Goal: Transaction & Acquisition: Purchase product/service

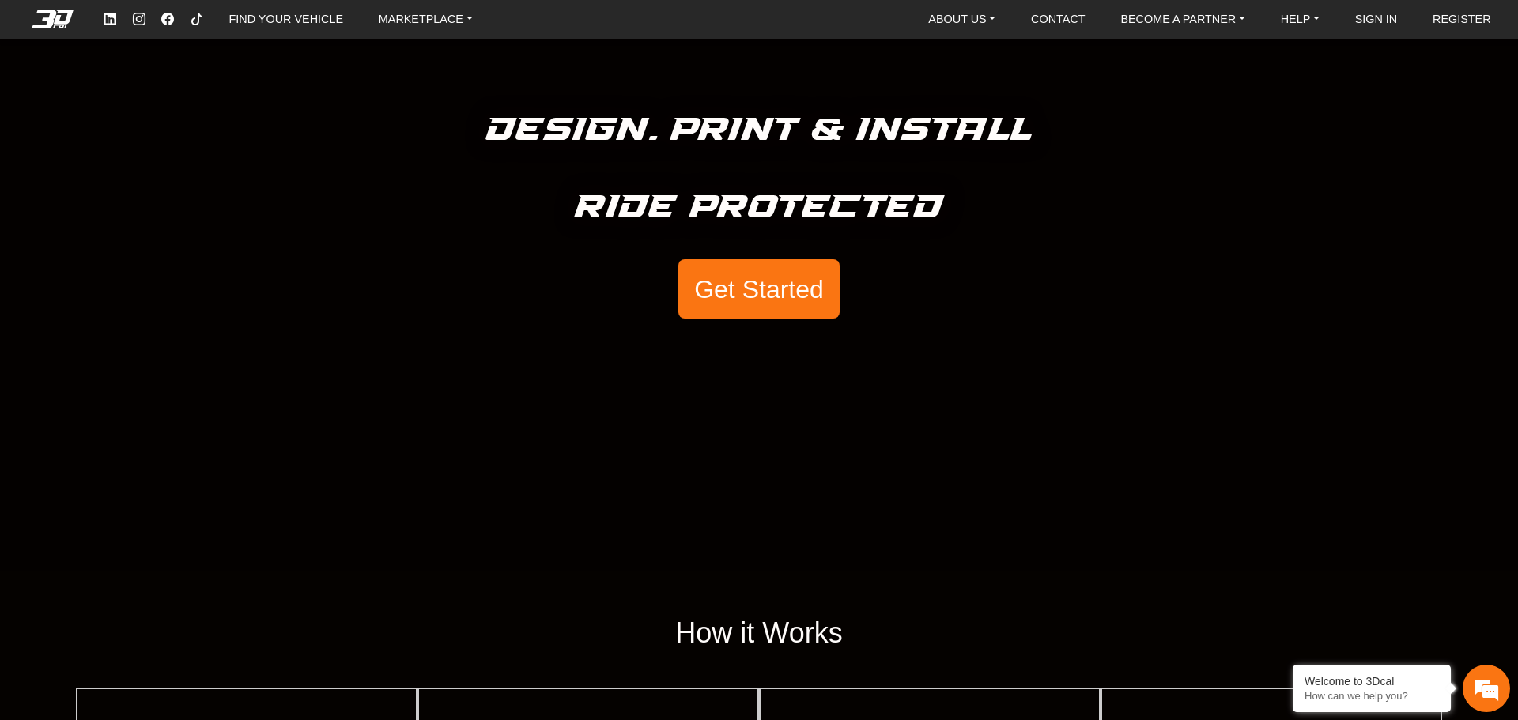
scroll to position [121, 0]
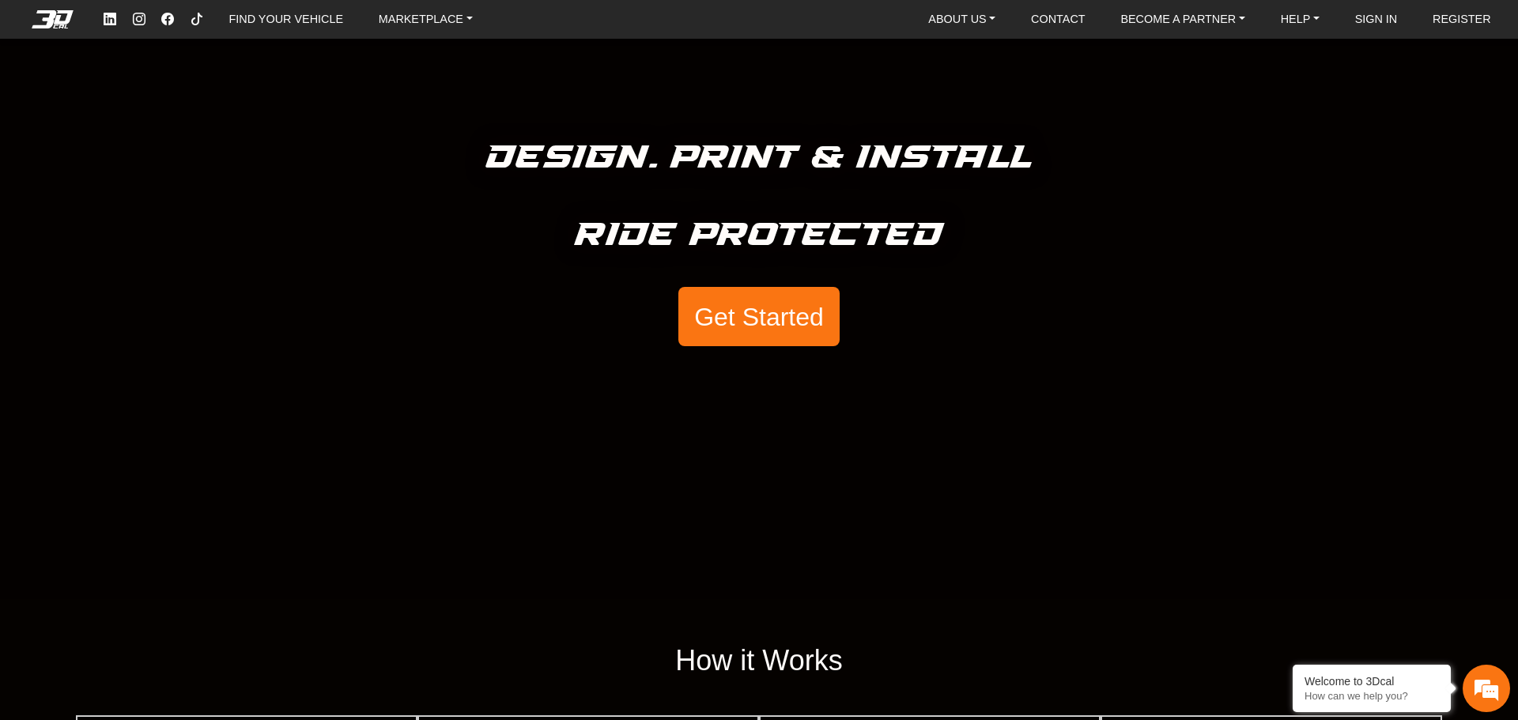
click at [787, 315] on button "Get Started" at bounding box center [758, 317] width 161 height 60
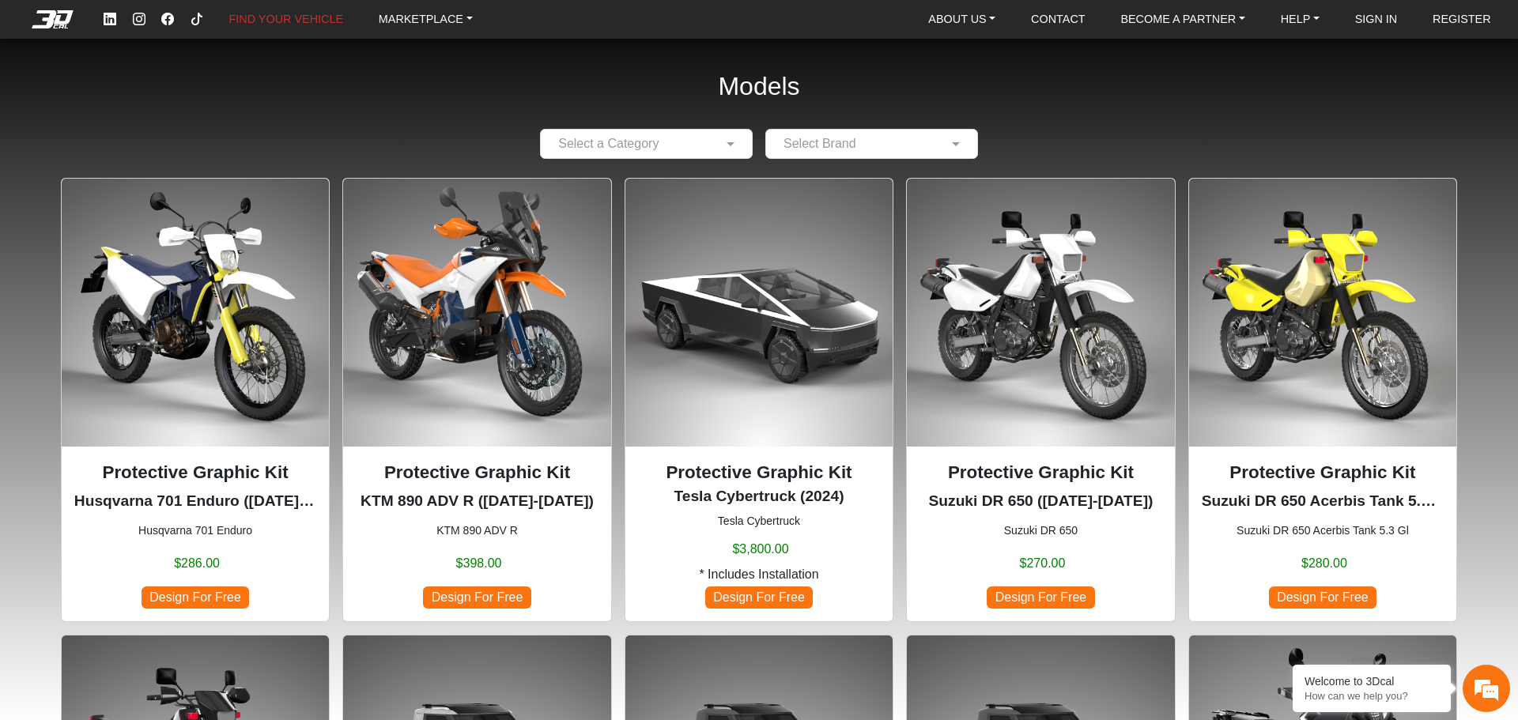
click at [685, 151] on input "text" at bounding box center [631, 143] width 164 height 19
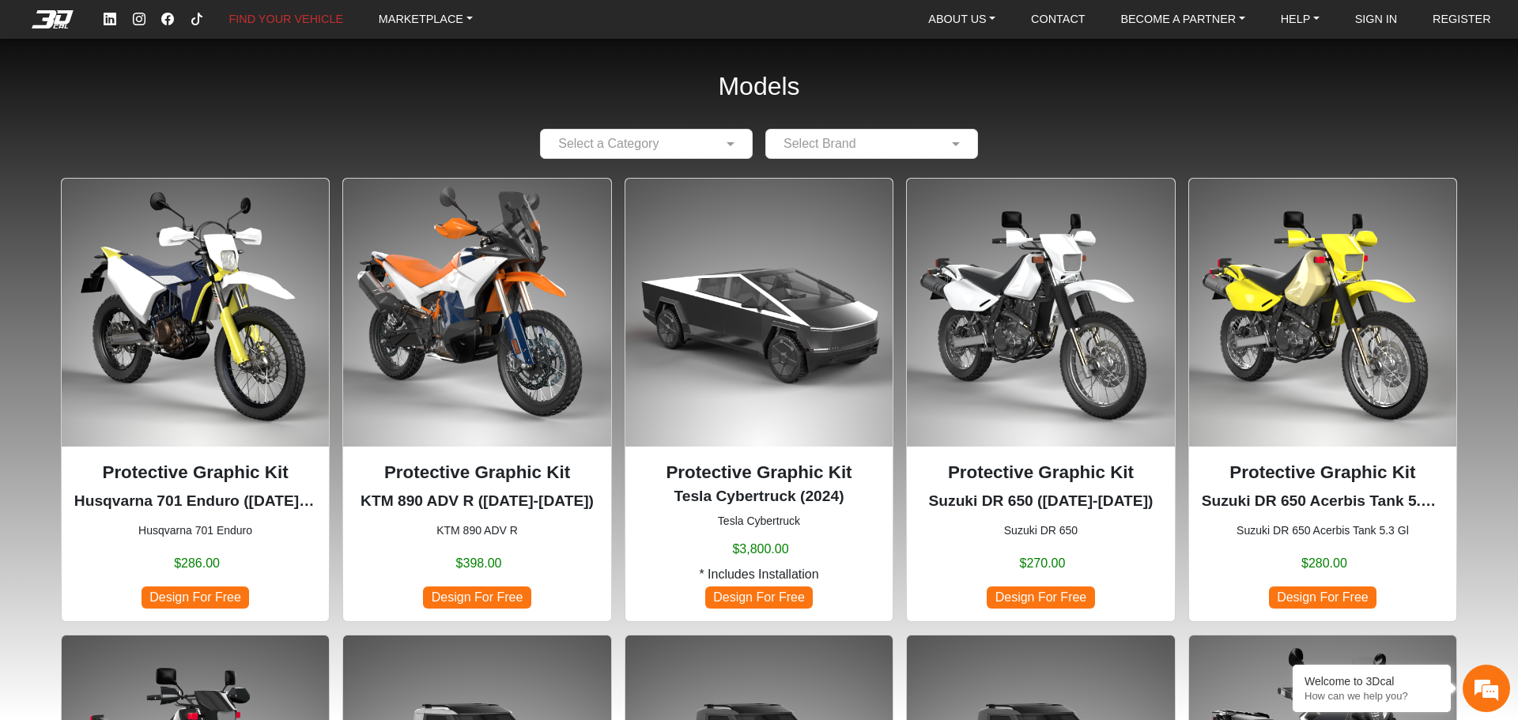
click at [195, 266] on img at bounding box center [195, 312] width 267 height 267
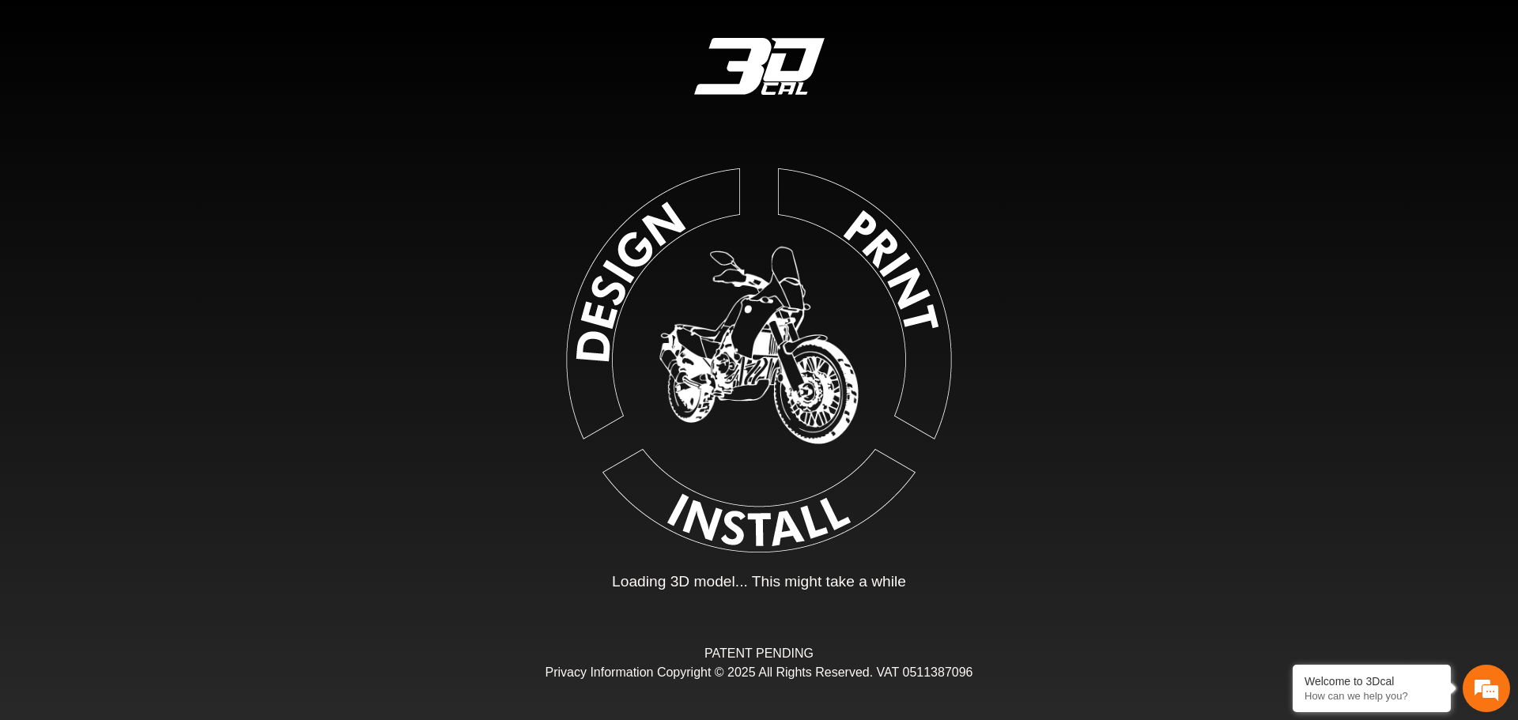
click at [648, 251] on img at bounding box center [758, 357] width 357 height 357
click at [758, 482] on img at bounding box center [759, 357] width 357 height 357
drag, startPoint x: 772, startPoint y: 588, endPoint x: 758, endPoint y: 588, distance: 14.2
click at [772, 589] on p "Loading 3D model... This might take a while" at bounding box center [759, 582] width 294 height 23
drag, startPoint x: 735, startPoint y: 587, endPoint x: 713, endPoint y: 585, distance: 21.4
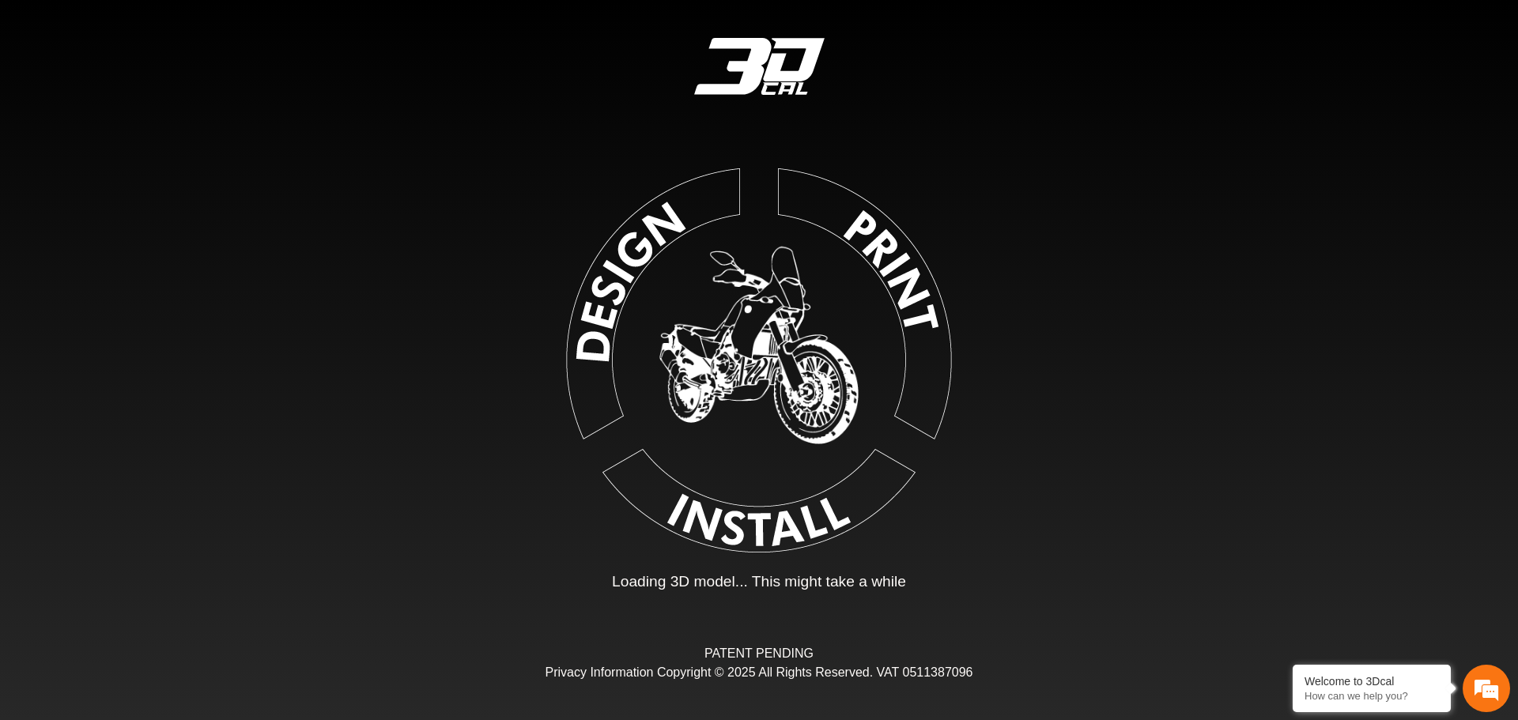
click at [717, 585] on p "Loading 3D model... This might take a while" at bounding box center [759, 582] width 294 height 23
drag, startPoint x: 713, startPoint y: 585, endPoint x: 884, endPoint y: 606, distance: 172.0
click at [869, 605] on div "Loading... Loading 3D model... This might take a while PATENT PENDING Privacy I…" at bounding box center [759, 360] width 1518 height 720
click at [887, 604] on div "Loading... Loading 3D model... This might take a while PATENT PENDING Privacy I…" at bounding box center [759, 360] width 1518 height 720
drag, startPoint x: 899, startPoint y: 584, endPoint x: 799, endPoint y: 569, distance: 101.4
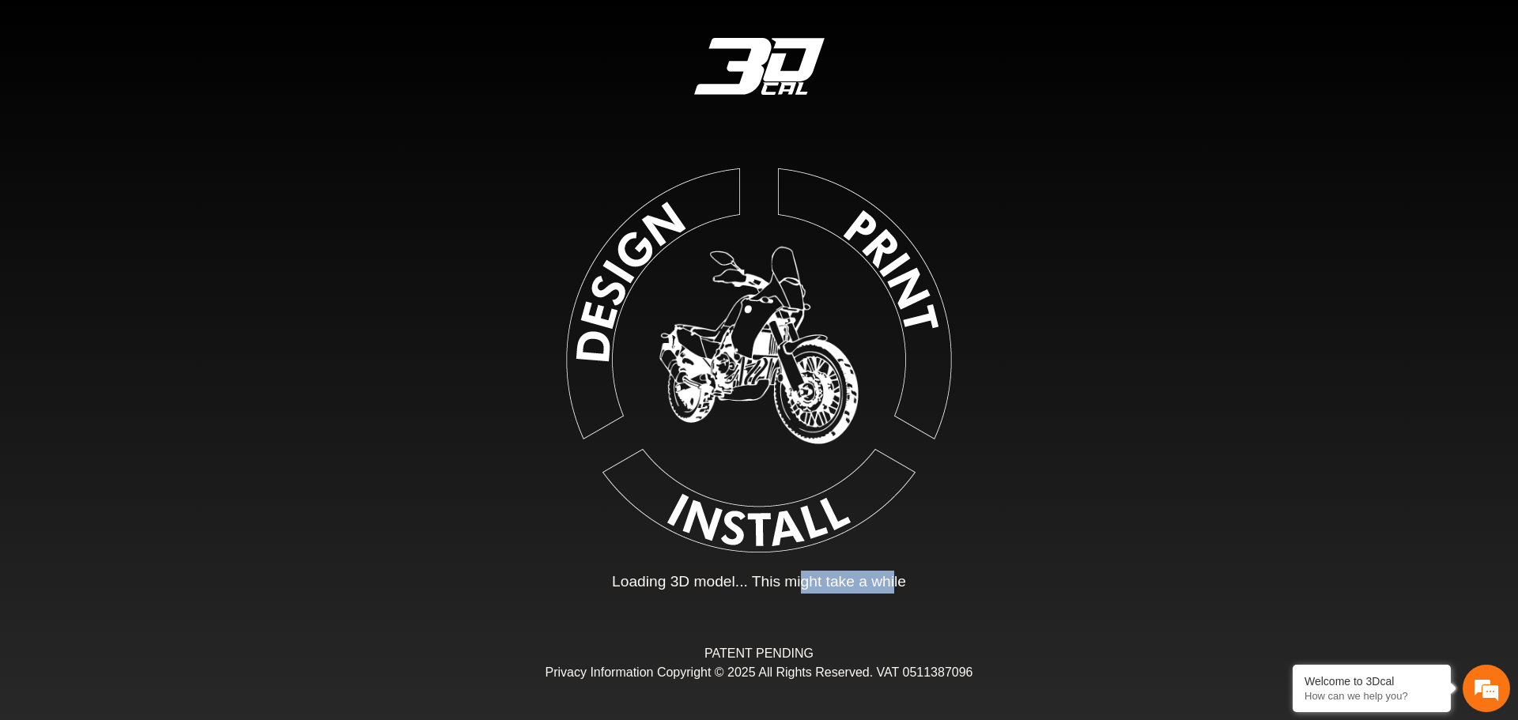
click at [799, 568] on div "Loading... Loading 3D model... This might take a while" at bounding box center [759, 372] width 446 height 444
click at [799, 571] on p "Loading 3D model... This might take a while" at bounding box center [759, 582] width 294 height 23
click at [771, 527] on img at bounding box center [759, 357] width 358 height 358
click at [771, 527] on img at bounding box center [758, 357] width 357 height 357
click at [633, 251] on img at bounding box center [759, 357] width 356 height 356
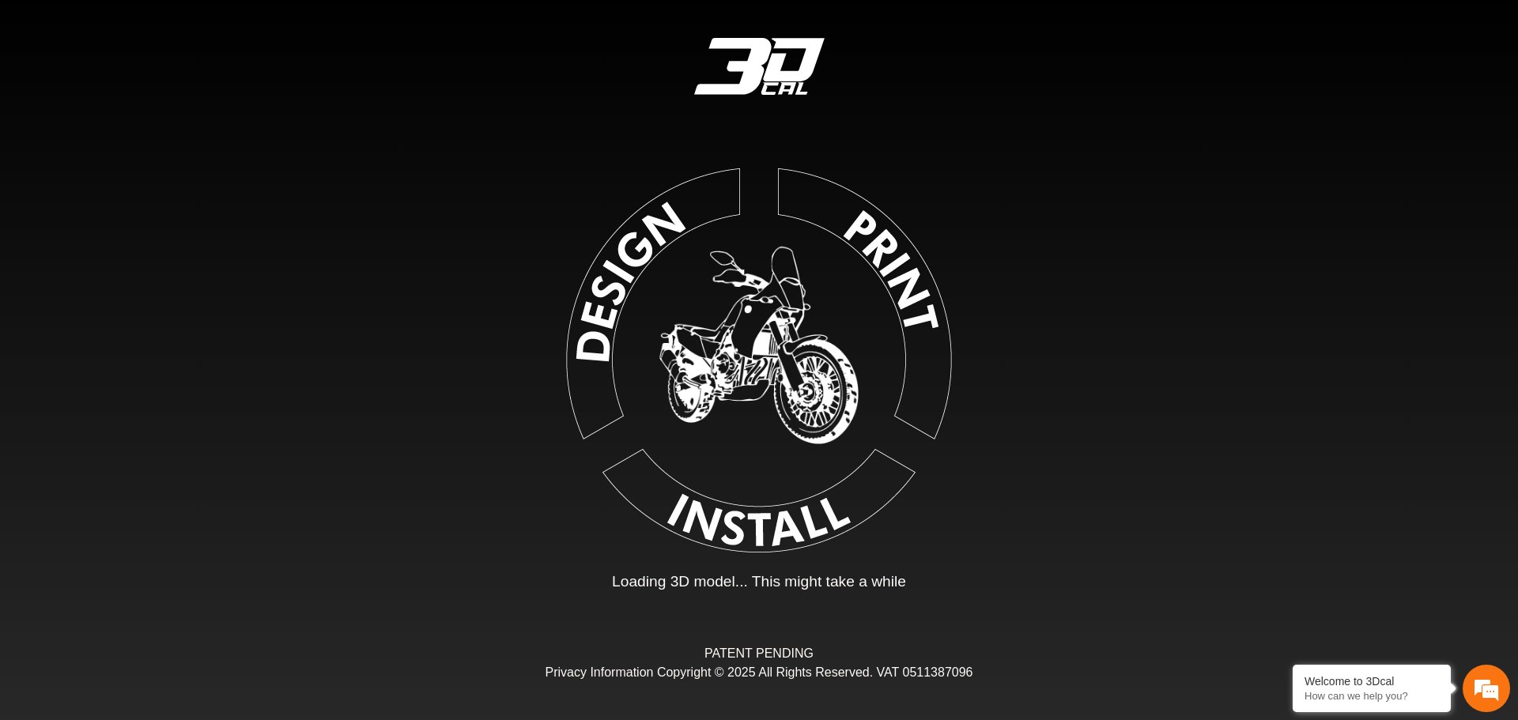
click at [863, 247] on img at bounding box center [759, 357] width 356 height 356
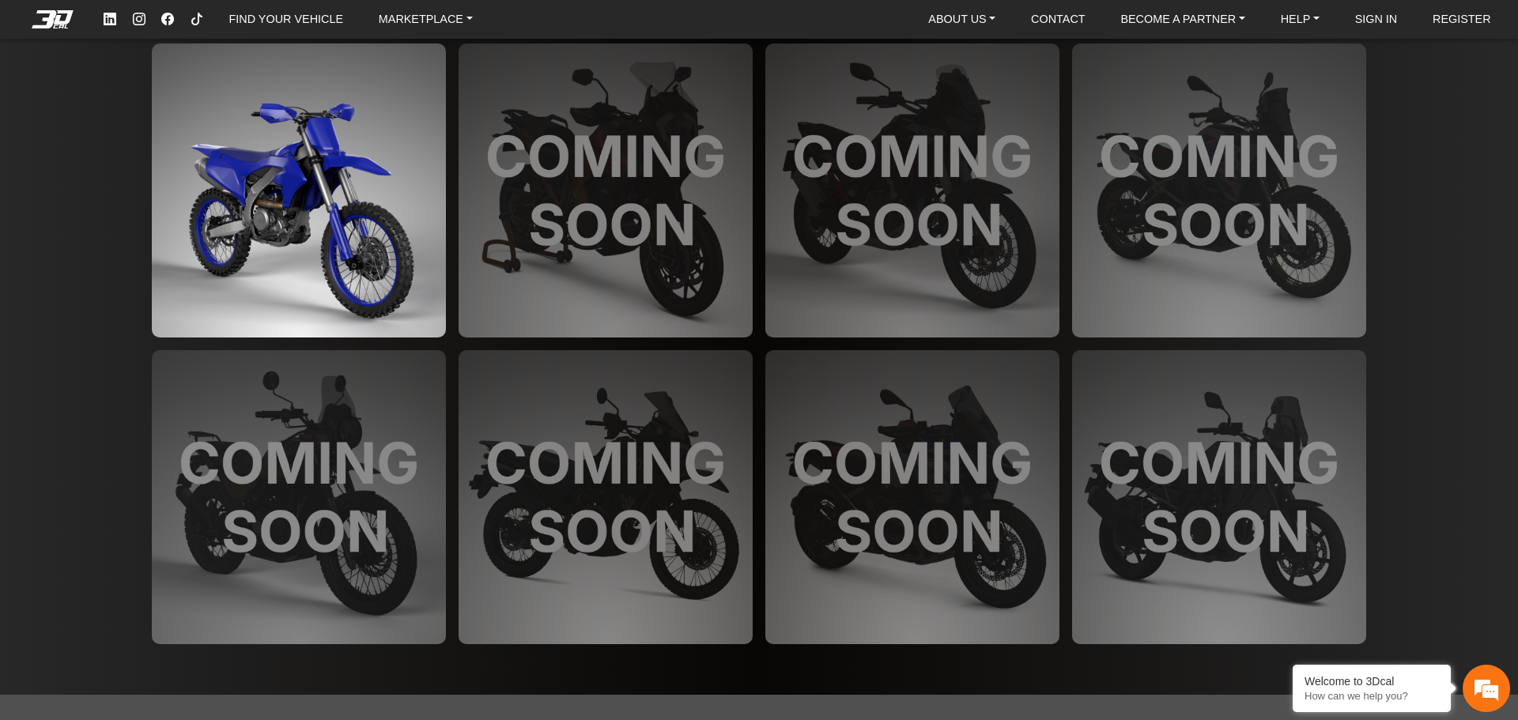
scroll to position [3956, 0]
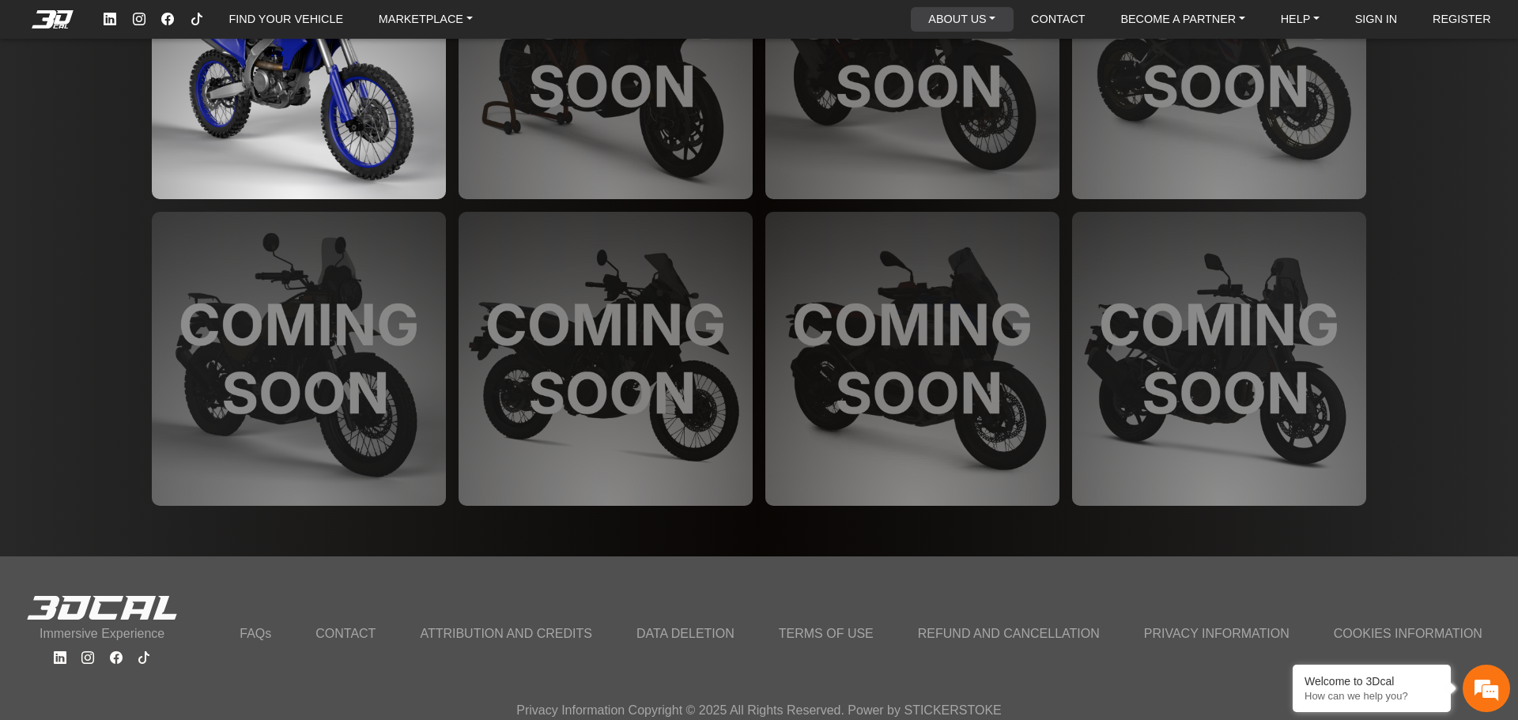
click at [984, 19] on link "ABOUT US" at bounding box center [962, 19] width 80 height 25
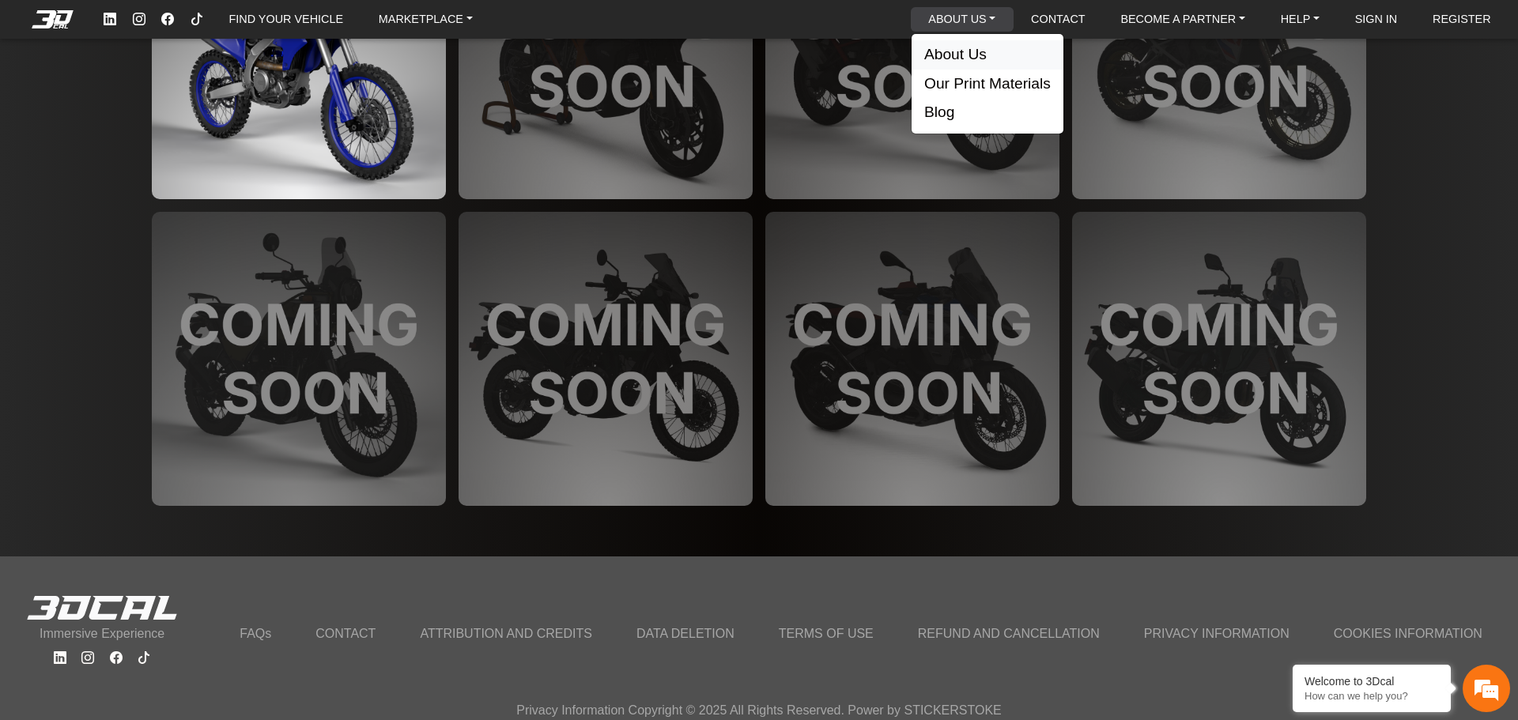
click at [995, 45] on button "About Us" at bounding box center [988, 54] width 152 height 29
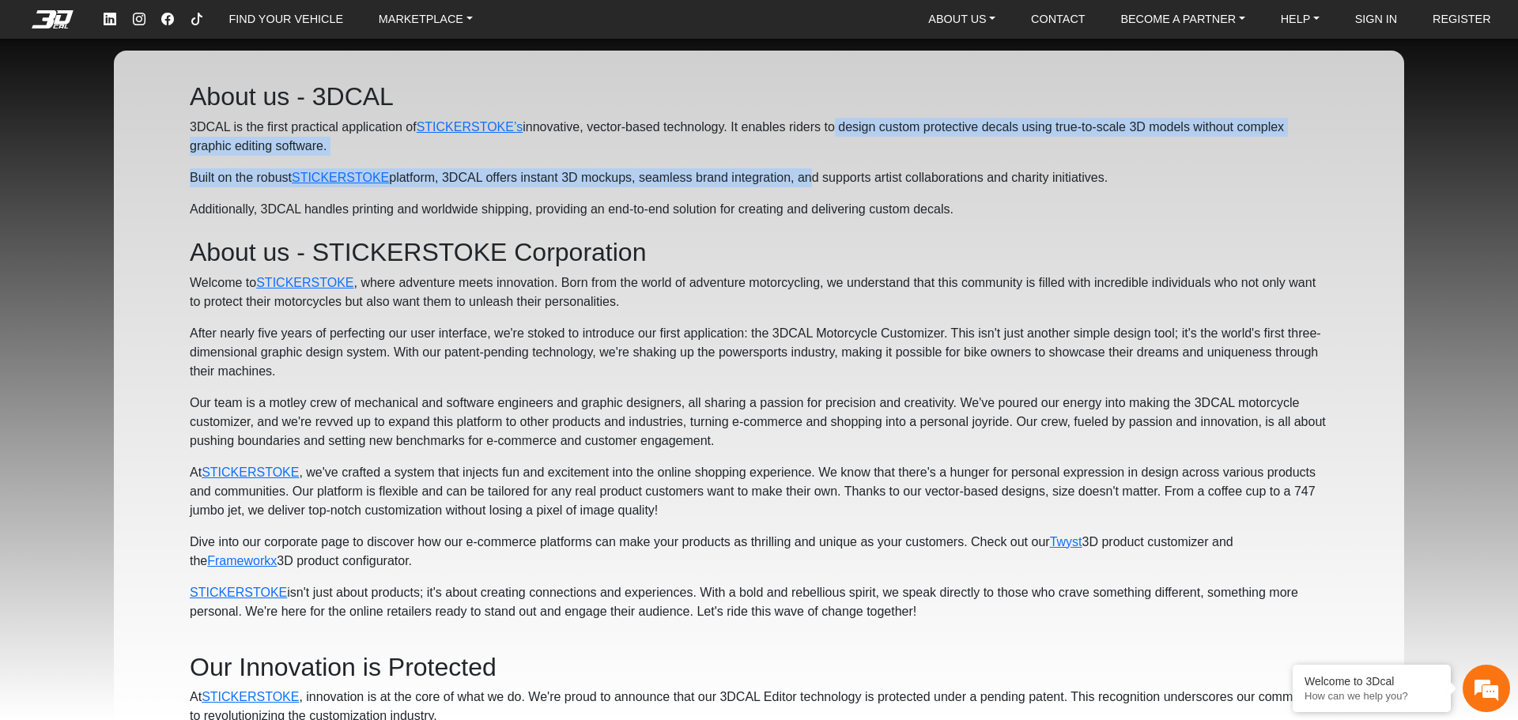
drag, startPoint x: 849, startPoint y: 122, endPoint x: 826, endPoint y: 201, distance: 82.3
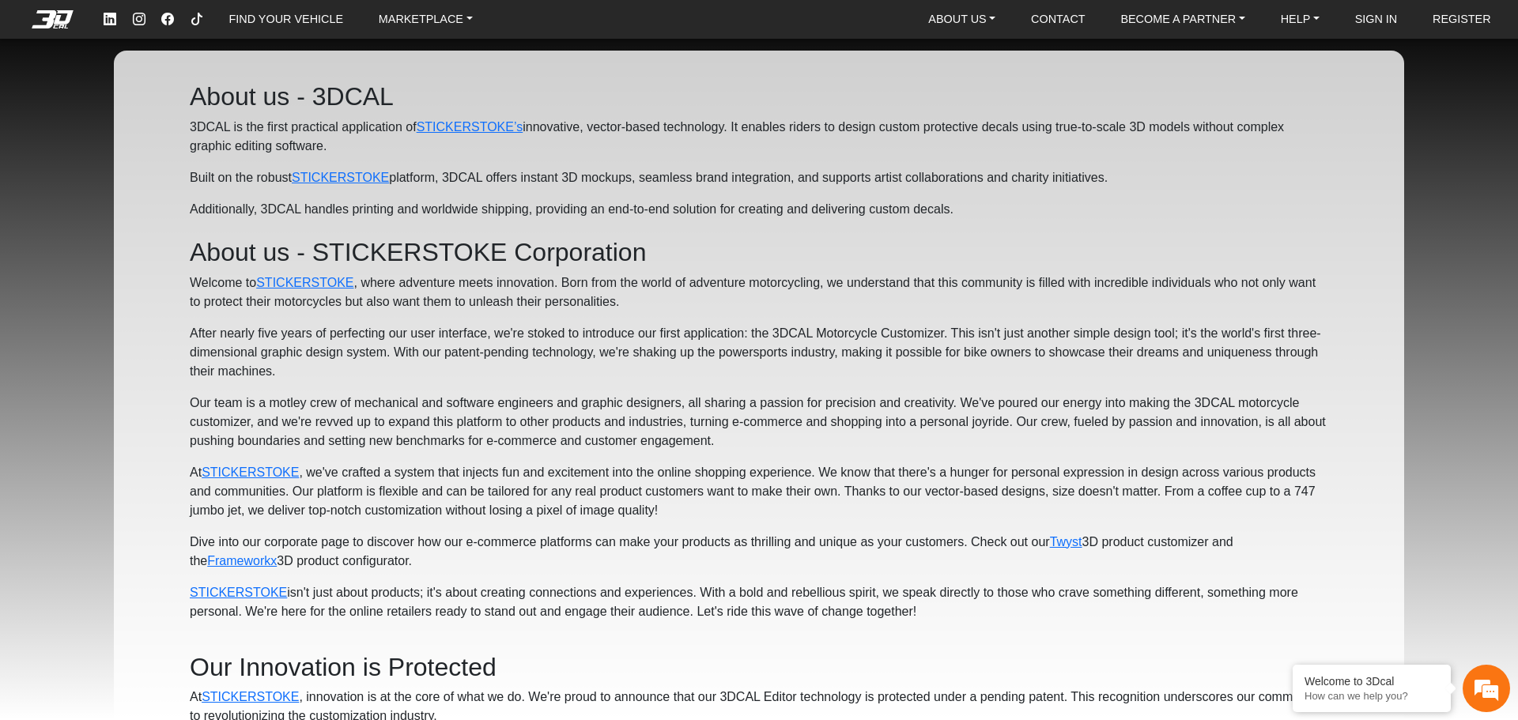
click at [829, 209] on p "Additionally, 3DCAL handles printing and worldwide shipping, providing an end-t…" at bounding box center [759, 209] width 1139 height 19
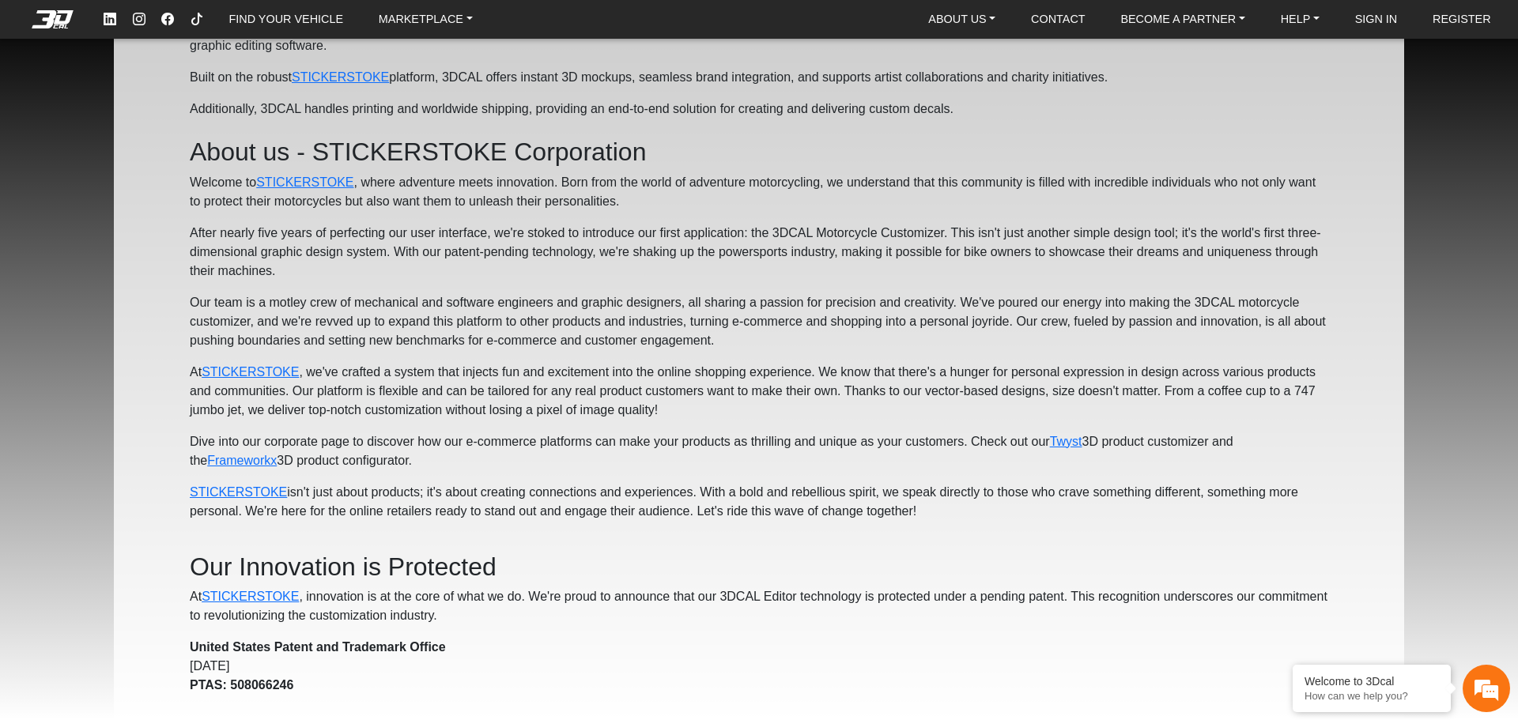
scroll to position [316, 0]
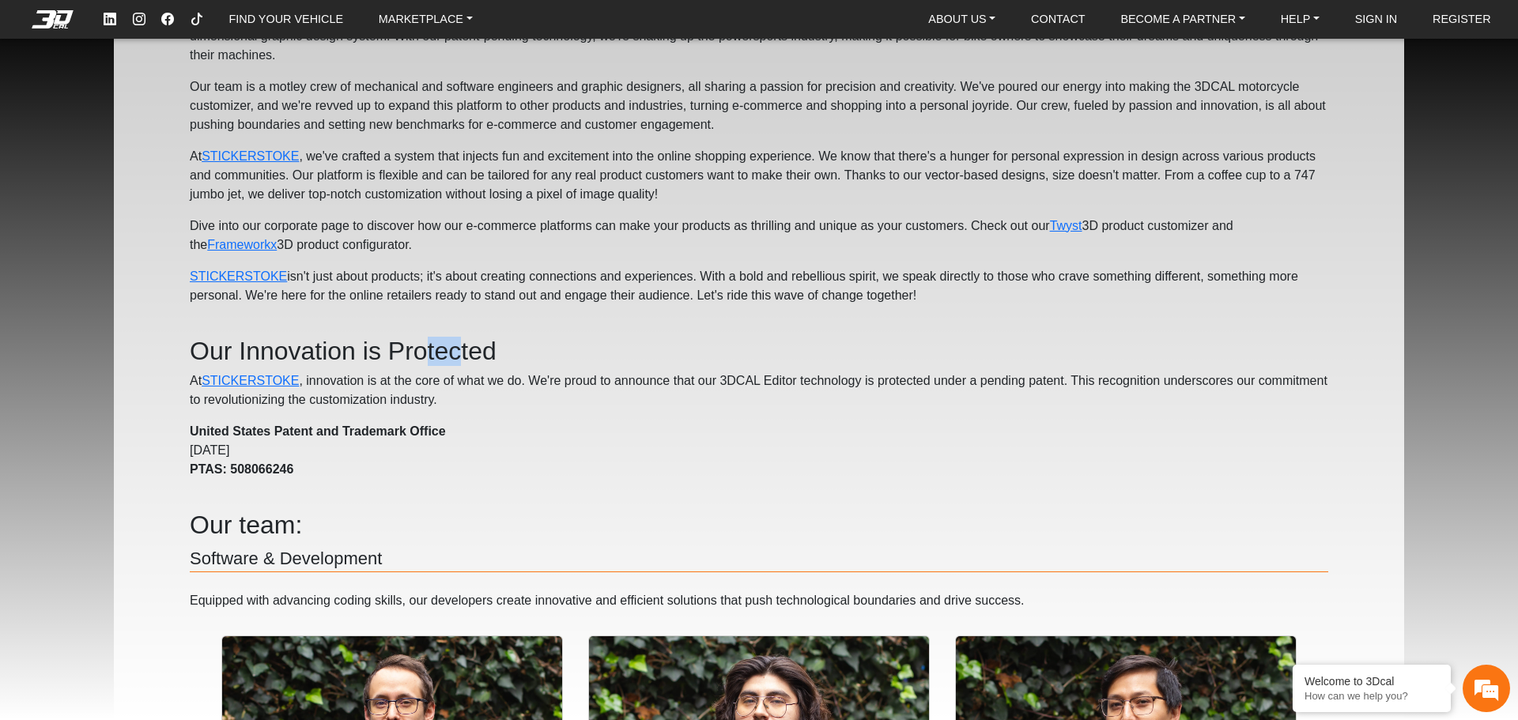
drag, startPoint x: 477, startPoint y: 359, endPoint x: 427, endPoint y: 358, distance: 49.8
click at [446, 361] on h2 "Our Innovation is Protected" at bounding box center [759, 351] width 1139 height 29
click at [427, 358] on h2 "Our Innovation is Protected" at bounding box center [759, 351] width 1139 height 29
drag, startPoint x: 449, startPoint y: 446, endPoint x: 293, endPoint y: 442, distance: 156.6
click at [293, 442] on p "United States Patent and Trademark Office August 16, 2023 PTAS: 508066246" at bounding box center [759, 450] width 1139 height 57
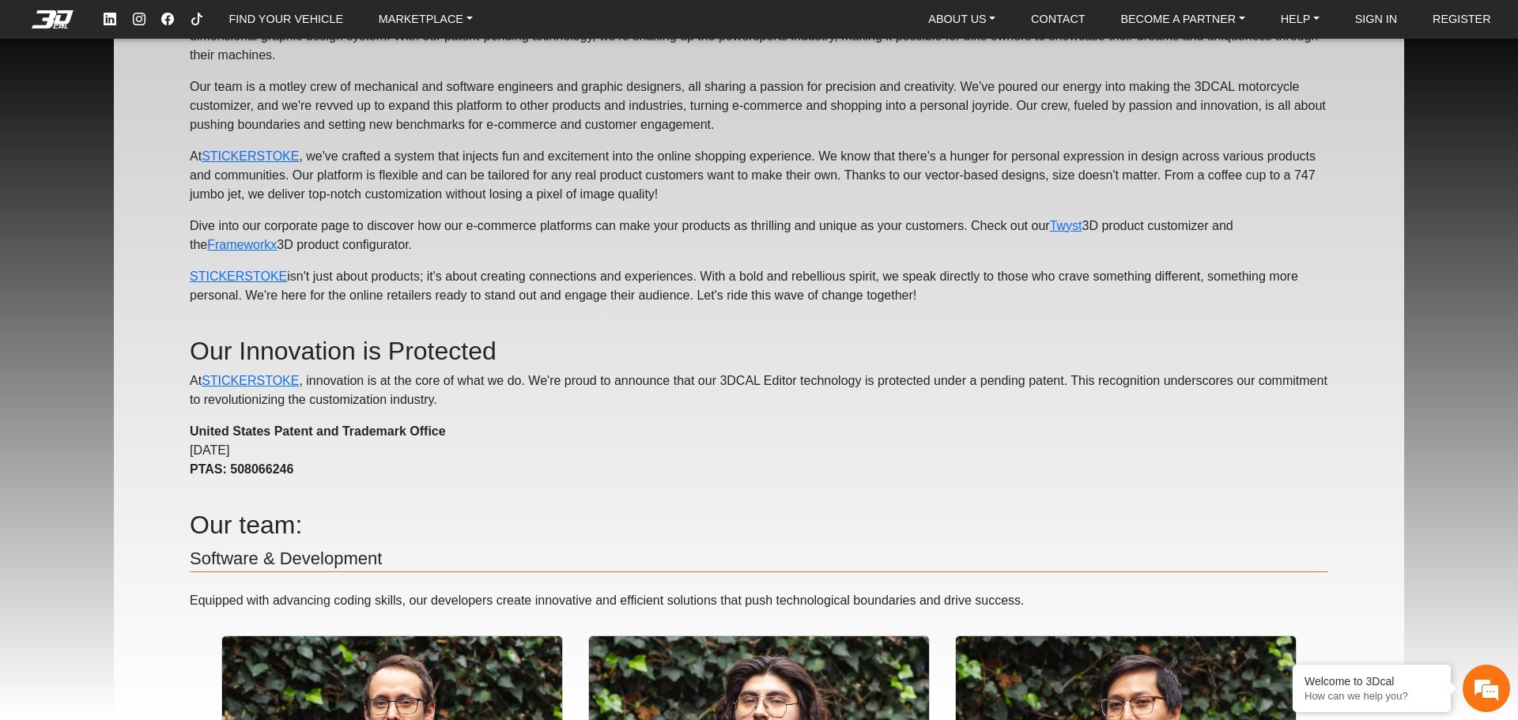
drag, startPoint x: 276, startPoint y: 455, endPoint x: 218, endPoint y: 451, distance: 57.9
click at [224, 451] on p "United States Patent and Trademark Office August 16, 2023 PTAS: 508066246" at bounding box center [759, 450] width 1139 height 57
click at [217, 451] on p "United States Patent and Trademark Office August 16, 2023 PTAS: 508066246" at bounding box center [759, 450] width 1139 height 57
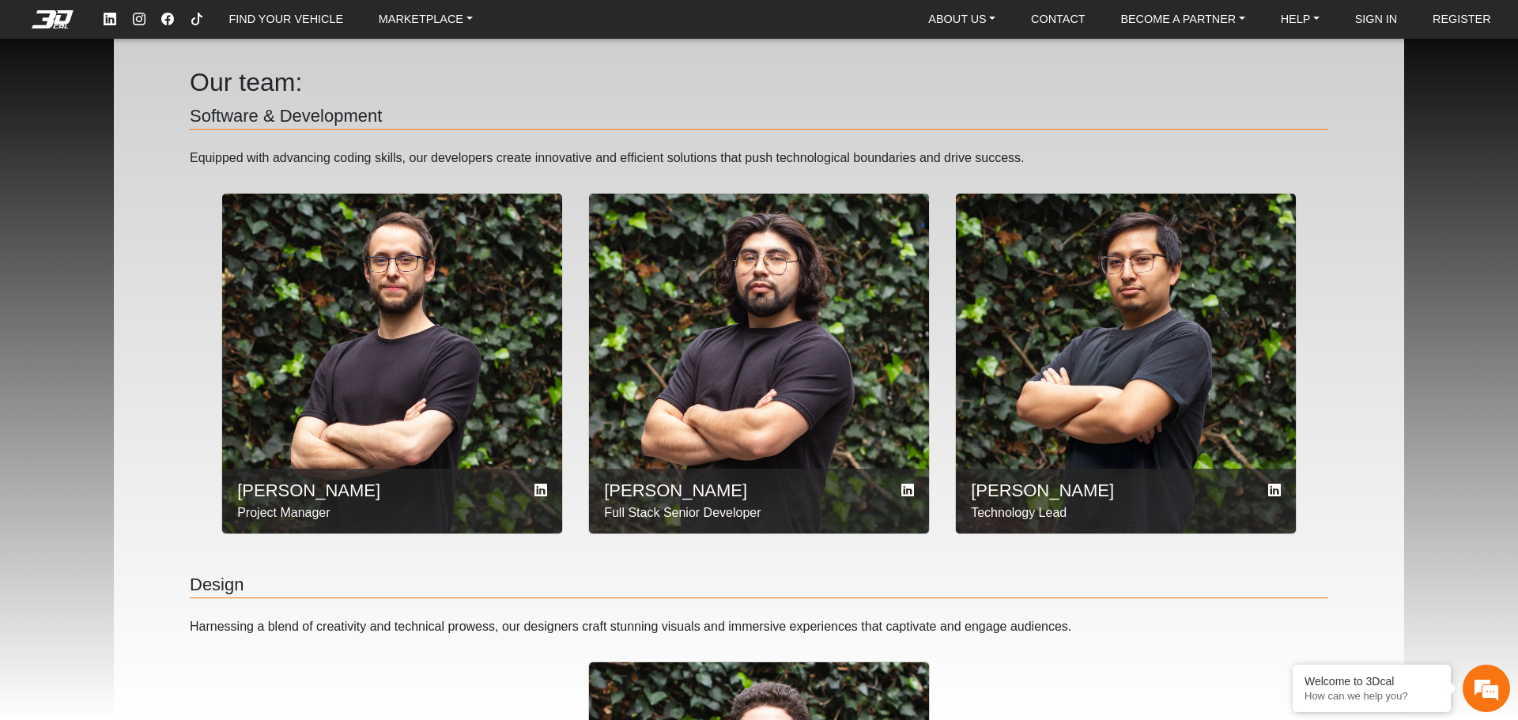
scroll to position [443, 0]
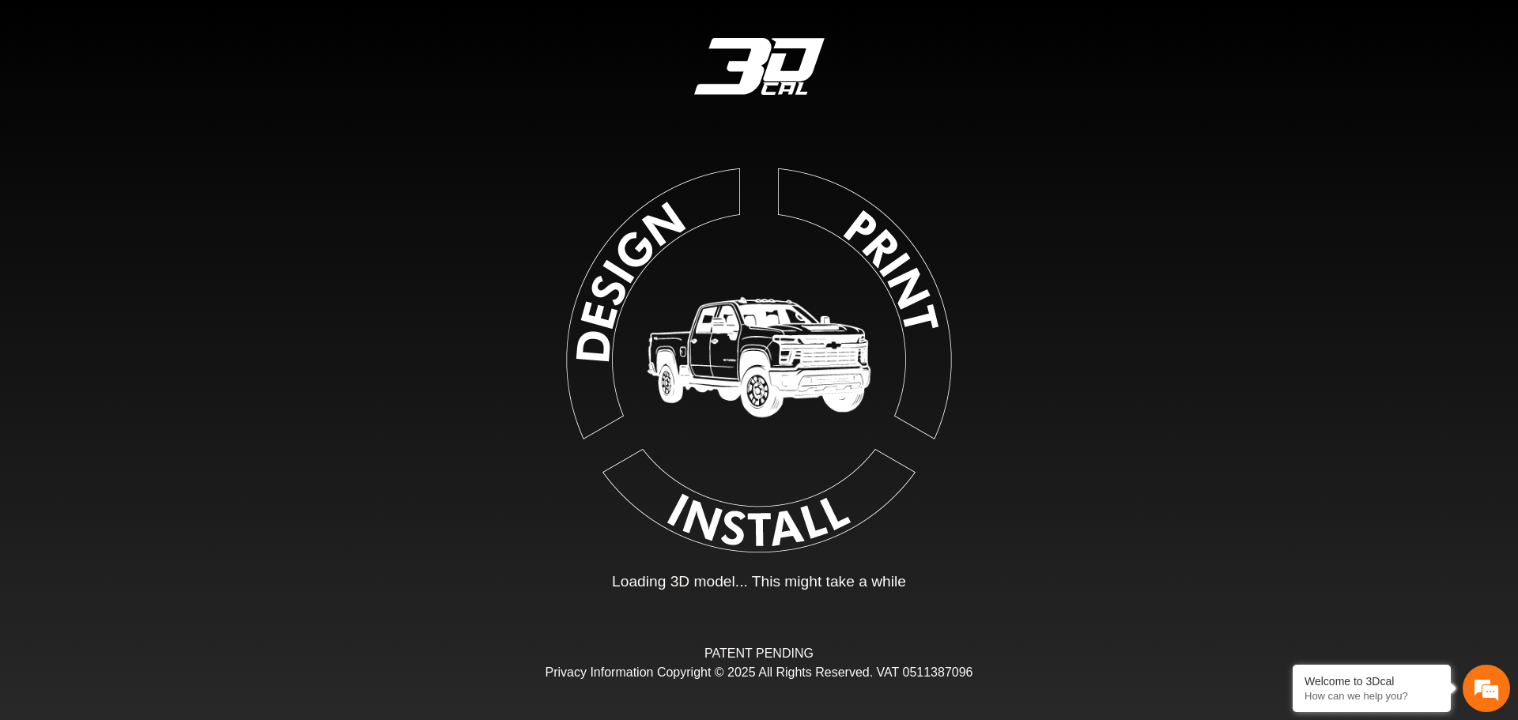
click at [823, 397] on img at bounding box center [759, 357] width 356 height 356
type input "*"
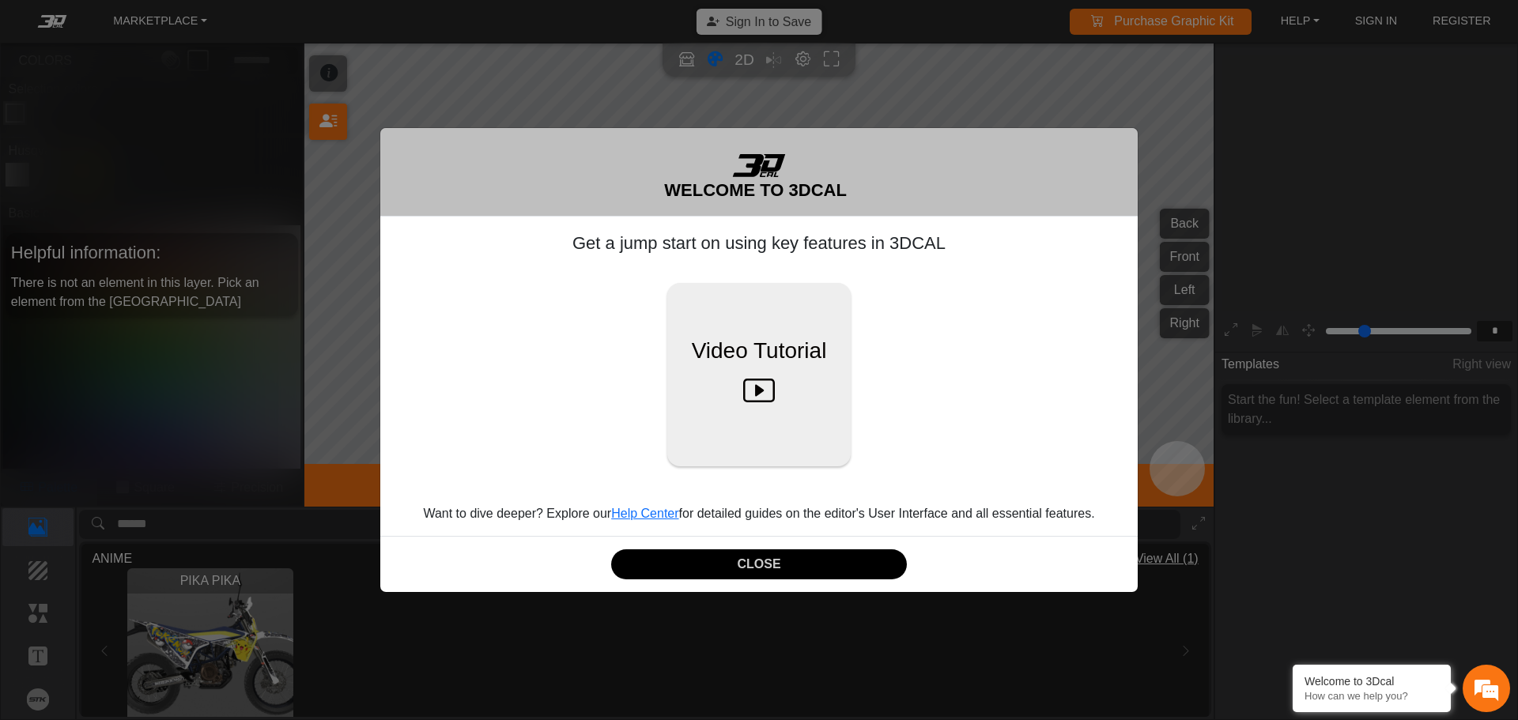
scroll to position [261, 244]
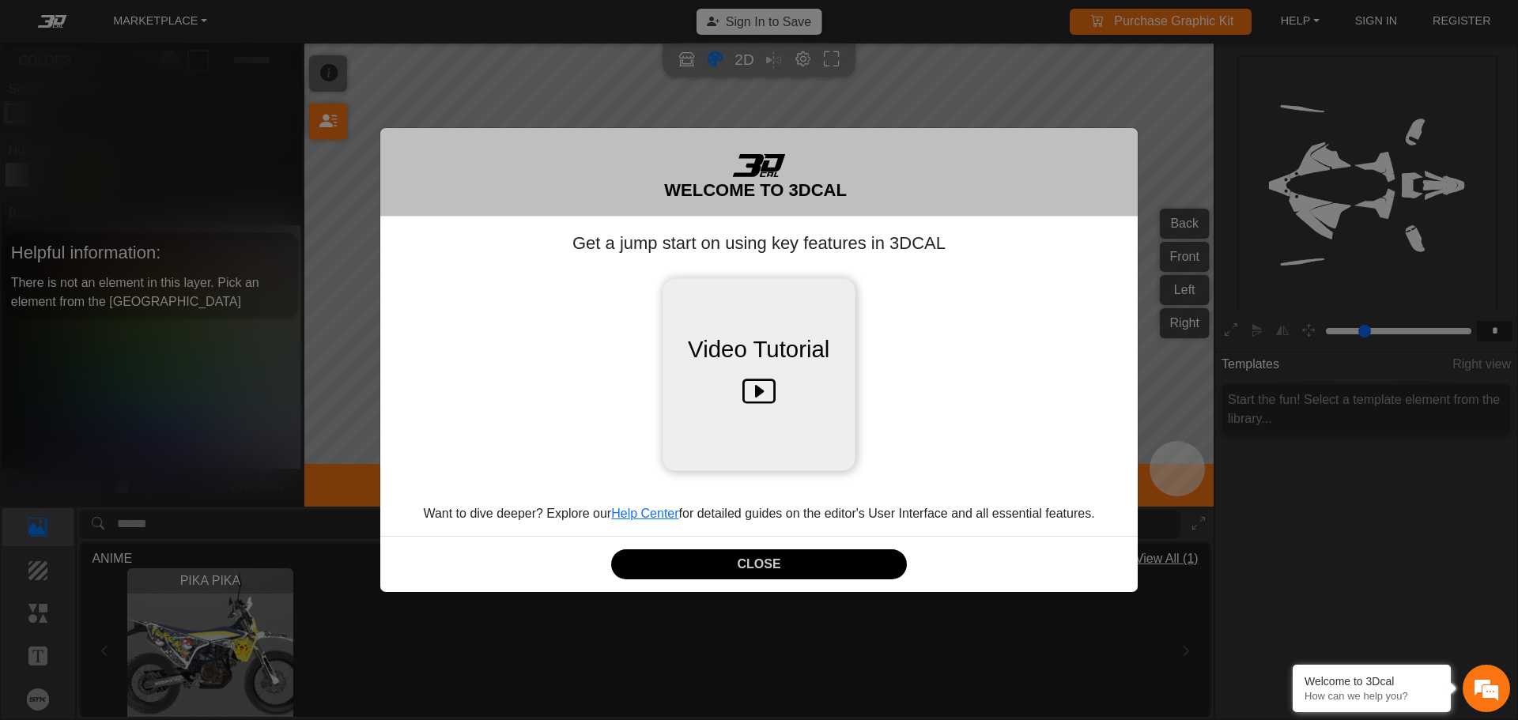
click at [791, 391] on button "Video Tutorial" at bounding box center [759, 374] width 192 height 192
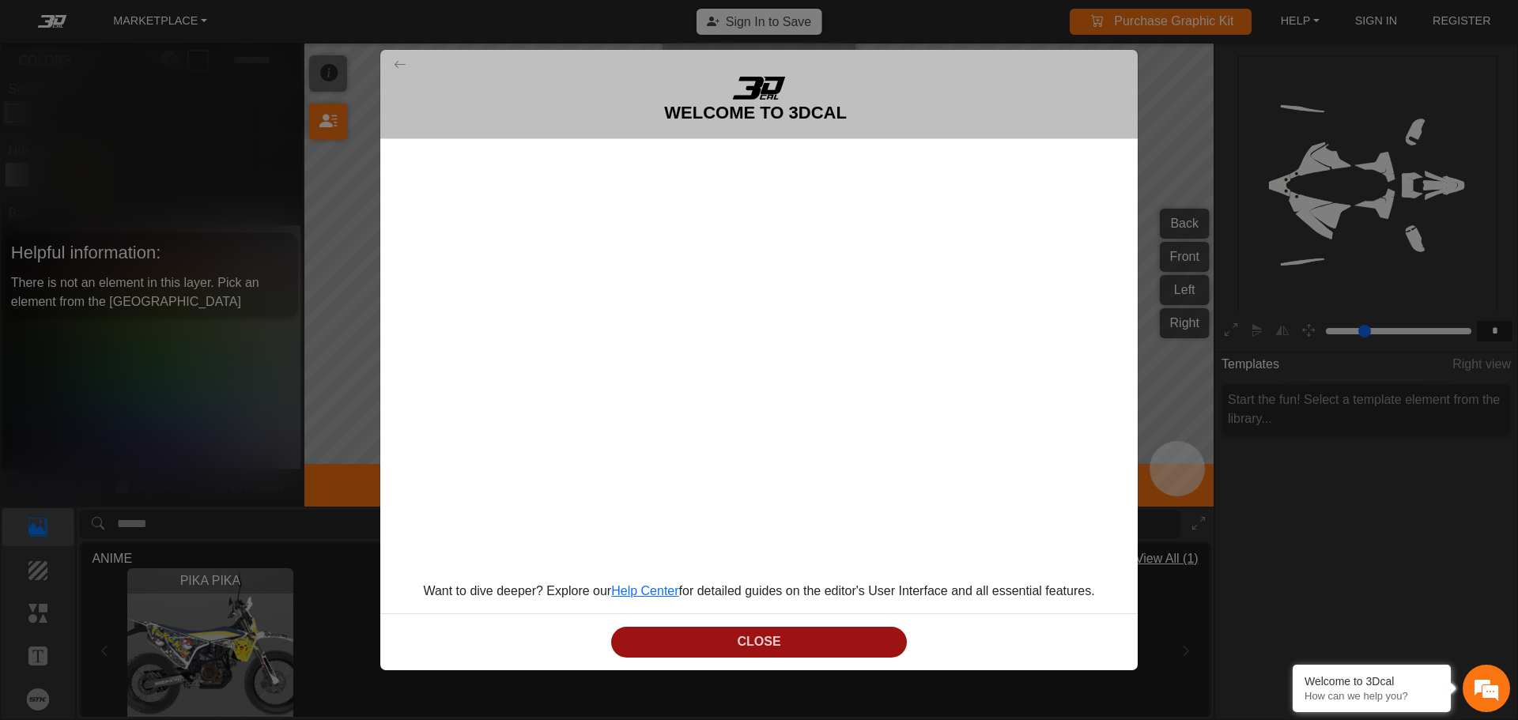
click at [830, 631] on button "CLOSE" at bounding box center [759, 642] width 296 height 31
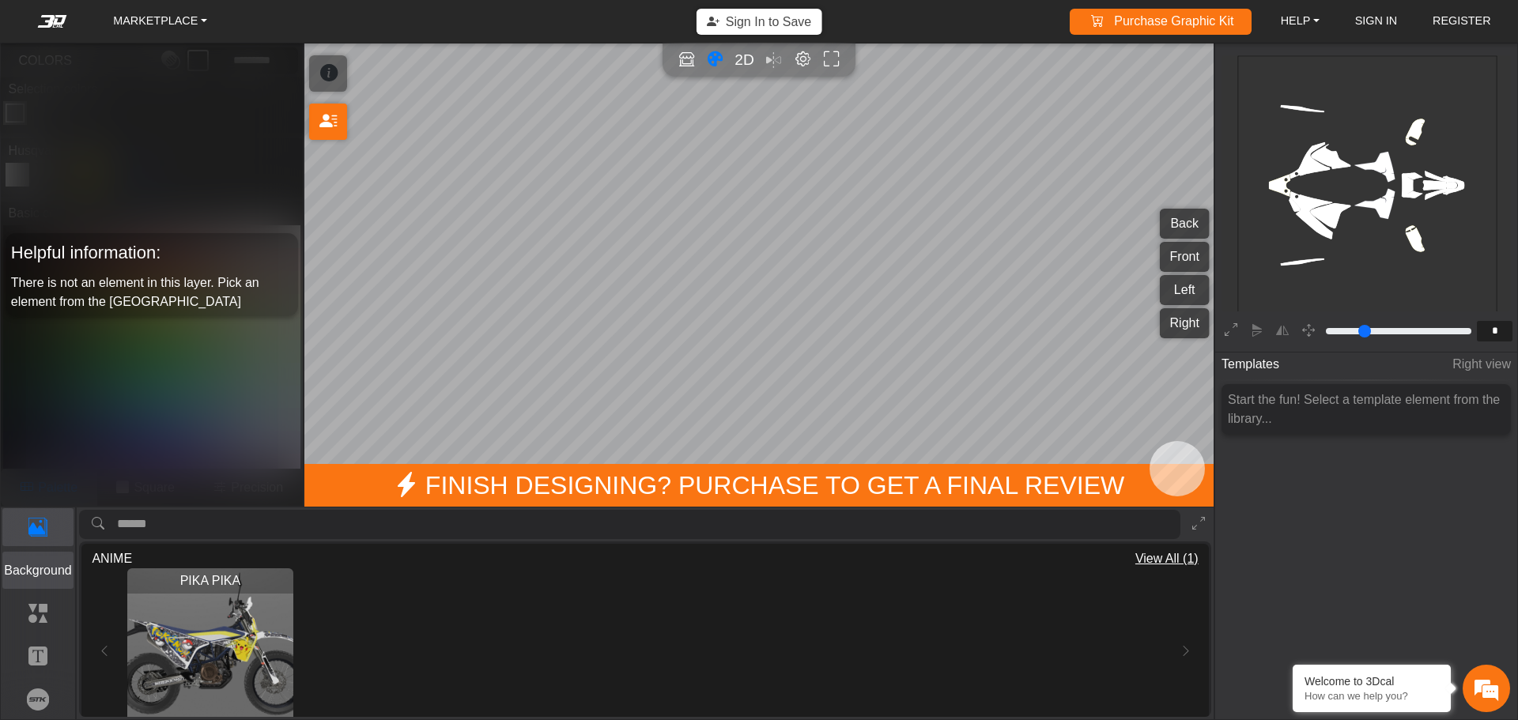
click at [38, 568] on p "Background" at bounding box center [38, 570] width 70 height 19
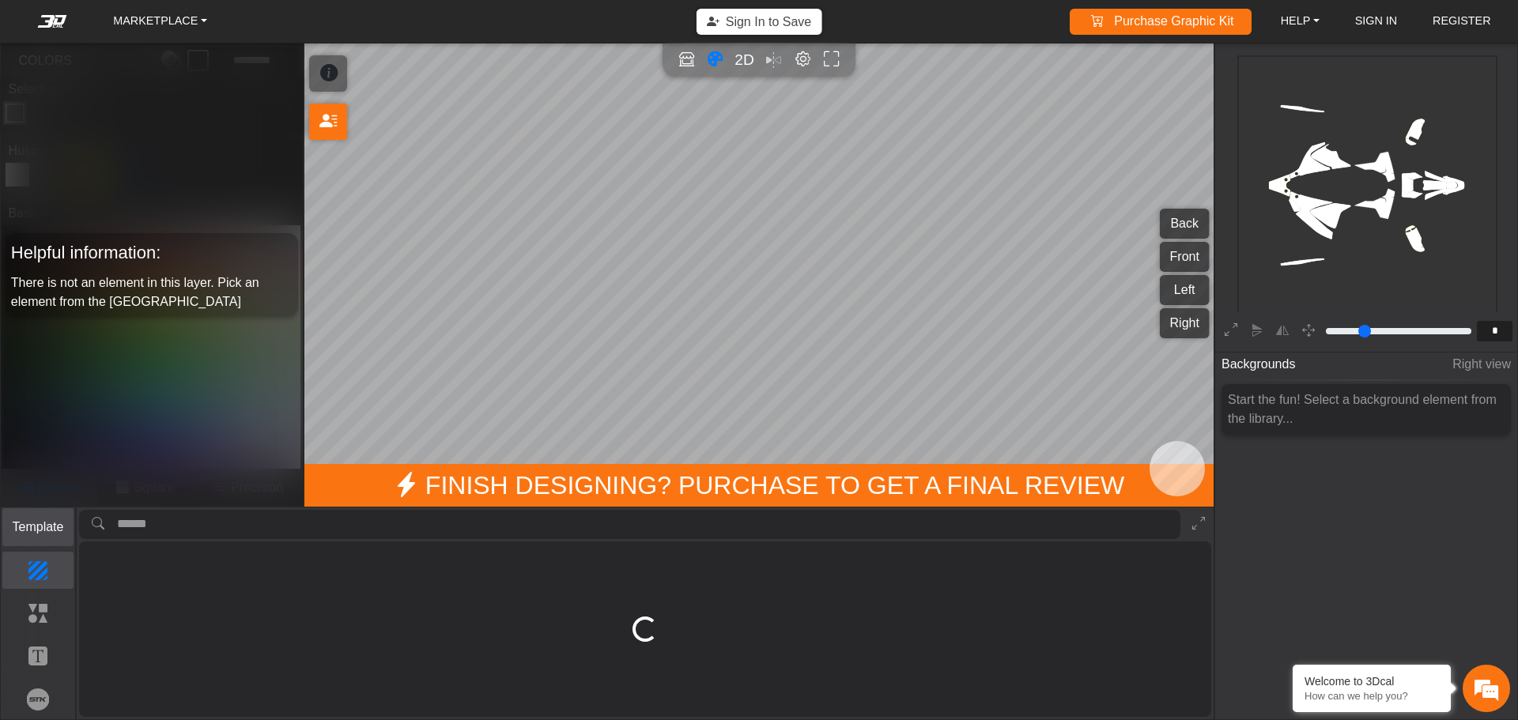
click at [32, 536] on p "Template" at bounding box center [38, 527] width 70 height 19
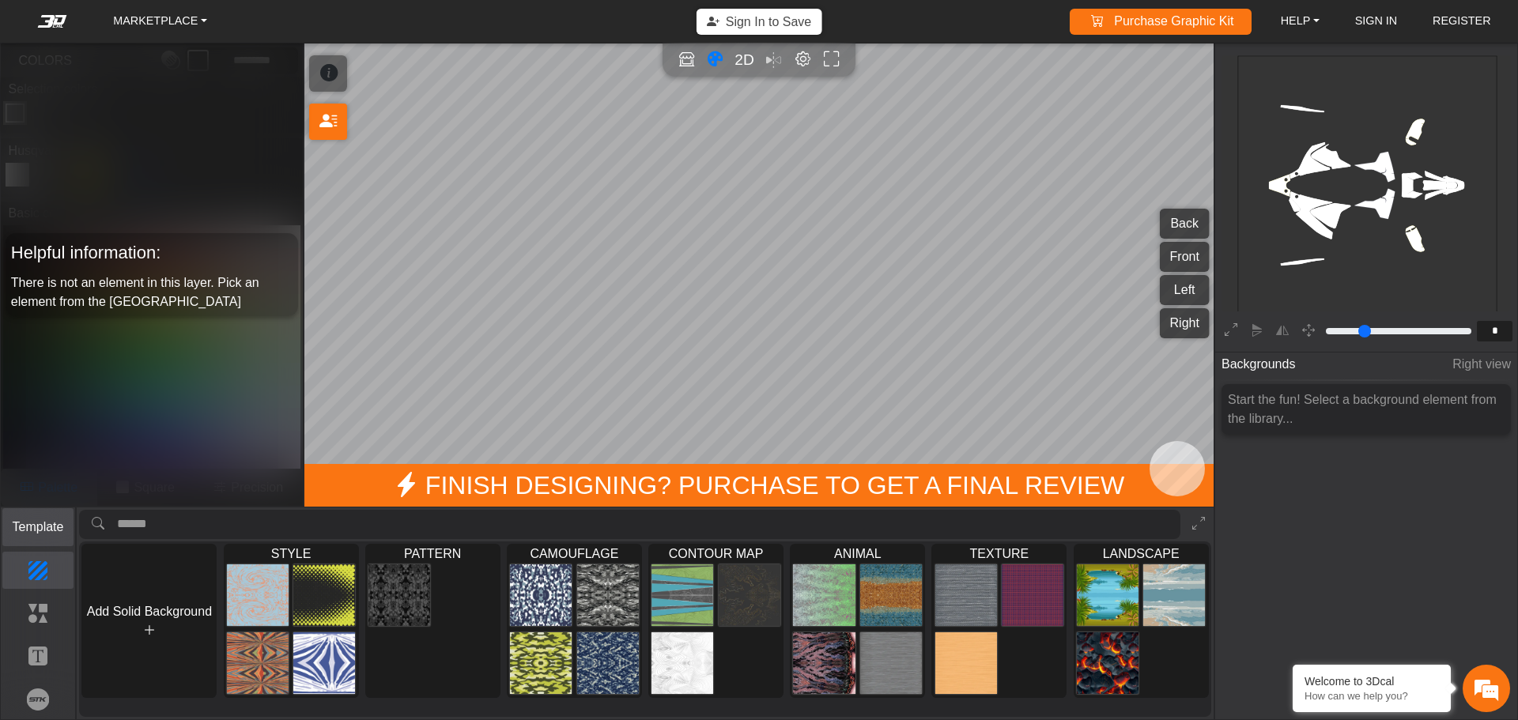
click at [57, 531] on p "Template" at bounding box center [38, 527] width 70 height 19
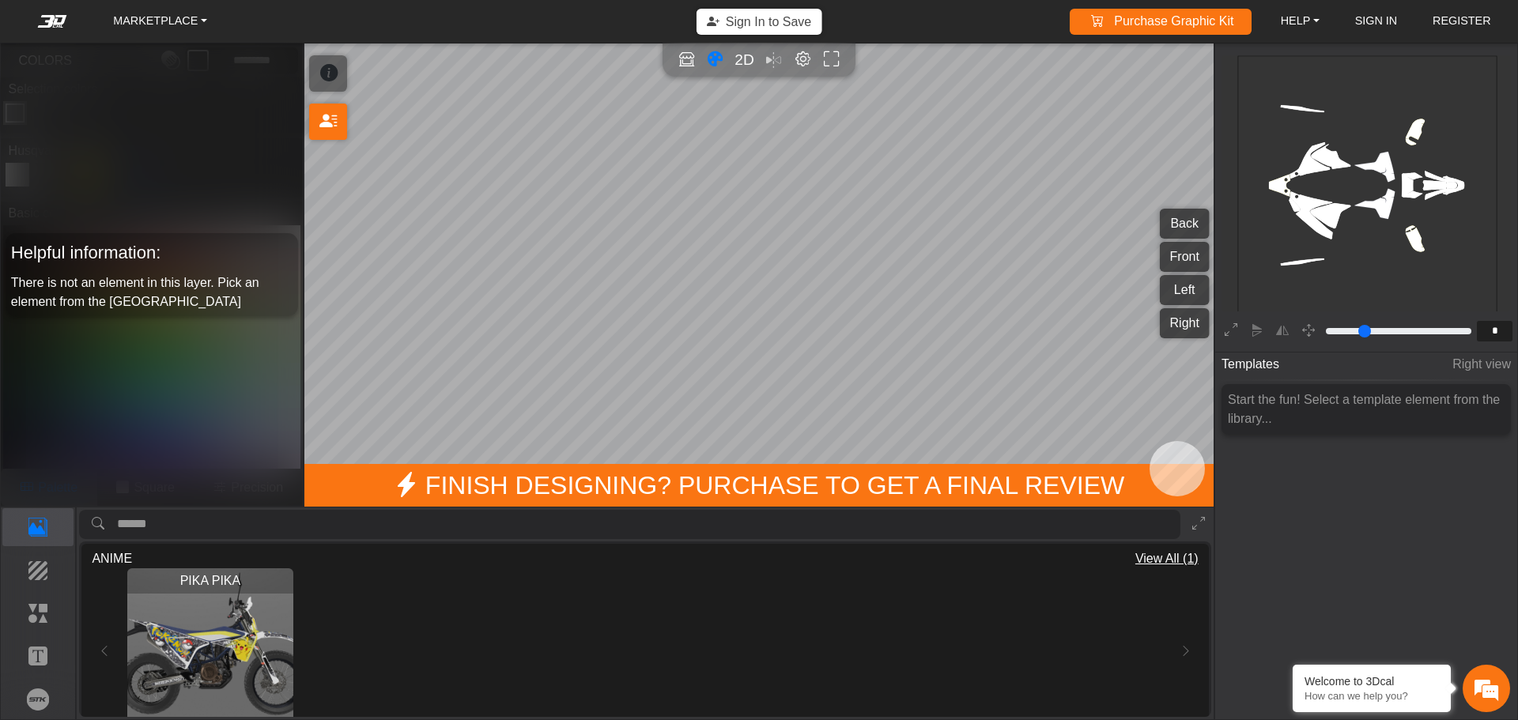
click at [104, 651] on div "PIKA PIKA Loading..." at bounding box center [645, 651] width 1106 height 166
click at [932, 602] on div "PIKA PIKA Loading..." at bounding box center [645, 651] width 1056 height 166
click at [149, 278] on span "There is not an element in this layer. Pick an element from the [GEOGRAPHIC_DAT…" at bounding box center [135, 292] width 248 height 32
click at [338, 70] on div "SHORTCUTS:" at bounding box center [329, 73] width 28 height 27
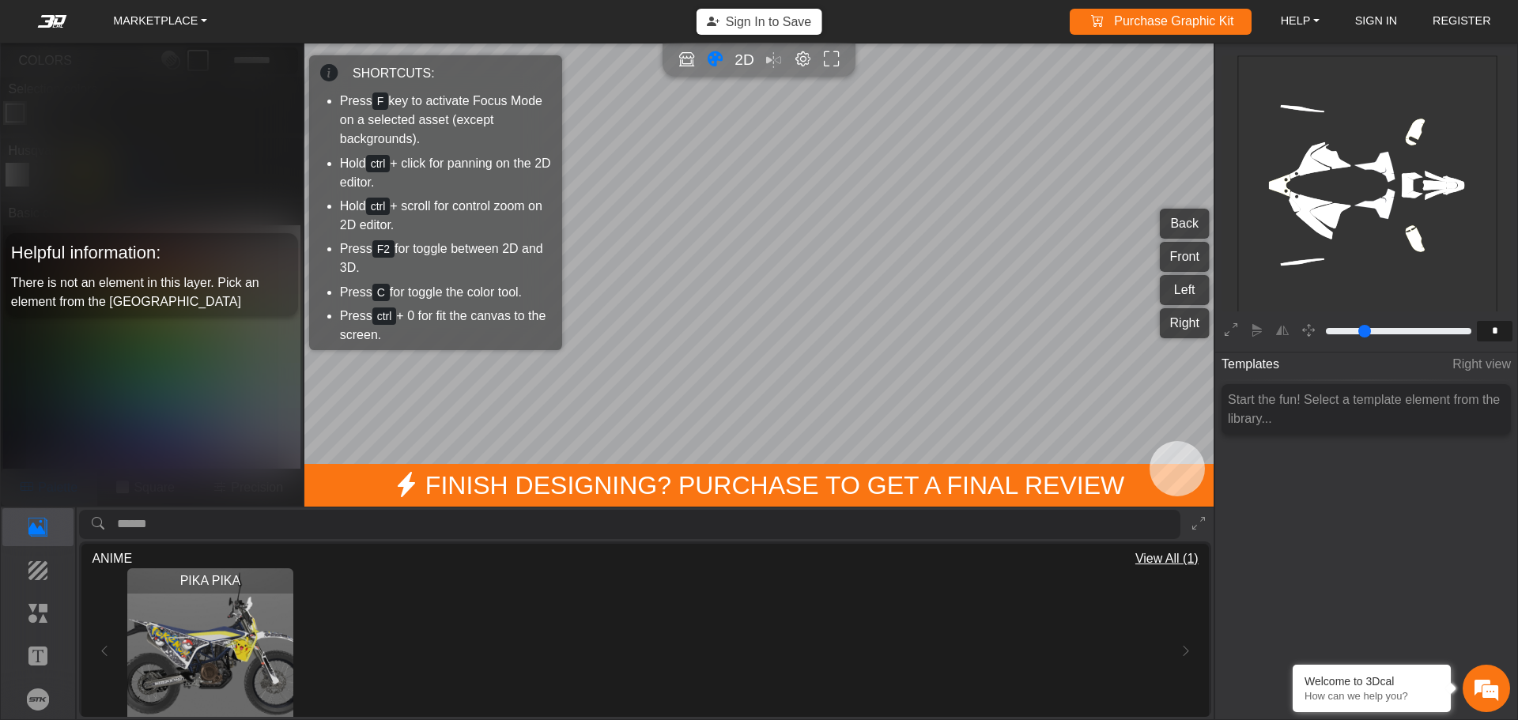
click at [340, 154] on li "Hold ctrl + click for panning on the 2D editor." at bounding box center [448, 173] width 217 height 38
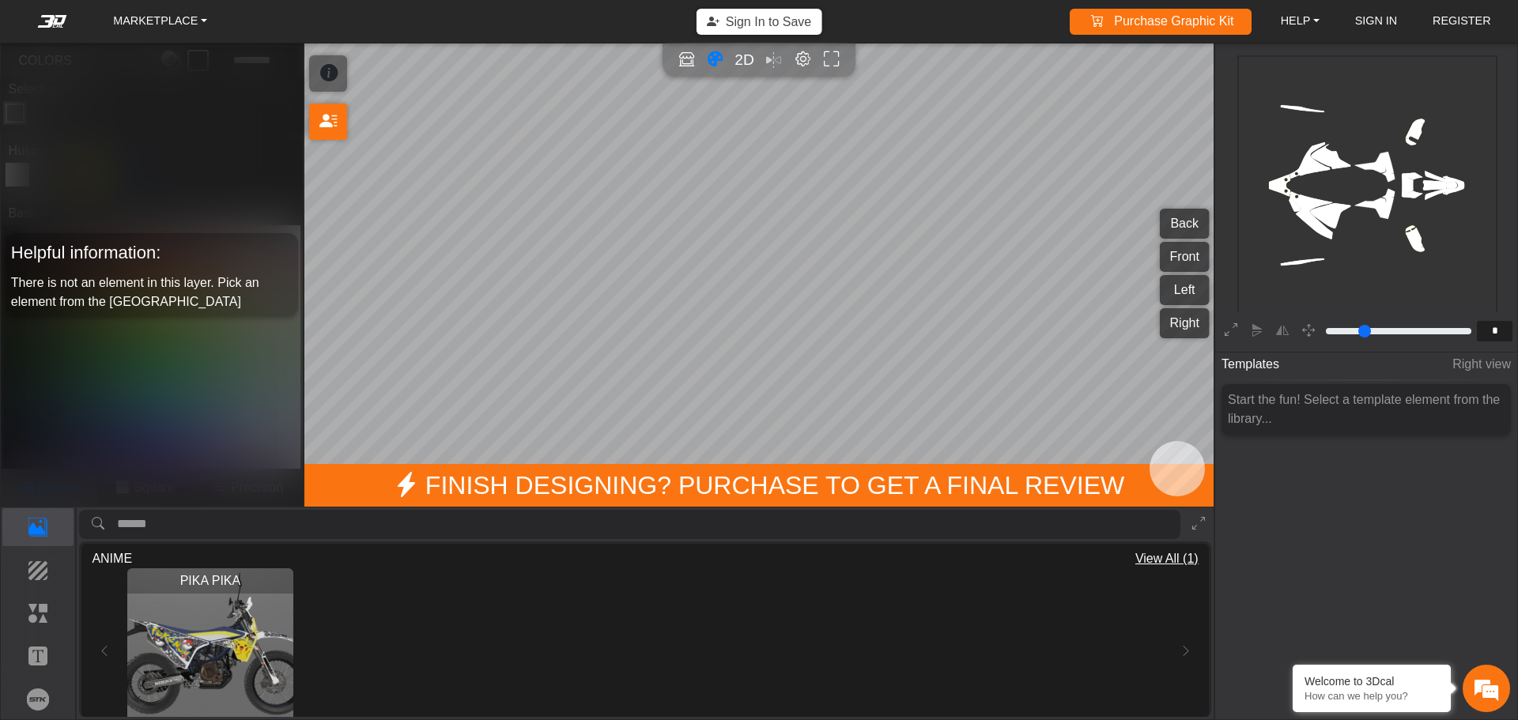
click at [328, 142] on div "SHORTCUTS: Press F key to activate Focus Mode on a selected asset (except backg…" at bounding box center [328, 97] width 48 height 95
click at [330, 116] on icon at bounding box center [327, 121] width 17 height 27
click at [1173, 555] on span "View All (1)" at bounding box center [1166, 559] width 63 height 19
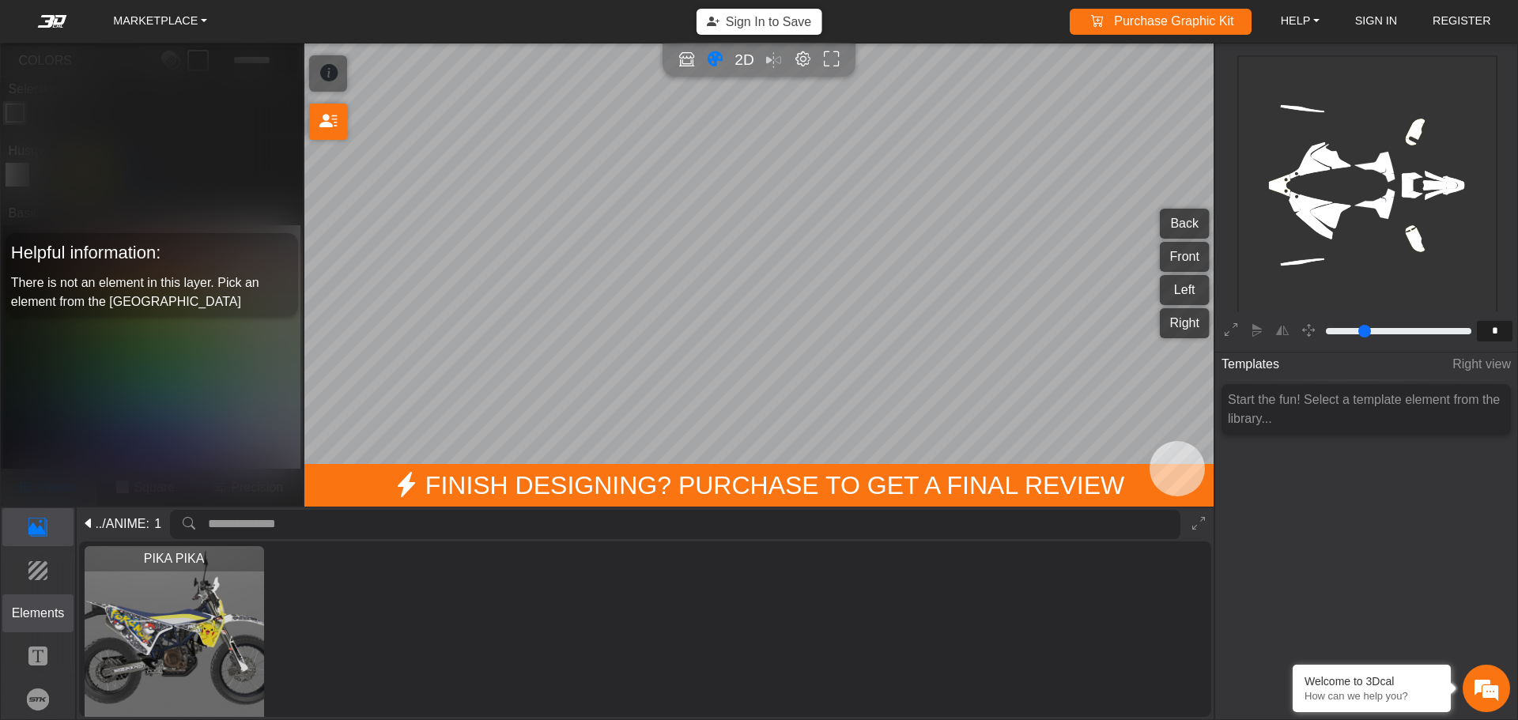
click at [49, 629] on button "Elements" at bounding box center [38, 614] width 72 height 38
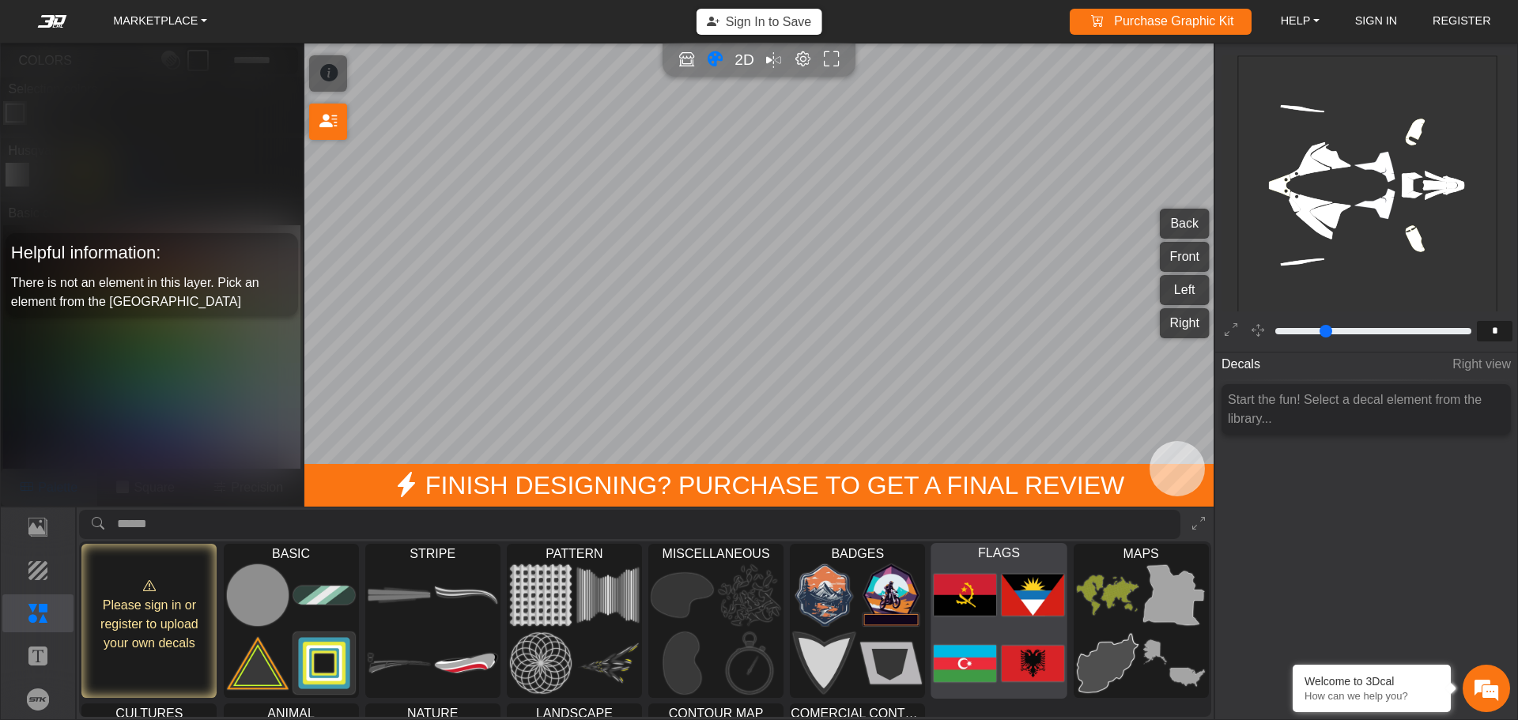
click at [1044, 590] on img at bounding box center [1033, 595] width 62 height 63
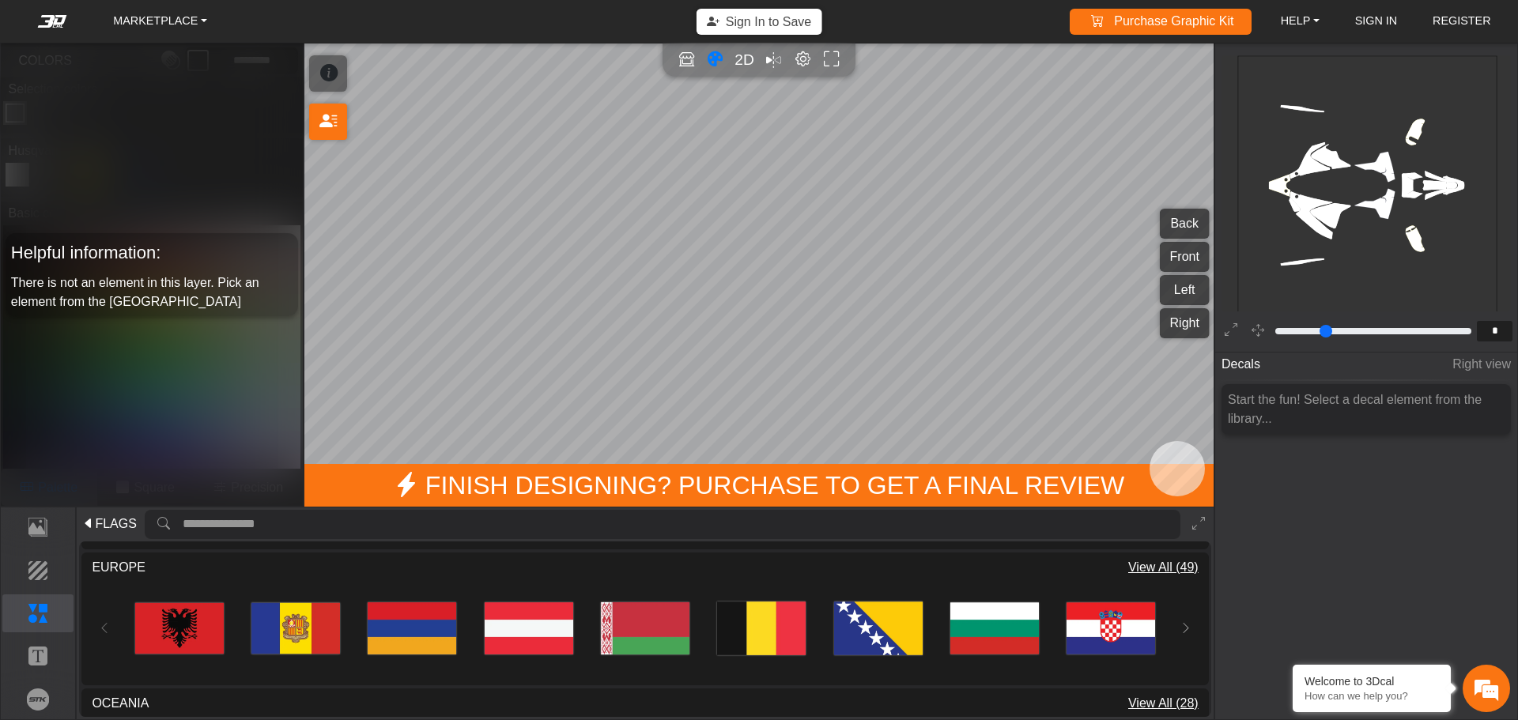
scroll to position [316, 0]
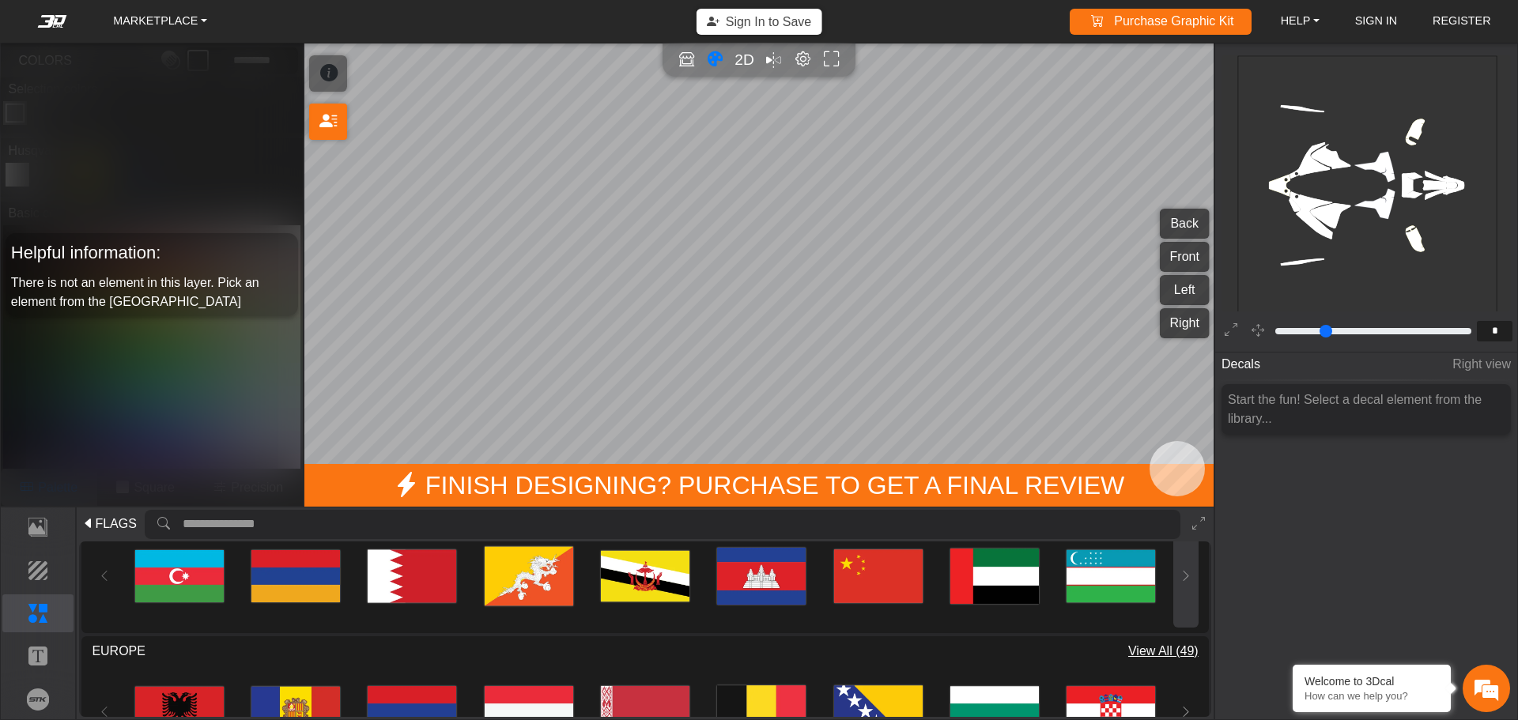
click at [1189, 585] on button at bounding box center [1185, 576] width 25 height 104
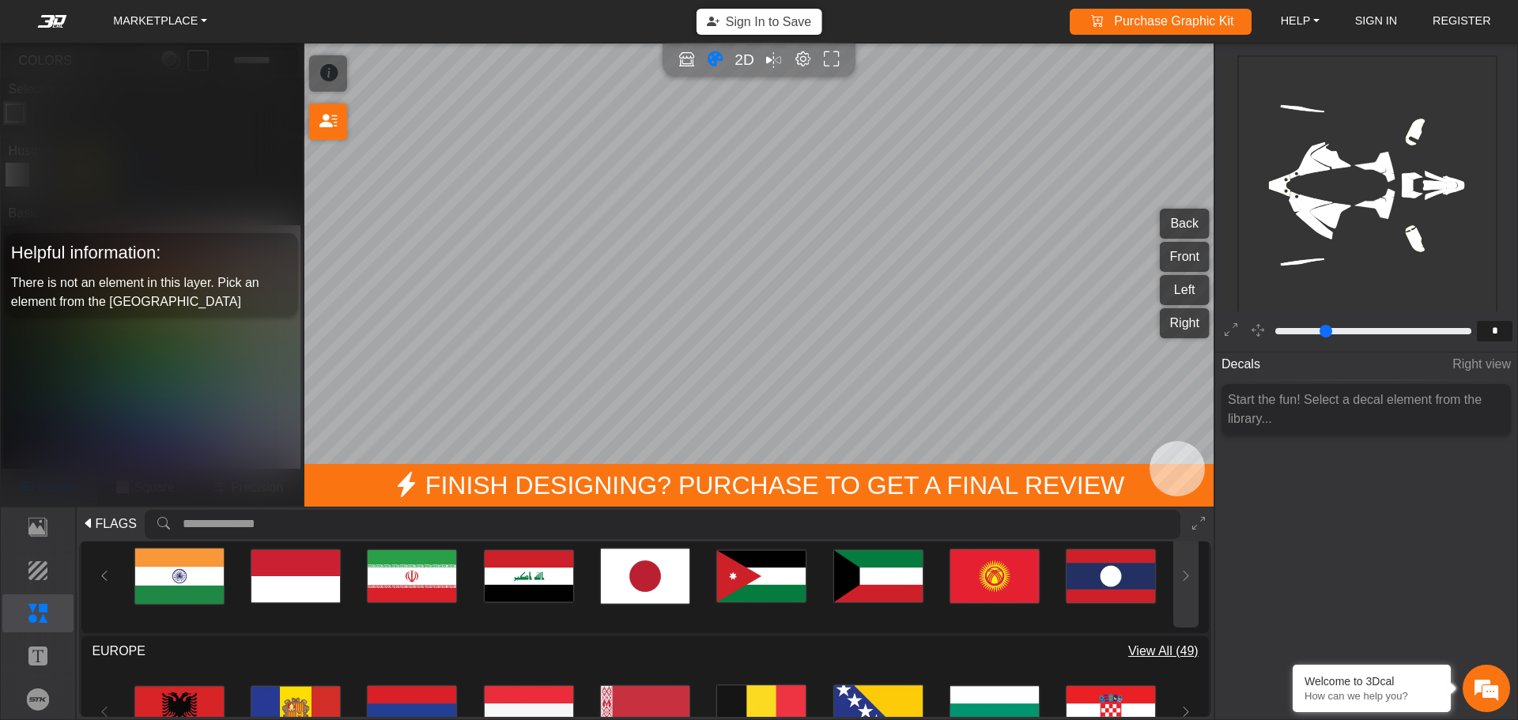
click at [1177, 588] on button at bounding box center [1185, 576] width 25 height 104
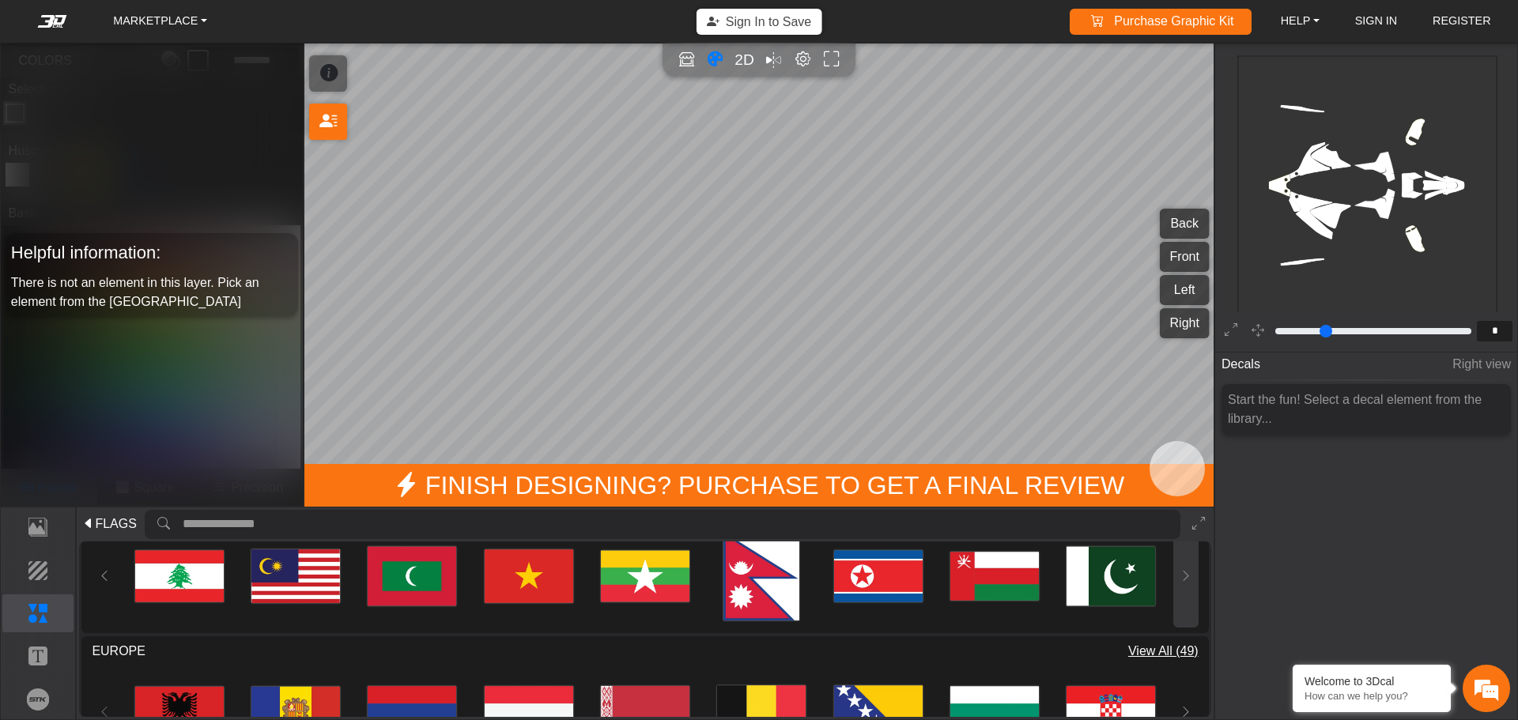
click at [1185, 583] on icon at bounding box center [1186, 575] width 13 height 13
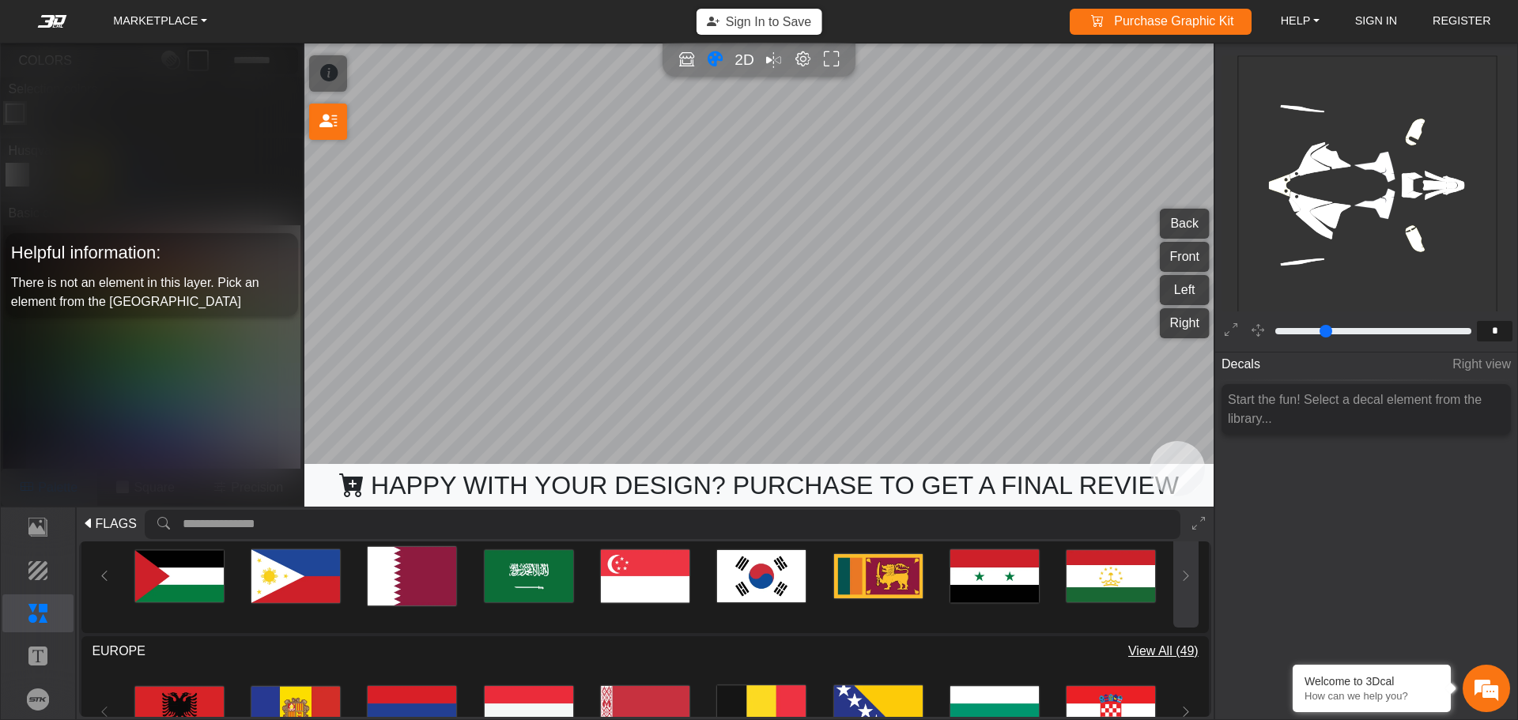
click at [1174, 580] on button at bounding box center [1185, 576] width 25 height 104
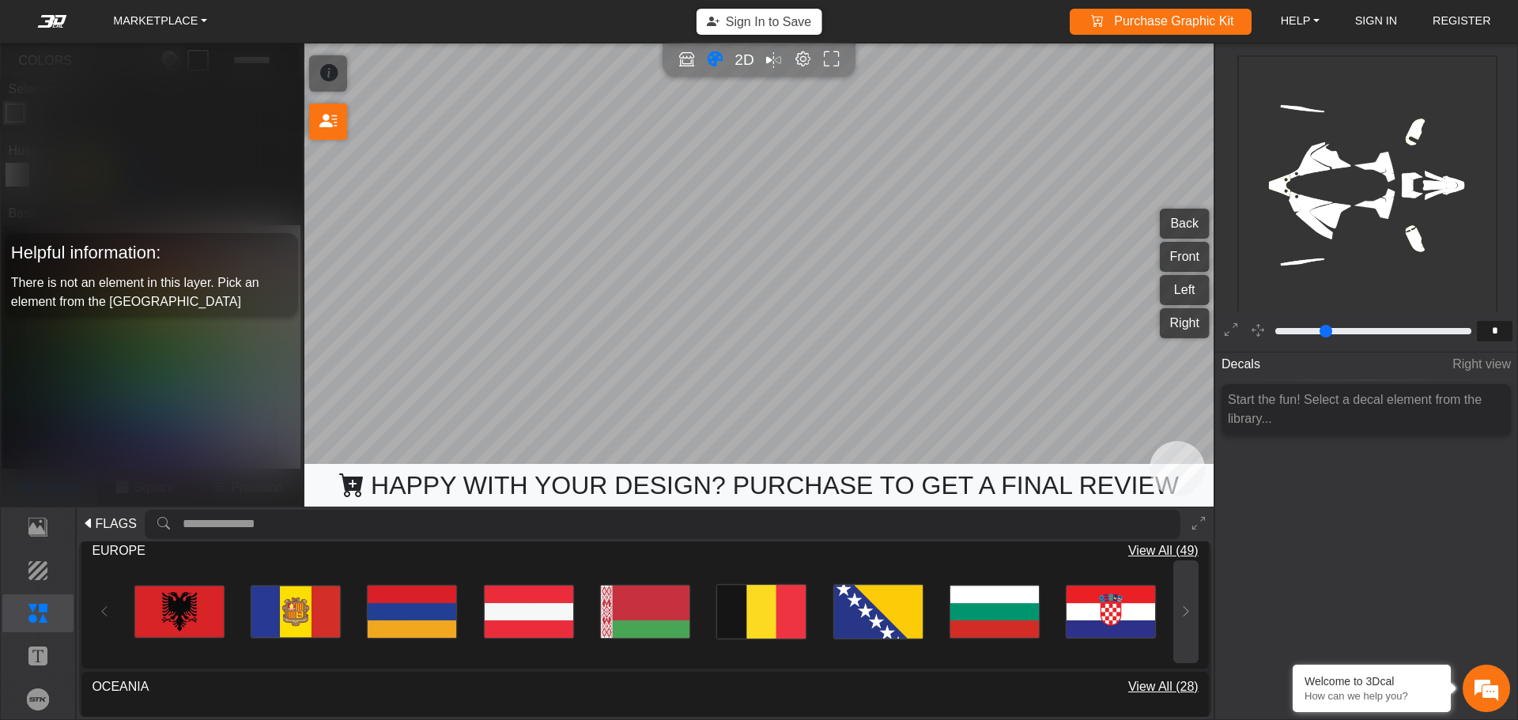
scroll to position [395, 0]
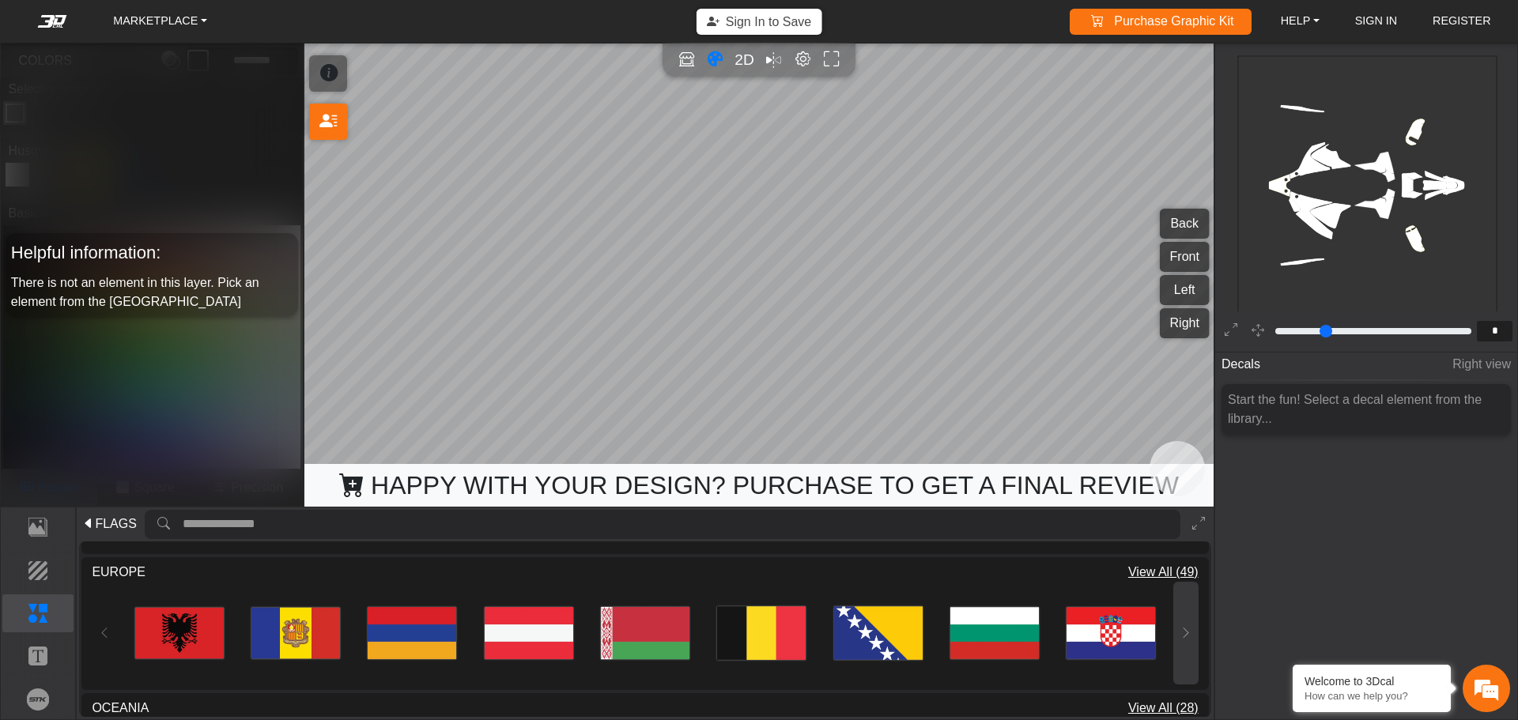
click at [1175, 625] on button at bounding box center [1185, 634] width 25 height 104
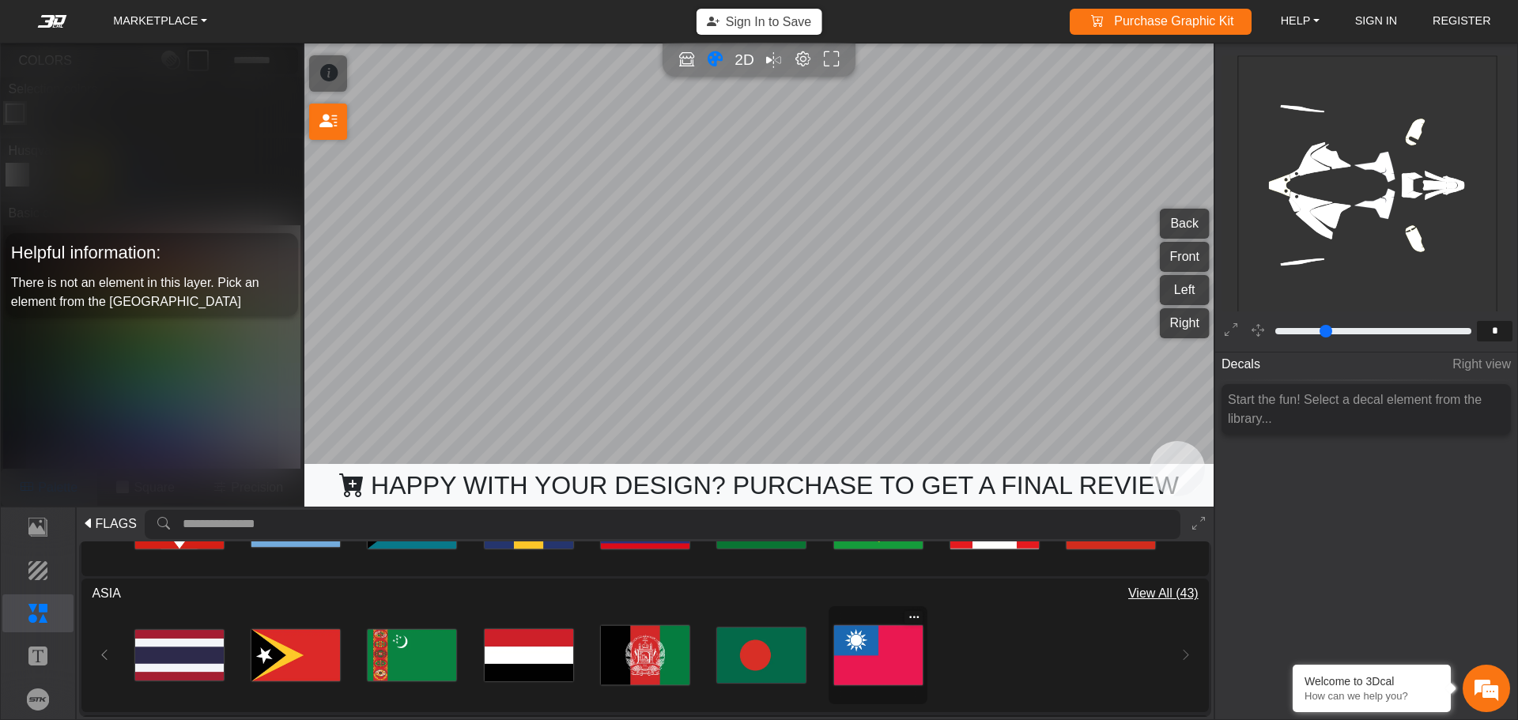
click at [874, 651] on img at bounding box center [878, 655] width 89 height 89
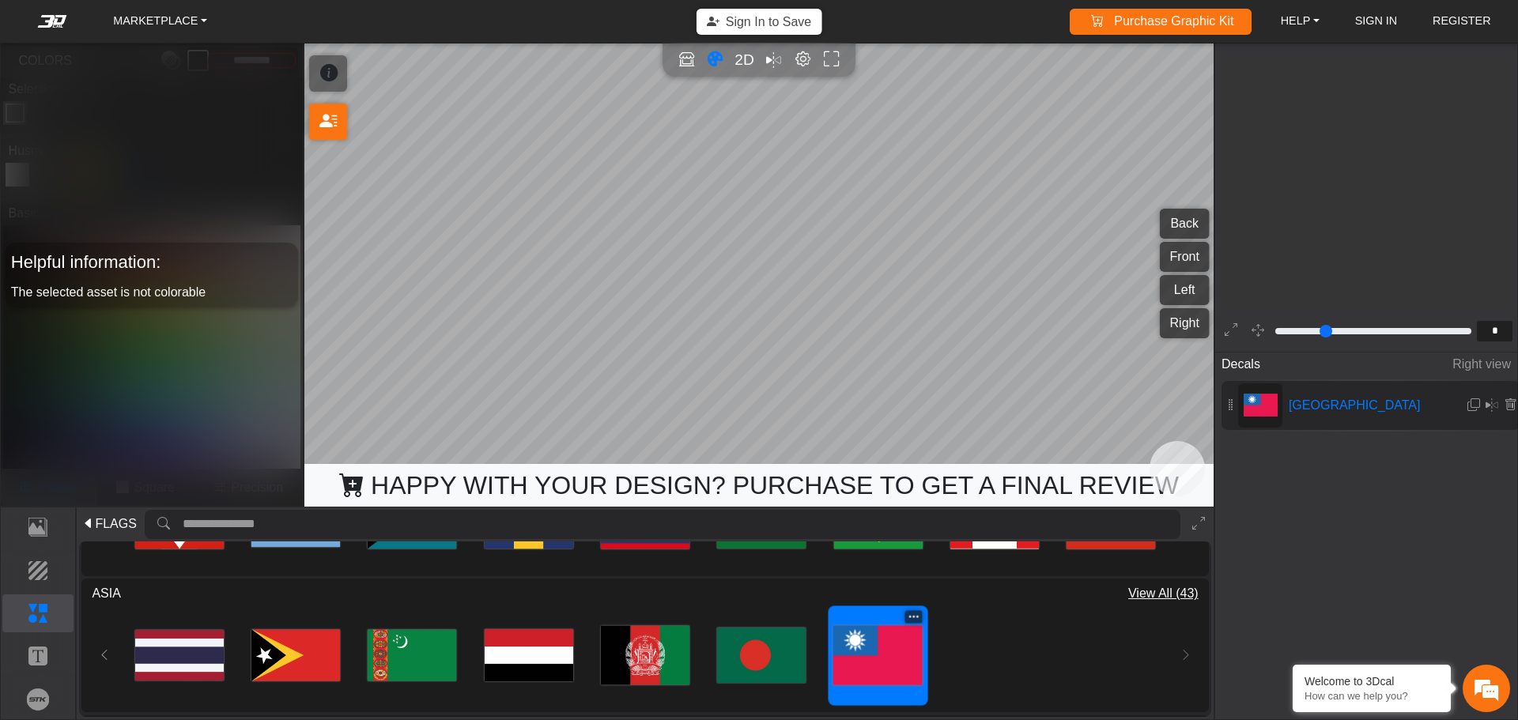
type input "**"
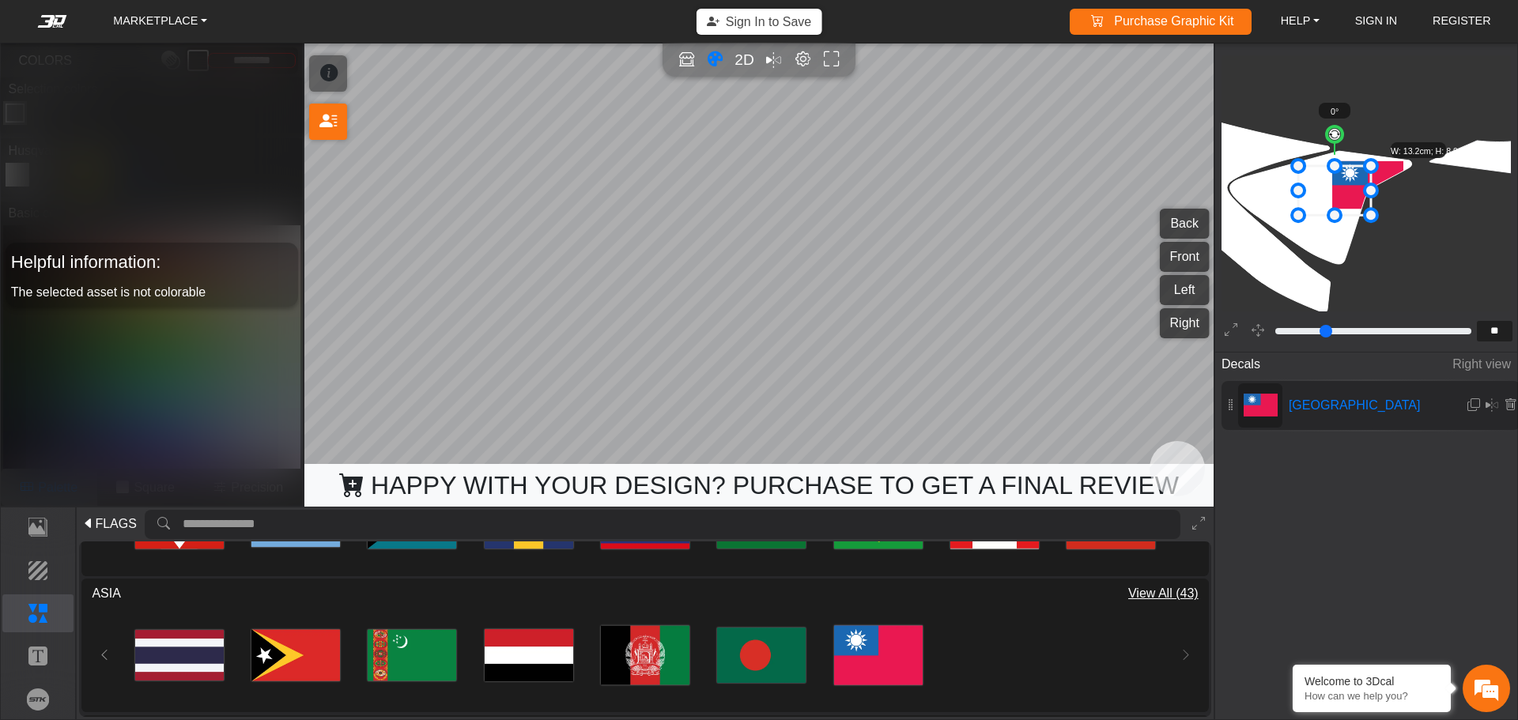
drag, startPoint x: 1361, startPoint y: 182, endPoint x: 1328, endPoint y: 187, distance: 33.7
click at [1328, 187] on icon at bounding box center [1334, 190] width 73 height 49
drag, startPoint x: 1328, startPoint y: 188, endPoint x: 1347, endPoint y: 178, distance: 22.3
click at [1347, 178] on icon at bounding box center [1350, 183] width 73 height 49
drag, startPoint x: 1347, startPoint y: 179, endPoint x: 1373, endPoint y: 177, distance: 26.2
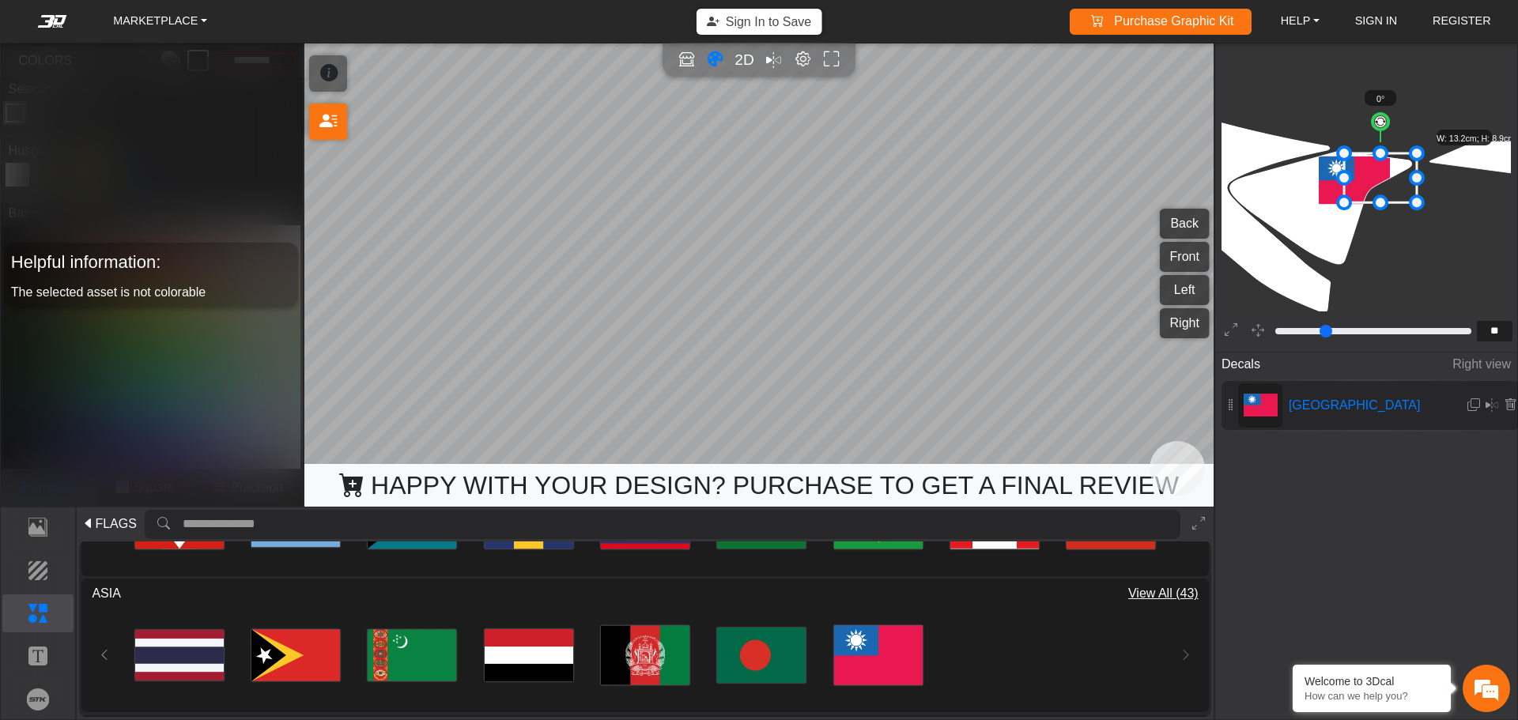
click at [1373, 177] on icon at bounding box center [1380, 177] width 73 height 49
click at [1421, 278] on icon "background_wire_template_bg decal_h701_back decal_h701_front decal_h701_left de…" at bounding box center [1487, 71] width 3498 height 3498
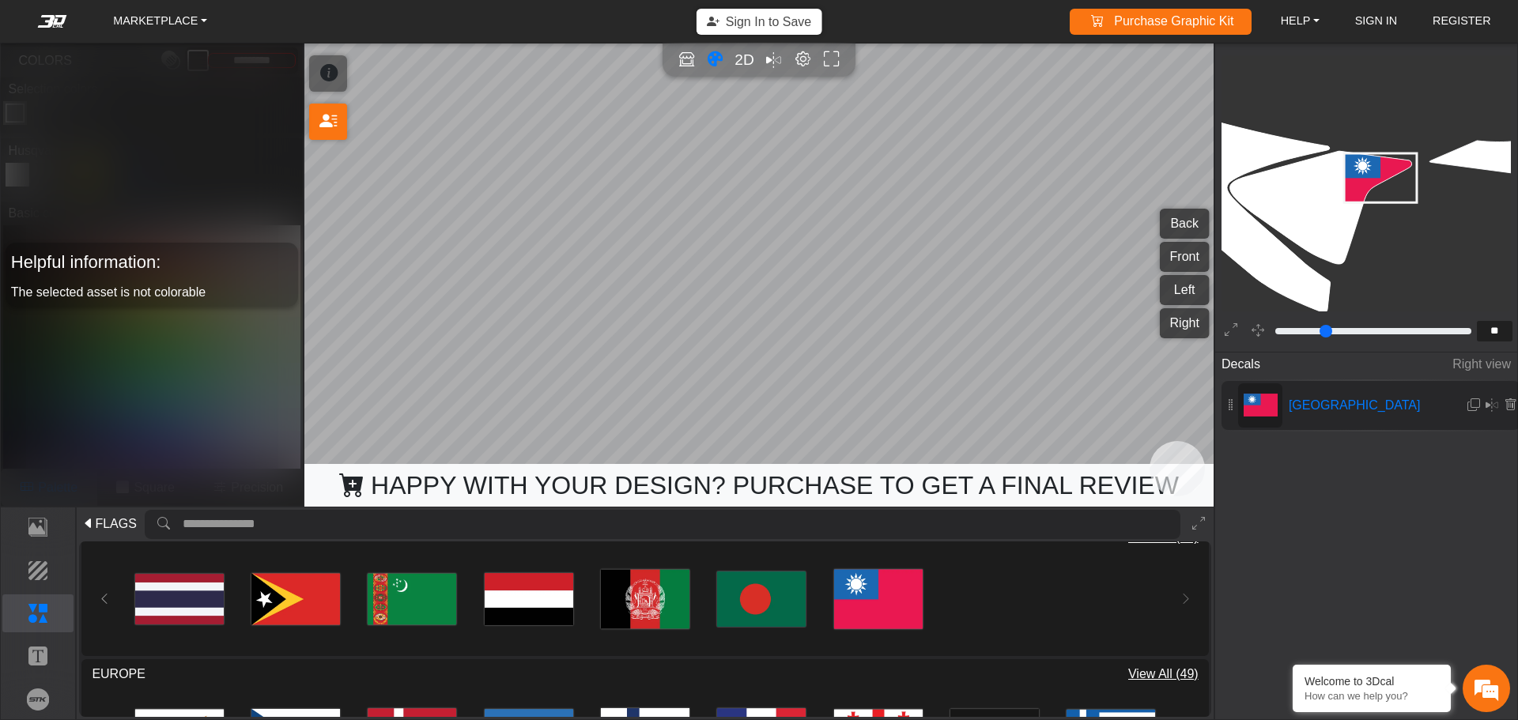
scroll to position [316, 0]
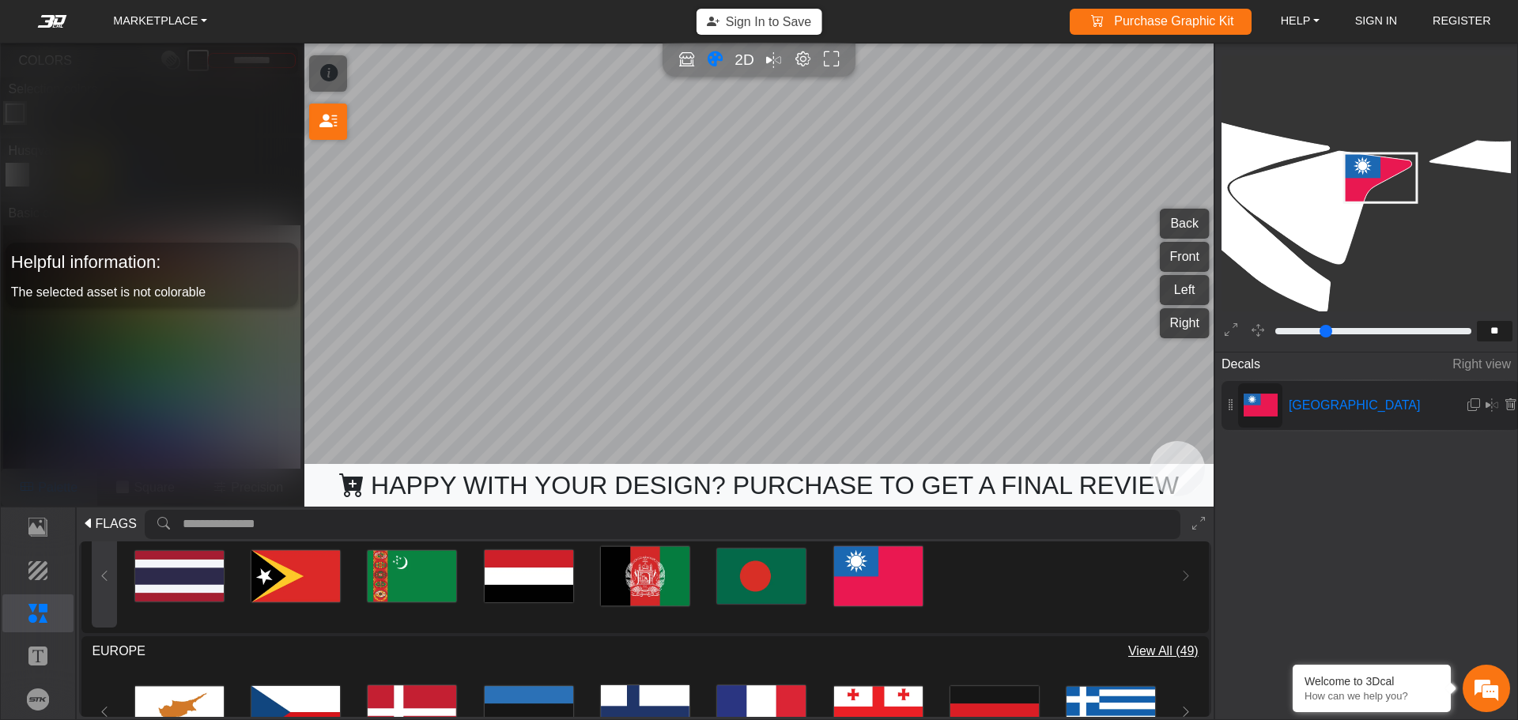
click at [113, 587] on button at bounding box center [104, 576] width 25 height 104
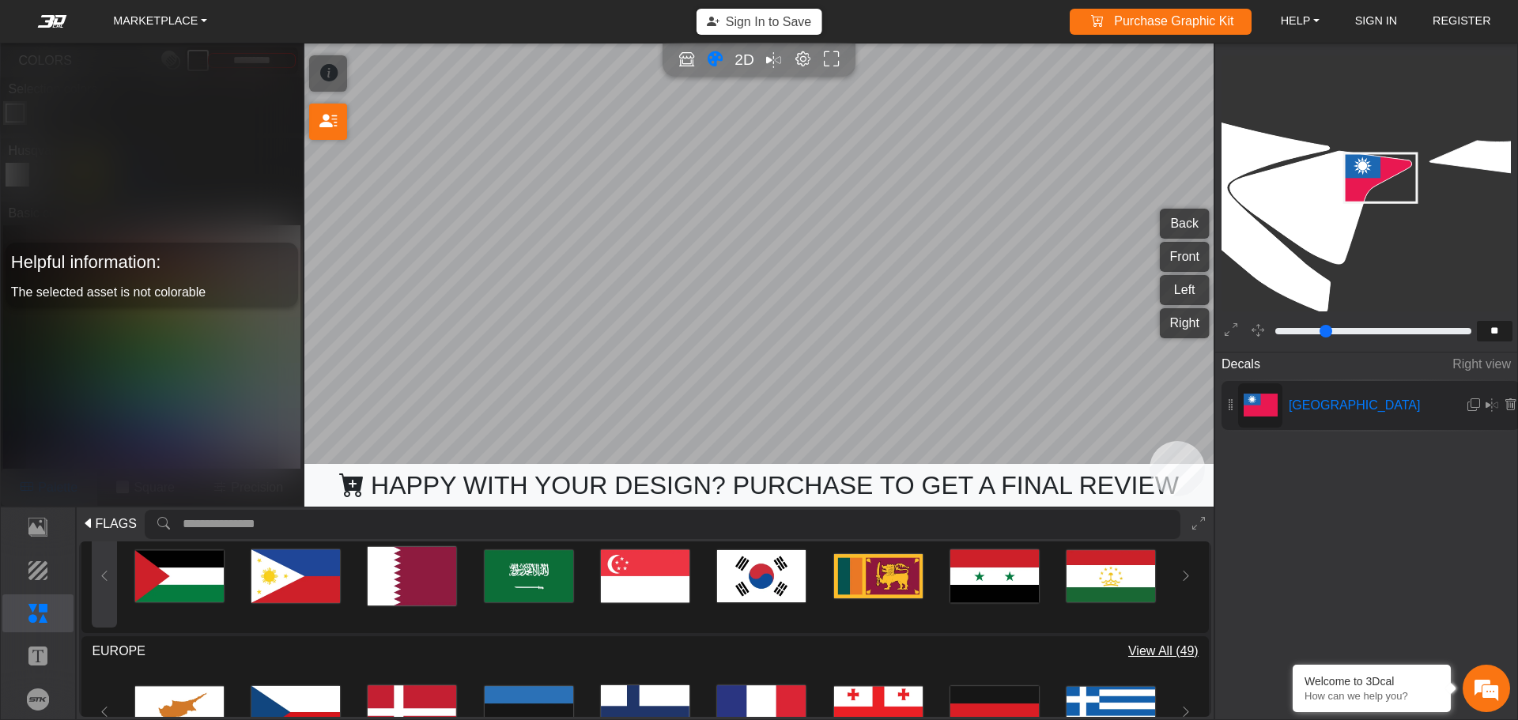
click at [113, 587] on button at bounding box center [104, 576] width 25 height 104
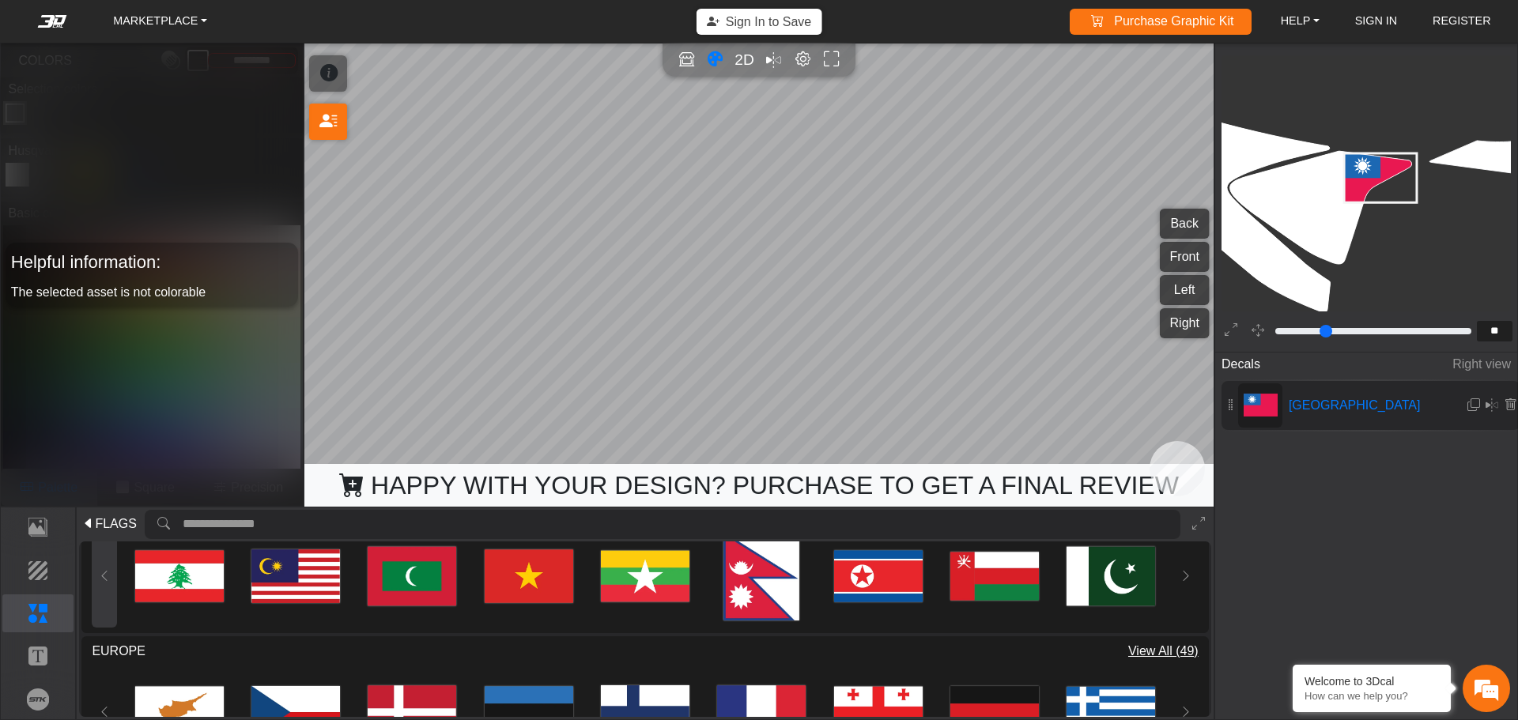
click at [113, 587] on button at bounding box center [104, 576] width 25 height 104
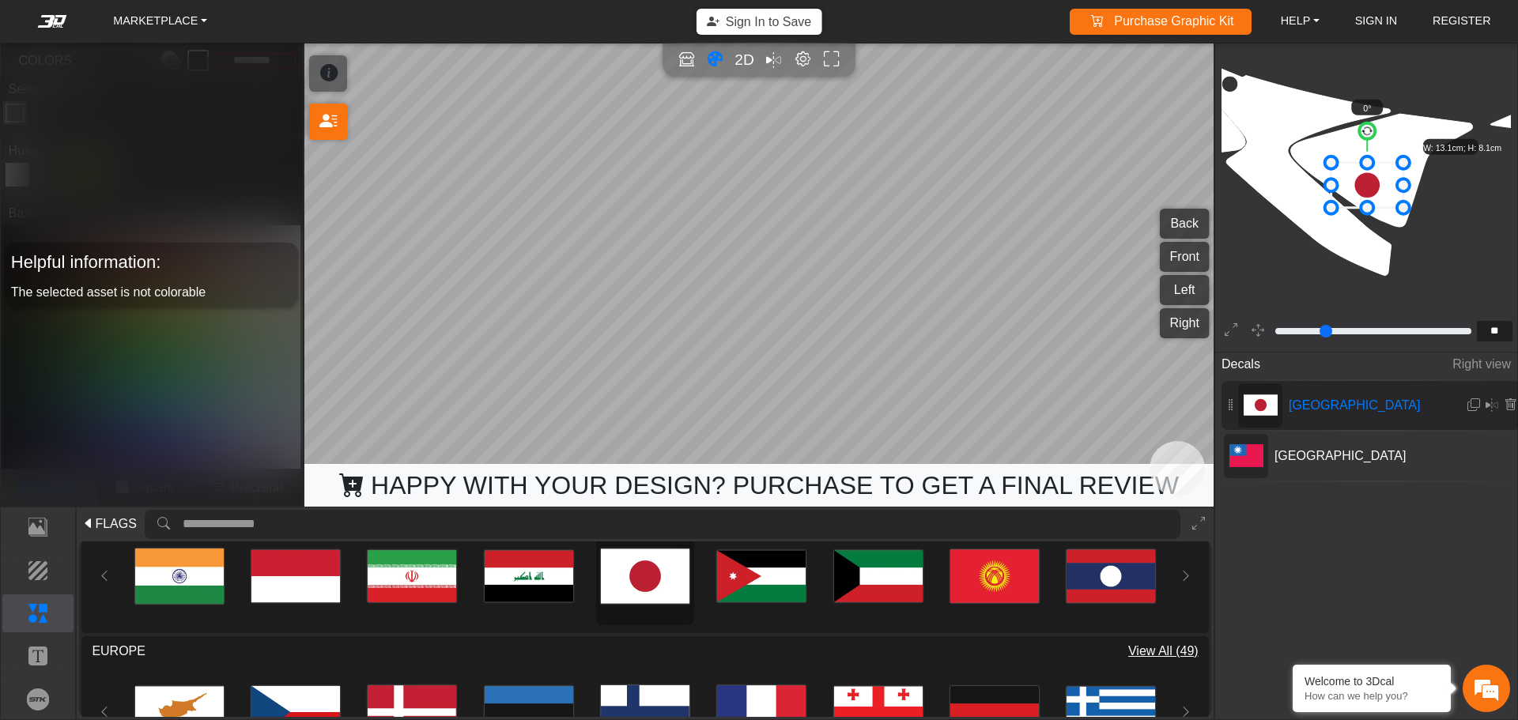
scroll to position [1773, 1424]
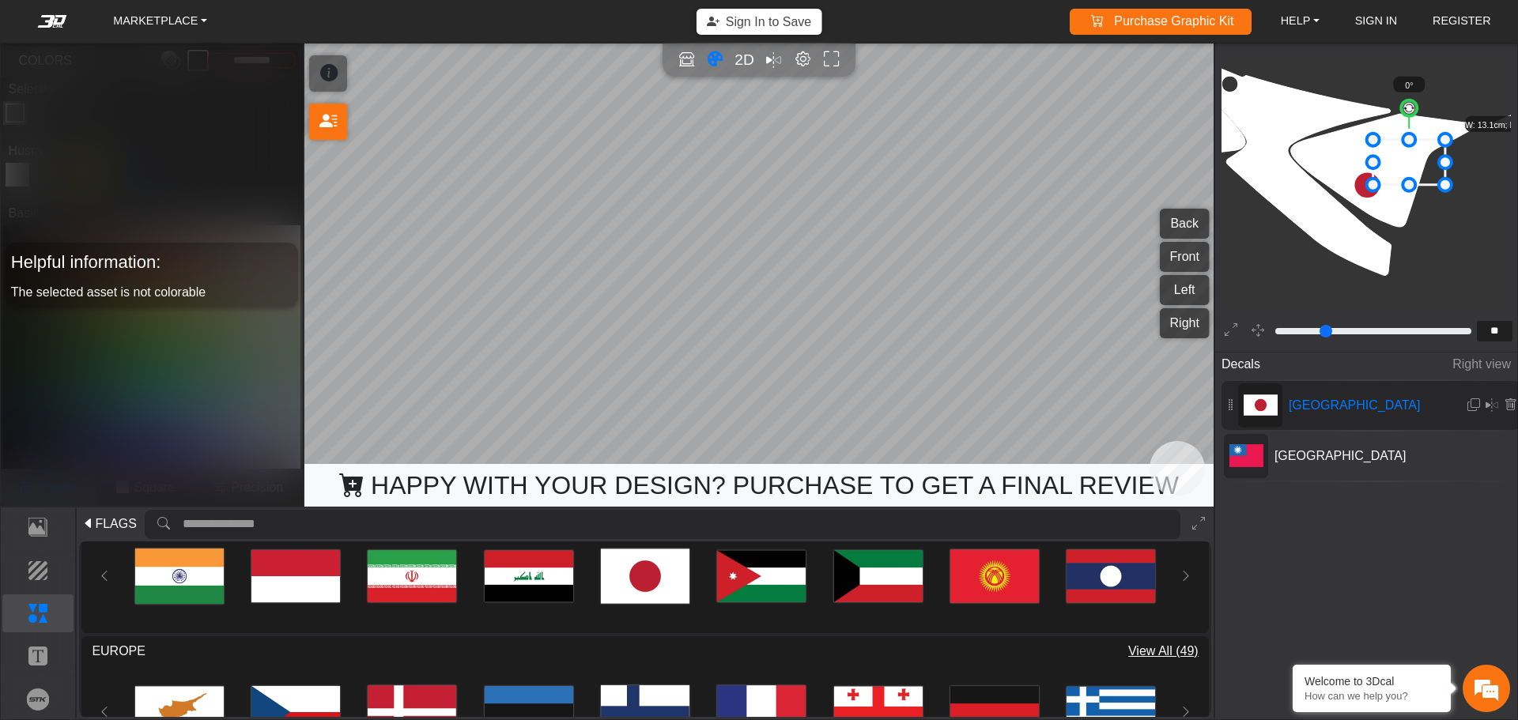
drag, startPoint x: 1381, startPoint y: 179, endPoint x: 1423, endPoint y: 157, distance: 47.8
click at [1423, 157] on icon at bounding box center [1409, 162] width 72 height 45
drag, startPoint x: 1417, startPoint y: 161, endPoint x: 1413, endPoint y: 178, distance: 17.1
click at [1413, 178] on icon at bounding box center [1405, 179] width 72 height 45
click at [1404, 183] on icon at bounding box center [1400, 184] width 72 height 45
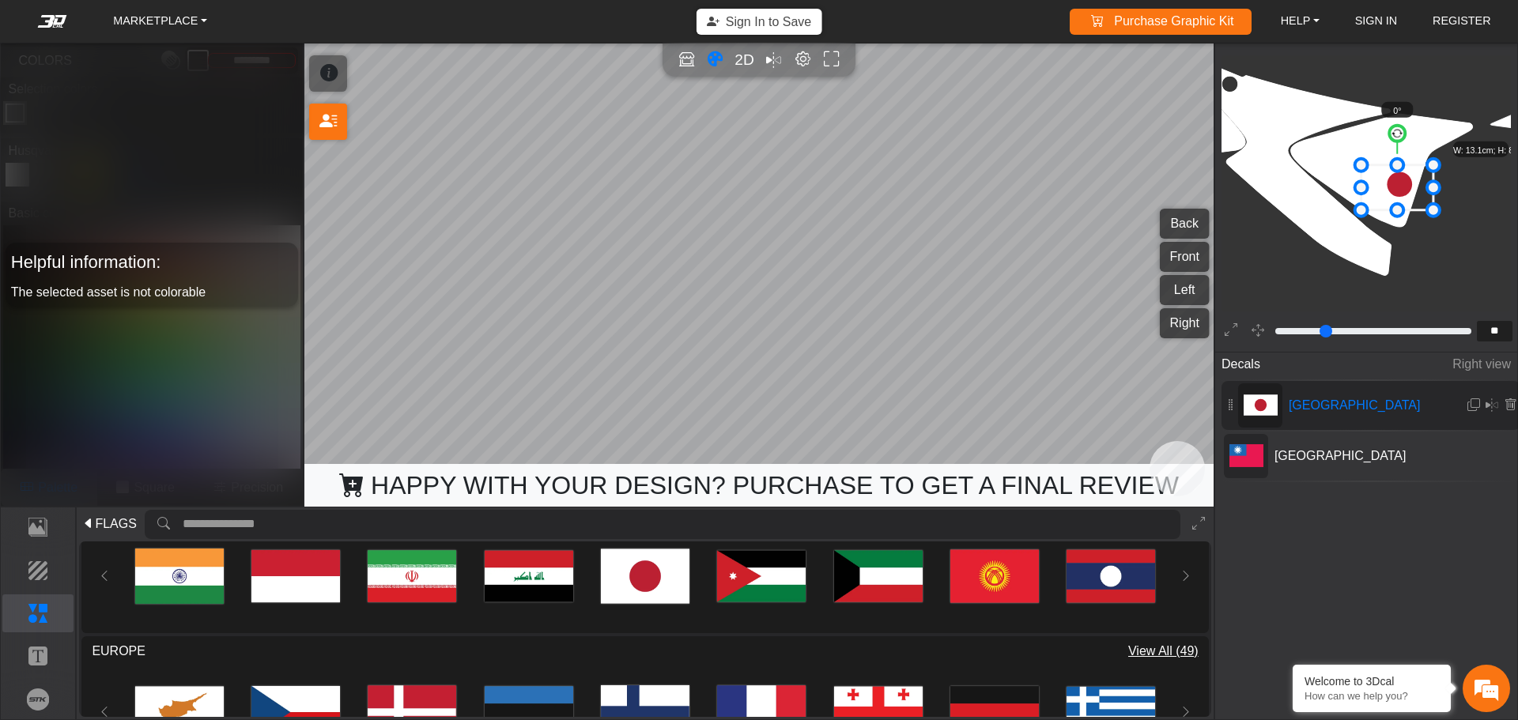
click at [1399, 190] on icon at bounding box center [1398, 187] width 72 height 45
drag, startPoint x: 1399, startPoint y: 190, endPoint x: 1400, endPoint y: 182, distance: 7.9
click at [1400, 182] on icon at bounding box center [1396, 185] width 72 height 45
drag, startPoint x: 1398, startPoint y: 180, endPoint x: 1402, endPoint y: 125, distance: 55.5
click at [1402, 125] on icon at bounding box center [1400, 127] width 72 height 45
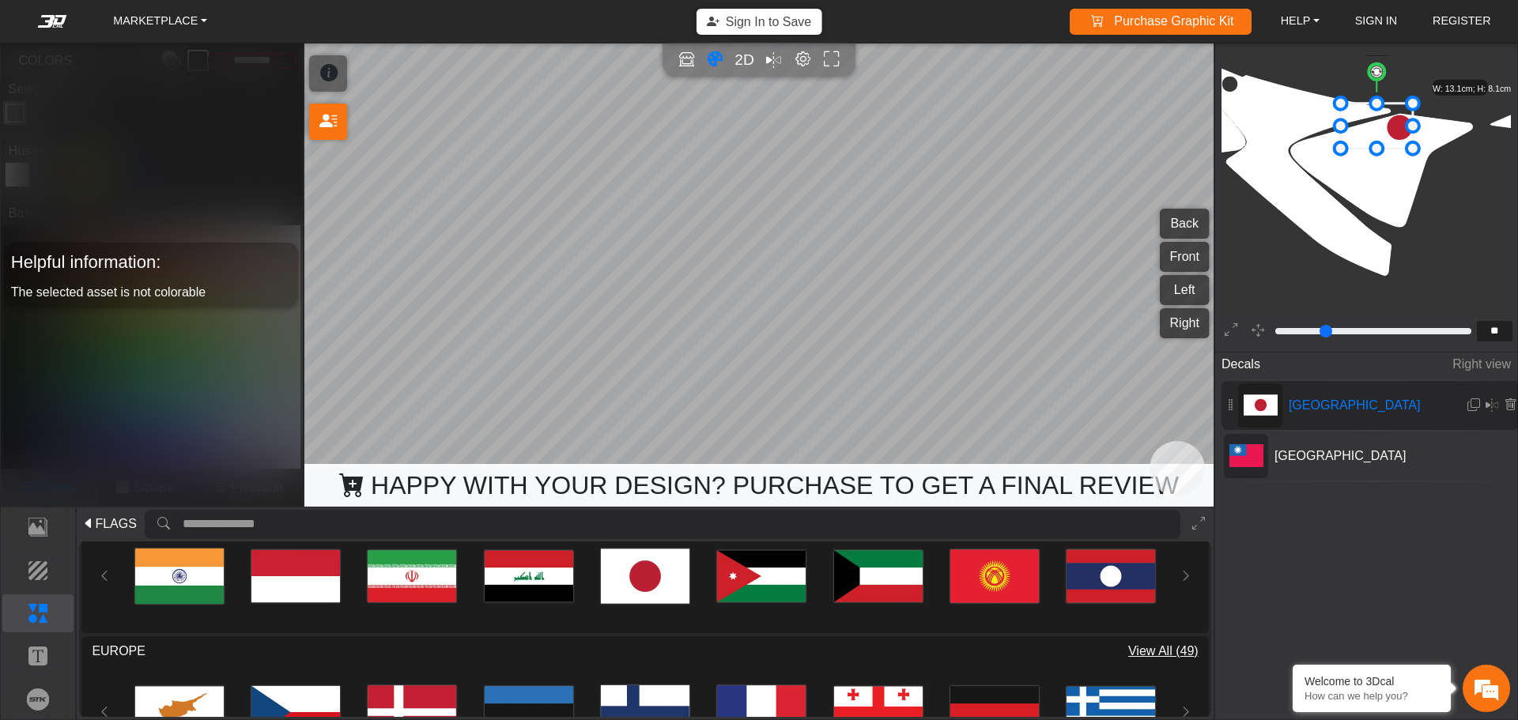
drag, startPoint x: 1402, startPoint y: 125, endPoint x: 1366, endPoint y: 119, distance: 36.0
click at [1366, 119] on icon at bounding box center [1377, 126] width 72 height 45
drag, startPoint x: 1373, startPoint y: 125, endPoint x: 1339, endPoint y: 133, distance: 34.9
click at [1339, 133] on icon at bounding box center [1334, 130] width 72 height 45
drag, startPoint x: 1335, startPoint y: 144, endPoint x: 1316, endPoint y: 161, distance: 25.2
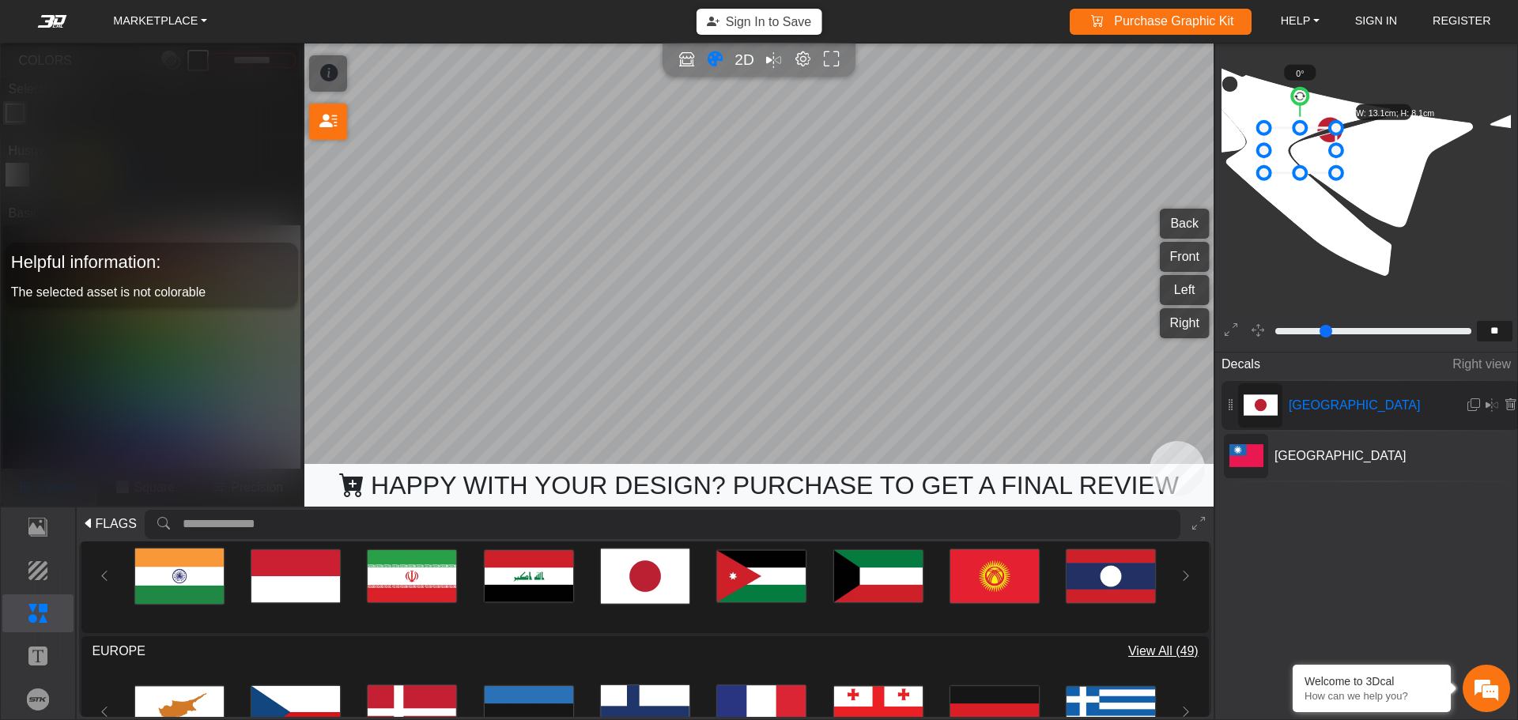
click at [1316, 161] on icon at bounding box center [1300, 150] width 72 height 45
drag, startPoint x: 1321, startPoint y: 179, endPoint x: 1324, endPoint y: 192, distance: 13.8
click at [1324, 192] on icon at bounding box center [1304, 176] width 72 height 45
drag, startPoint x: 1330, startPoint y: 180, endPoint x: 1335, endPoint y: 161, distance: 19.6
click at [1335, 161] on icon at bounding box center [1309, 154] width 72 height 45
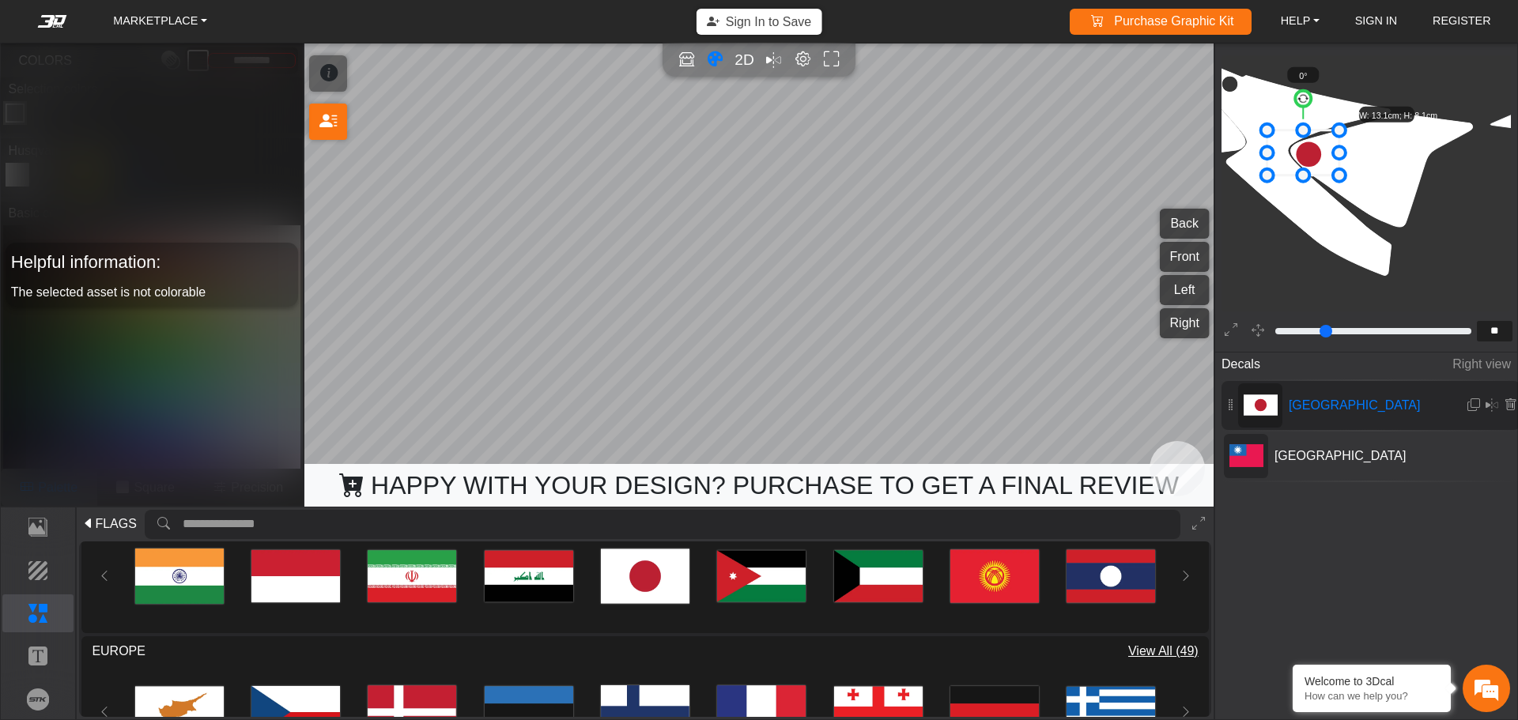
click at [1313, 153] on icon at bounding box center [1303, 152] width 72 height 45
drag, startPoint x: 1308, startPoint y: 153, endPoint x: 1364, endPoint y: 157, distance: 56.3
click at [1364, 157] on icon at bounding box center [1360, 156] width 72 height 45
drag, startPoint x: 1362, startPoint y: 159, endPoint x: 1377, endPoint y: 177, distance: 23.6
click at [1377, 177] on icon at bounding box center [1360, 156] width 72 height 45
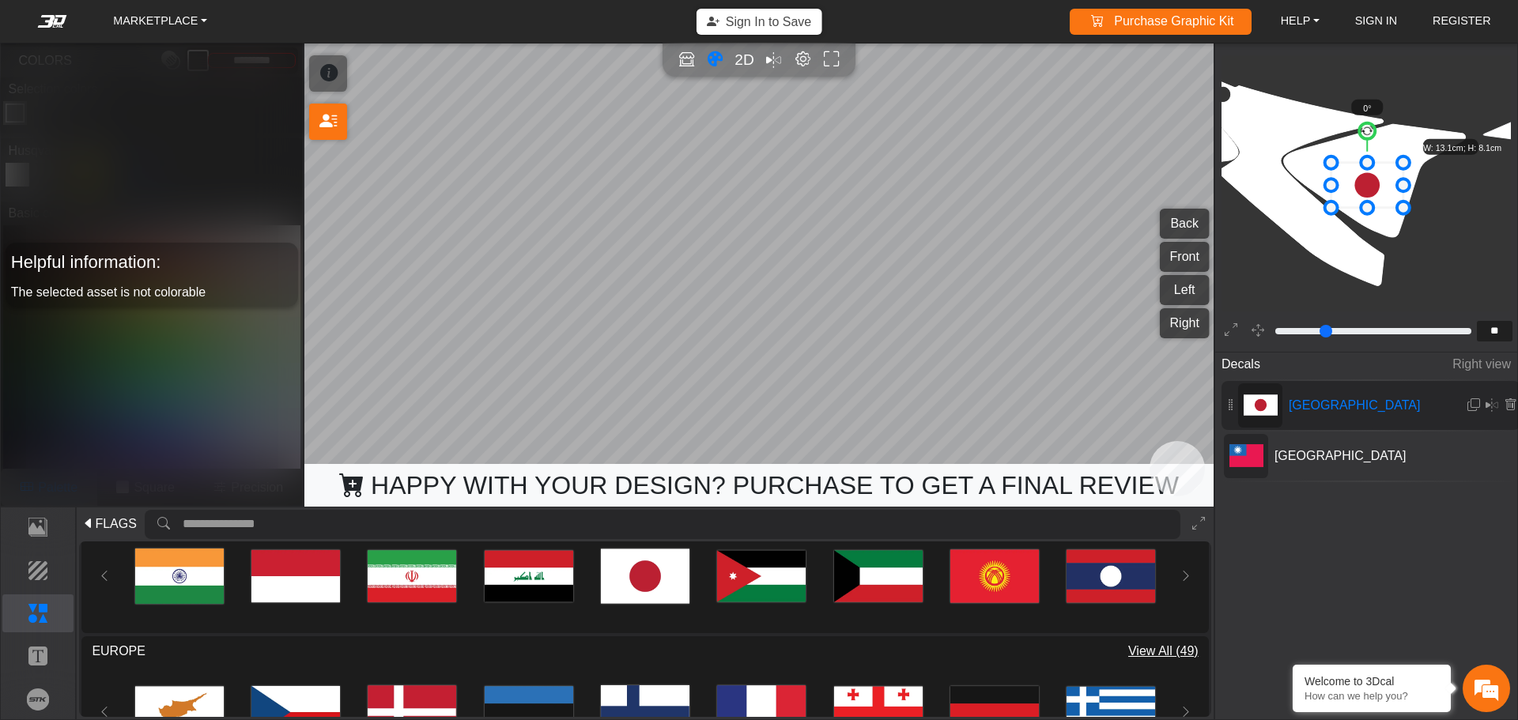
scroll to position [1762, 1431]
click at [1445, 212] on icon "background_wire_template_bg decal_h701_back decal_h701_front decal_h701_left de…" at bounding box center [1541, 44] width 3498 height 3498
click at [1382, 198] on icon at bounding box center [1367, 185] width 72 height 45
drag, startPoint x: 1382, startPoint y: 198, endPoint x: 1431, endPoint y: 220, distance: 53.8
click at [1481, 226] on icon "background_wire_template_bg decal_h701_back decal_h701_front decal_h701_left de…" at bounding box center [1541, 44] width 3498 height 3498
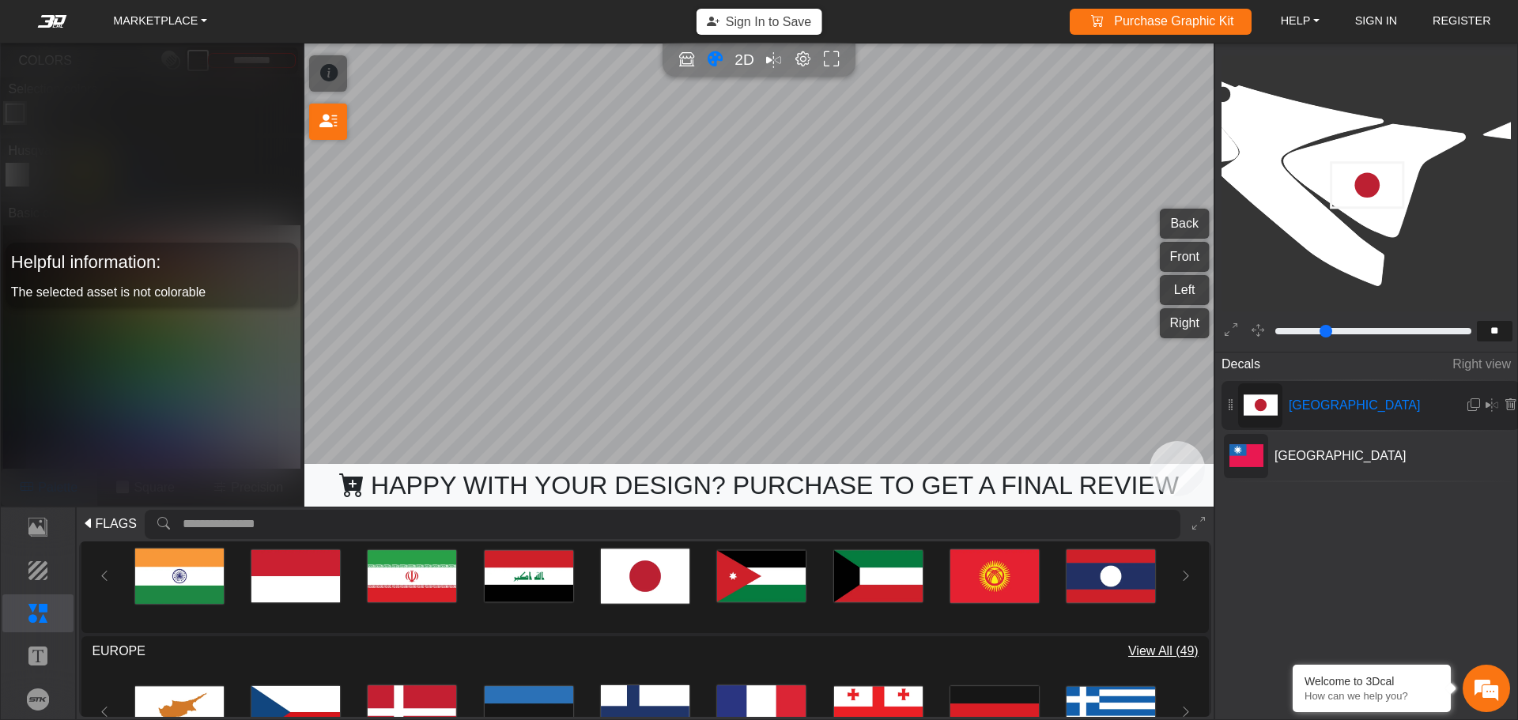
click at [1379, 208] on icon at bounding box center [1367, 185] width 72 height 45
click at [1506, 407] on icon at bounding box center [1510, 404] width 13 height 13
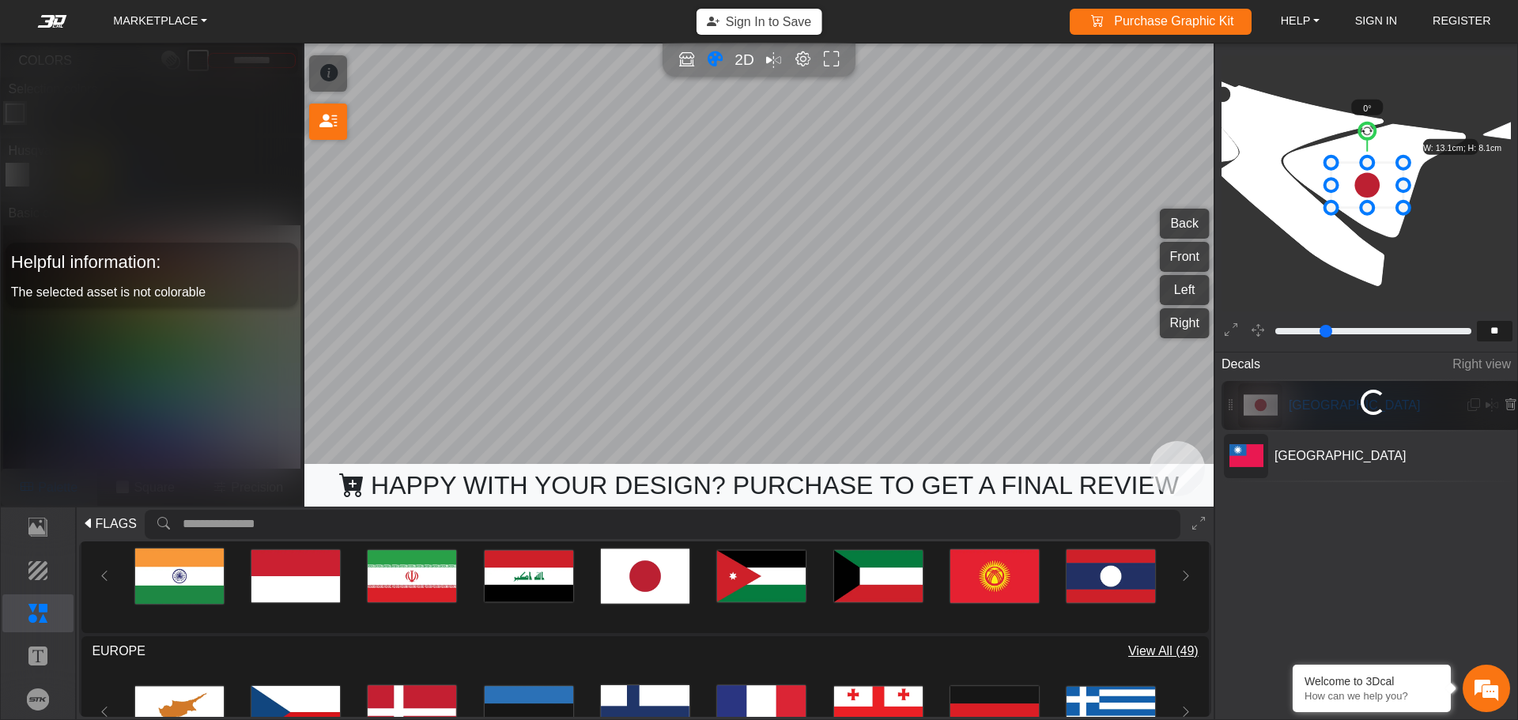
scroll to position [1728, 1497]
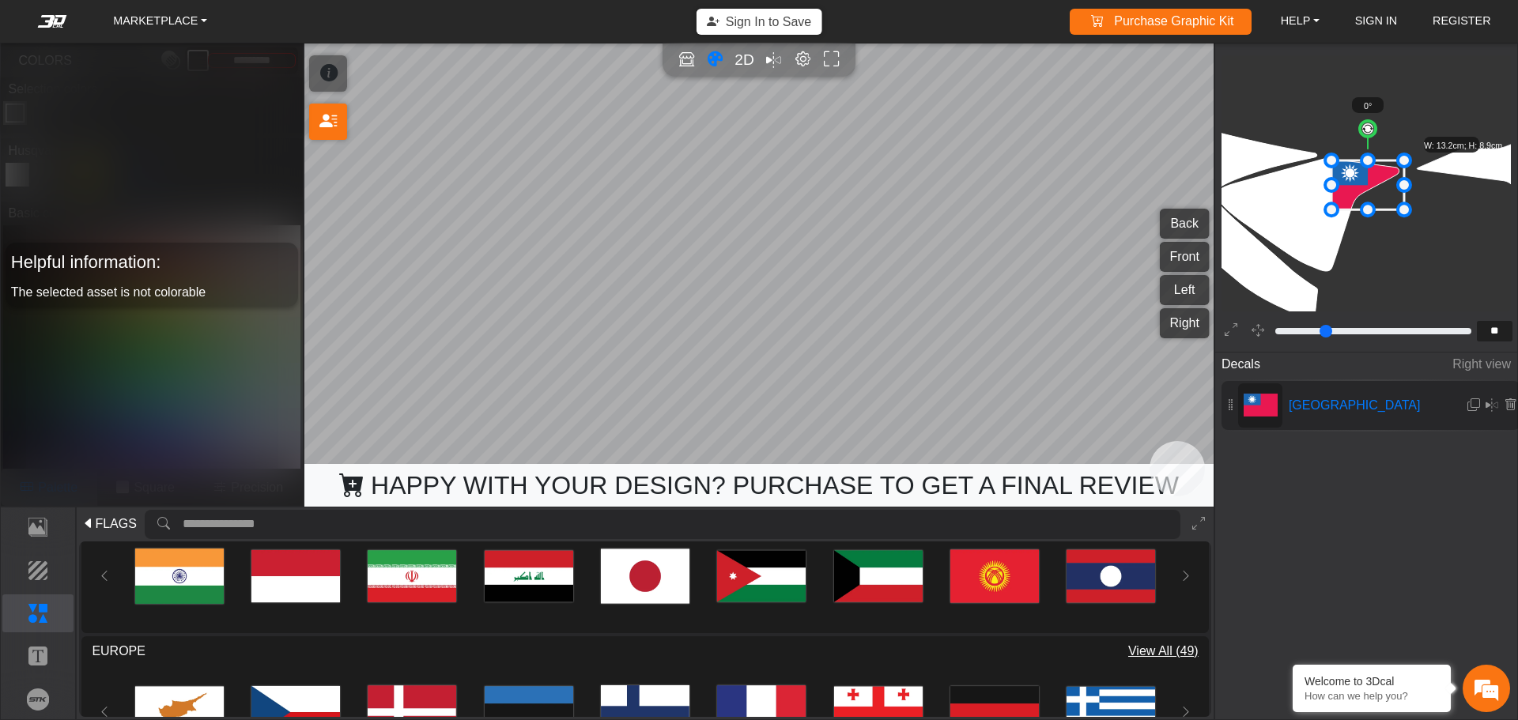
click at [1312, 488] on div "Decals Right view Taiwan" at bounding box center [1366, 498] width 302 height 296
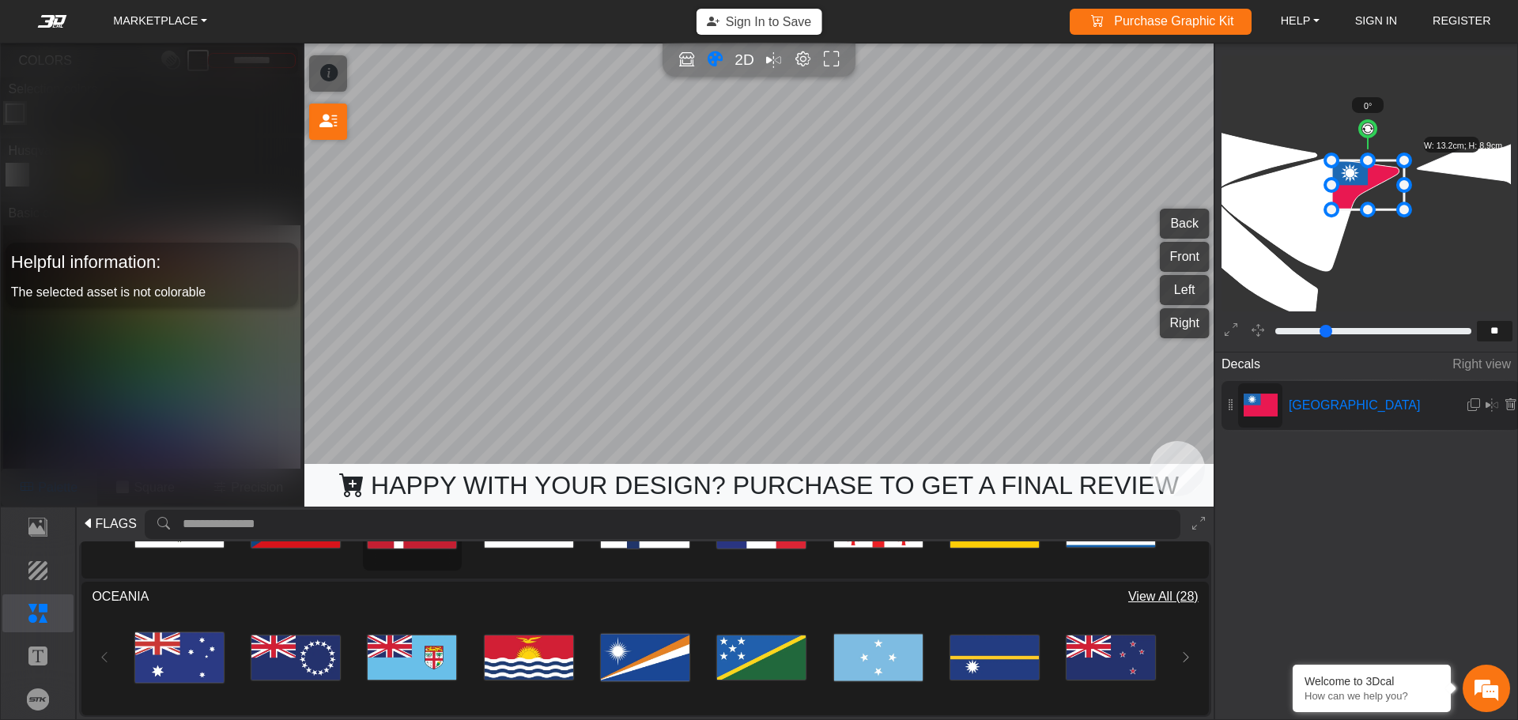
scroll to position [508, 0]
click at [50, 654] on p "Text" at bounding box center [38, 656] width 70 height 19
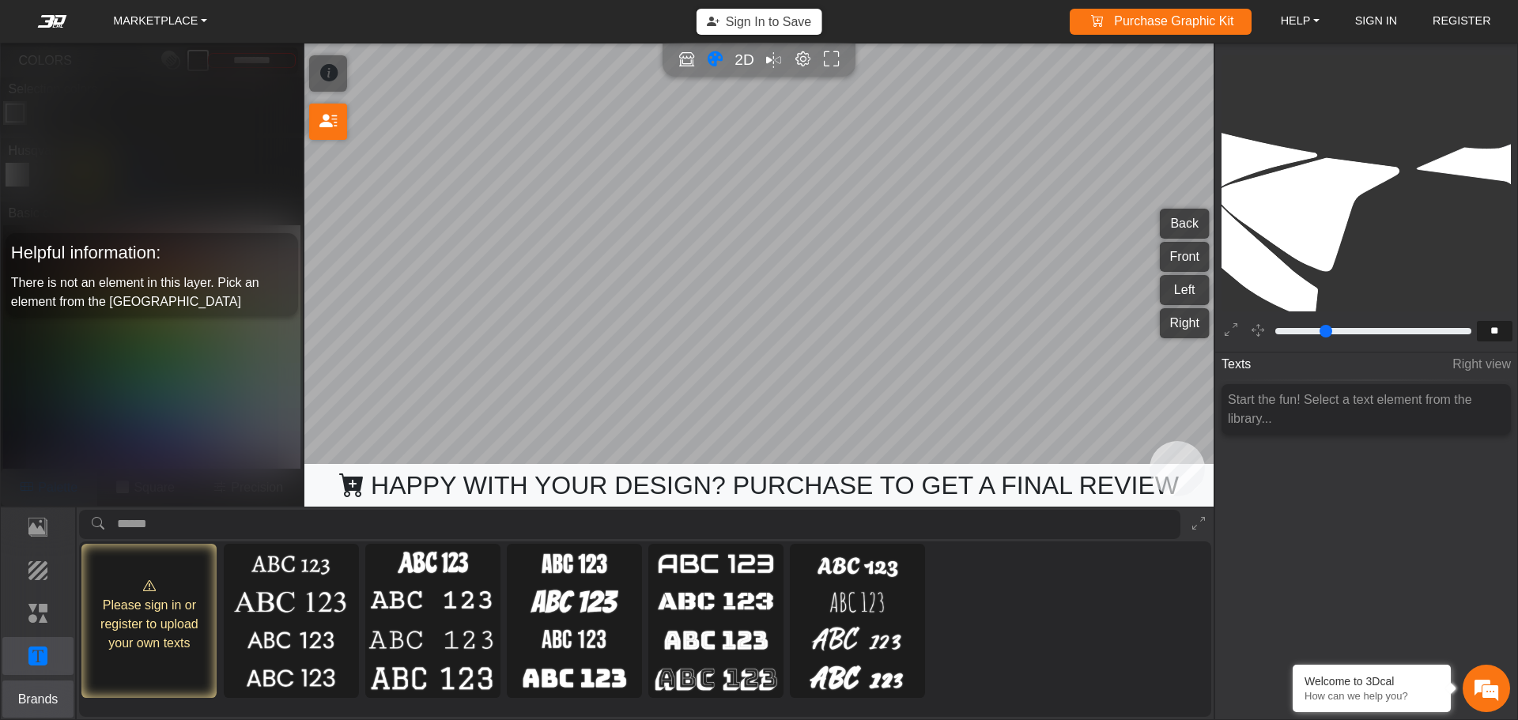
click at [50, 701] on p "Brands" at bounding box center [38, 699] width 70 height 19
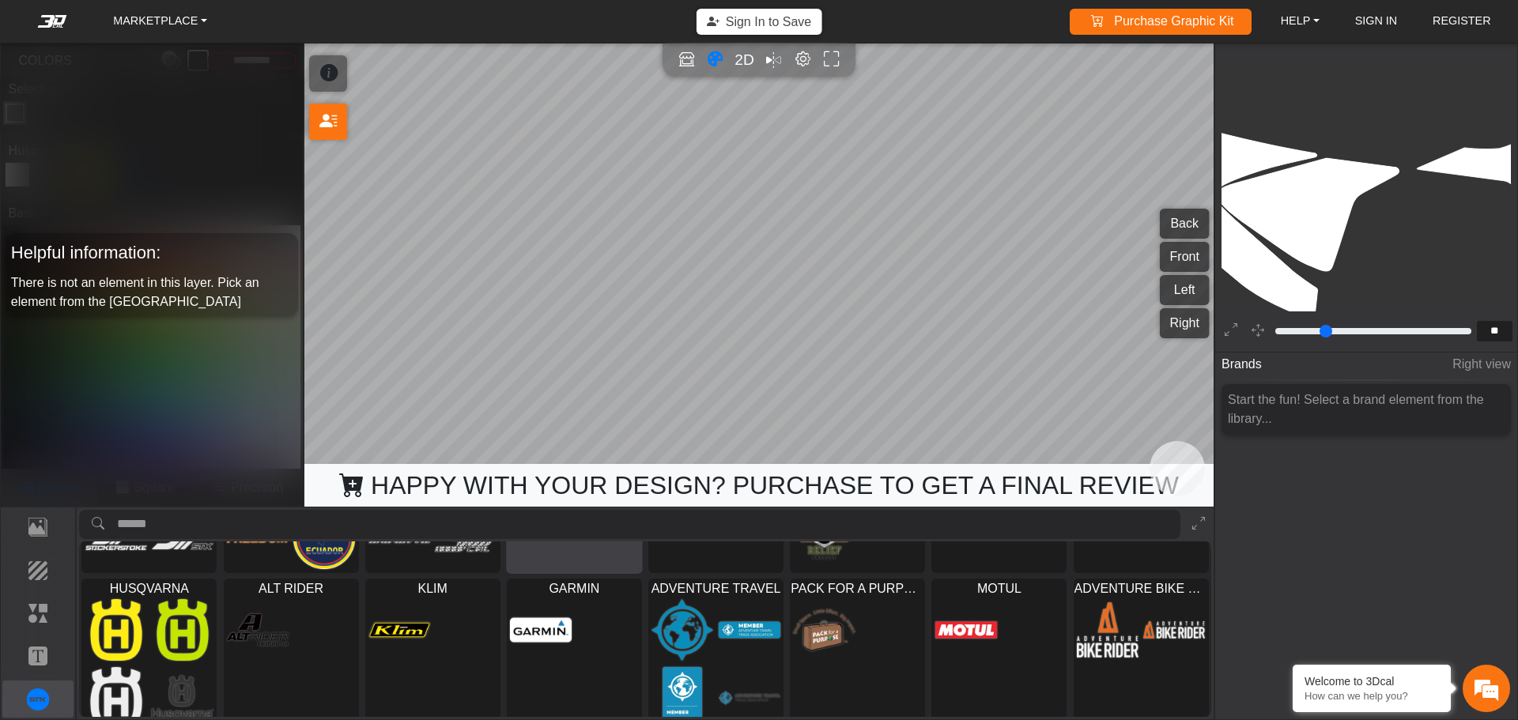
scroll to position [145, 0]
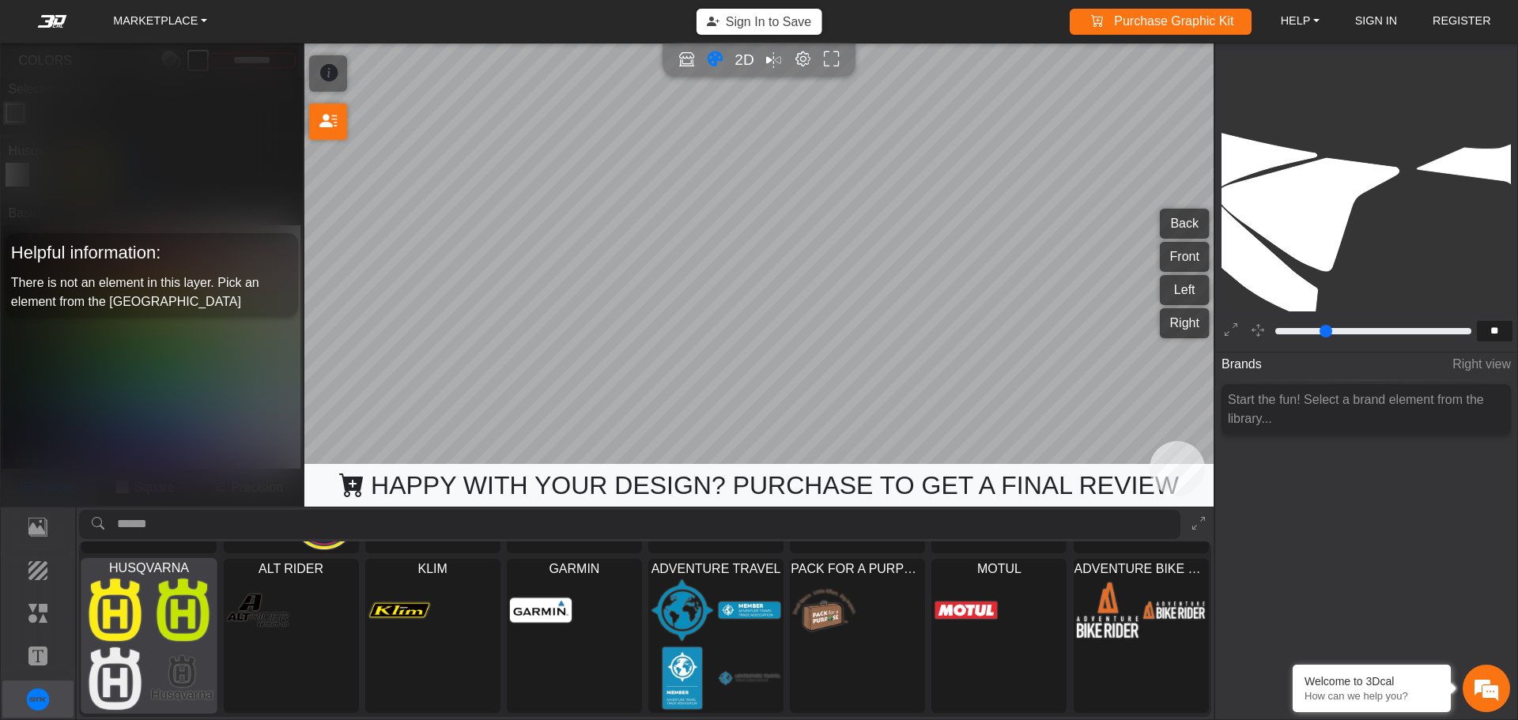
click at [192, 625] on img at bounding box center [183, 609] width 62 height 63
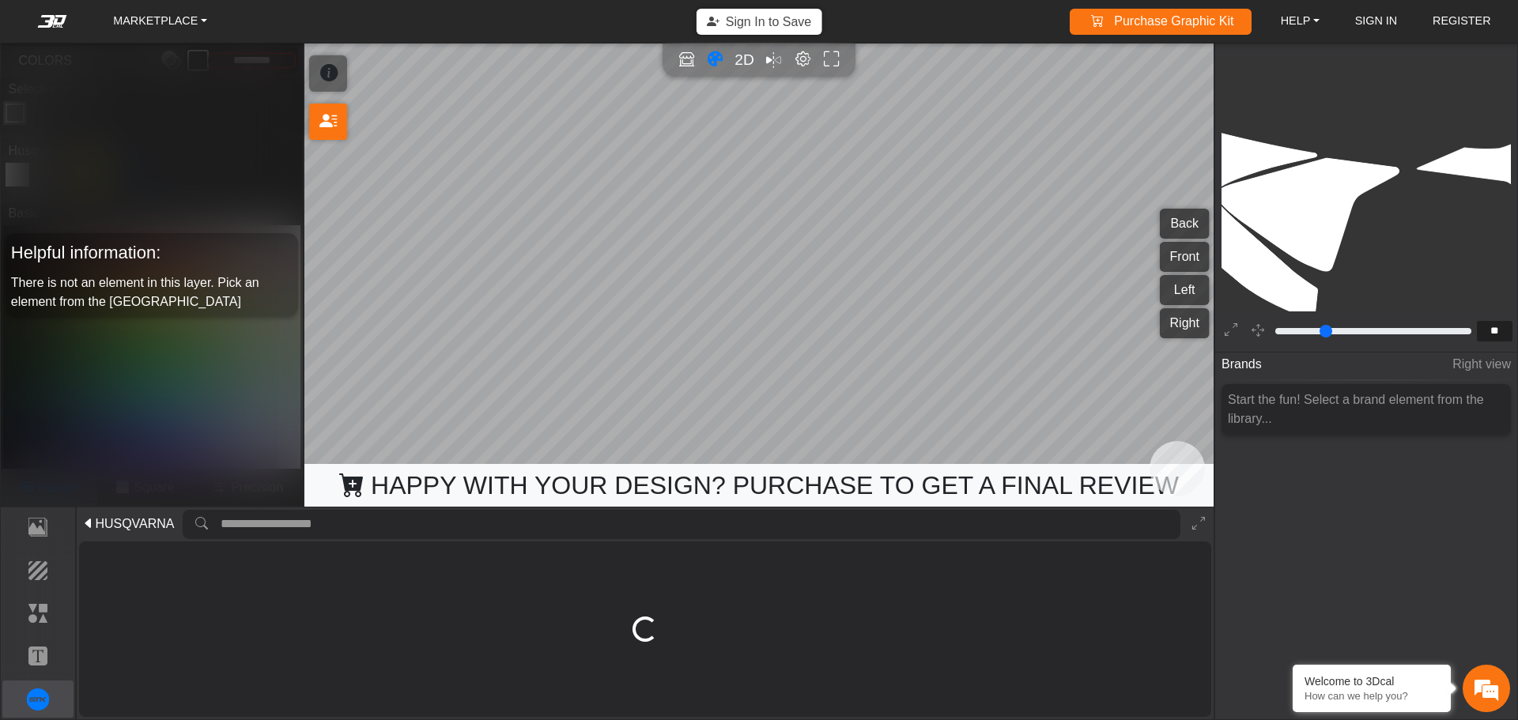
scroll to position [0, 0]
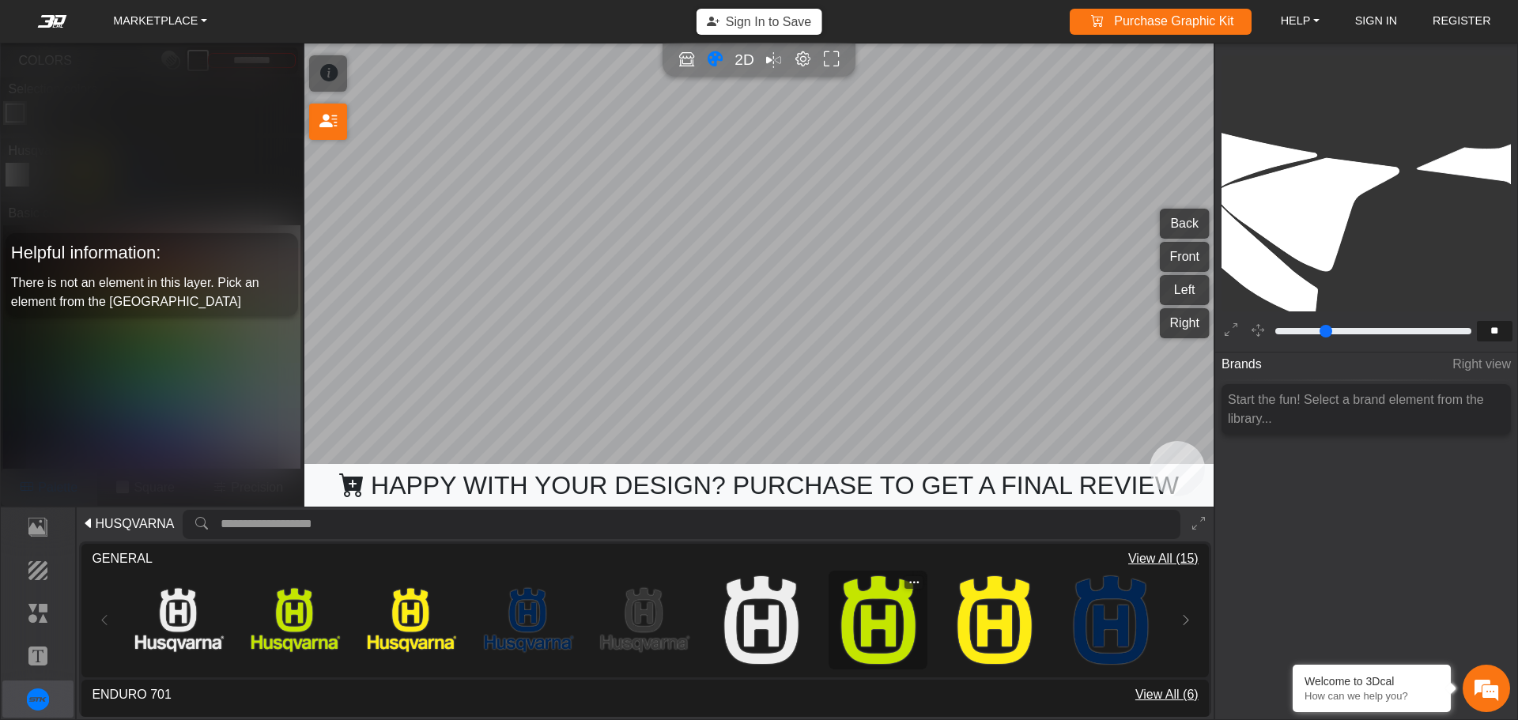
click at [863, 629] on img at bounding box center [878, 620] width 89 height 89
type input "**"
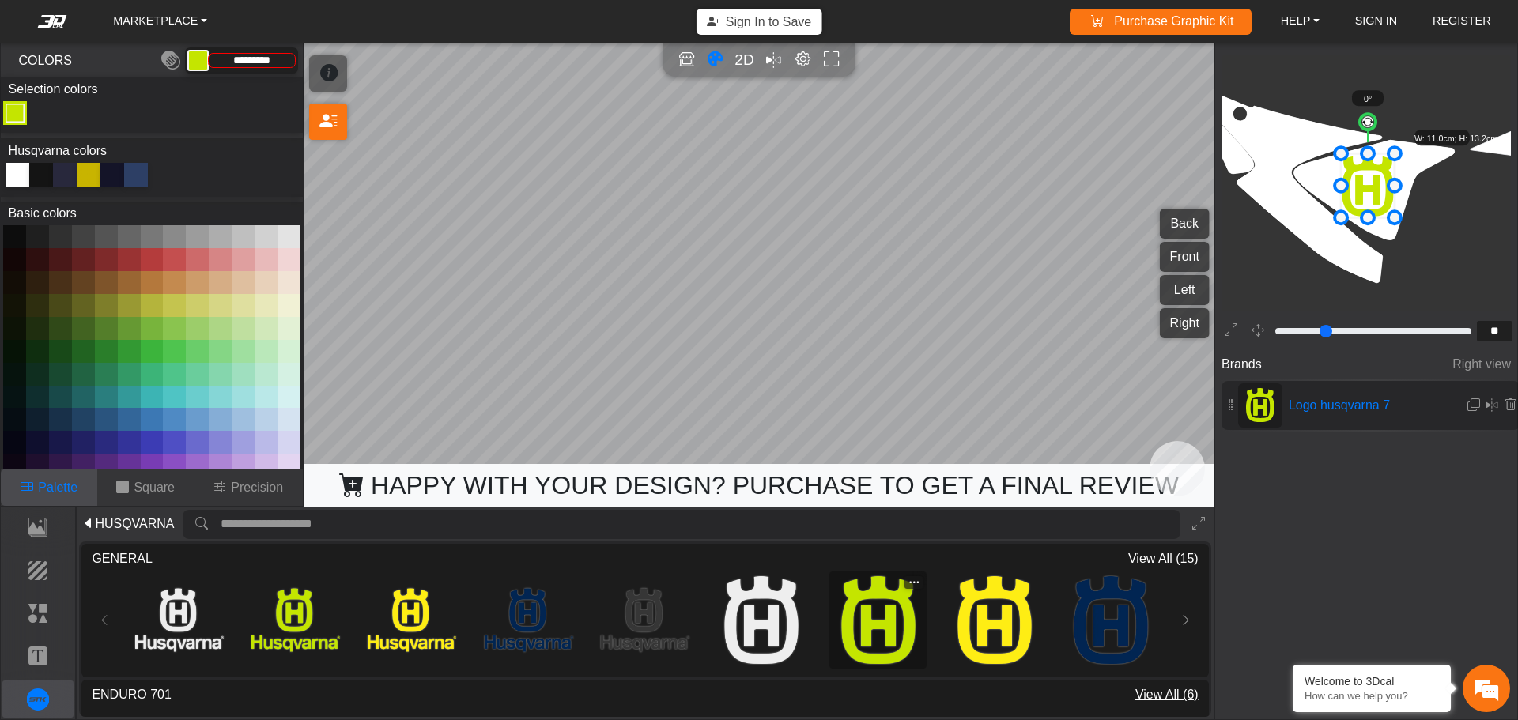
scroll to position [1533, 1247]
drag, startPoint x: 1358, startPoint y: 183, endPoint x: 1347, endPoint y: 177, distance: 12.4
click at [1347, 177] on icon at bounding box center [1357, 180] width 54 height 64
drag, startPoint x: 1365, startPoint y: 177, endPoint x: 1372, endPoint y: 187, distance: 11.9
click at [1372, 187] on icon at bounding box center [1363, 189] width 53 height 63
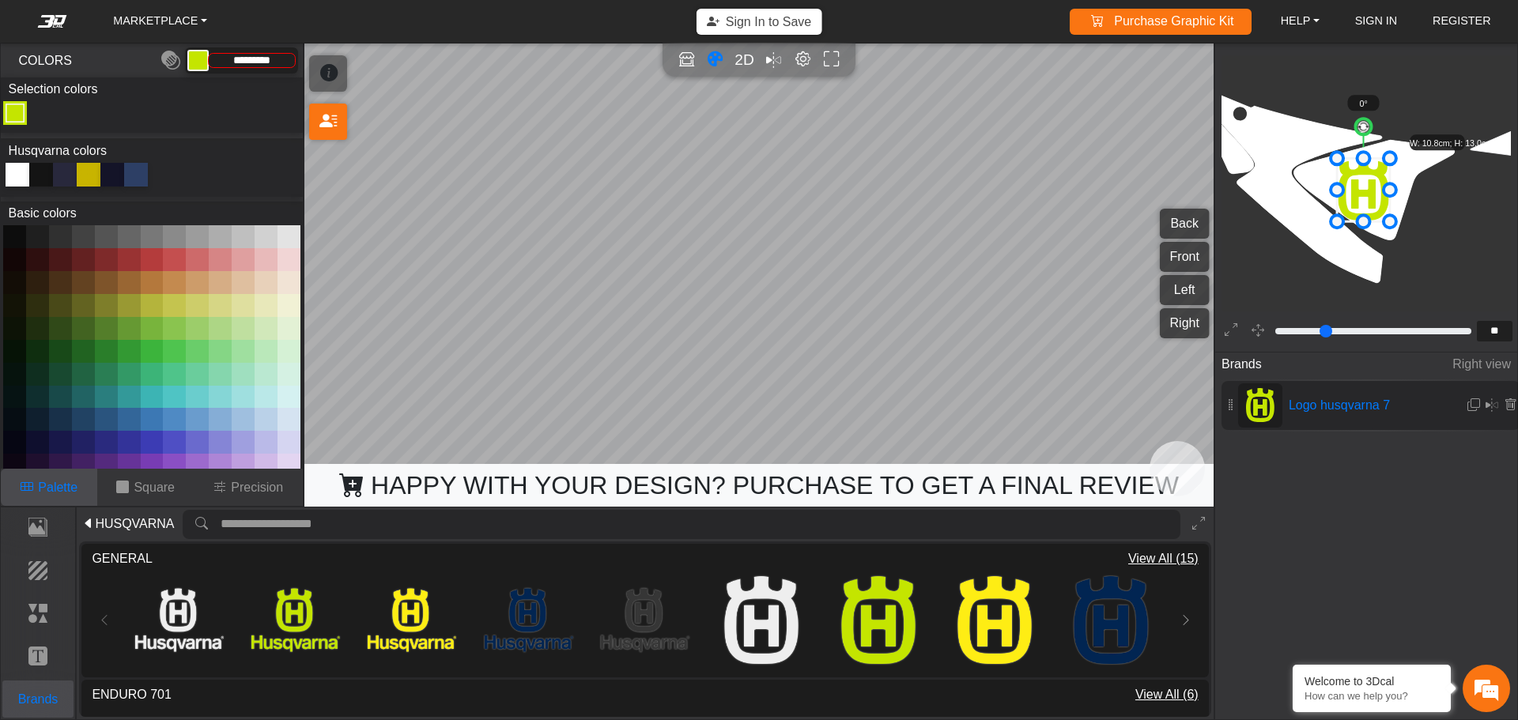
click at [53, 707] on p "Brands" at bounding box center [38, 699] width 70 height 19
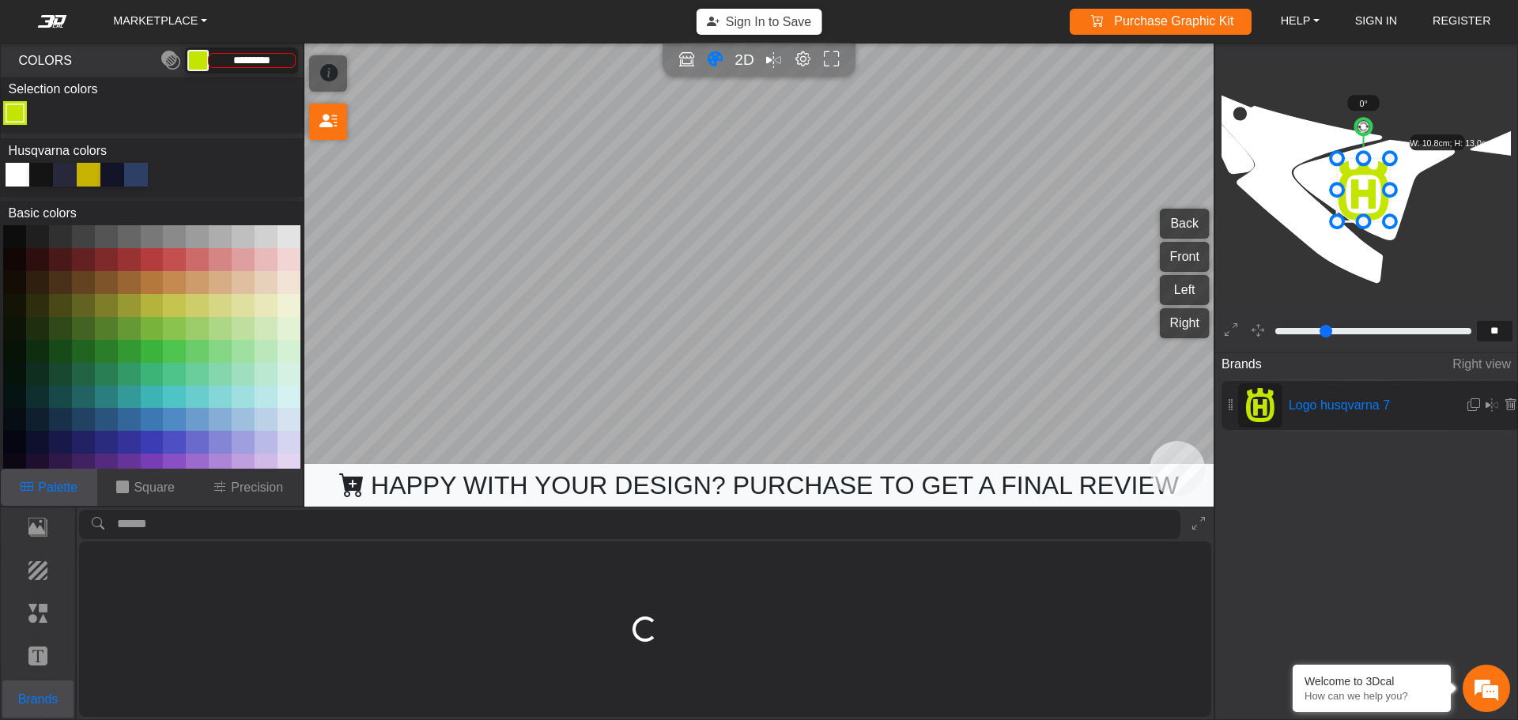
scroll to position [1538, 1243]
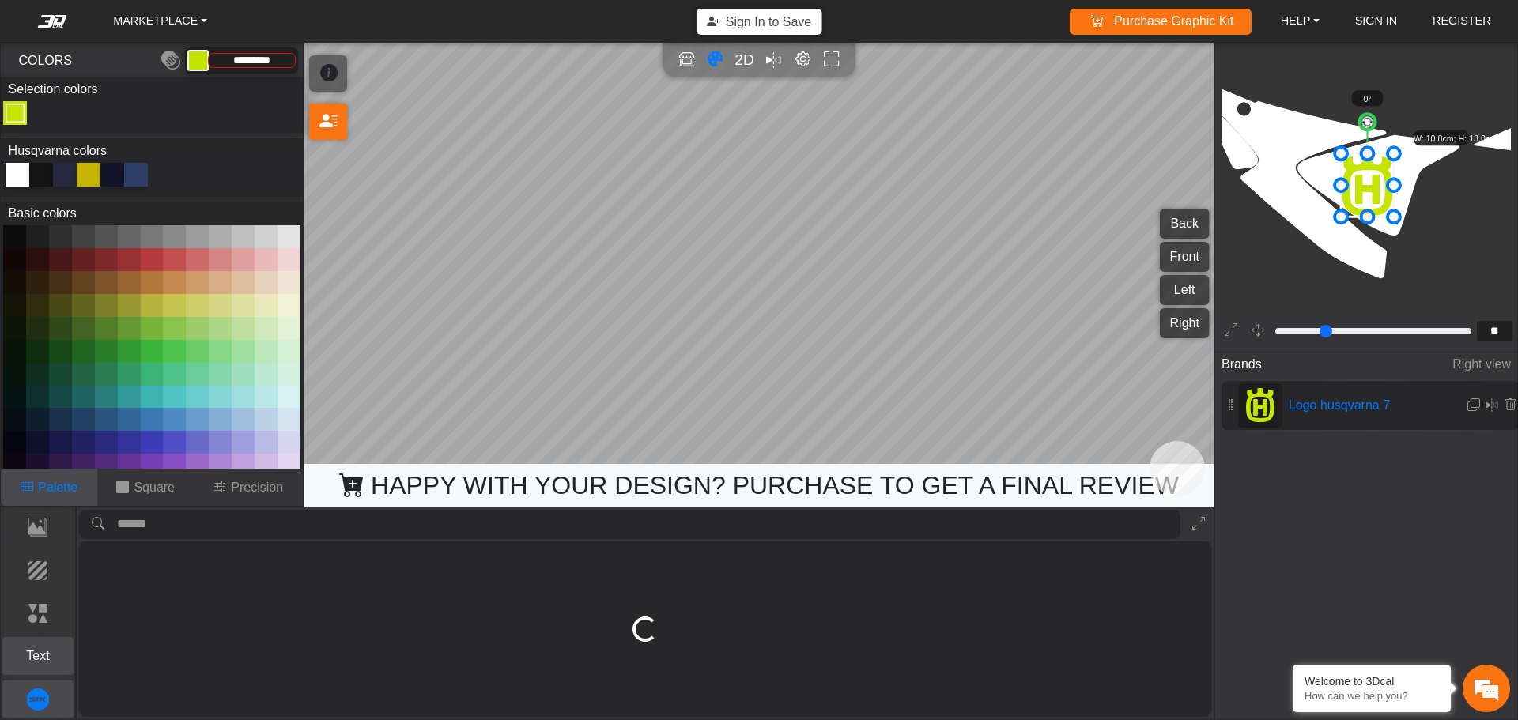
click at [47, 665] on p "Text" at bounding box center [38, 656] width 70 height 19
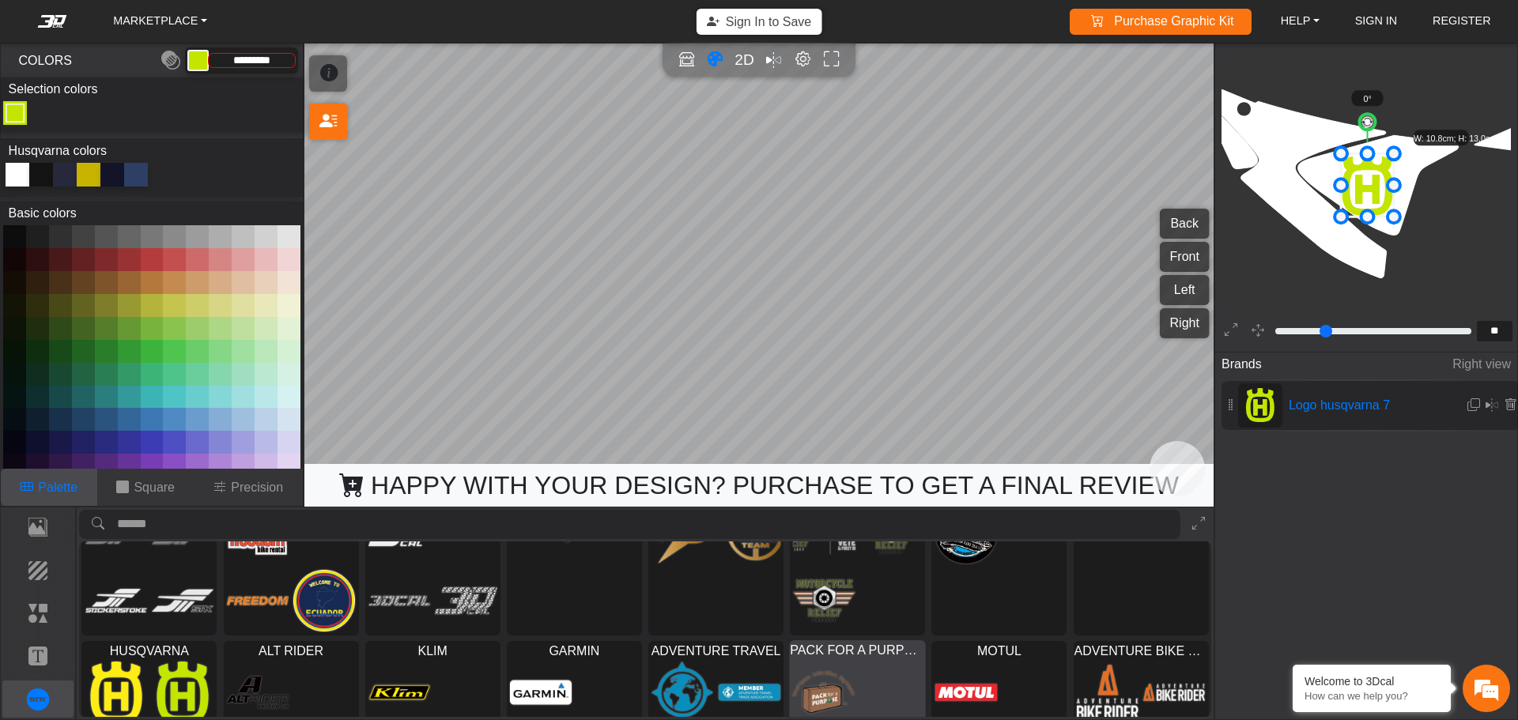
scroll to position [145, 0]
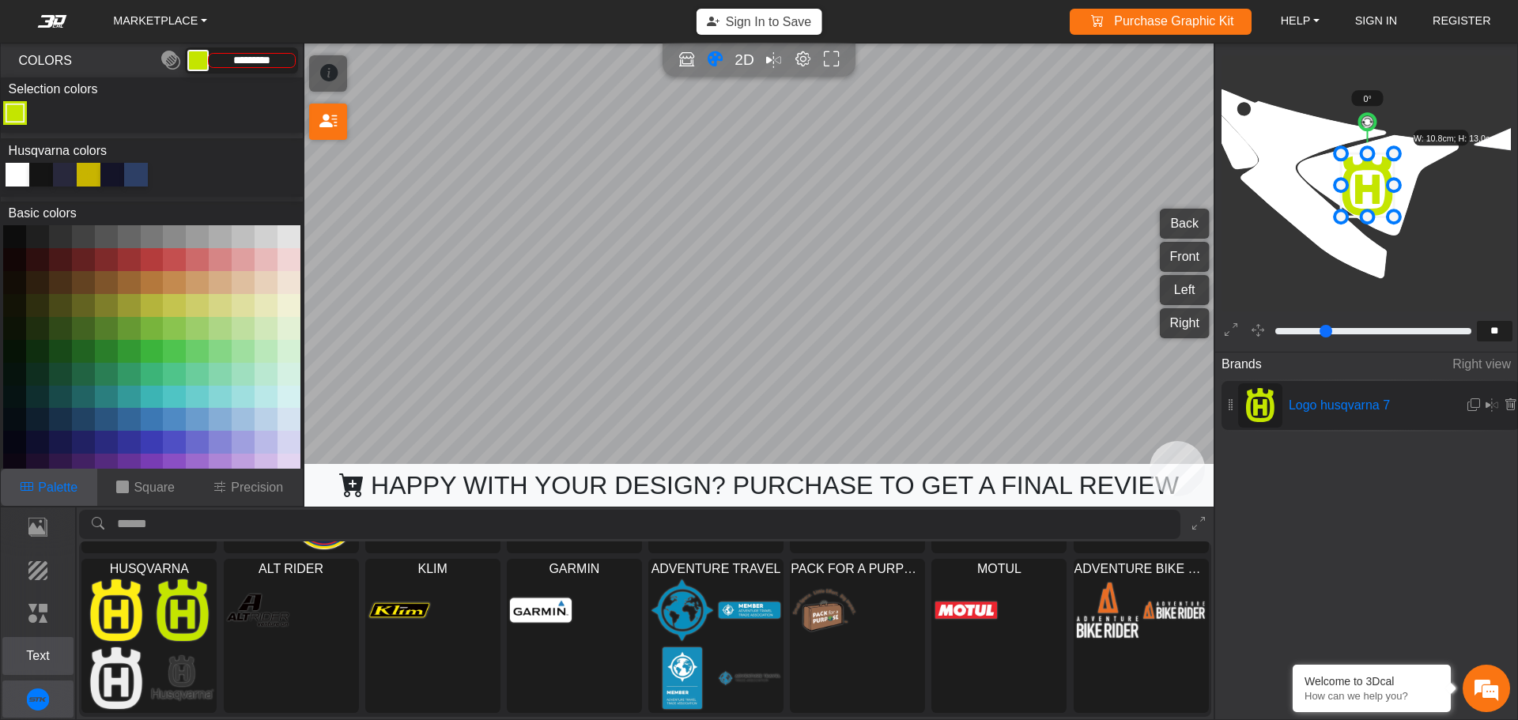
click at [40, 658] on p "Text" at bounding box center [38, 656] width 70 height 19
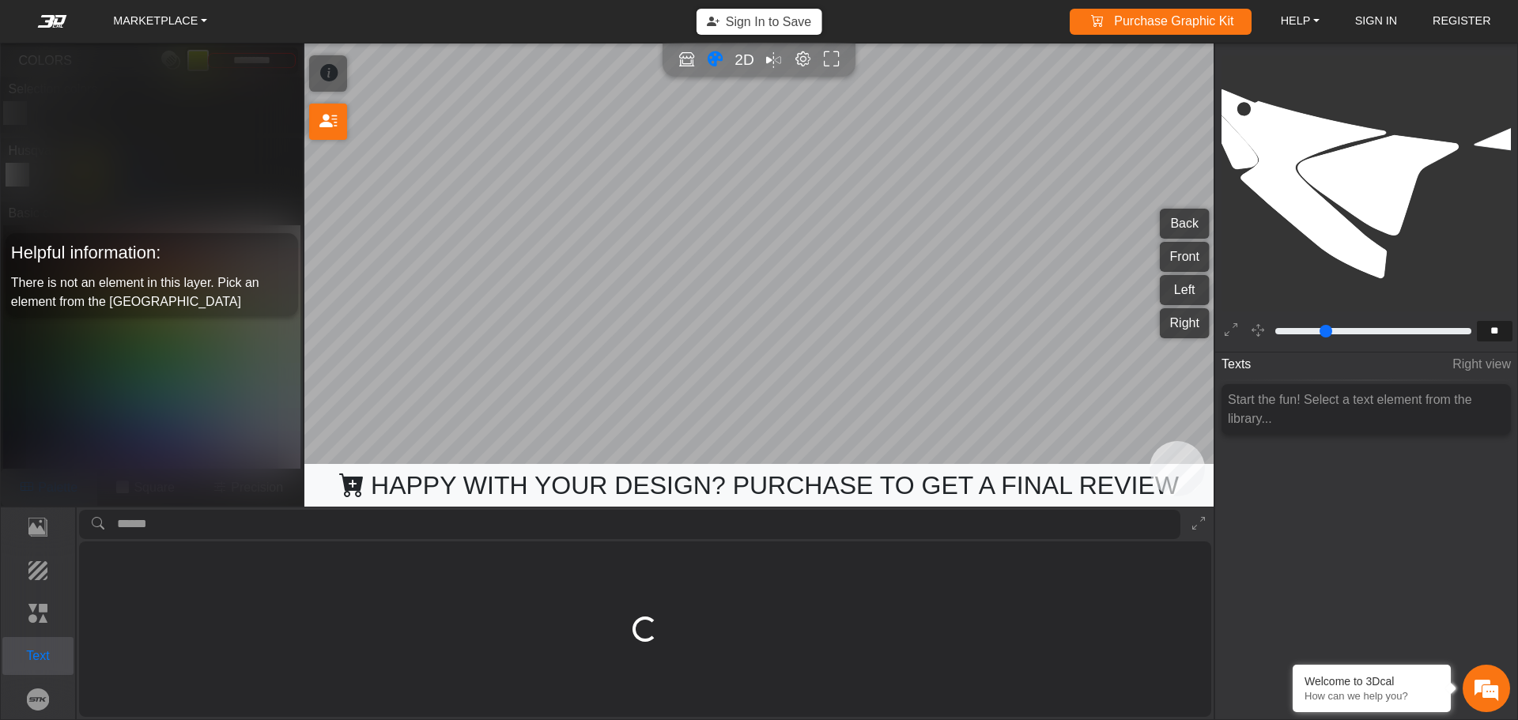
scroll to position [0, 0]
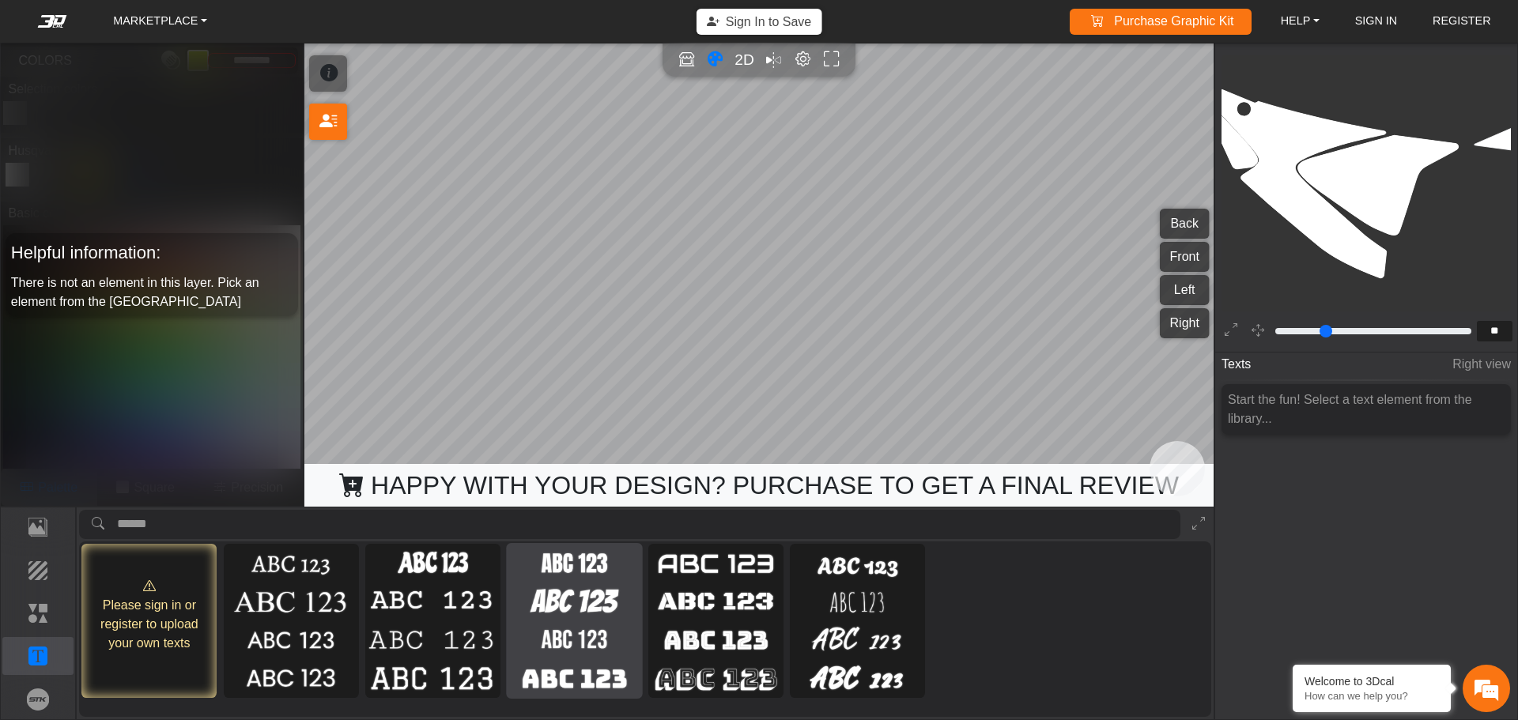
click at [620, 637] on img at bounding box center [574, 640] width 130 height 33
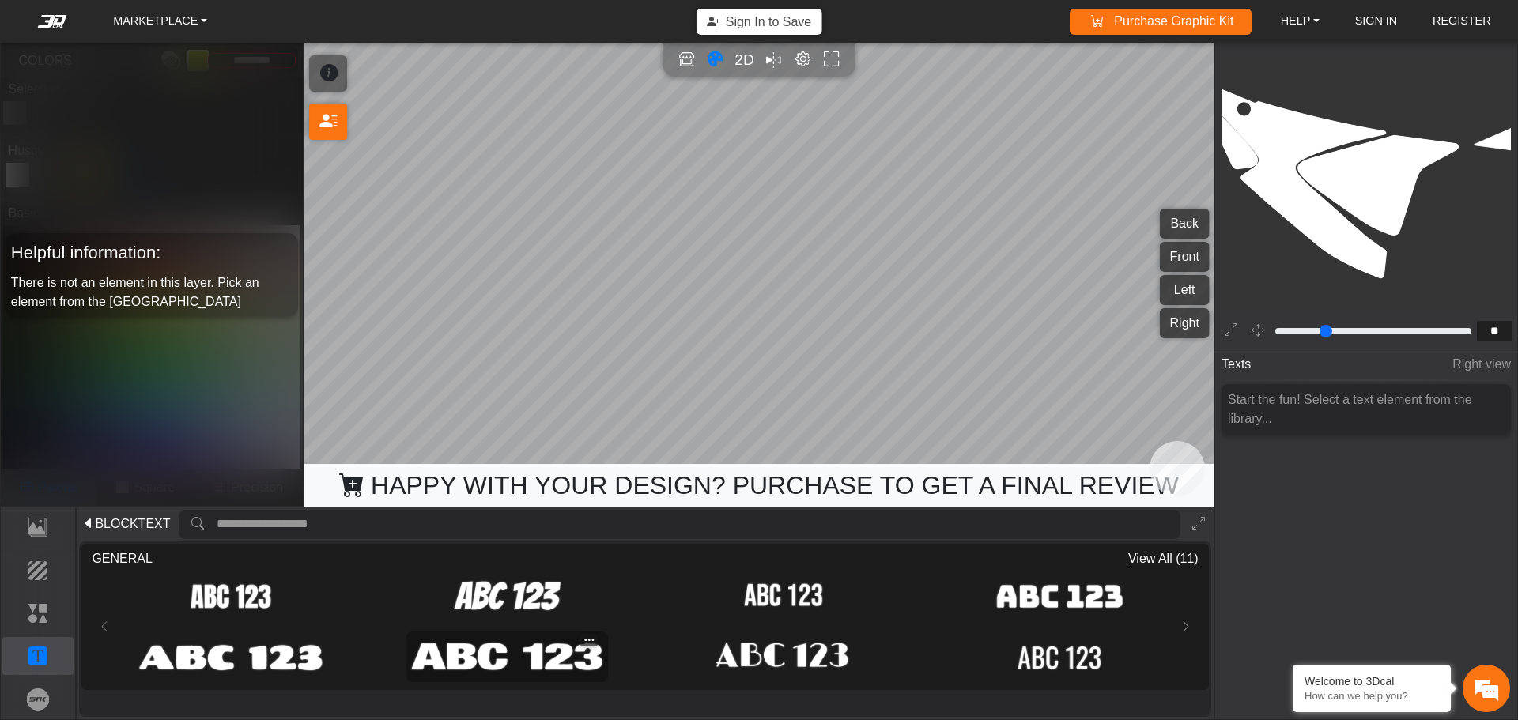
click at [581, 658] on img at bounding box center [507, 656] width 192 height 40
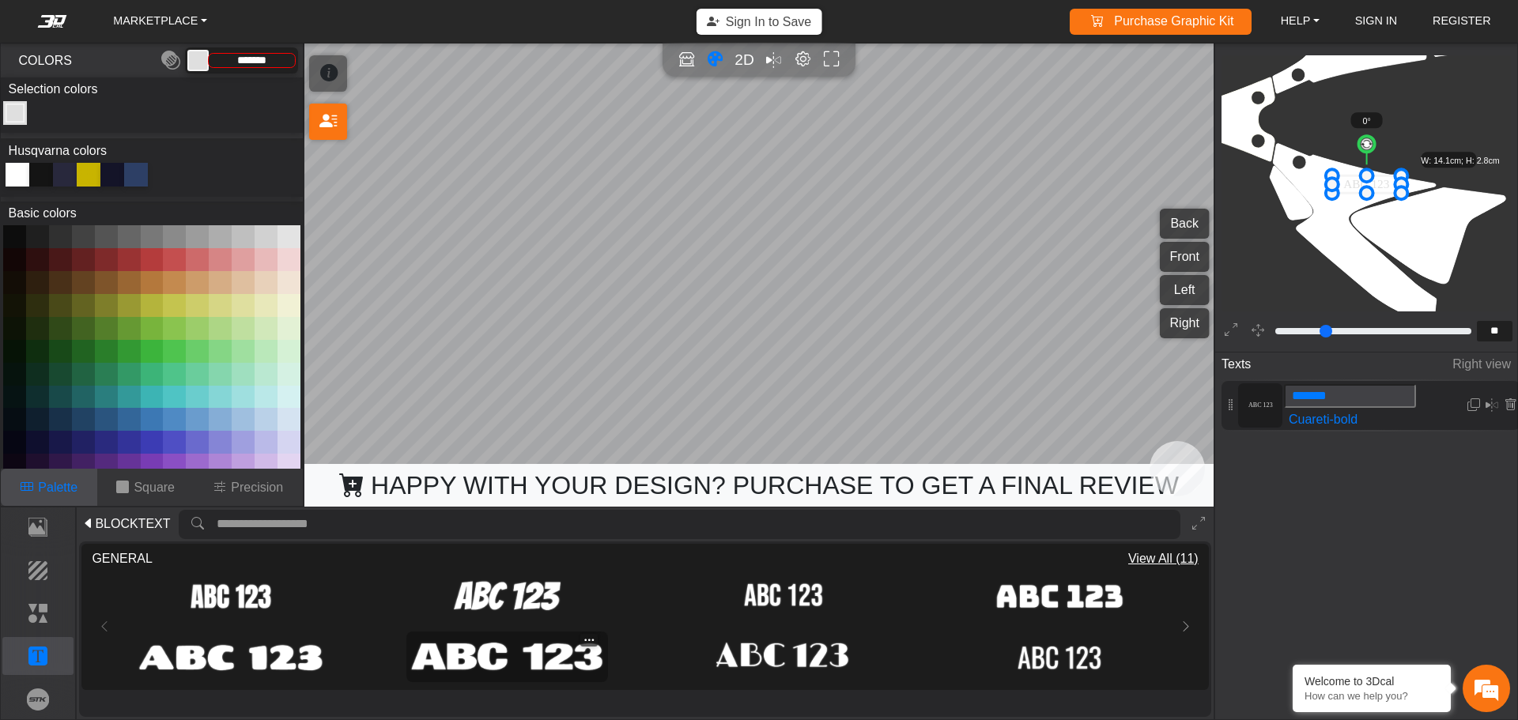
scroll to position [1425, 1140]
click at [247, 315] on button at bounding box center [243, 305] width 23 height 23
click at [124, 300] on button at bounding box center [129, 305] width 23 height 23
click at [63, 291] on button at bounding box center [60, 282] width 23 height 23
click at [72, 258] on button at bounding box center [83, 259] width 23 height 23
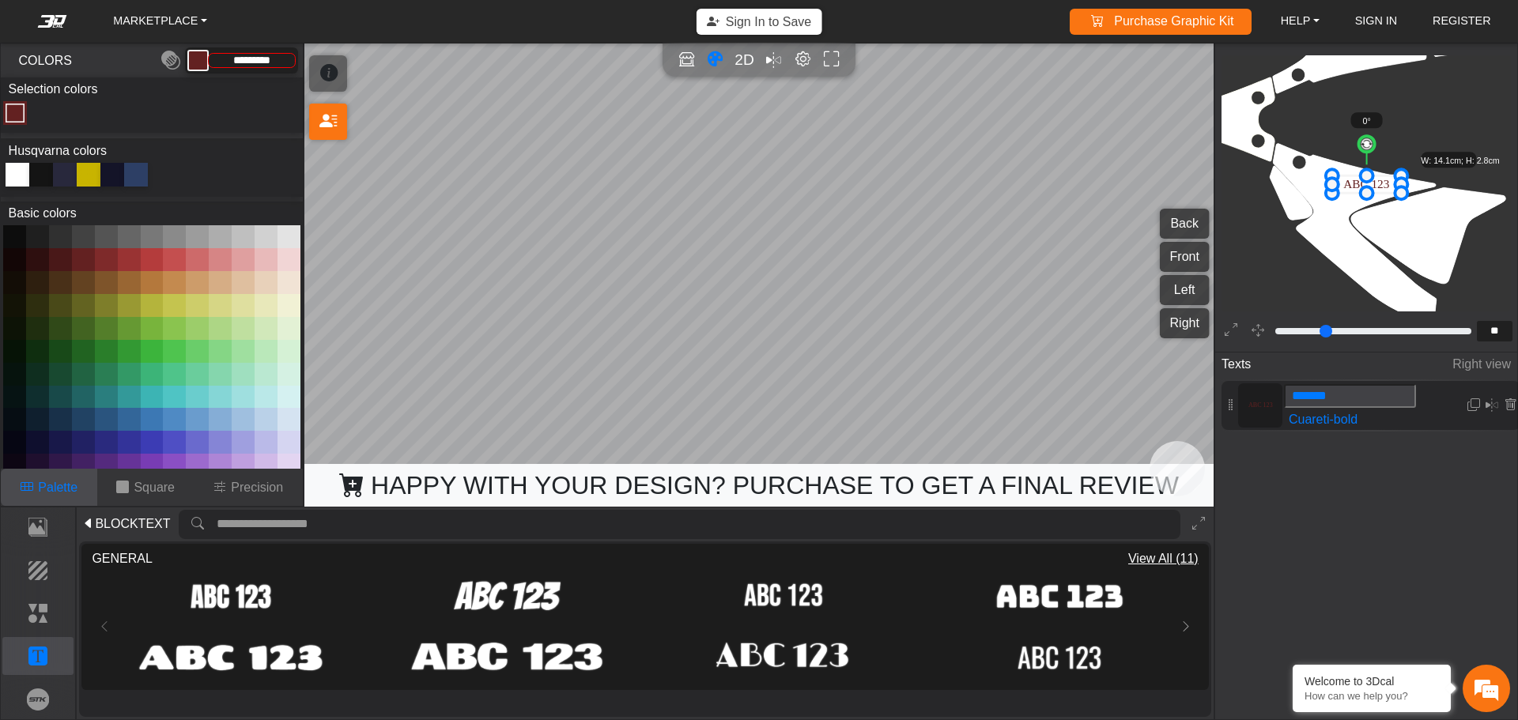
click at [98, 256] on button at bounding box center [106, 259] width 23 height 23
click at [149, 282] on button at bounding box center [152, 282] width 23 height 23
type input "*********"
click at [1368, 414] on span "Cuareti-bold" at bounding box center [1370, 419] width 176 height 19
type input "**"
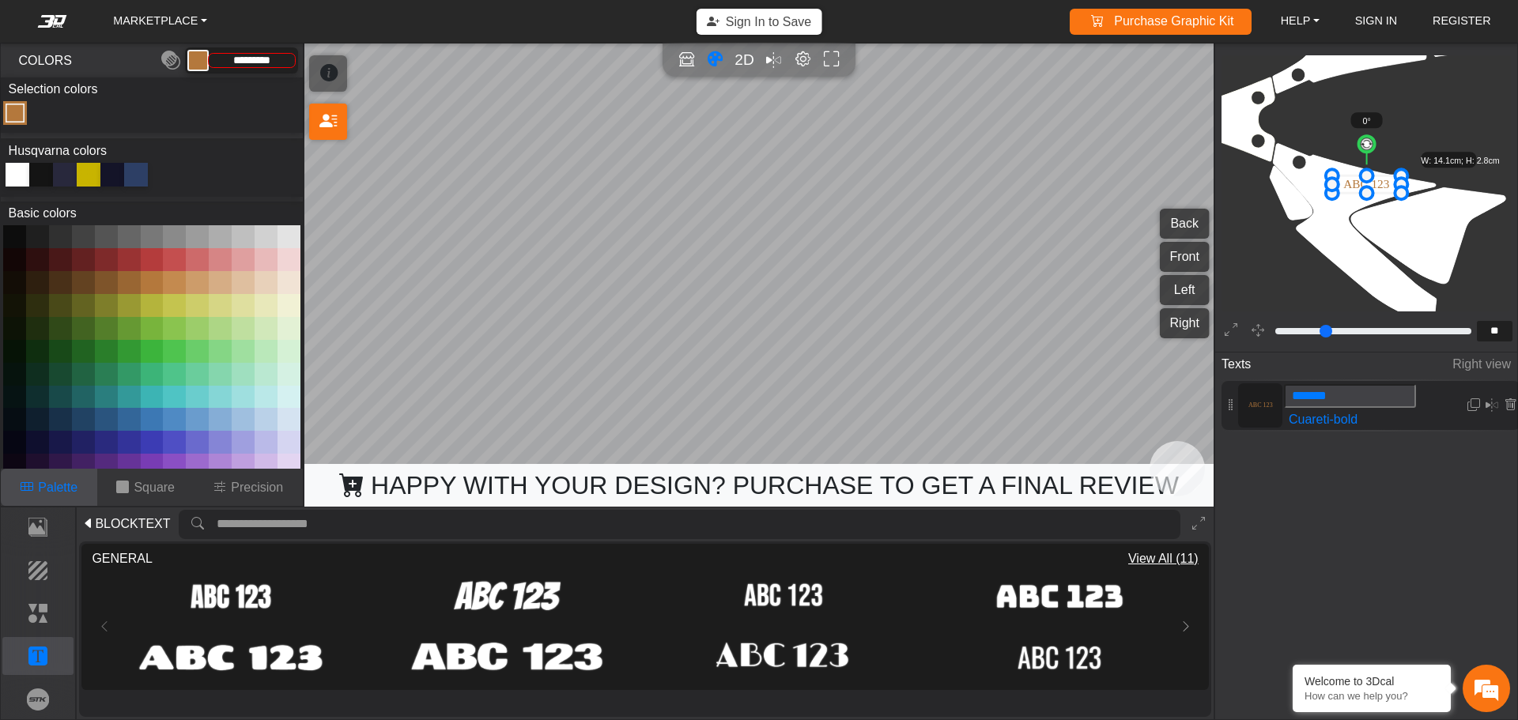
type input "**"
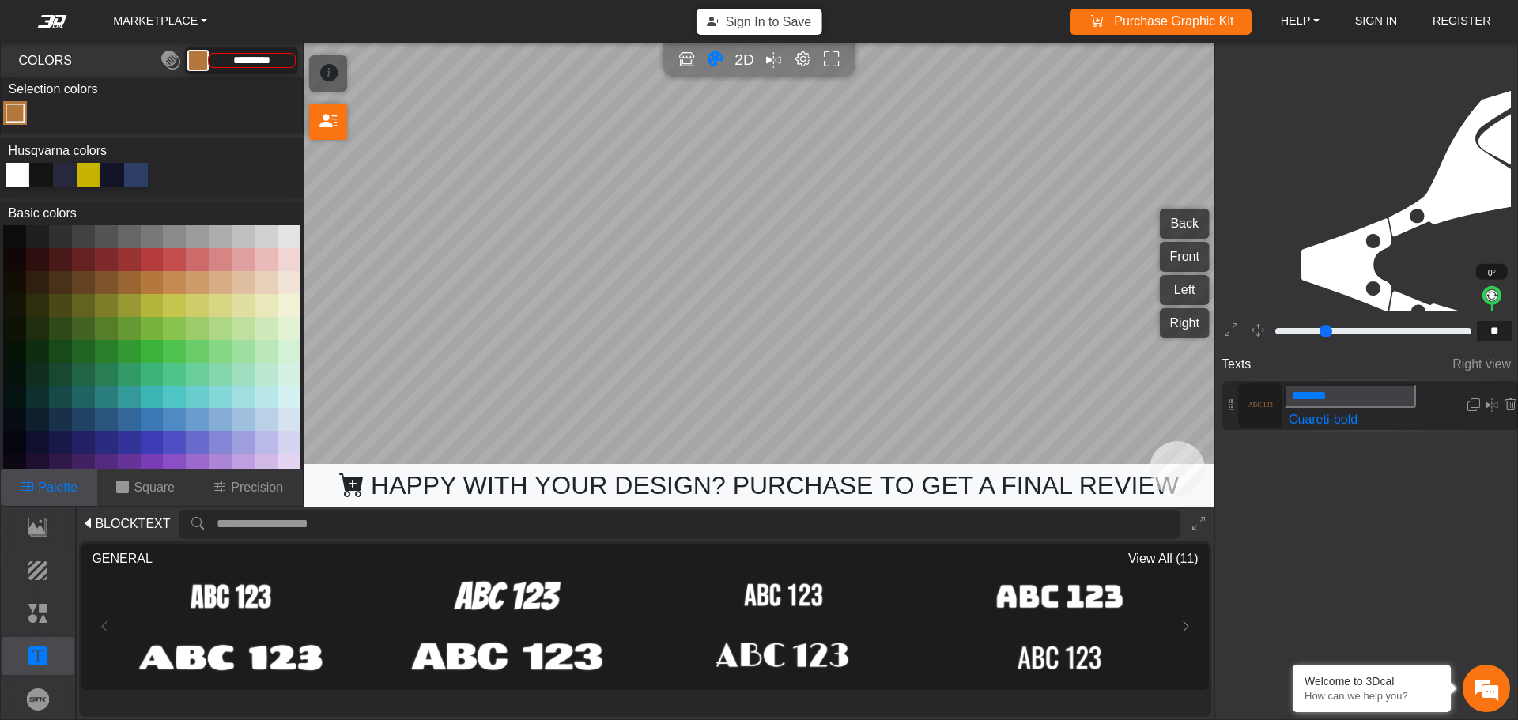
scroll to position [1576, 1265]
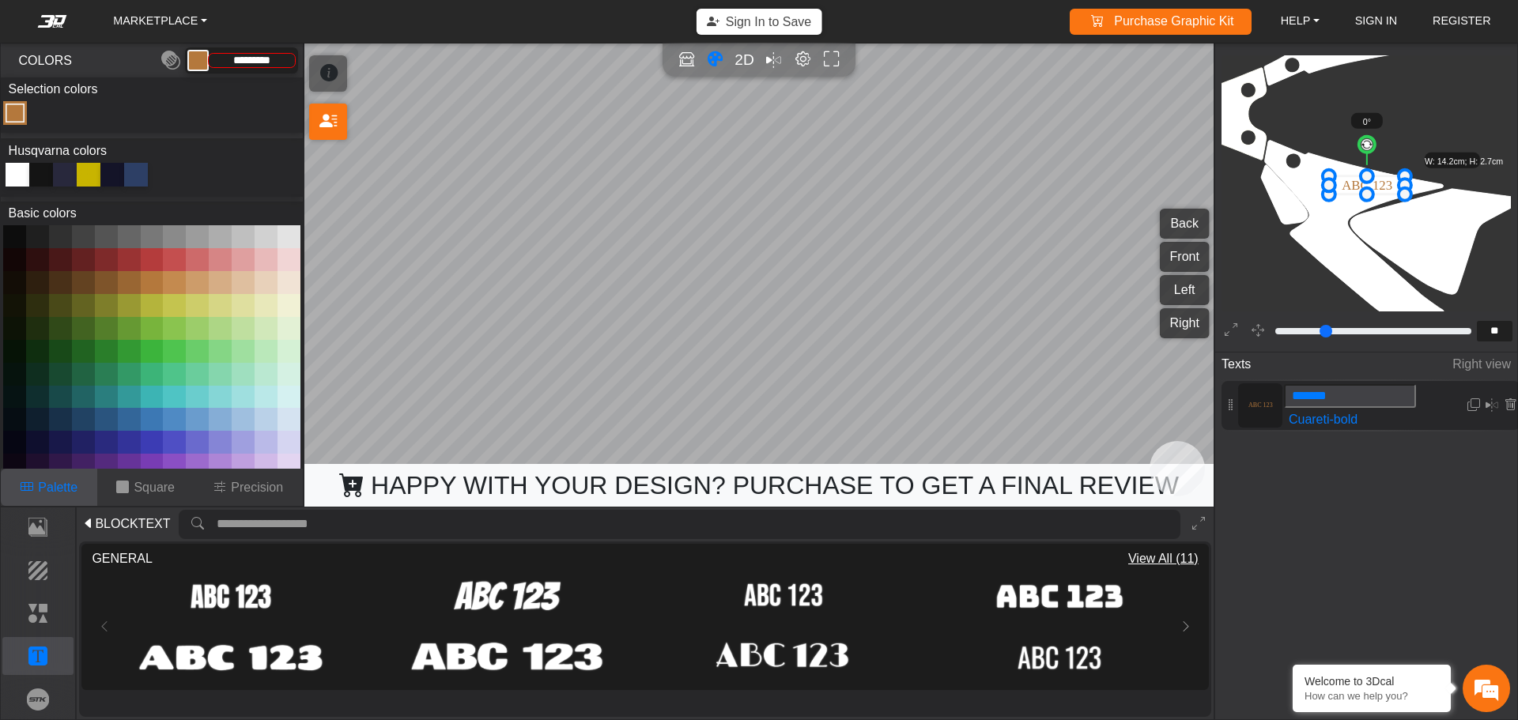
click at [1369, 395] on input "*******" at bounding box center [1350, 396] width 132 height 24
click at [1384, 477] on div "Texts Right view ABC 123 ******* Cuareti-bold" at bounding box center [1366, 498] width 302 height 296
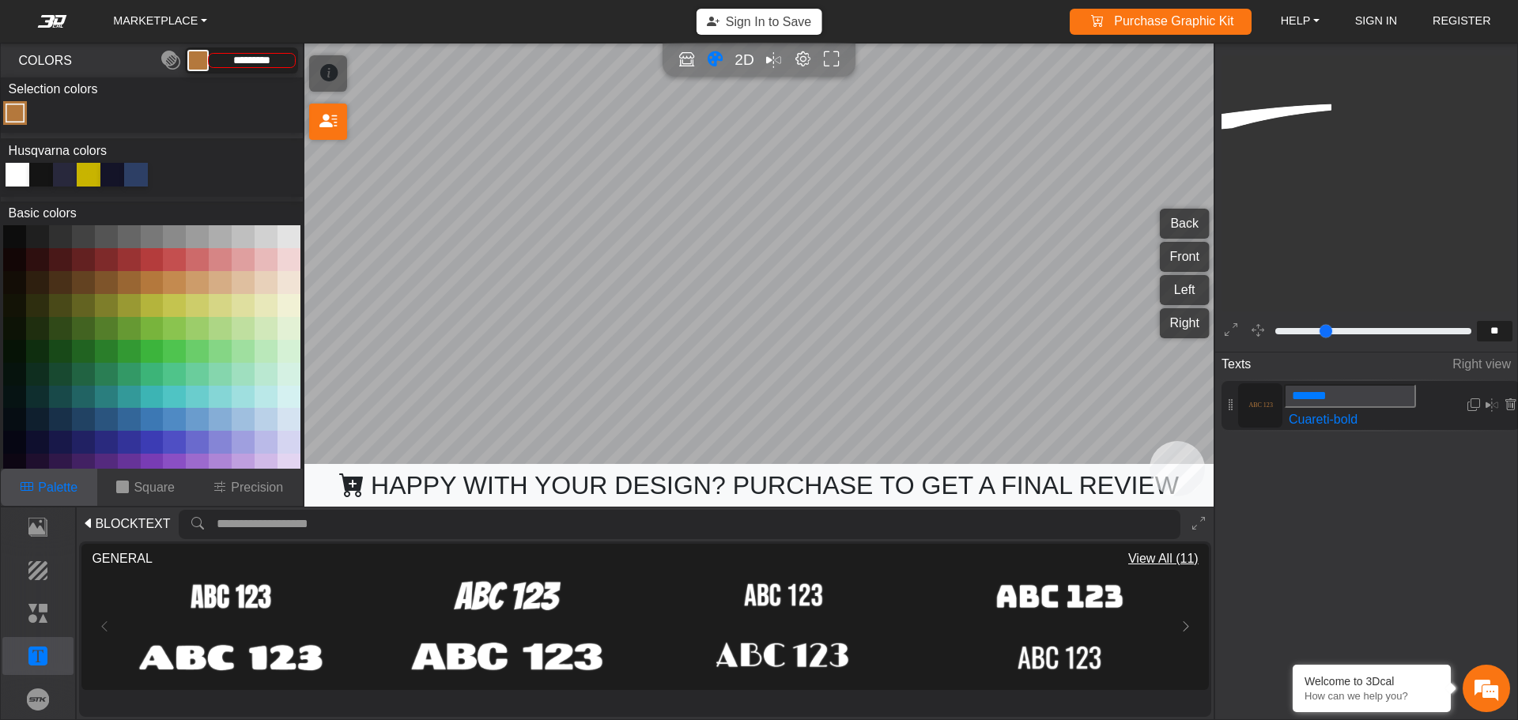
type input "*"
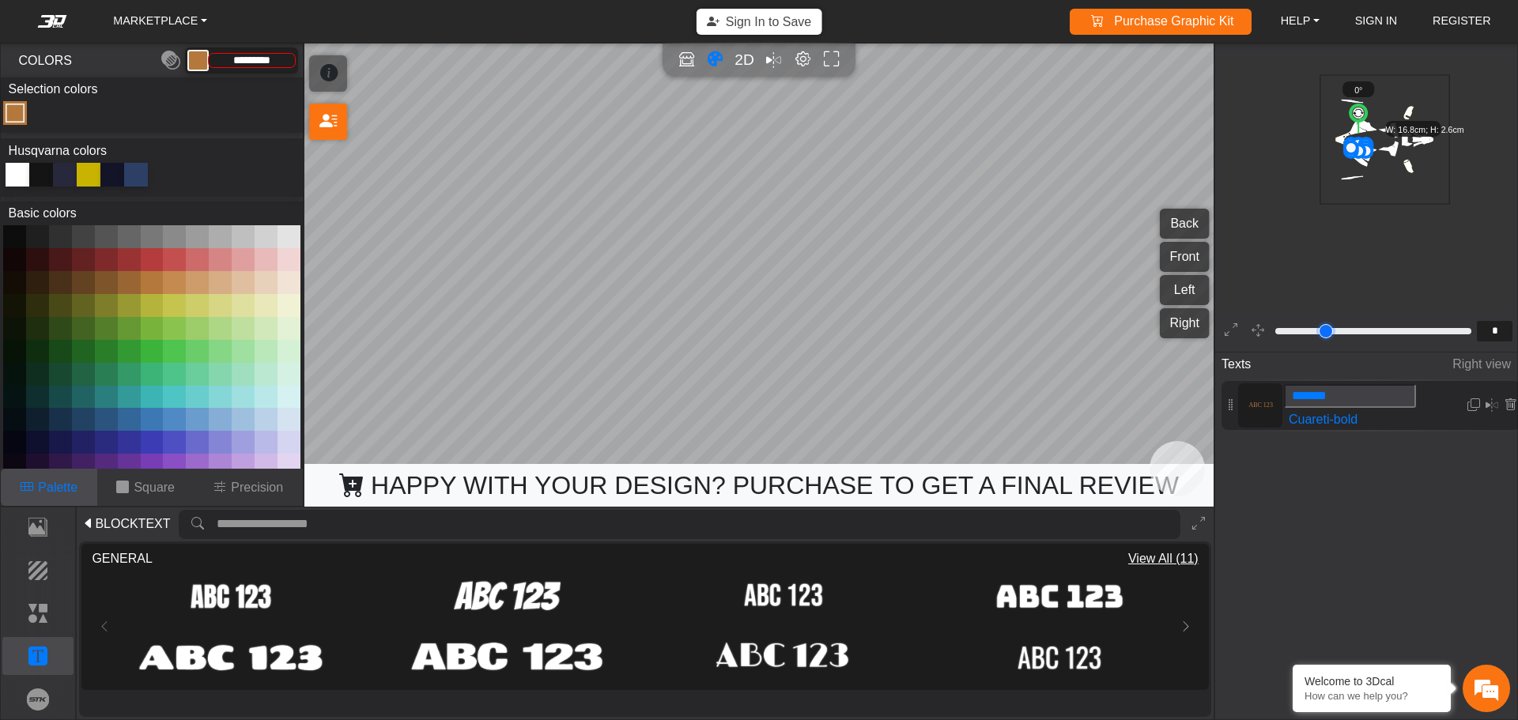
type input "*"
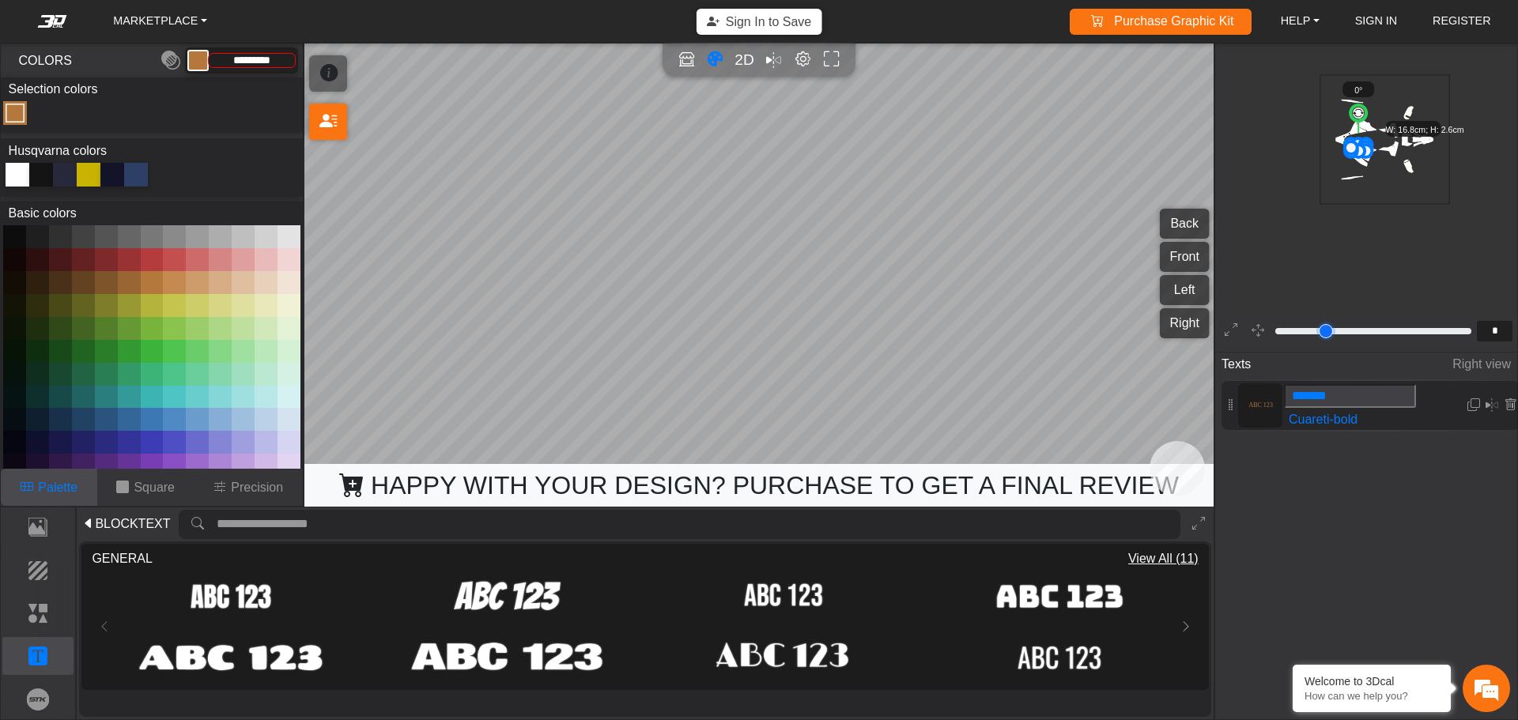
scroll to position [534, 343]
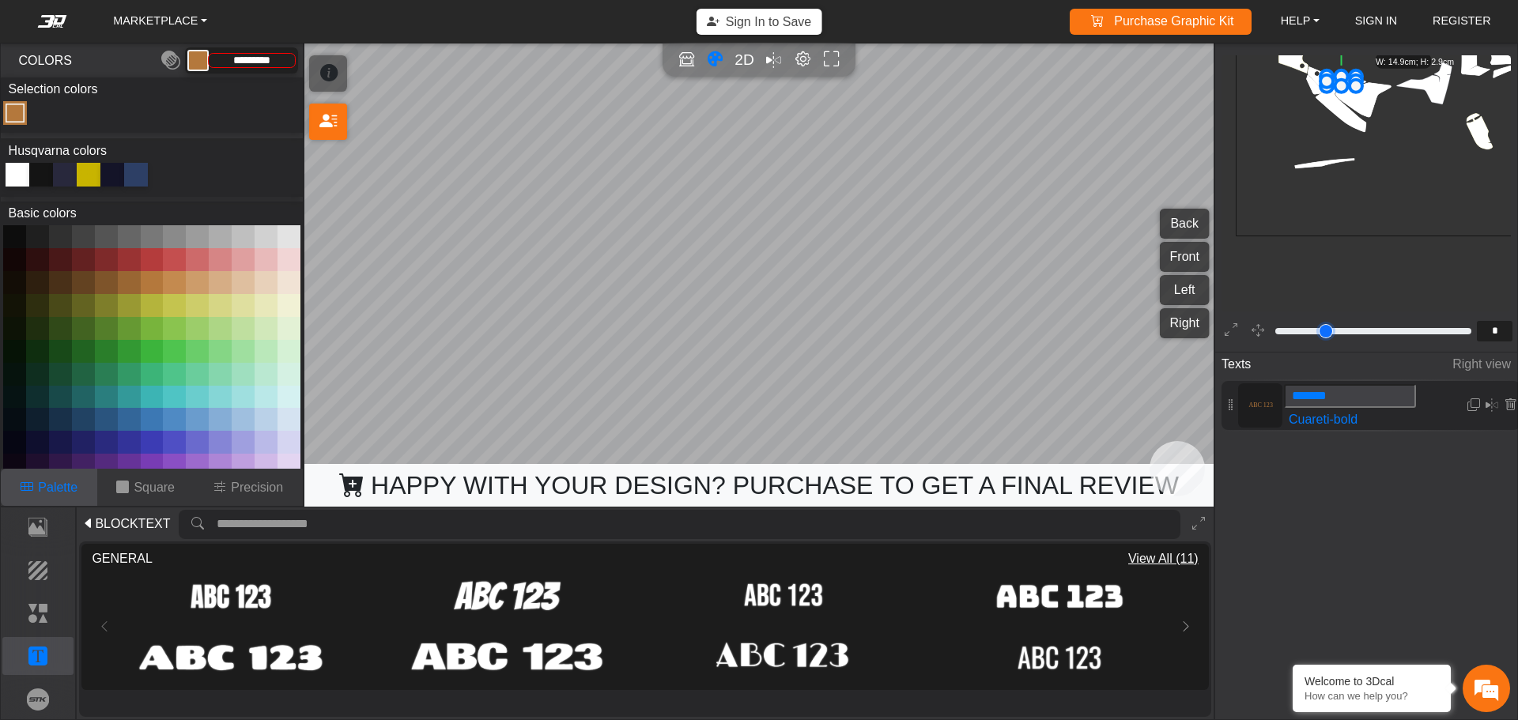
click at [1285, 334] on input "range" at bounding box center [1373, 331] width 201 height 19
drag, startPoint x: 1374, startPoint y: 184, endPoint x: 1331, endPoint y: 259, distance: 86.8
click at [1331, 259] on icon "background_wire_template_bg decal_h701_back decal_h701_front decal_h701_left de…" at bounding box center [1414, 58] width 1069 height 1069
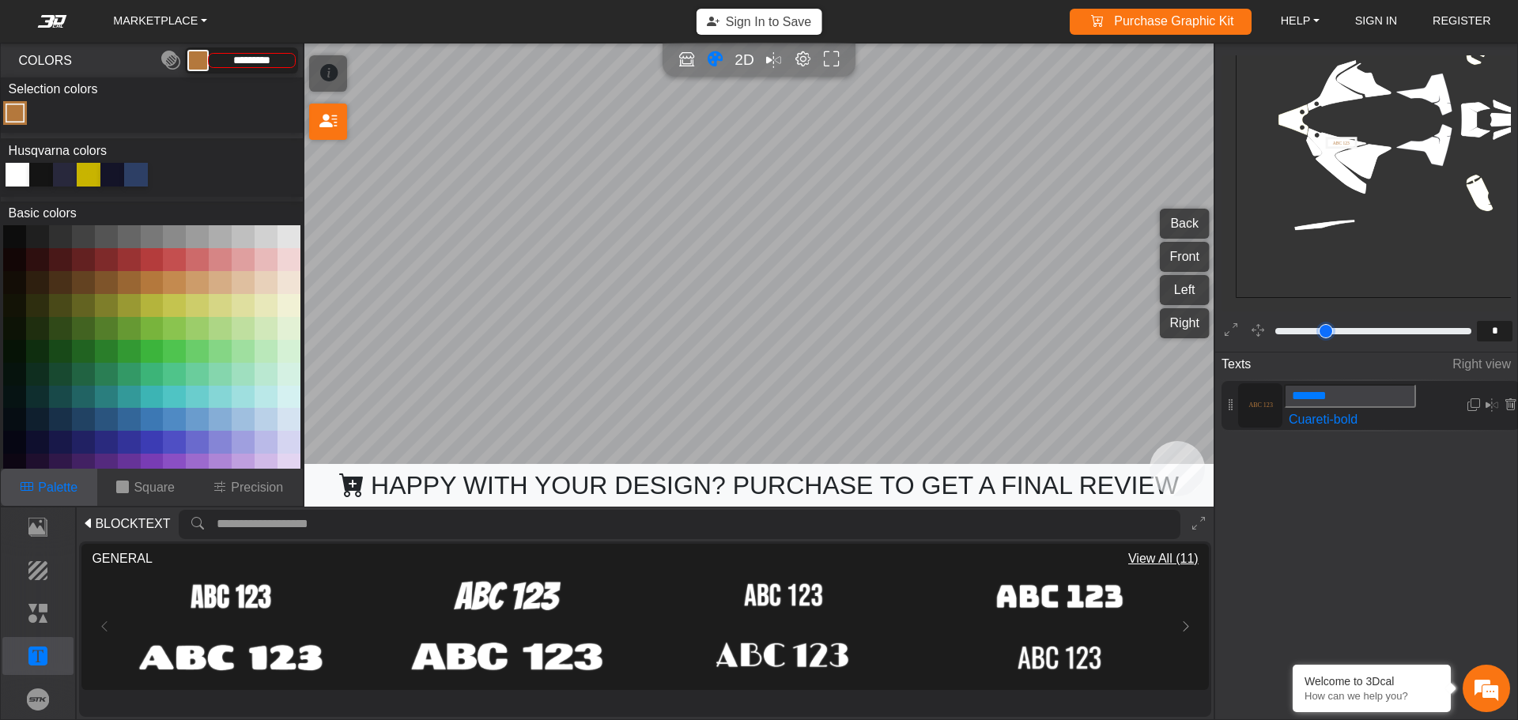
scroll to position [376, 343]
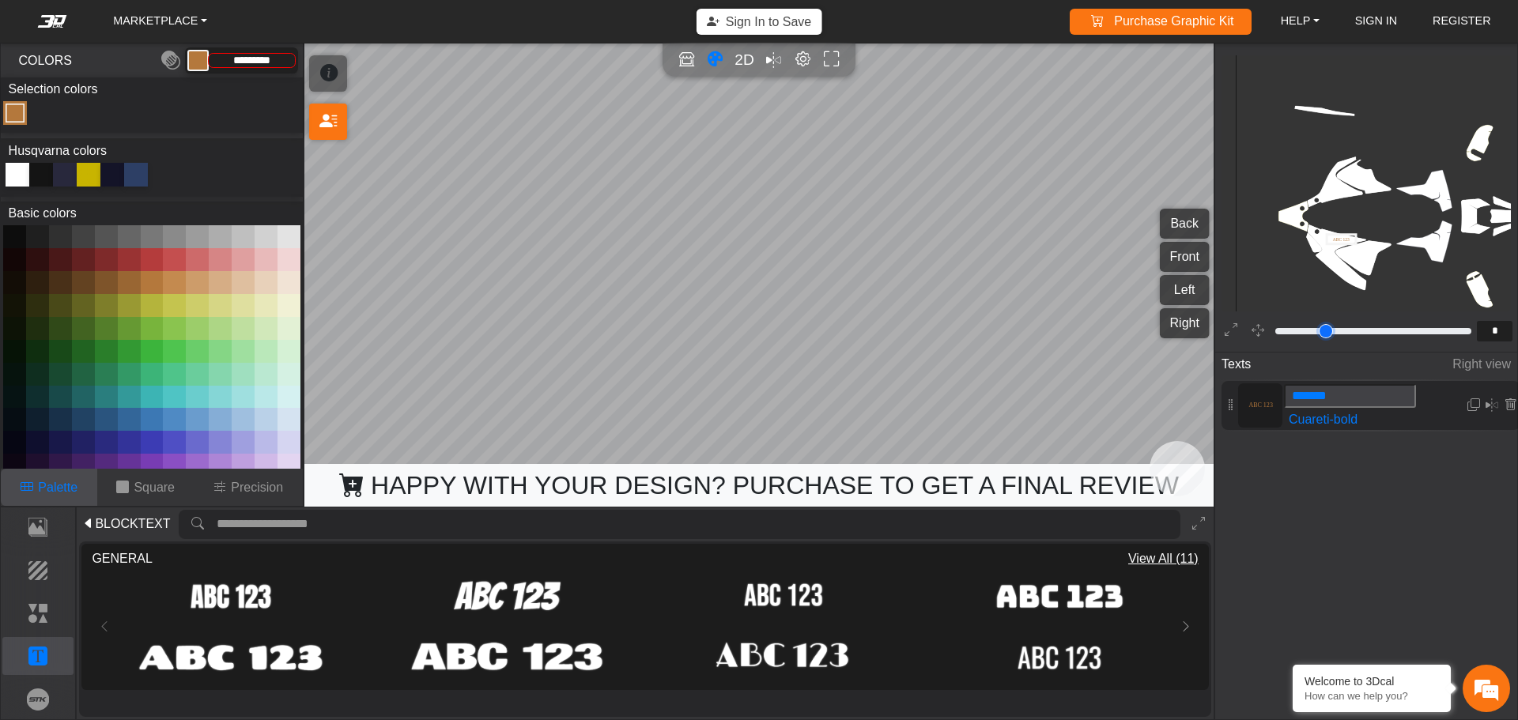
type input "**"
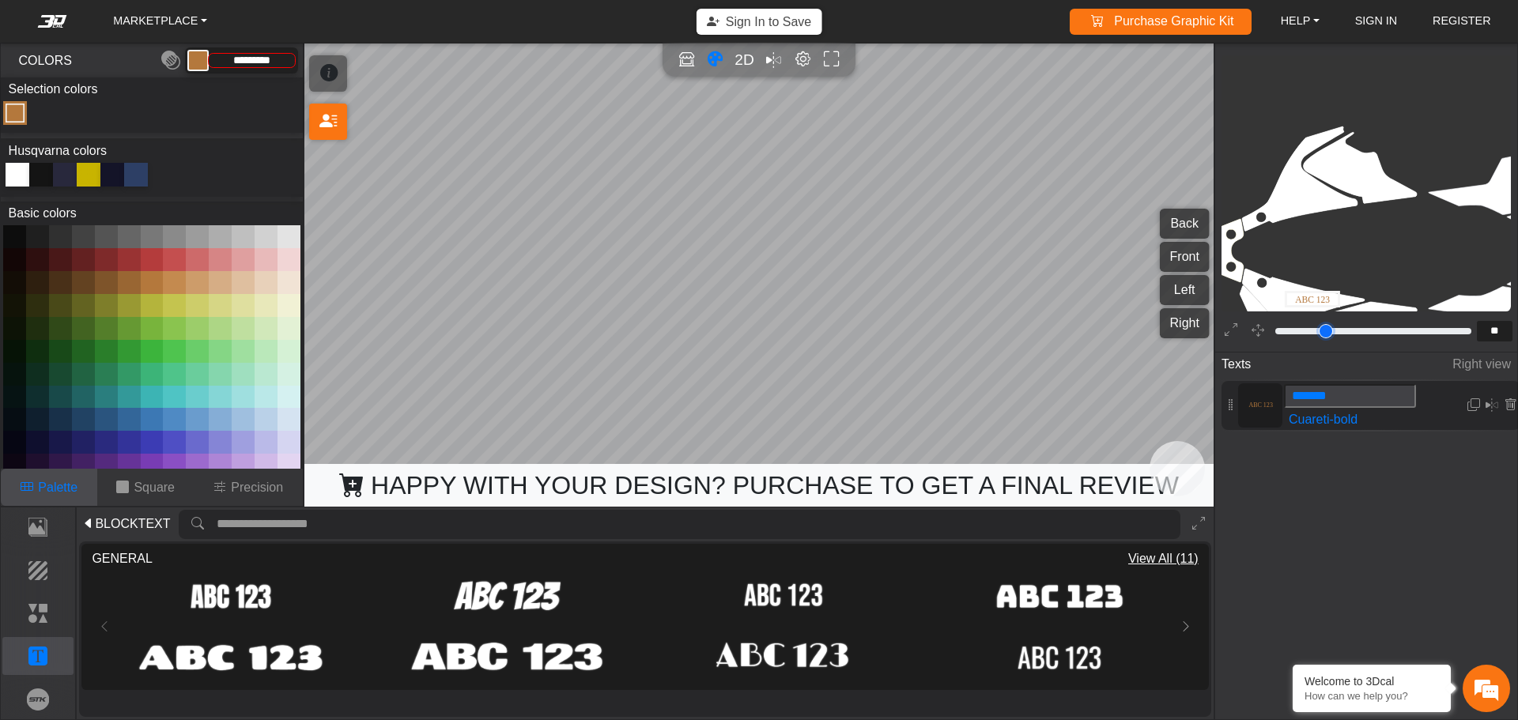
type input "**"
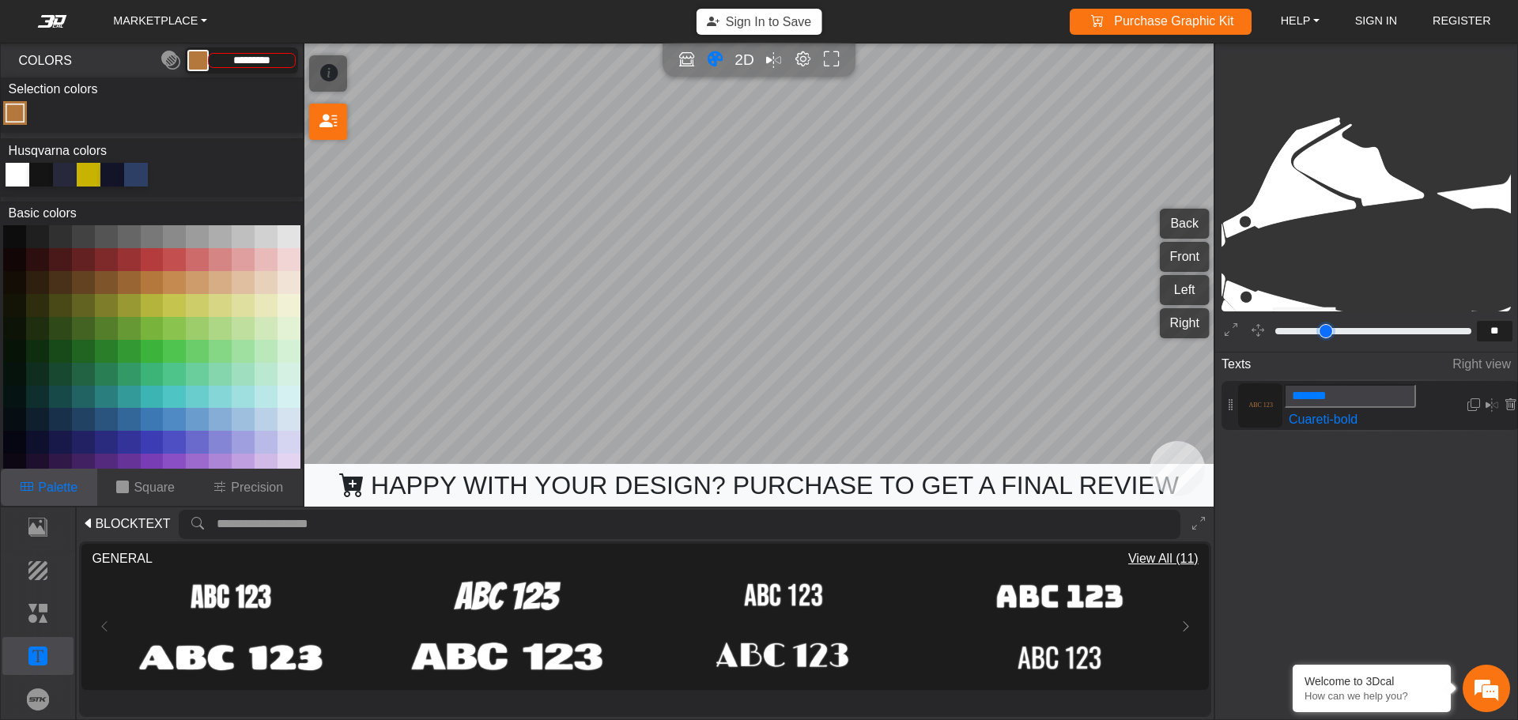
type input "**"
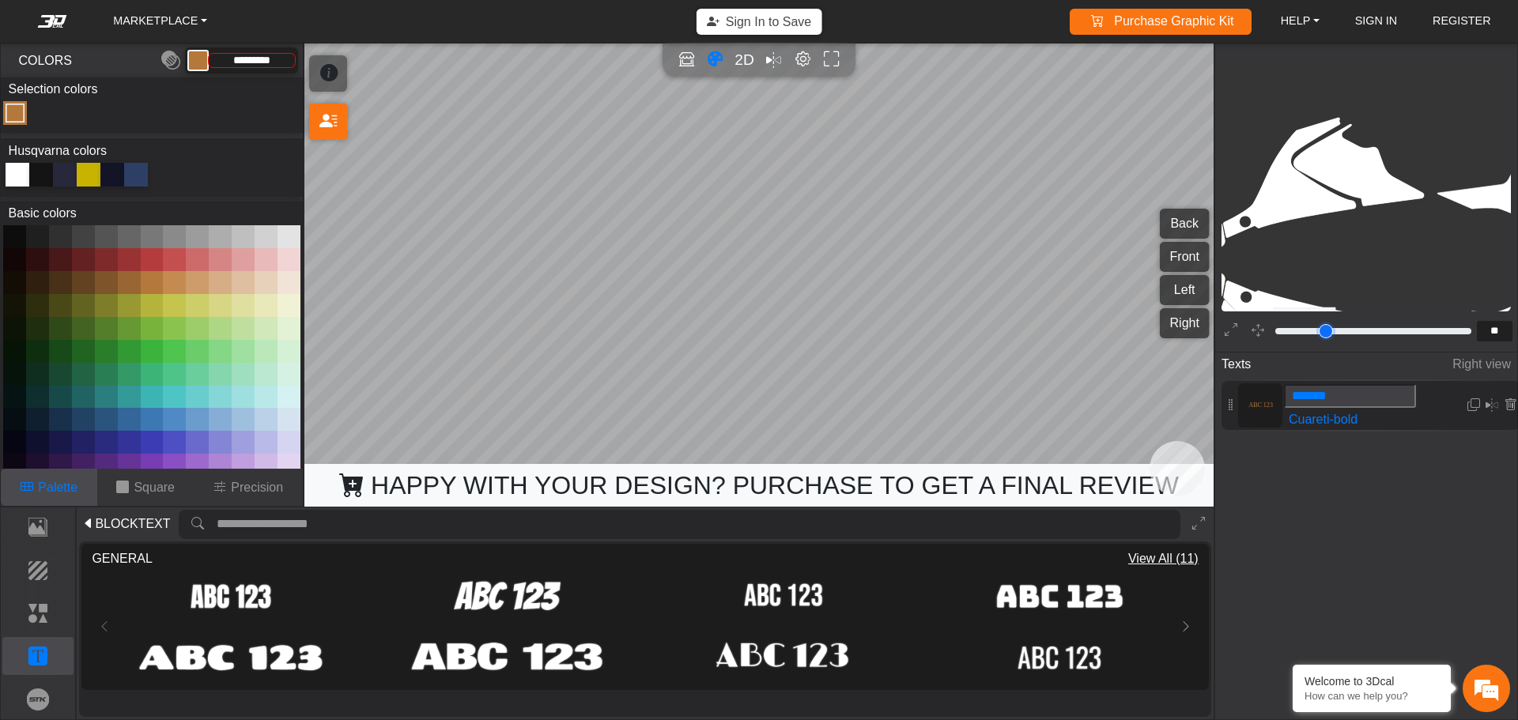
type input "**"
type input "*"
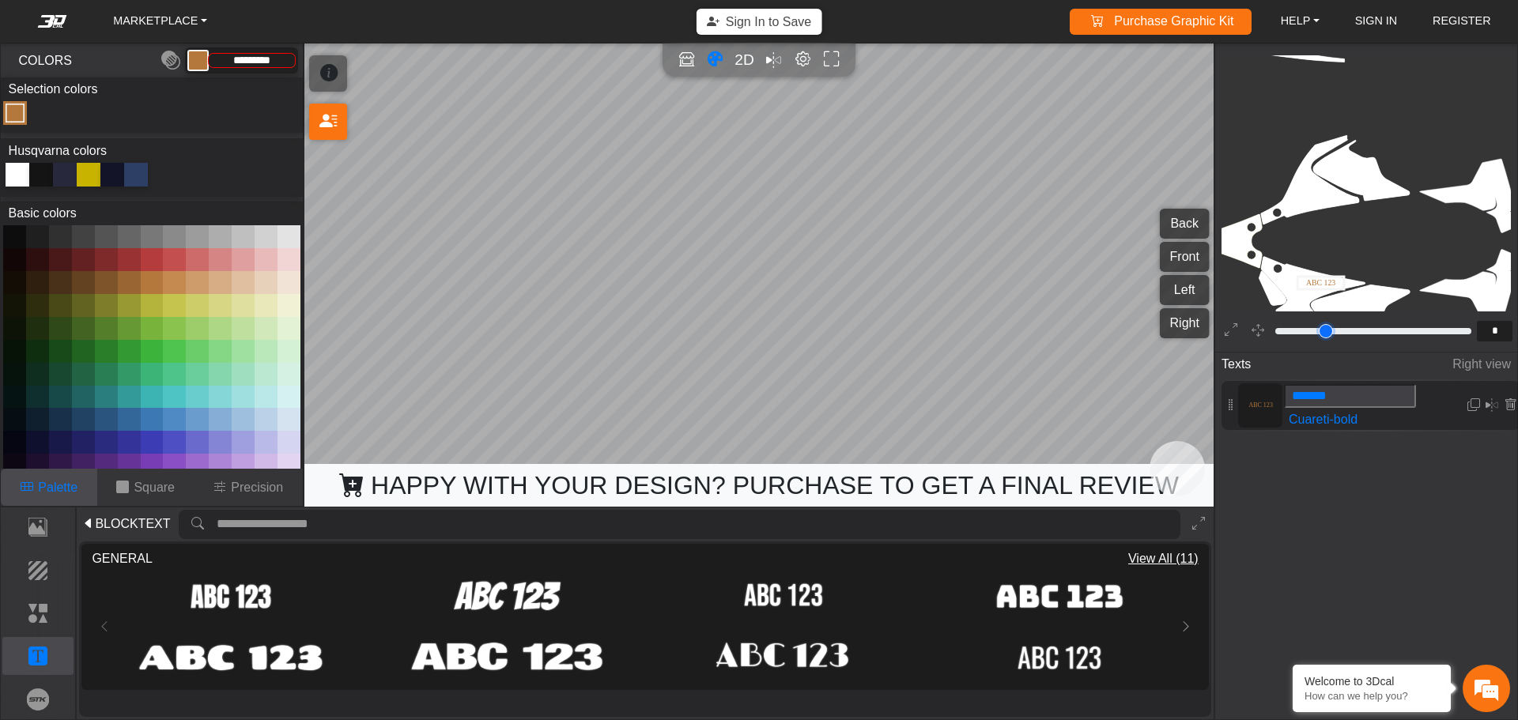
click at [1289, 335] on input "range" at bounding box center [1373, 331] width 201 height 19
click at [1439, 303] on icon "background_wire_template_bg decal_h701_back decal_h701_front decal_h701_left de…" at bounding box center [1451, 241] width 1904 height 1904
drag, startPoint x: 1441, startPoint y: 228, endPoint x: 1465, endPoint y: 211, distance: 29.6
click at [1445, 223] on icon "background_wire_template_bg decal_h701_back decal_h701_front decal_h701_left de…" at bounding box center [1451, 241] width 1904 height 1904
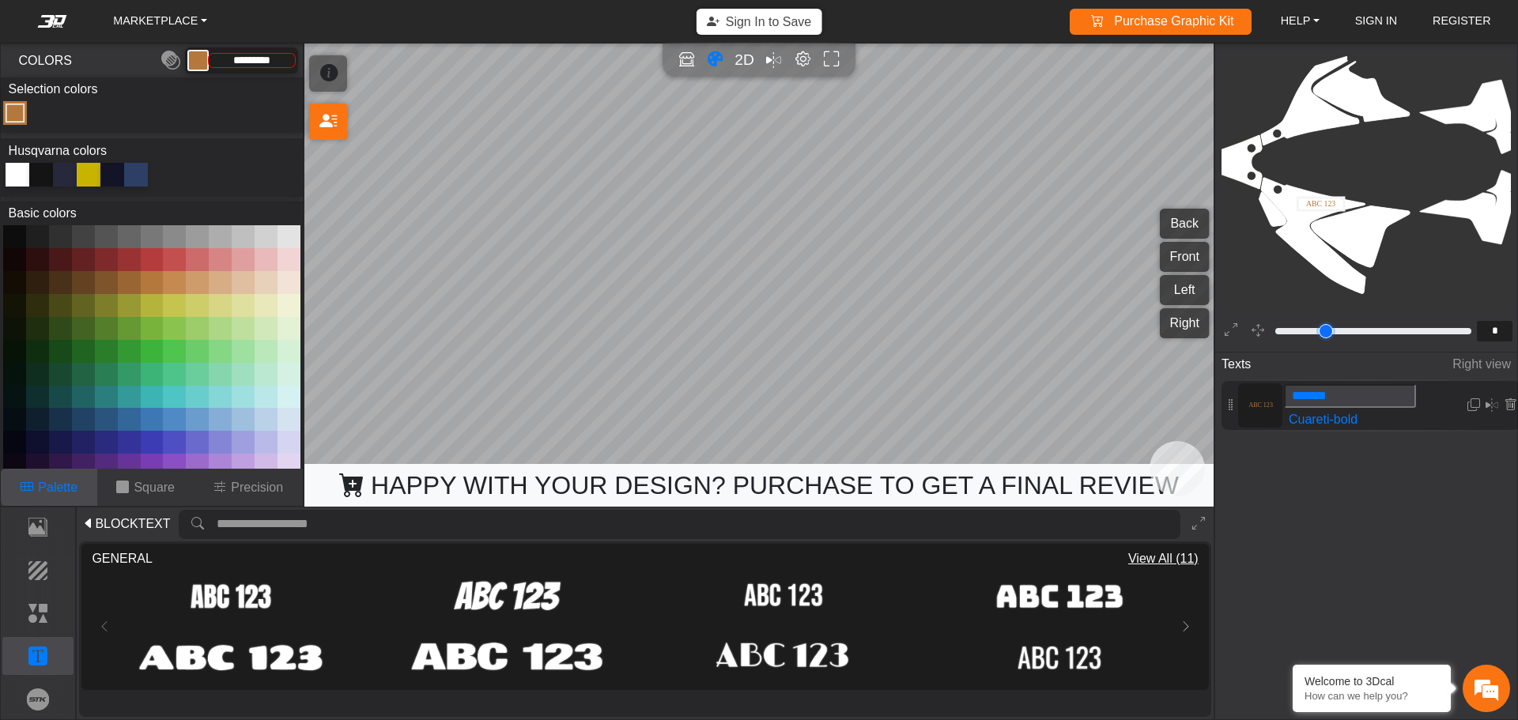
type input "**"
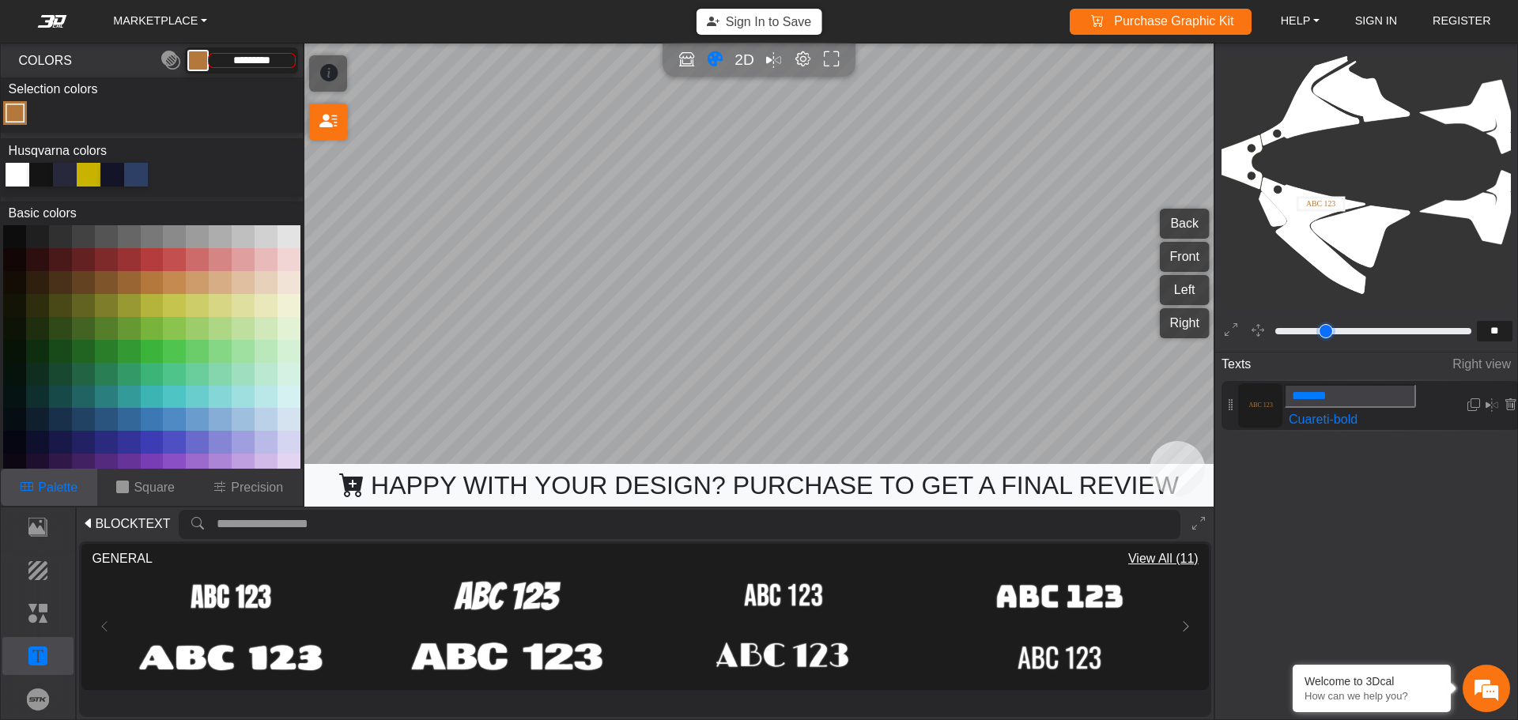
type input "**"
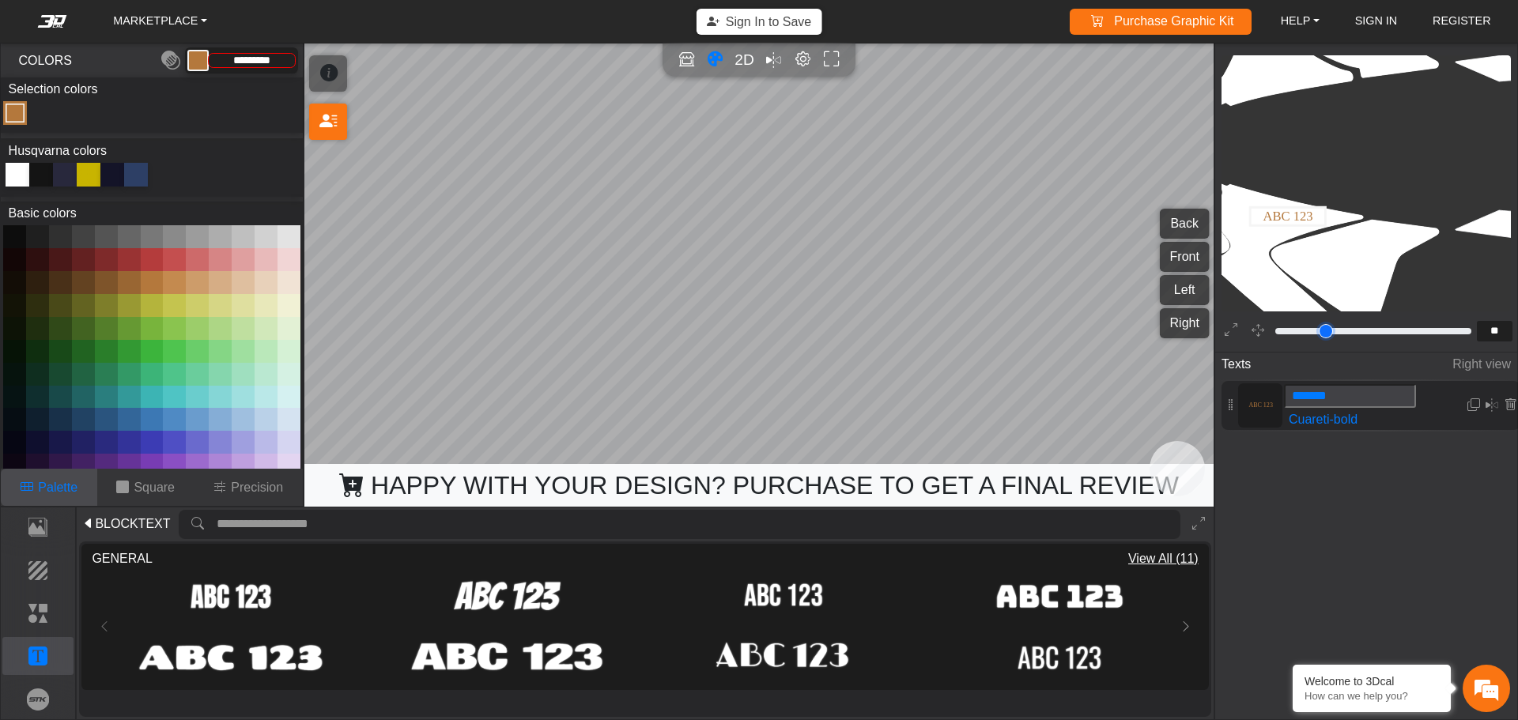
type input "**"
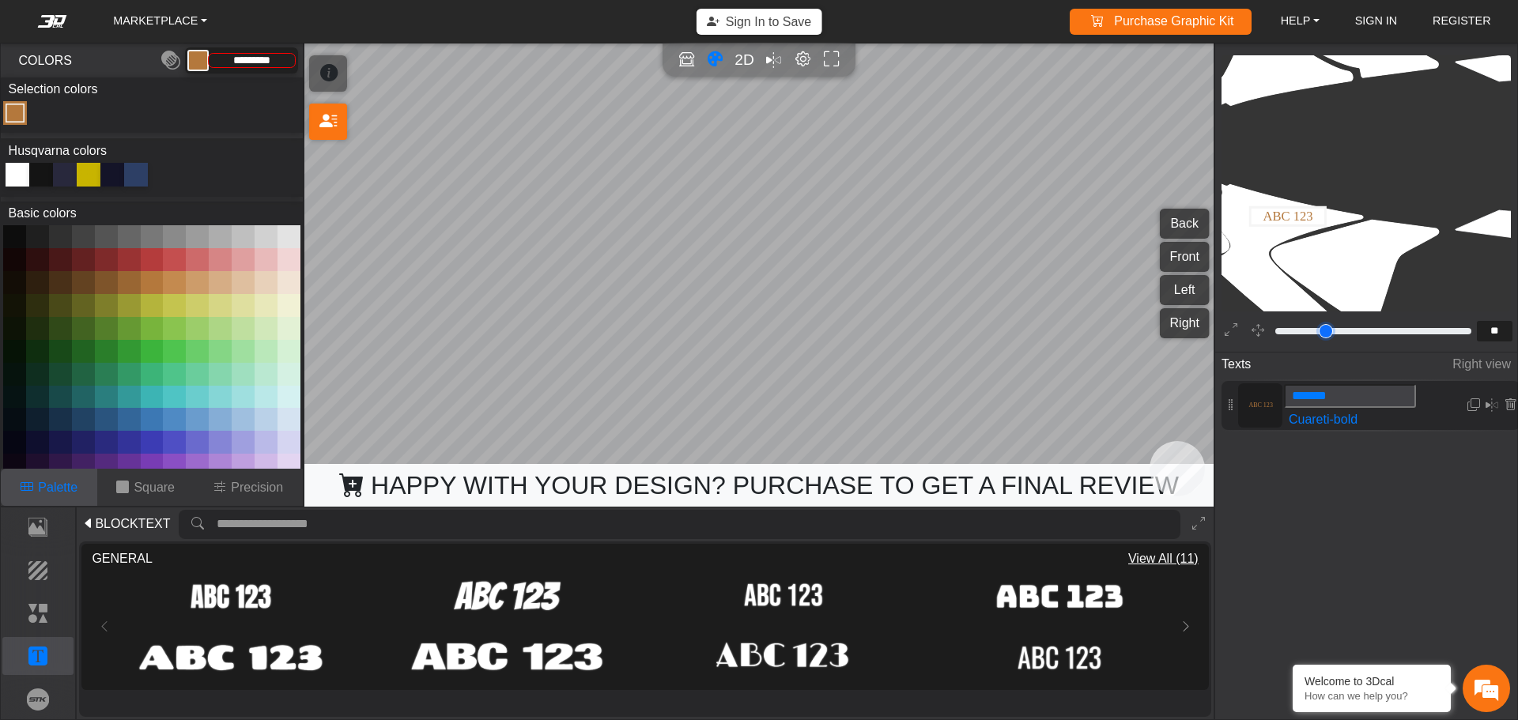
type input "**"
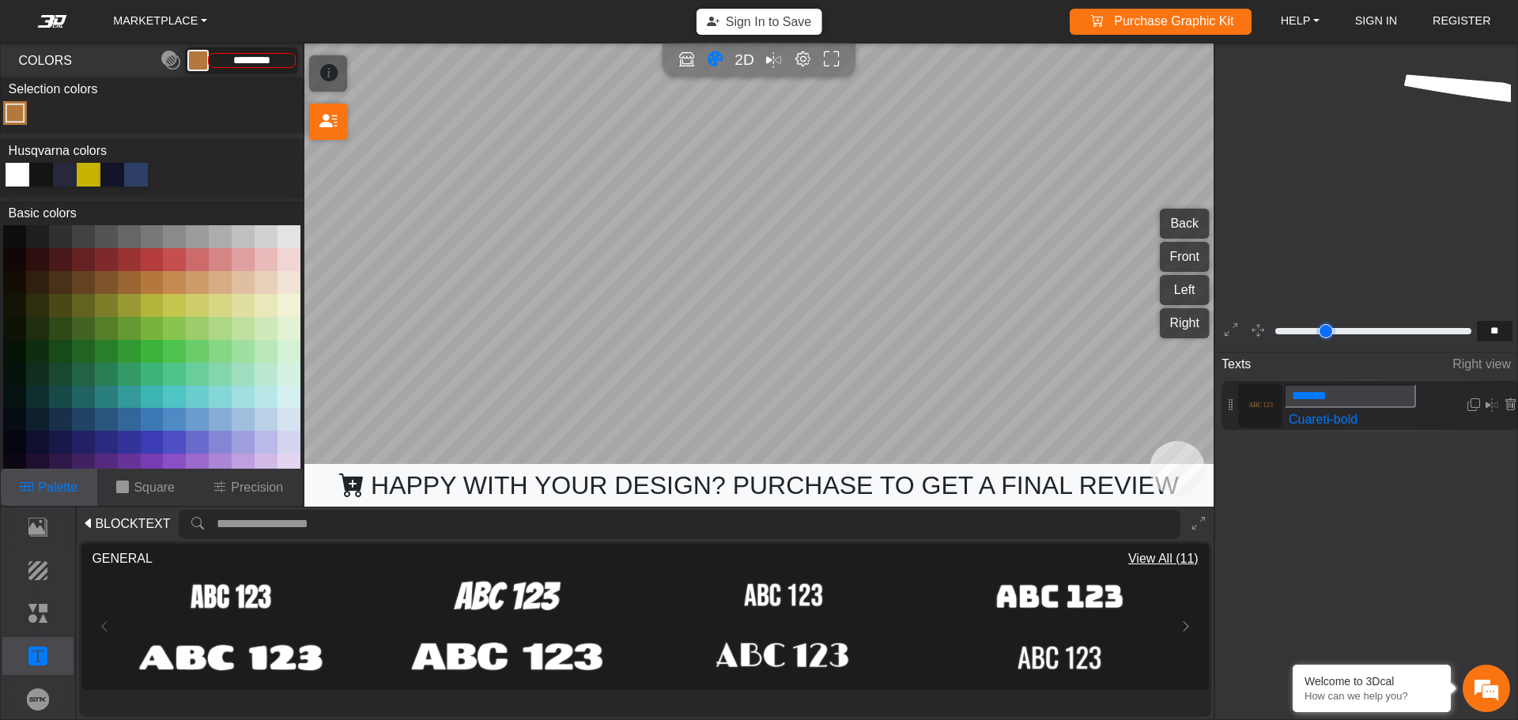
scroll to position [1863, 1630]
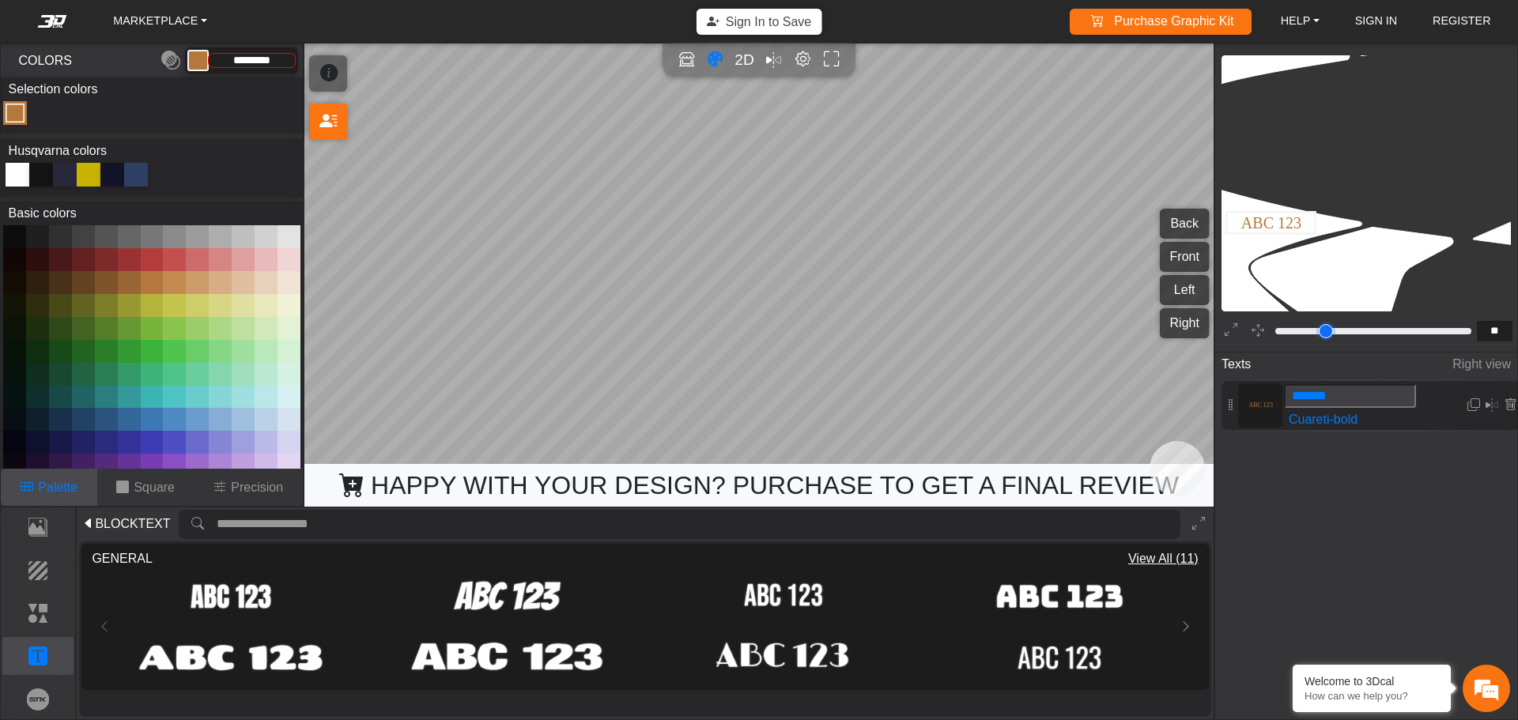
drag, startPoint x: 1290, startPoint y: 330, endPoint x: 1298, endPoint y: 334, distance: 9.6
click at [1298, 334] on input "range" at bounding box center [1373, 331] width 201 height 19
click at [1429, 216] on icon "background_wire_template_bg decal_h701_back decal_h701_front decal_h701_left de…" at bounding box center [1537, 138] width 3886 height 3886
click at [41, 524] on p "Template" at bounding box center [38, 527] width 70 height 19
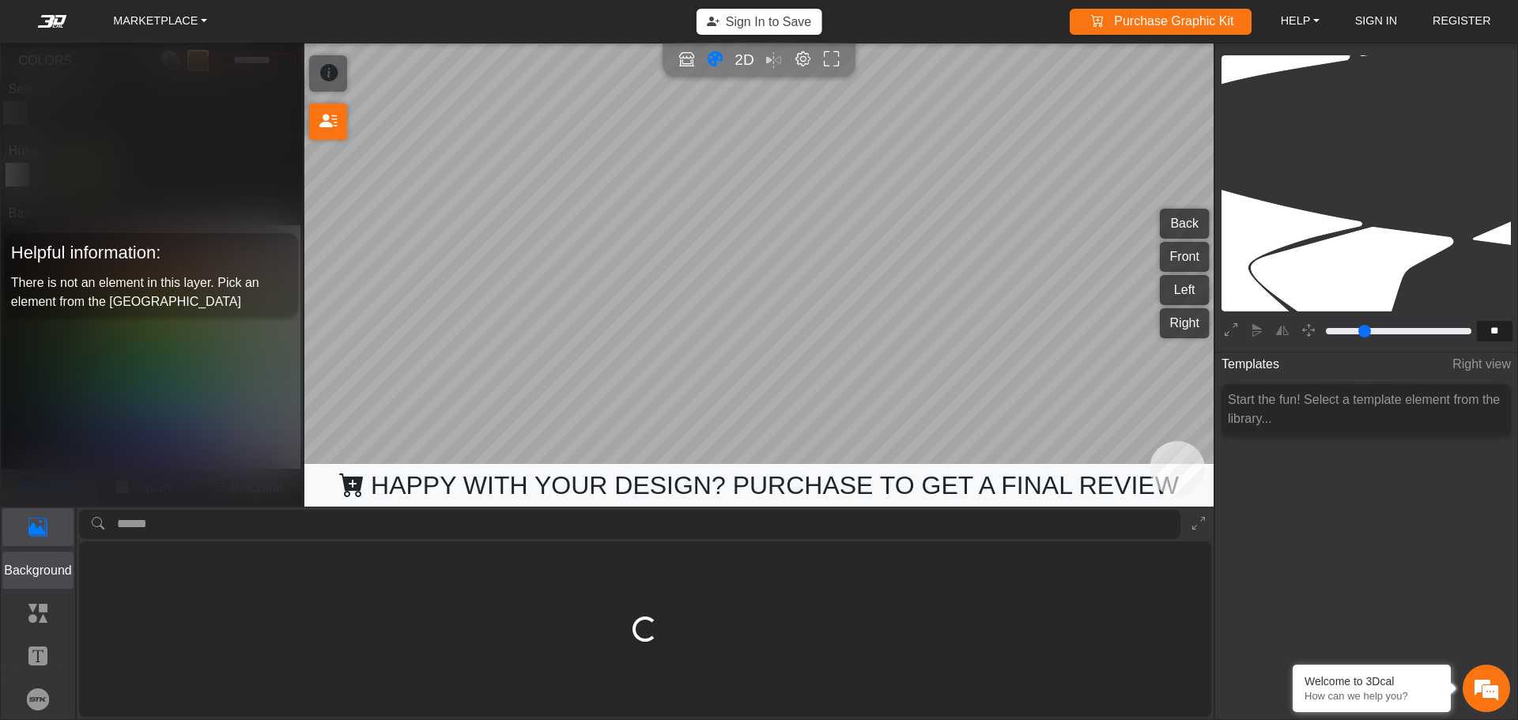
click at [22, 577] on p "Background" at bounding box center [38, 570] width 70 height 19
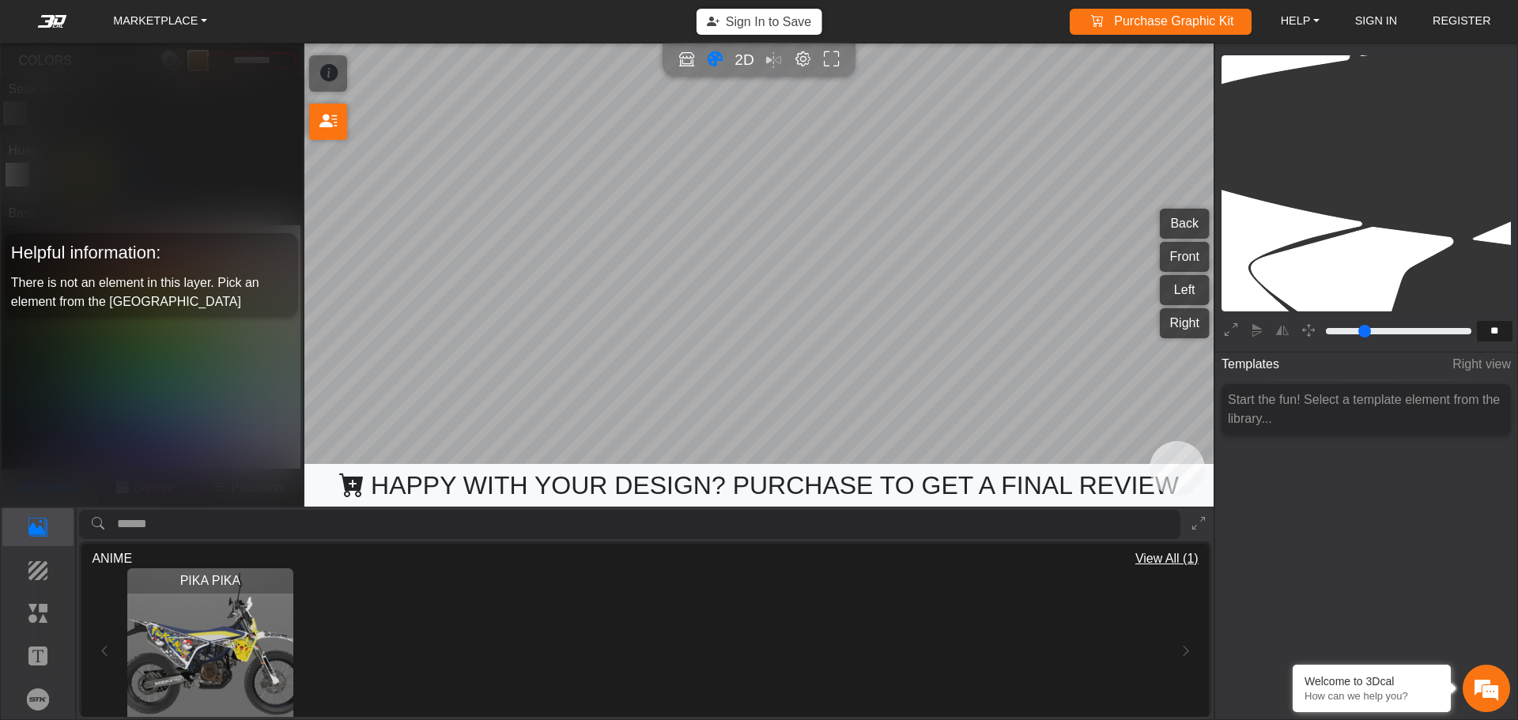
click at [486, 660] on div "PIKA PIKA Loading..." at bounding box center [645, 651] width 1056 height 166
click at [43, 561] on p "Background" at bounding box center [38, 570] width 70 height 19
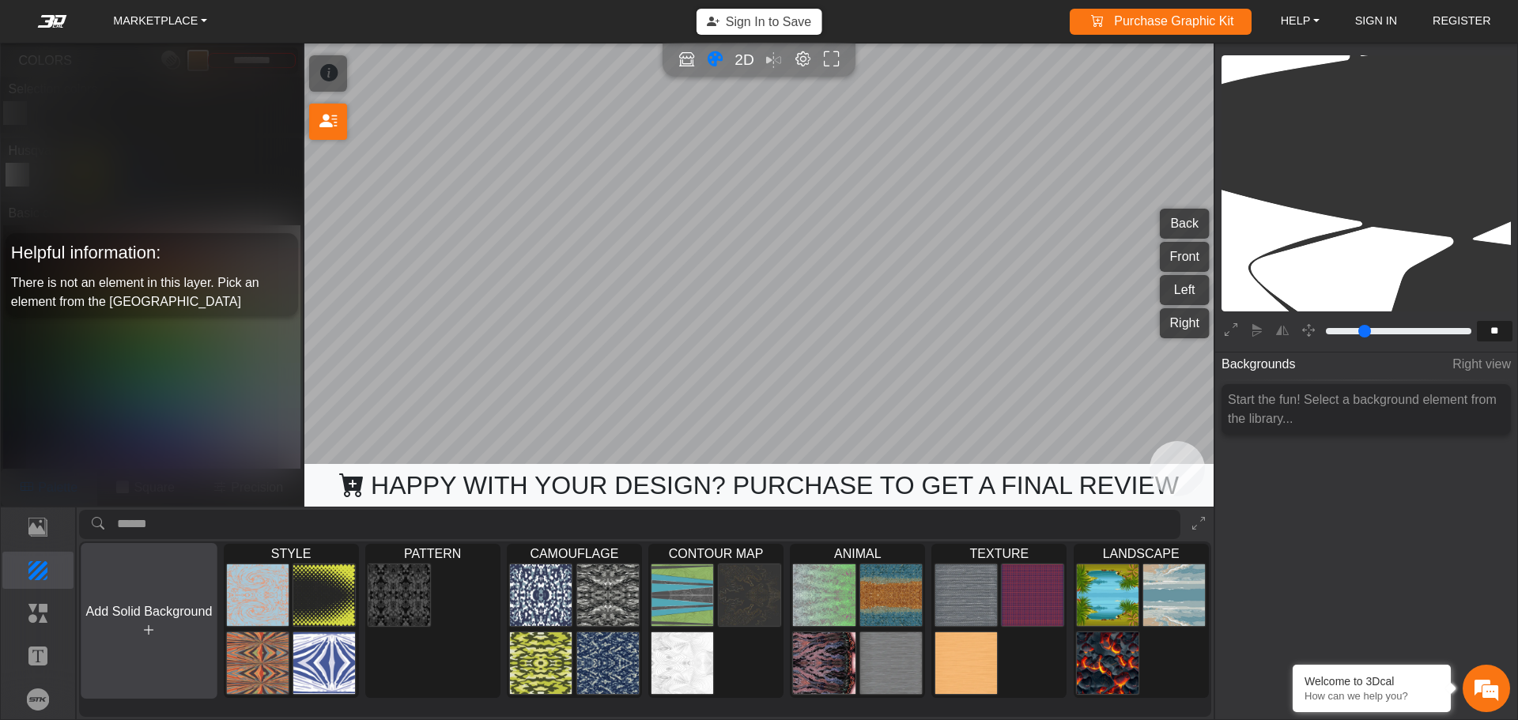
click at [159, 641] on button "Add Solid Background" at bounding box center [149, 621] width 137 height 156
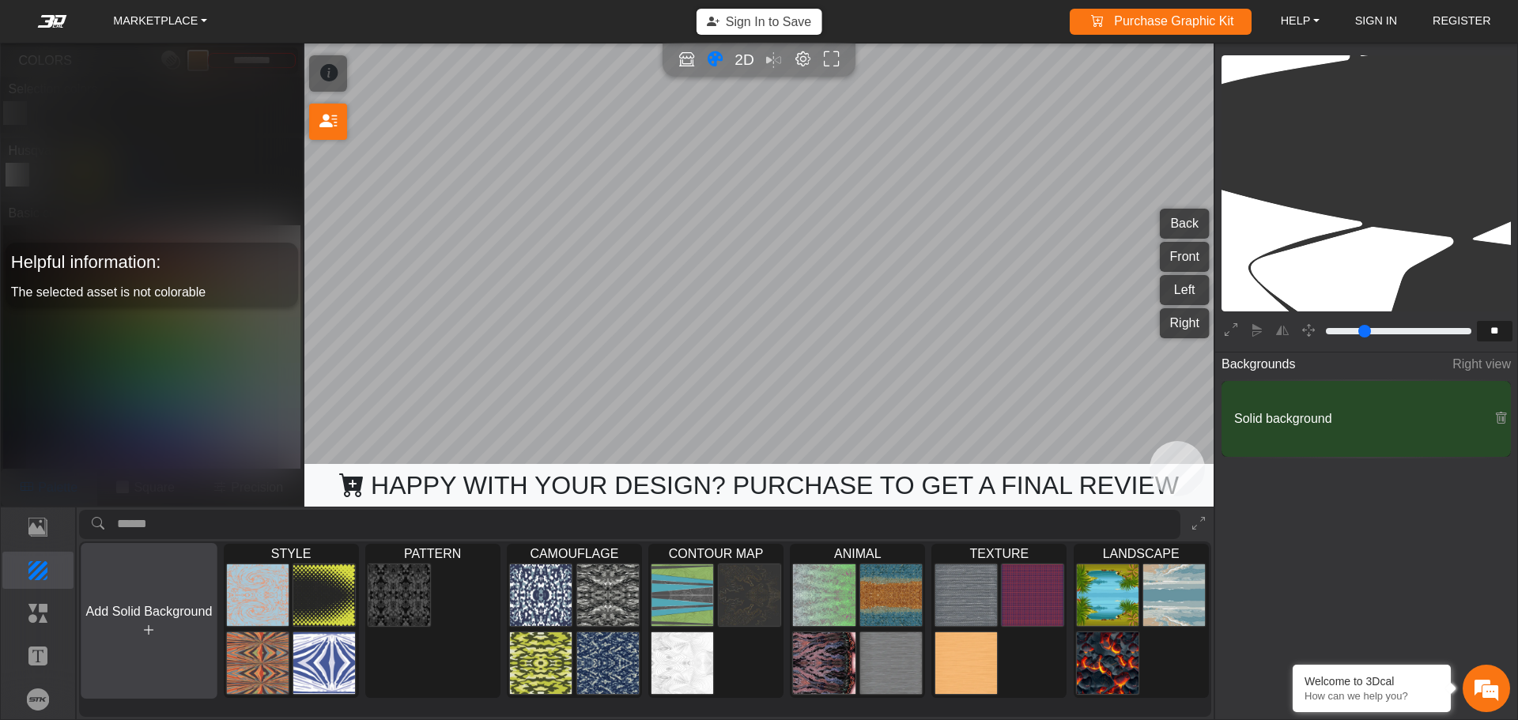
type input "*"
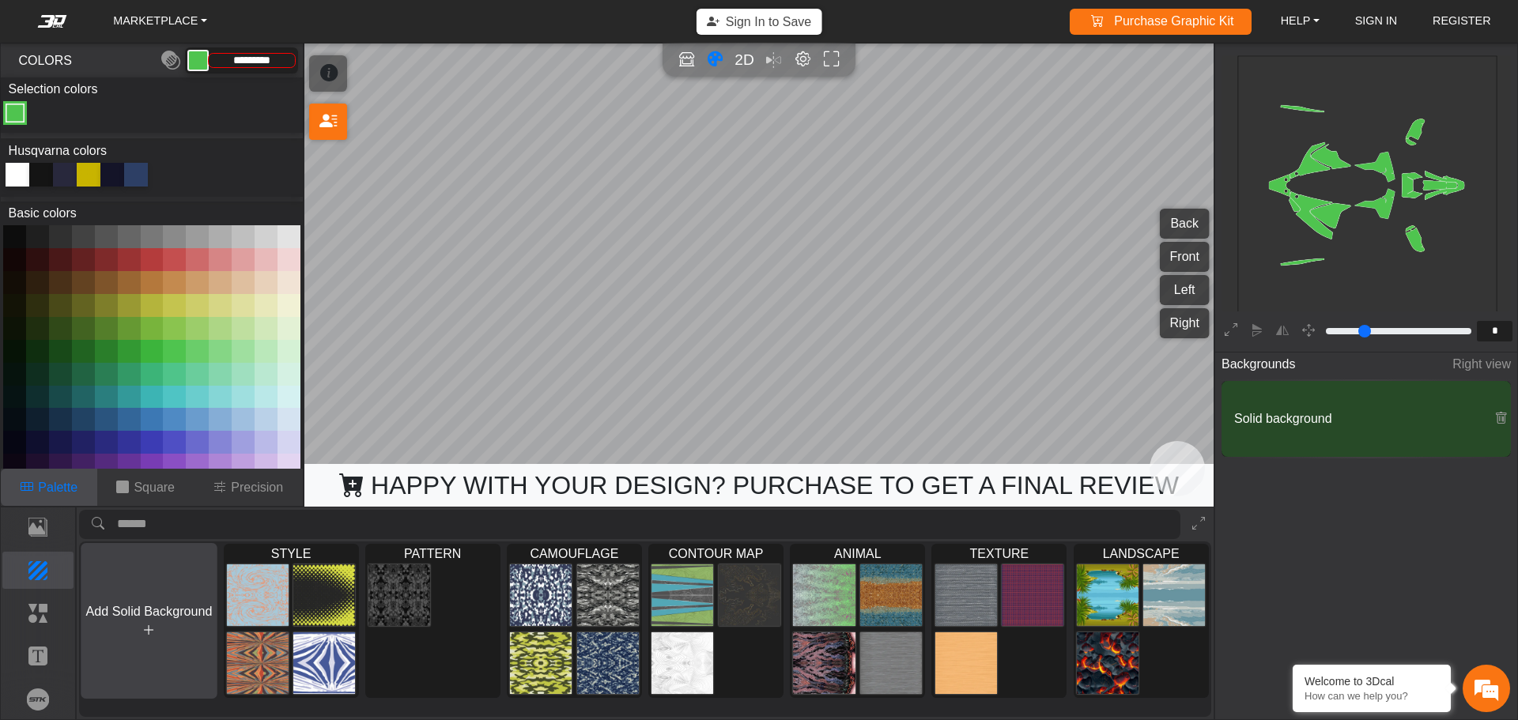
click at [163, 640] on button "Add Solid Background" at bounding box center [149, 621] width 137 height 156
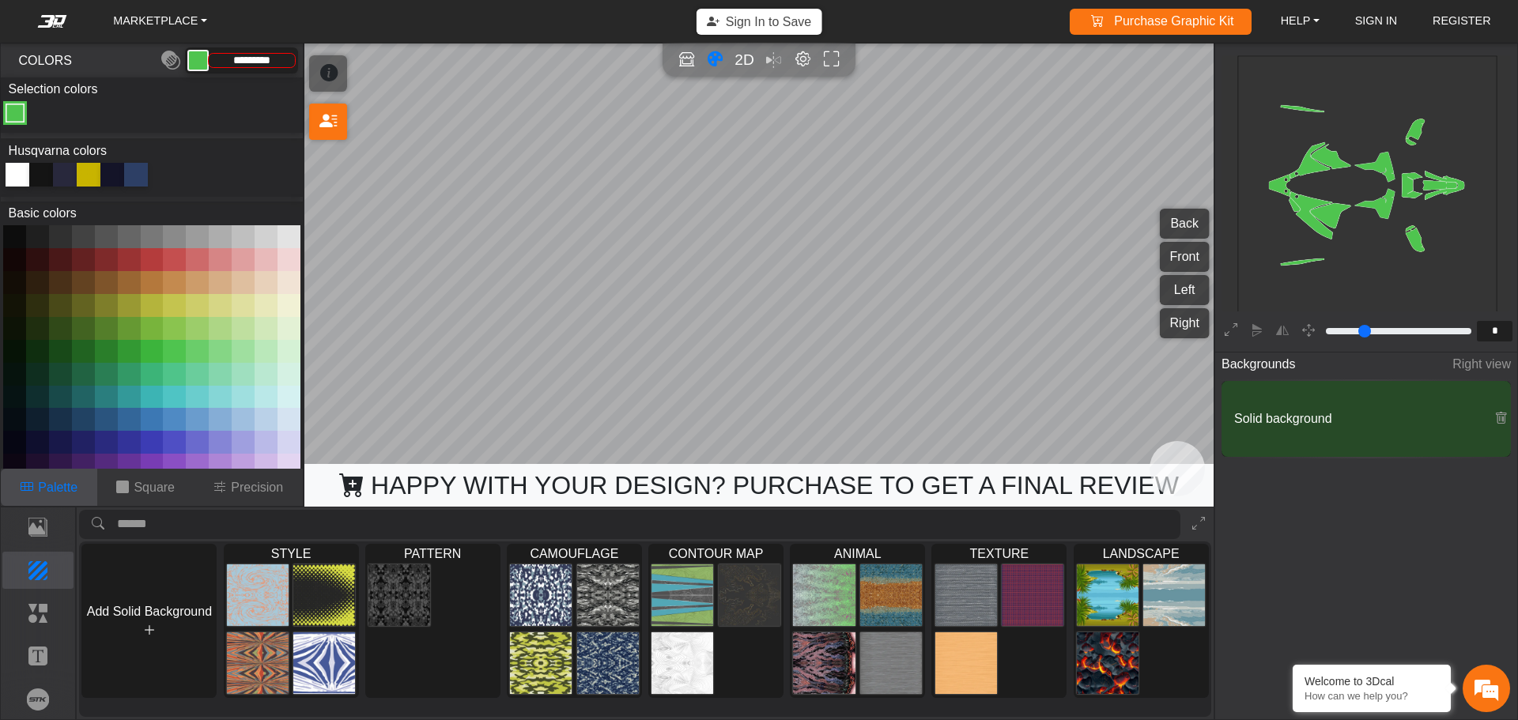
click at [141, 346] on button at bounding box center [152, 351] width 23 height 23
click at [260, 342] on button at bounding box center [266, 351] width 23 height 23
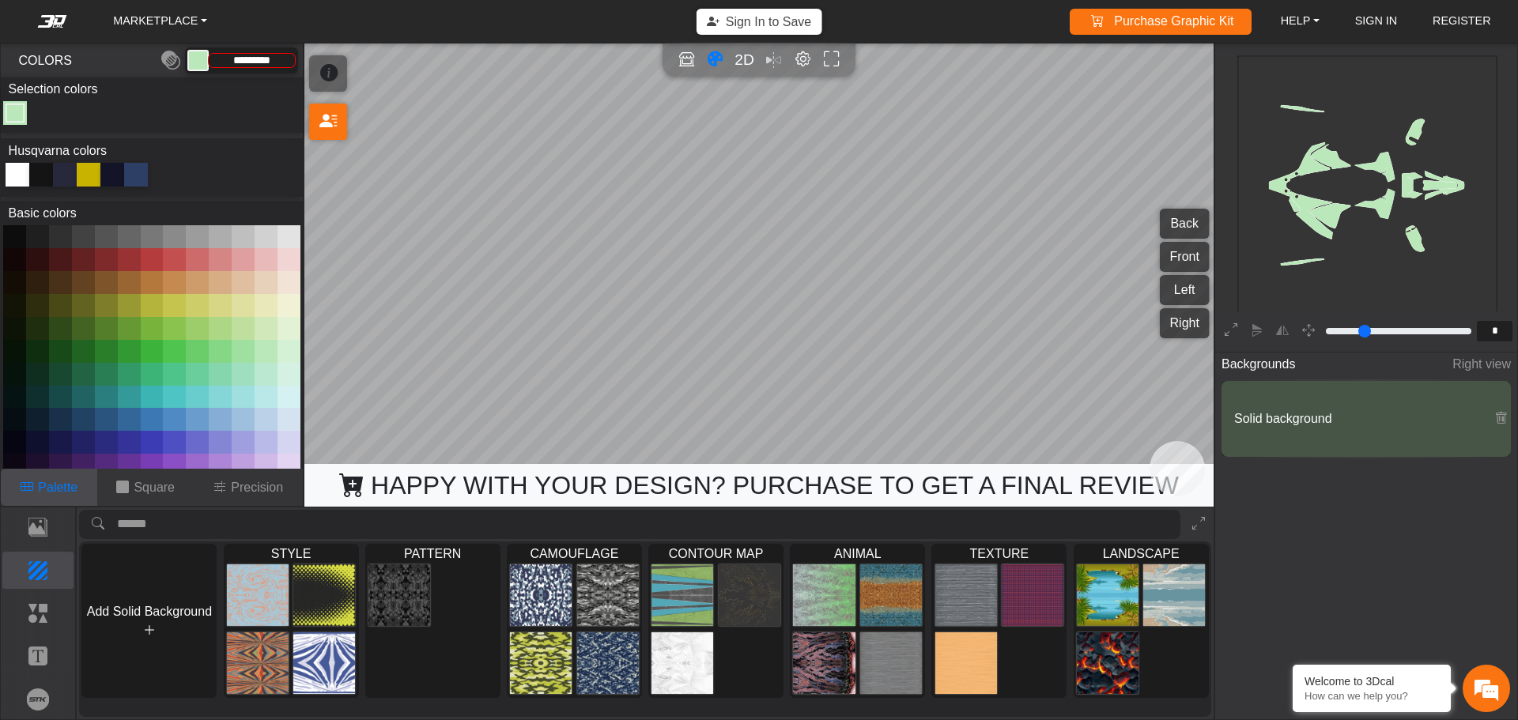
click at [298, 337] on div at bounding box center [152, 375] width 302 height 300
click at [278, 265] on button at bounding box center [289, 259] width 23 height 23
type input "*********"
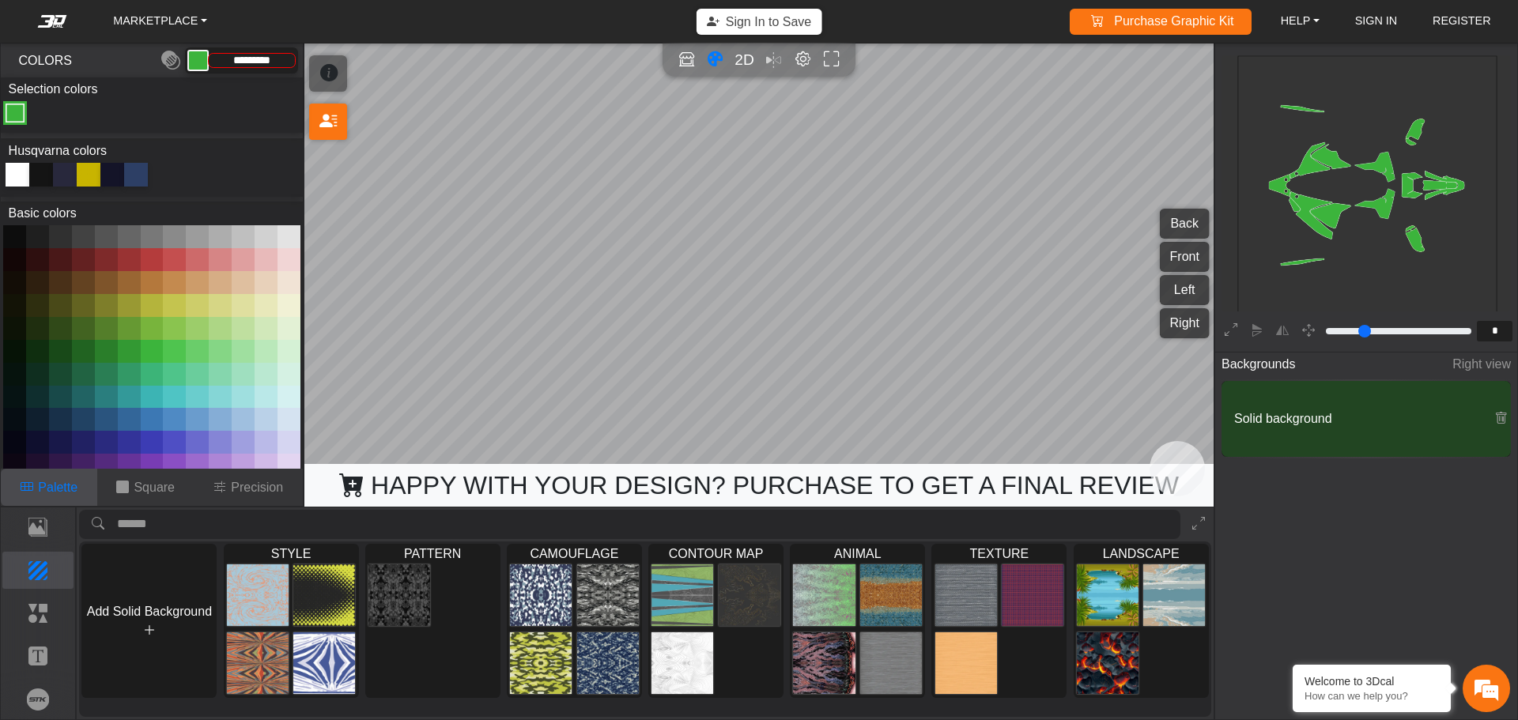
type input "*********"
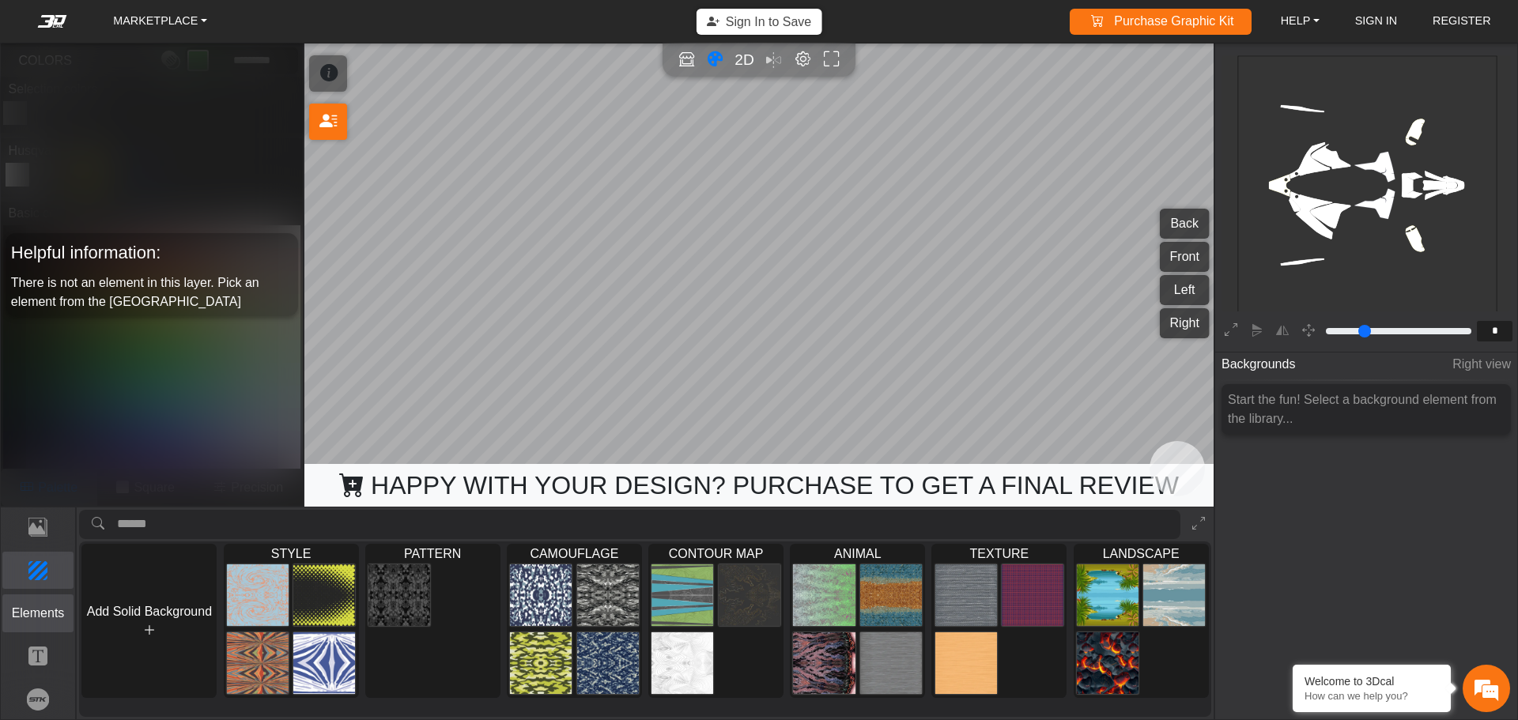
click at [39, 613] on p "Elements" at bounding box center [38, 613] width 70 height 19
type input "**"
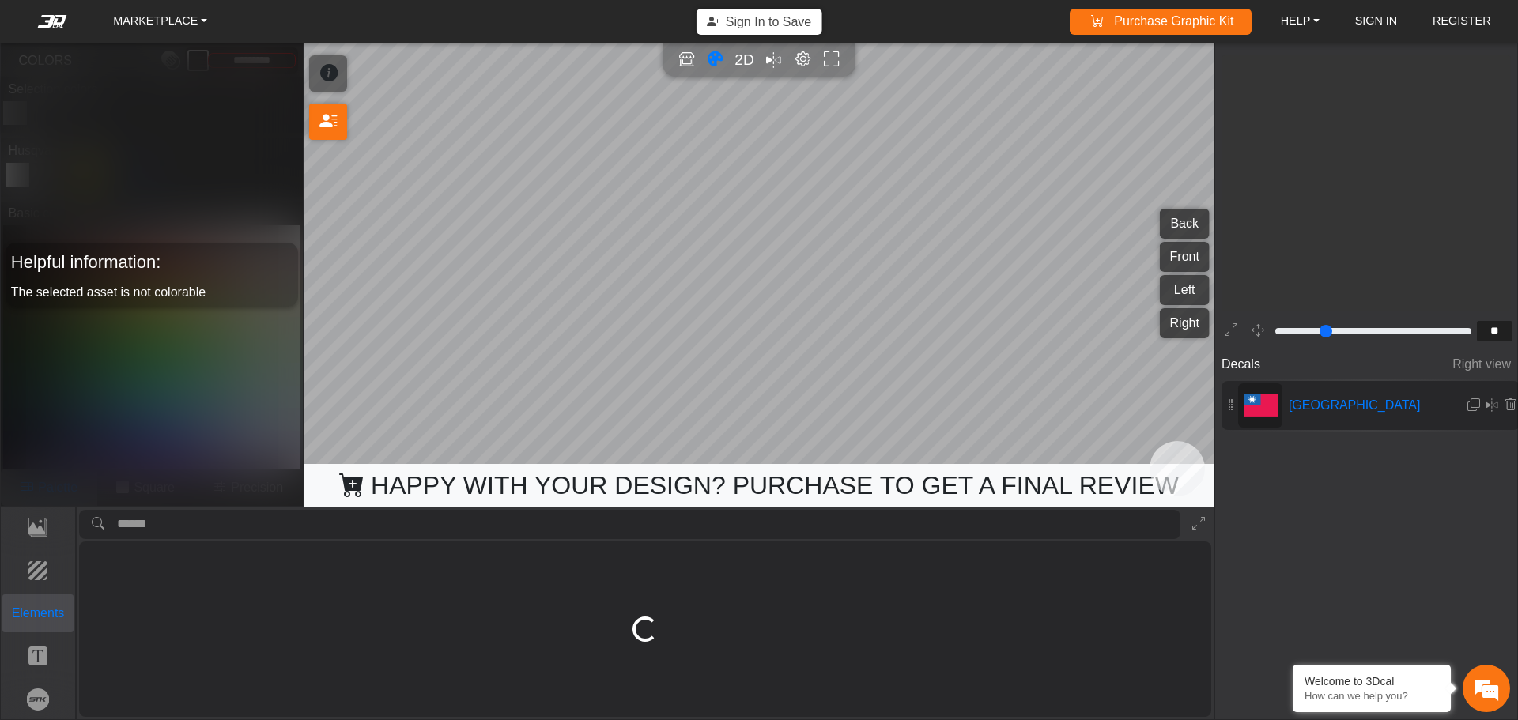
scroll to position [1728, 1497]
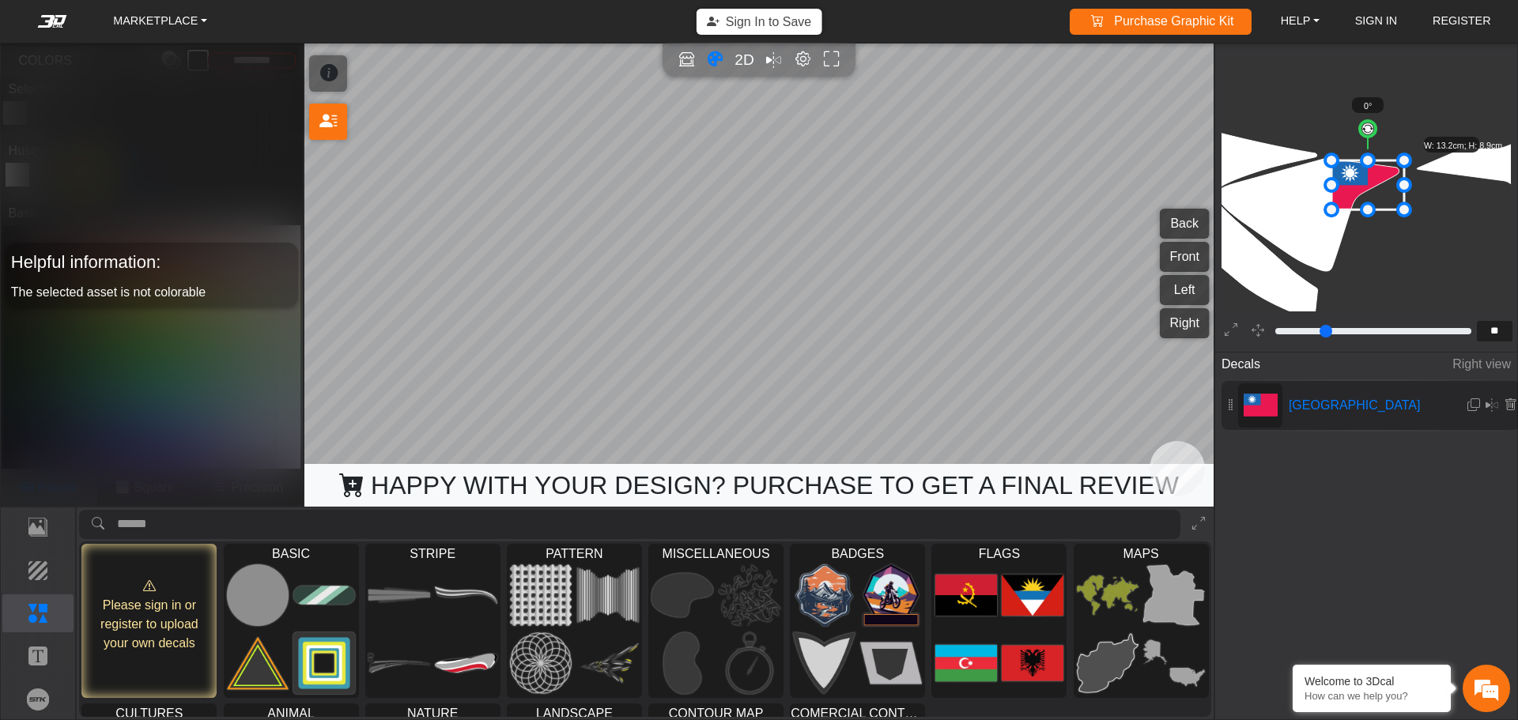
drag, startPoint x: 1205, startPoint y: 614, endPoint x: 1208, endPoint y: 636, distance: 22.4
click at [1208, 636] on div "Please sign in or register to upload your own decals BASIC Loading... STRIPE Lo…" at bounding box center [645, 630] width 1132 height 176
drag, startPoint x: 1213, startPoint y: 625, endPoint x: 1211, endPoint y: 636, distance: 12.0
click at [1211, 636] on div "Please sign in or register to upload your own decals BASIC Loading... STRIPE Lo…" at bounding box center [645, 614] width 1137 height 212
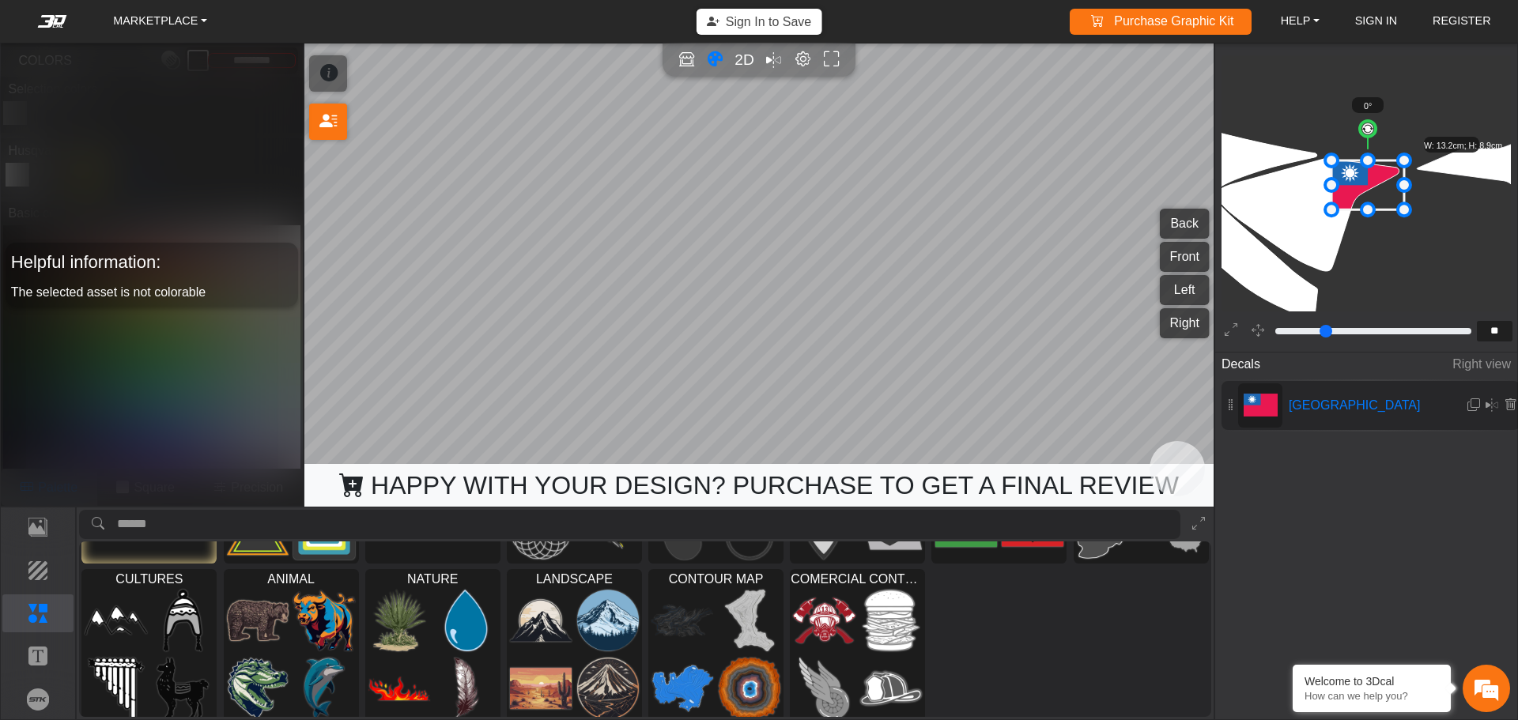
scroll to position [145, 0]
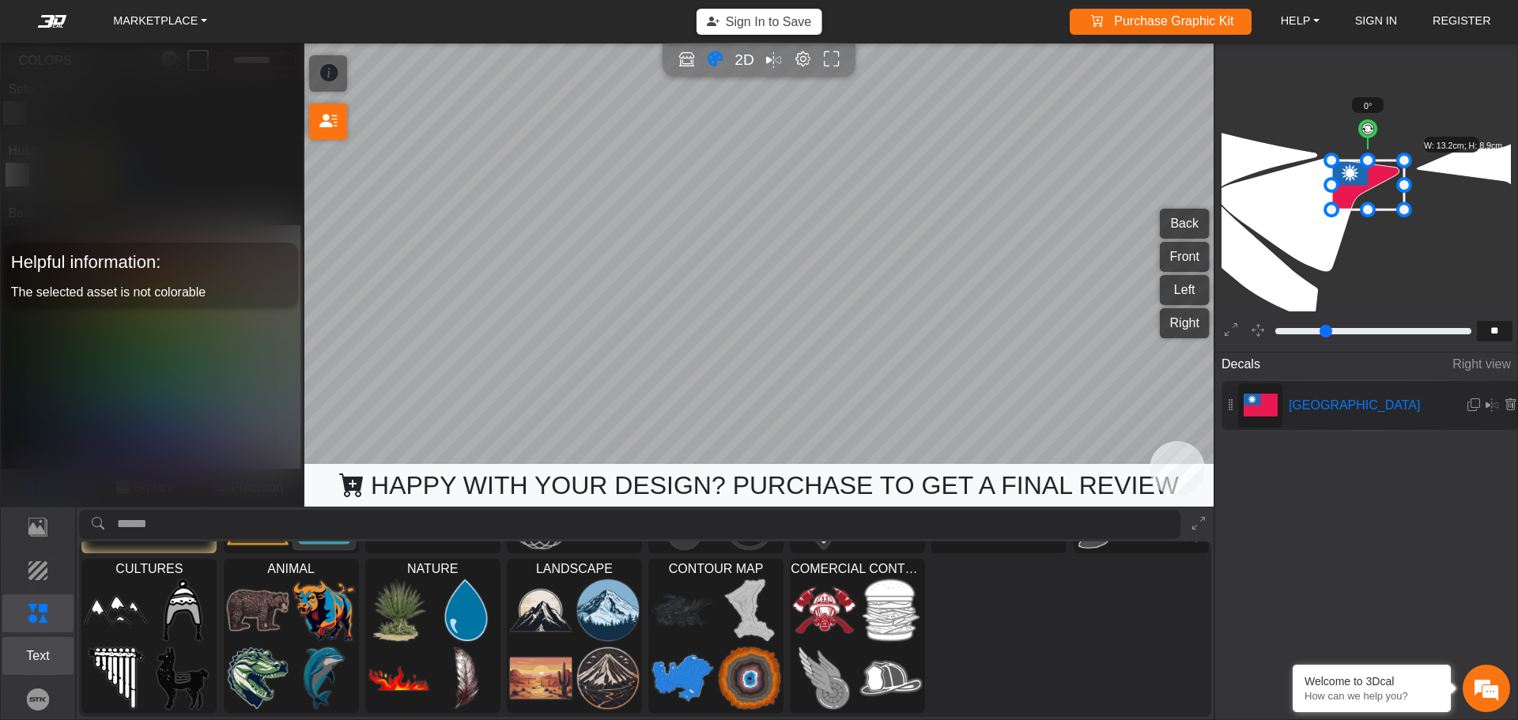
click at [61, 655] on p "Text" at bounding box center [38, 656] width 70 height 19
type input "**"
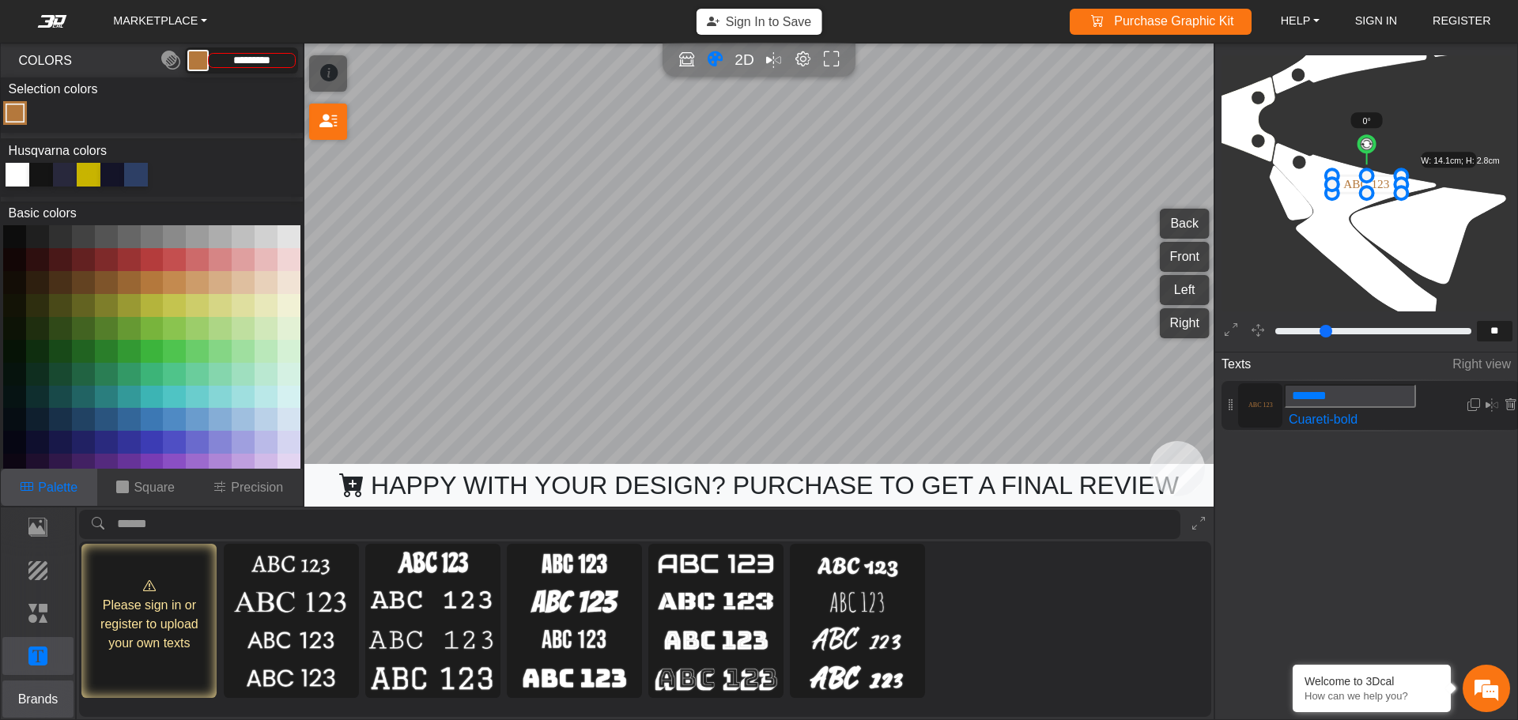
click at [46, 689] on button "Brands" at bounding box center [38, 700] width 72 height 38
type input "*********"
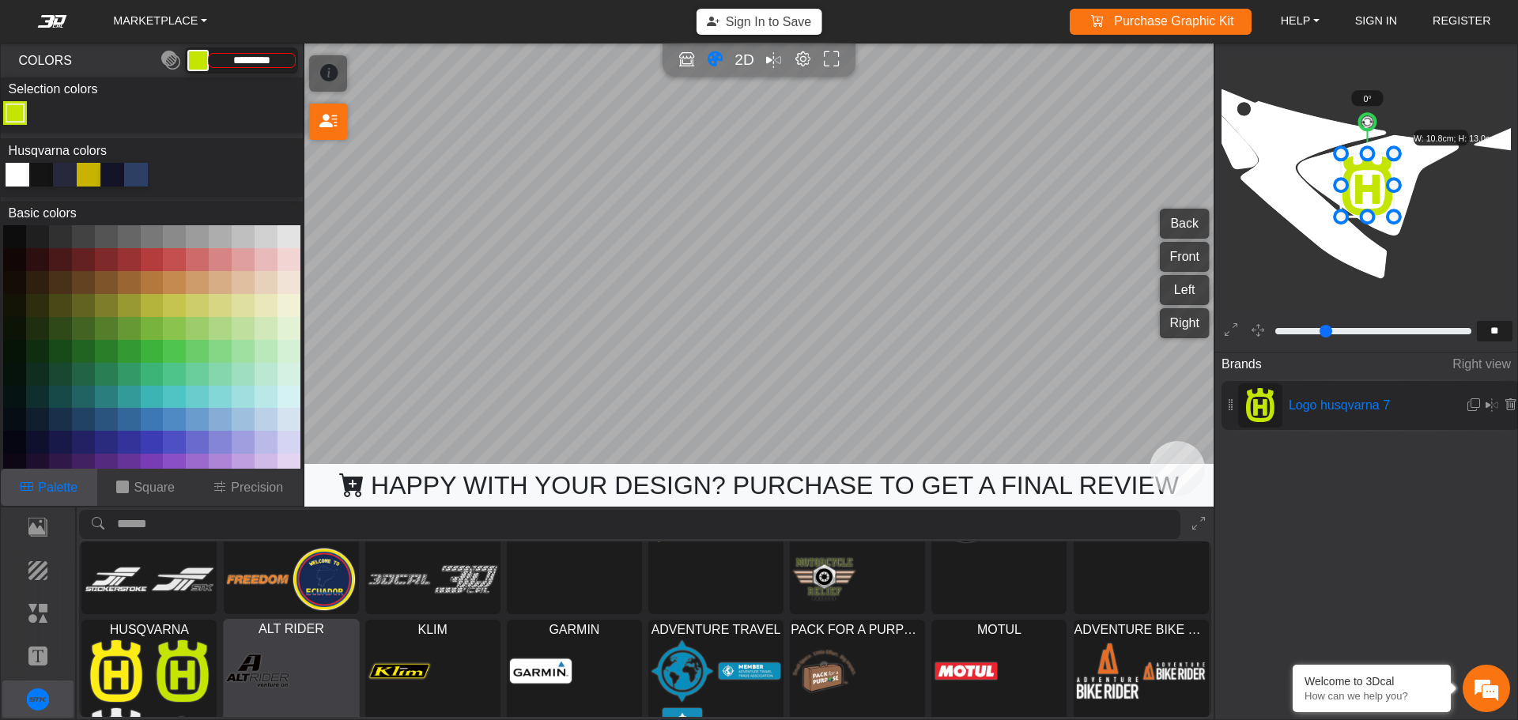
scroll to position [145, 0]
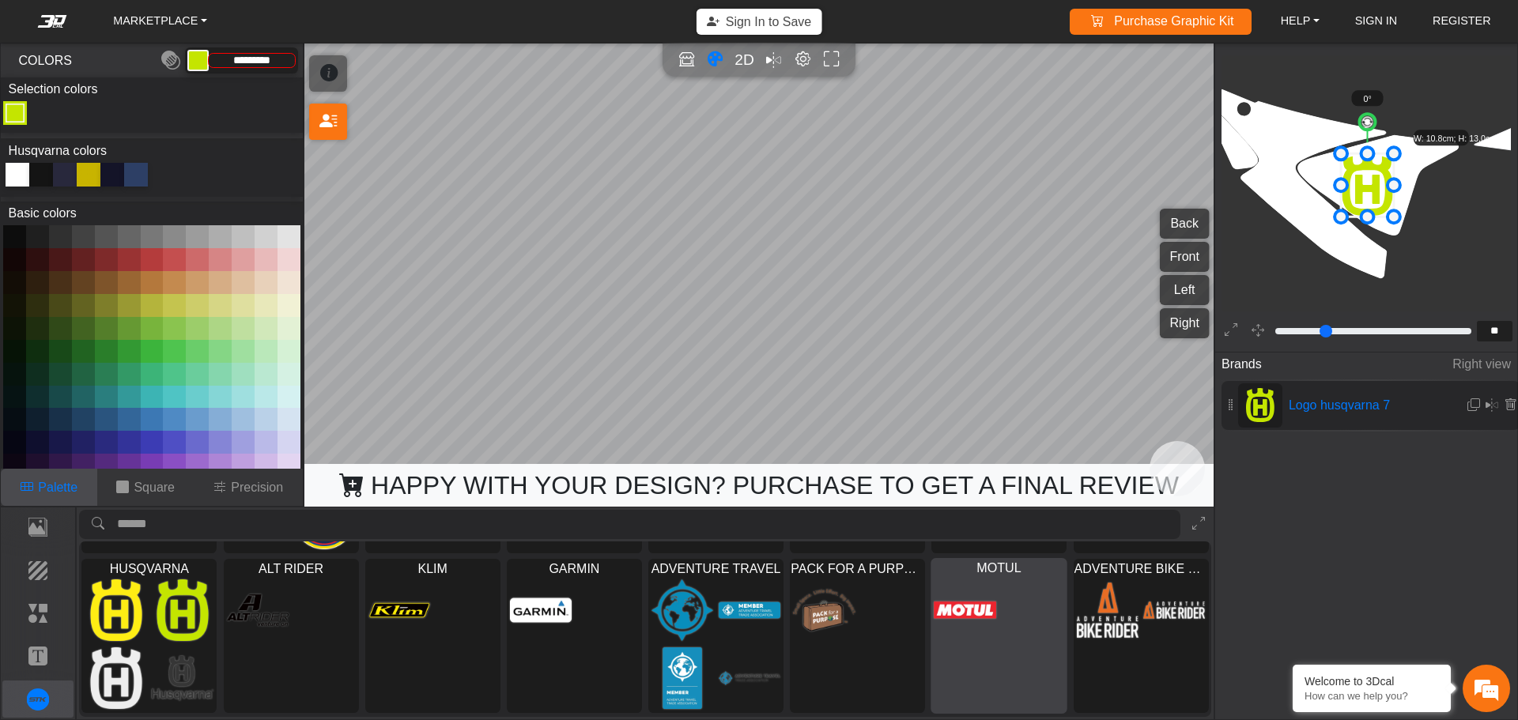
click at [998, 595] on div at bounding box center [999, 644] width 135 height 137
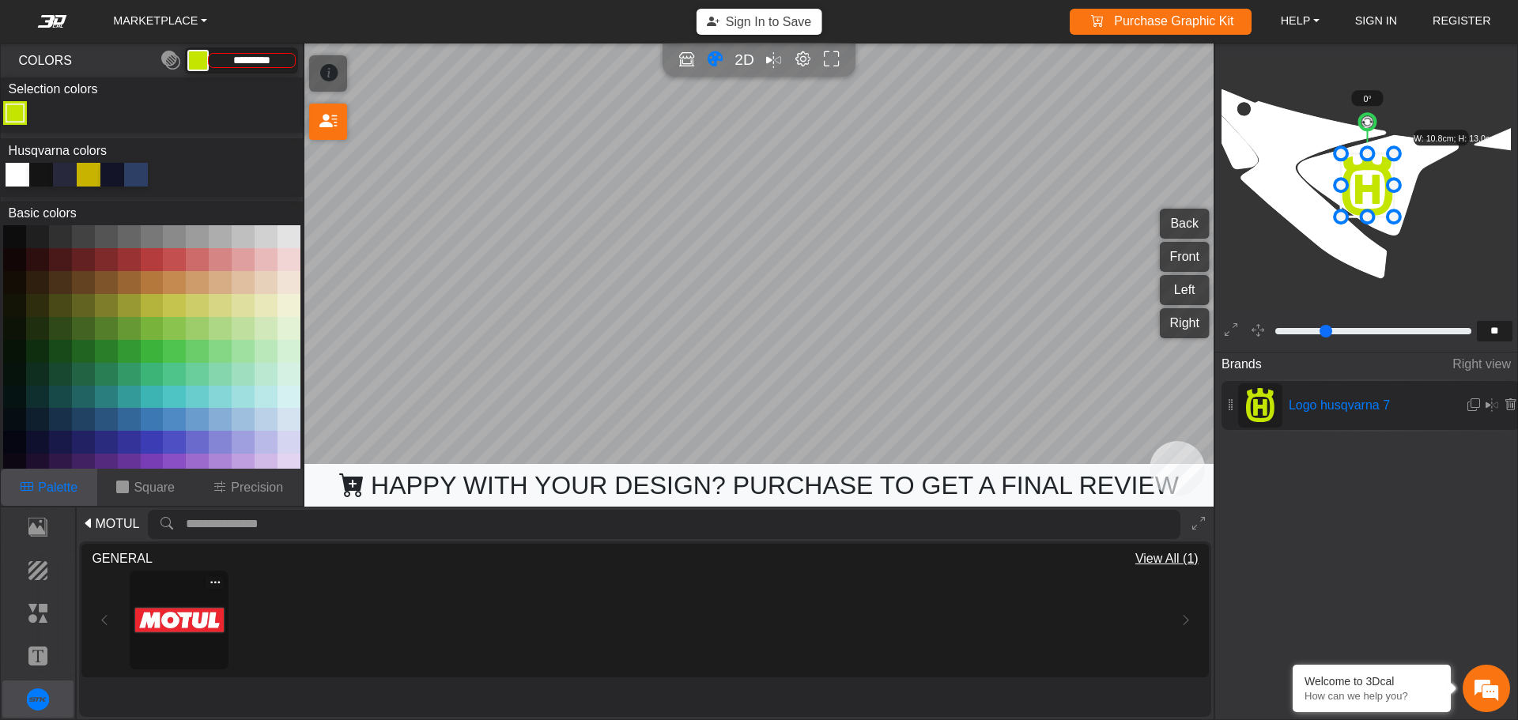
type input "**"
type input "*********"
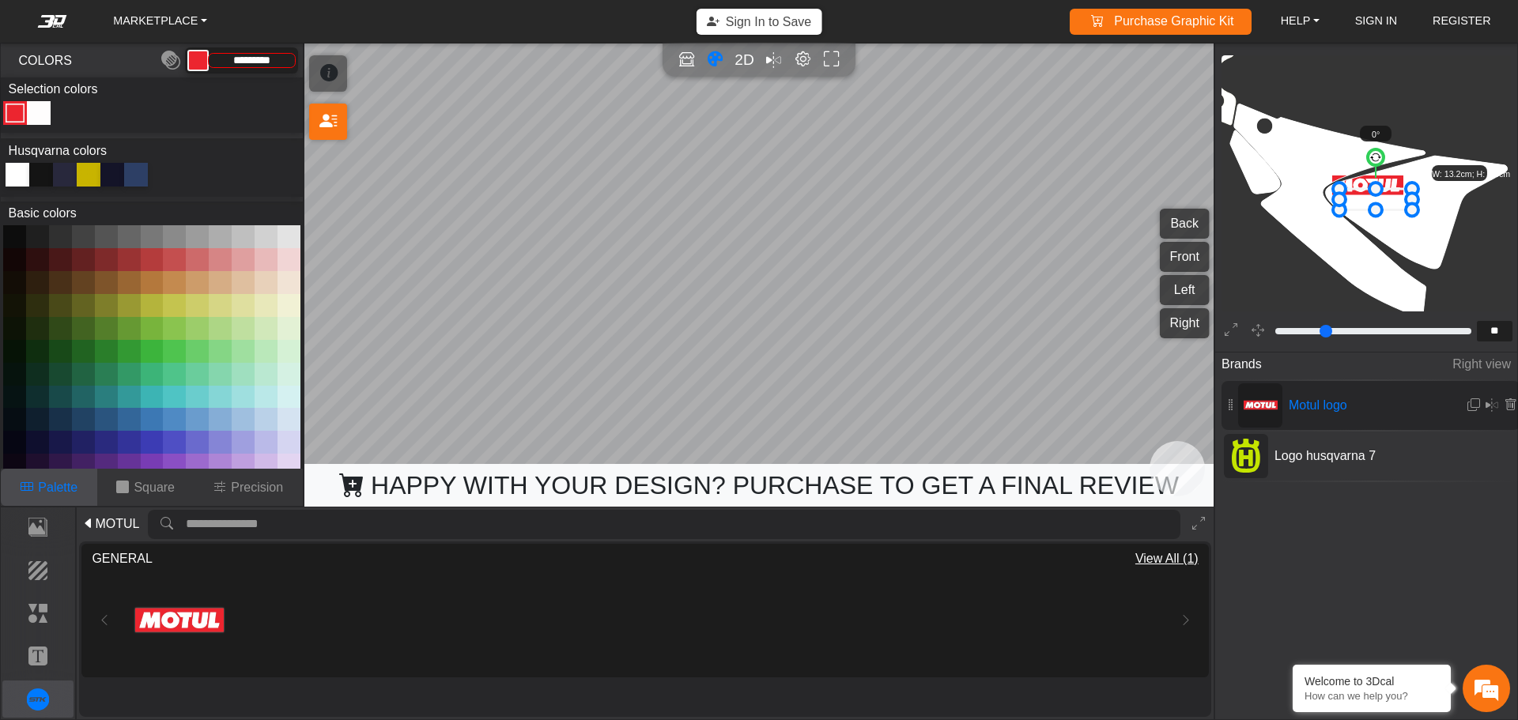
drag, startPoint x: 1380, startPoint y: 187, endPoint x: 1388, endPoint y: 202, distance: 16.3
click at [1388, 202] on icon at bounding box center [1375, 199] width 73 height 21
drag, startPoint x: 1387, startPoint y: 198, endPoint x: 1330, endPoint y: 217, distance: 60.3
click at [1330, 217] on icon at bounding box center [1318, 219] width 73 height 21
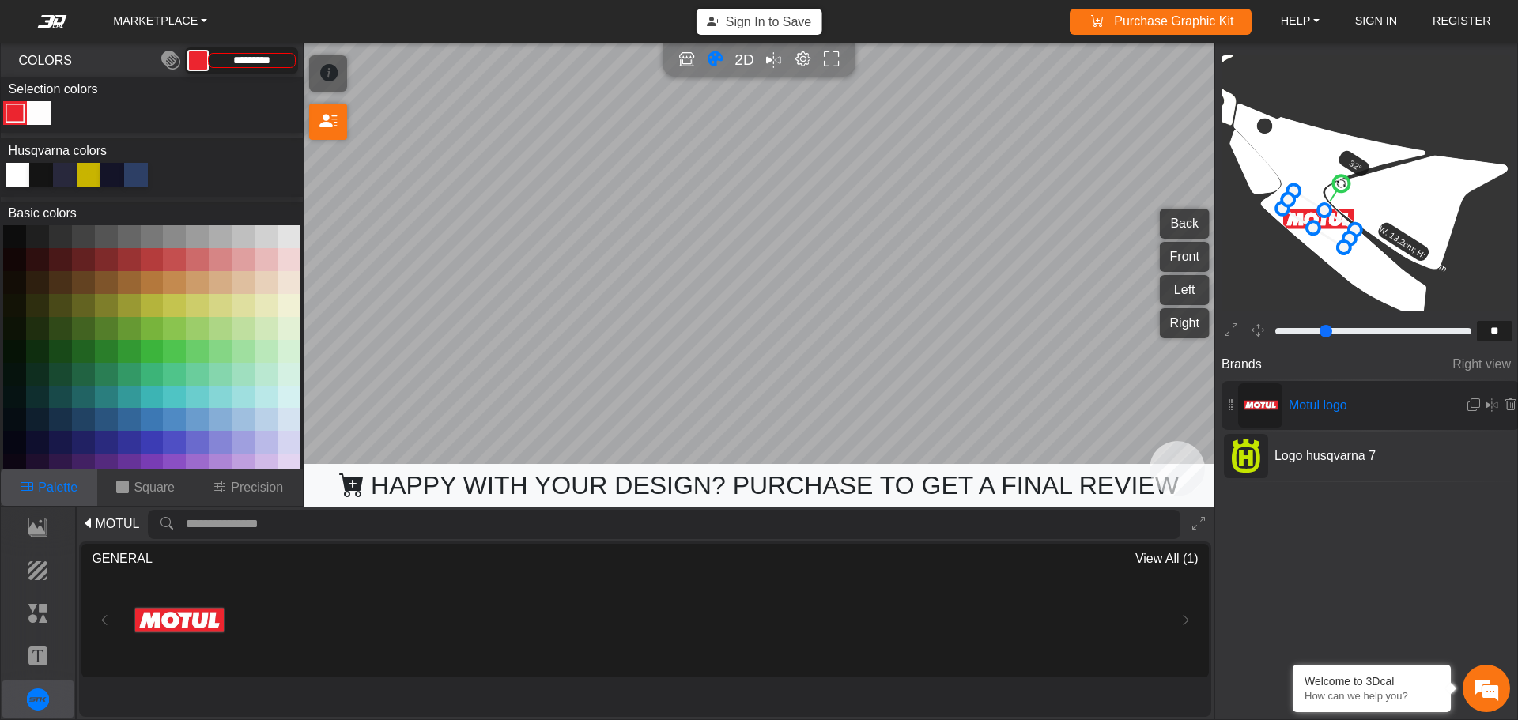
drag, startPoint x: 1317, startPoint y: 179, endPoint x: 1332, endPoint y: 198, distance: 24.2
click at [1332, 198] on g "32° W: 13.2cm; H: 3.6cm" at bounding box center [1373, 220] width 198 height 172
drag, startPoint x: 1324, startPoint y: 213, endPoint x: 1295, endPoint y: 186, distance: 39.2
click at [1328, 222] on icon at bounding box center [1320, 215] width 77 height 63
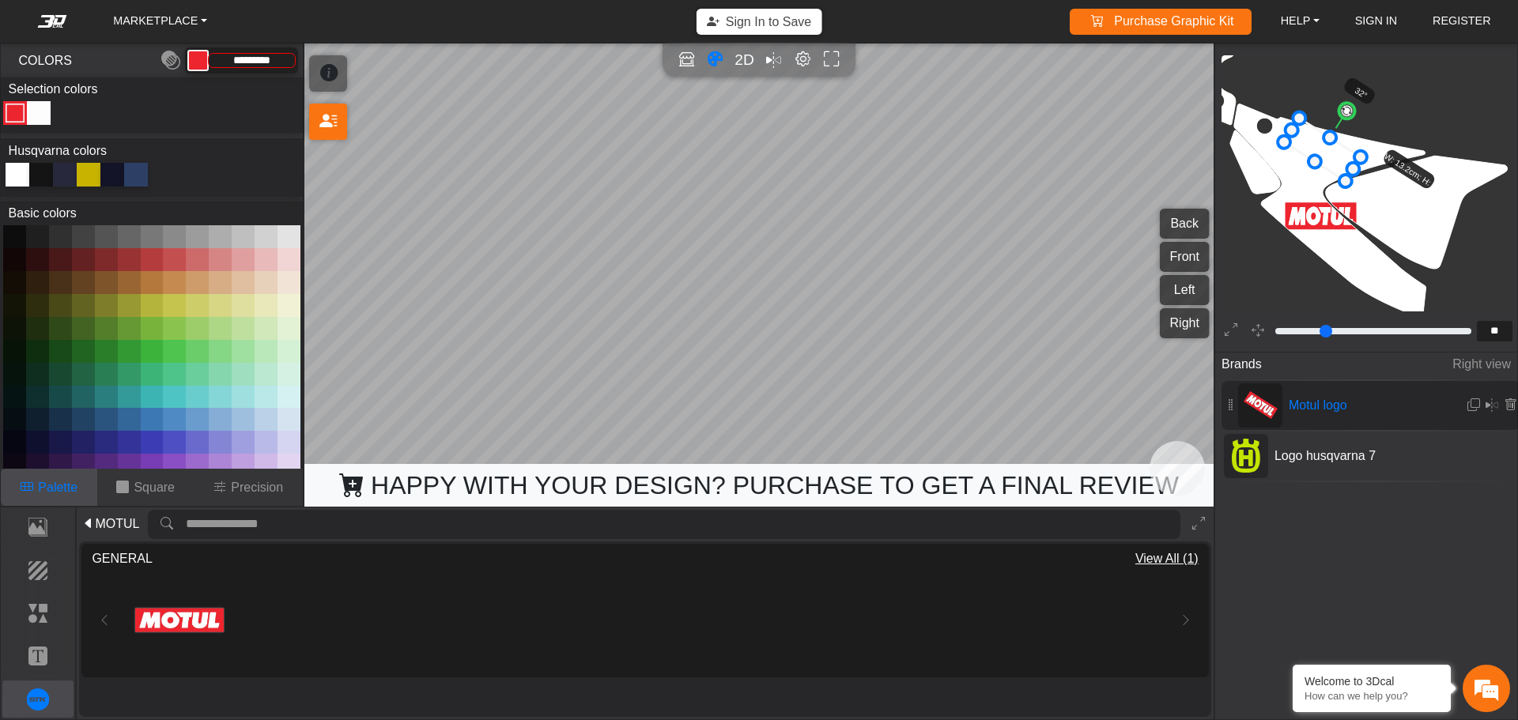
drag, startPoint x: 1328, startPoint y: 217, endPoint x: 1330, endPoint y: 150, distance: 66.4
click at [1330, 150] on icon at bounding box center [1322, 149] width 77 height 63
drag, startPoint x: 1332, startPoint y: 163, endPoint x: 1313, endPoint y: 154, distance: 20.9
click at [1313, 166] on icon at bounding box center [1302, 155] width 74 height 58
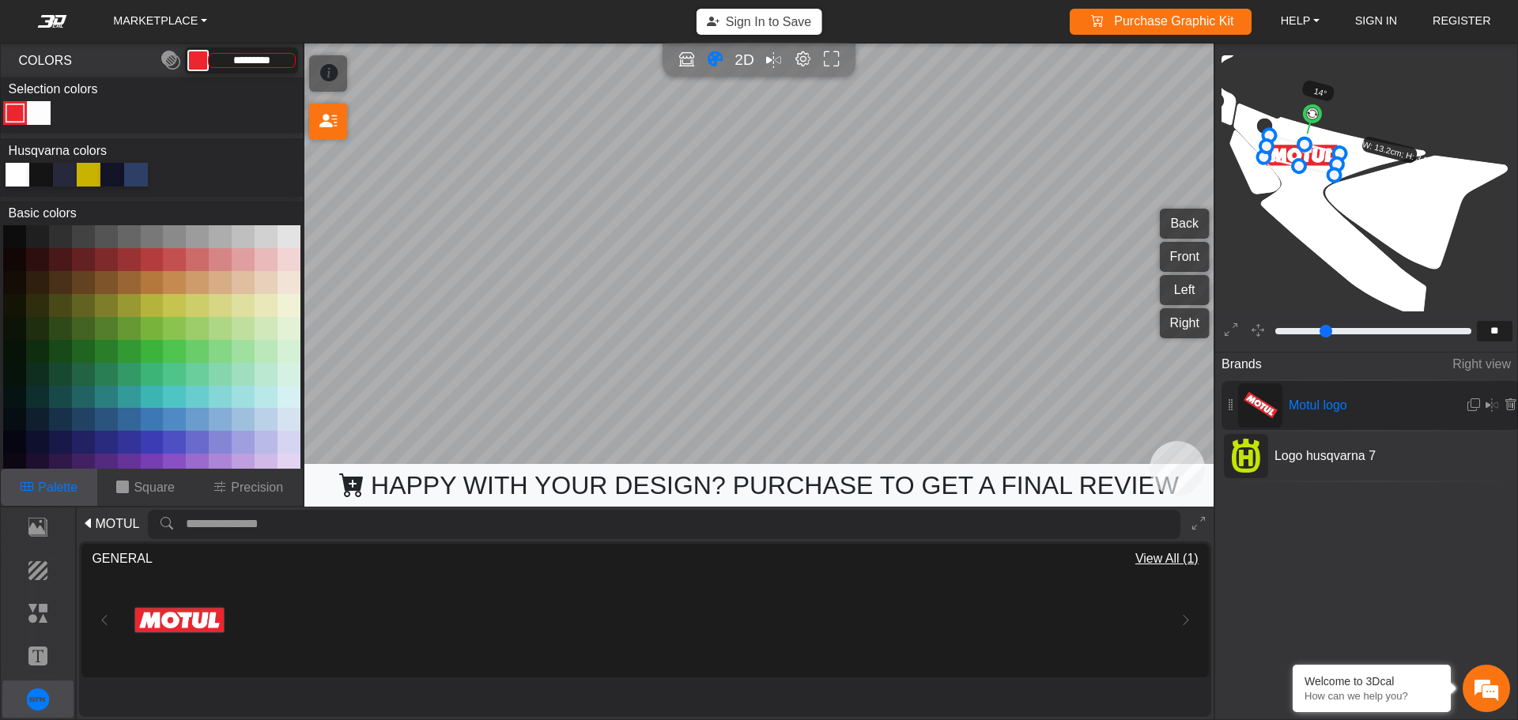
drag, startPoint x: 1320, startPoint y: 117, endPoint x: 1311, endPoint y: 121, distance: 9.6
click at [1311, 121] on circle at bounding box center [1312, 113] width 19 height 19
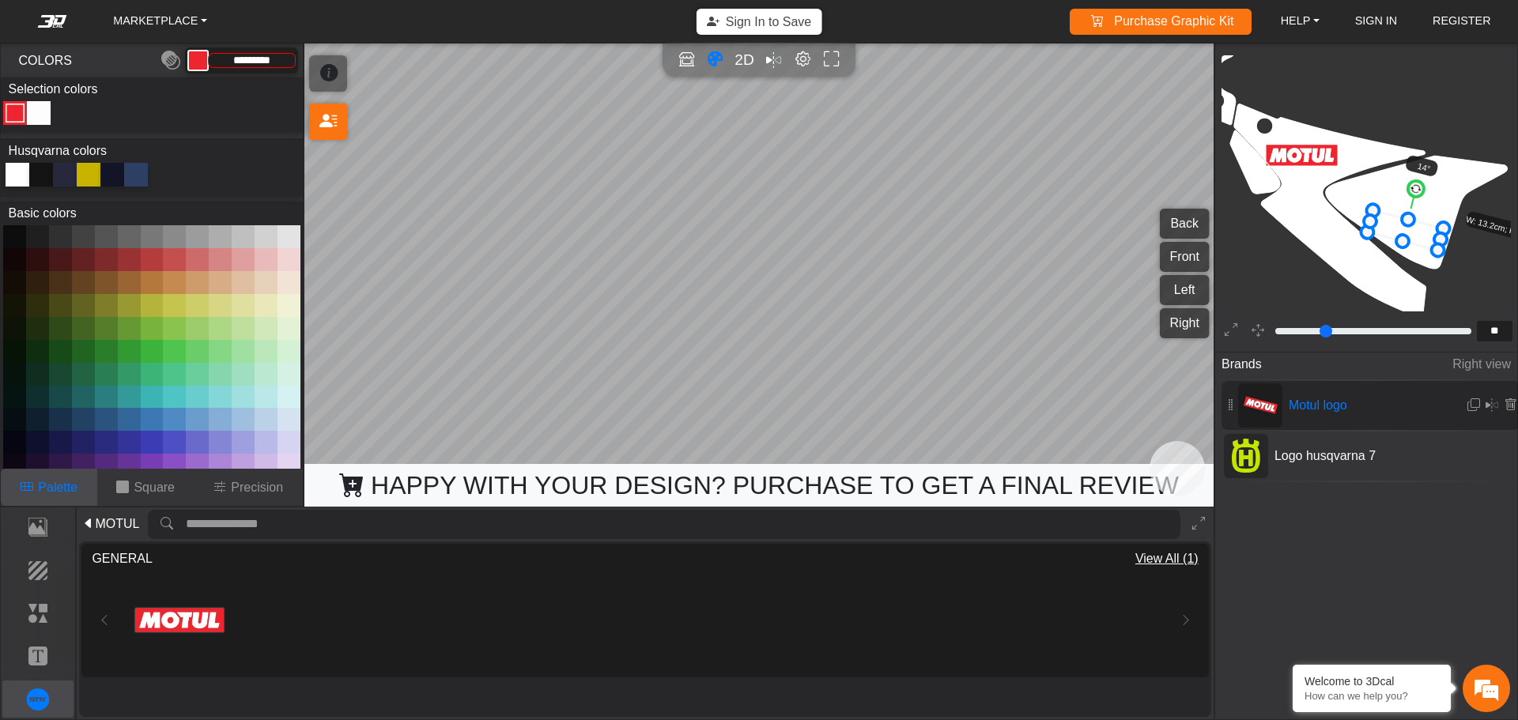
drag, startPoint x: 1315, startPoint y: 159, endPoint x: 1418, endPoint y: 234, distance: 127.9
click at [1418, 234] on icon at bounding box center [1406, 230] width 76 height 40
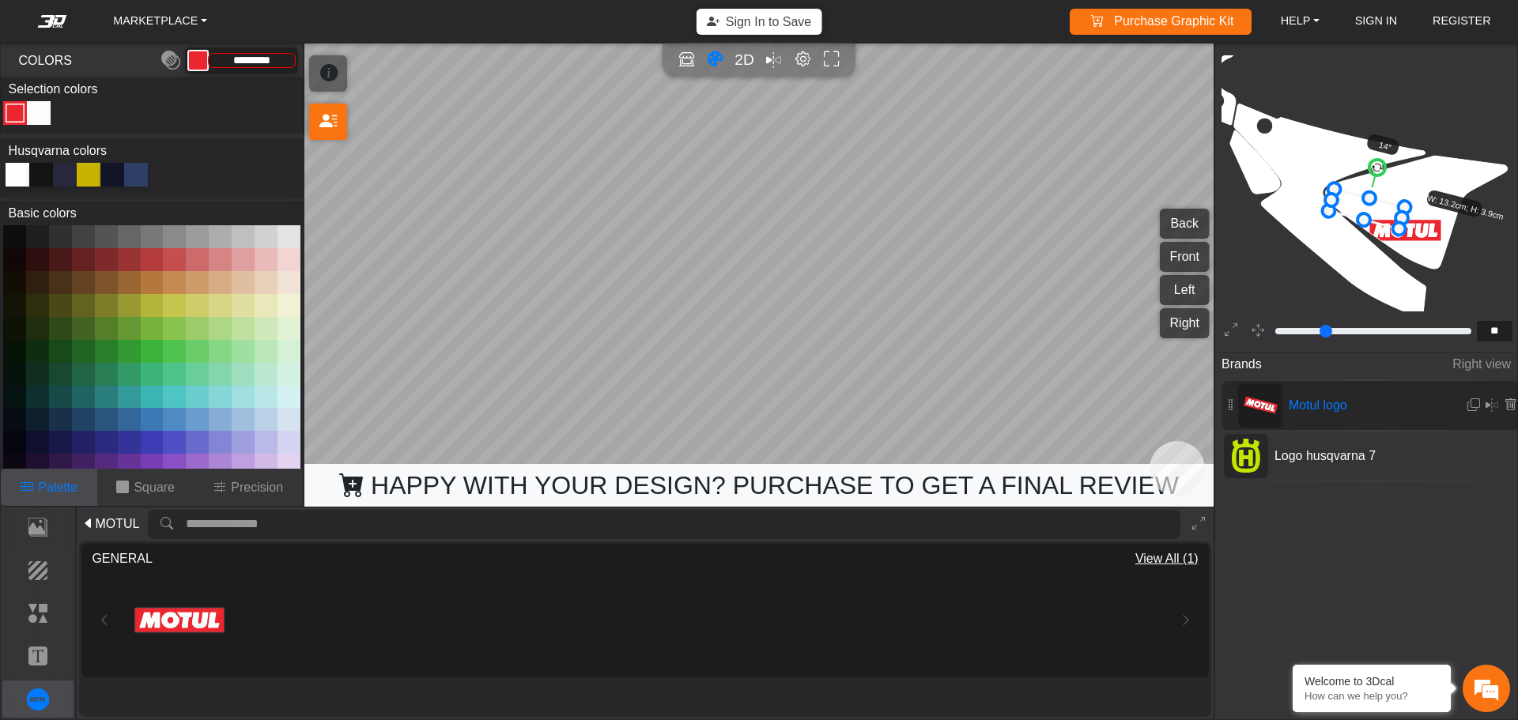
drag, startPoint x: 1415, startPoint y: 234, endPoint x: 1377, endPoint y: 213, distance: 44.2
click at [1377, 213] on icon at bounding box center [1367, 209] width 76 height 40
drag, startPoint x: 1377, startPoint y: 213, endPoint x: 1349, endPoint y: 204, distance: 29.0
click at [1349, 204] on icon at bounding box center [1358, 207] width 76 height 40
click at [1354, 197] on icon at bounding box center [1339, 200] width 76 height 40
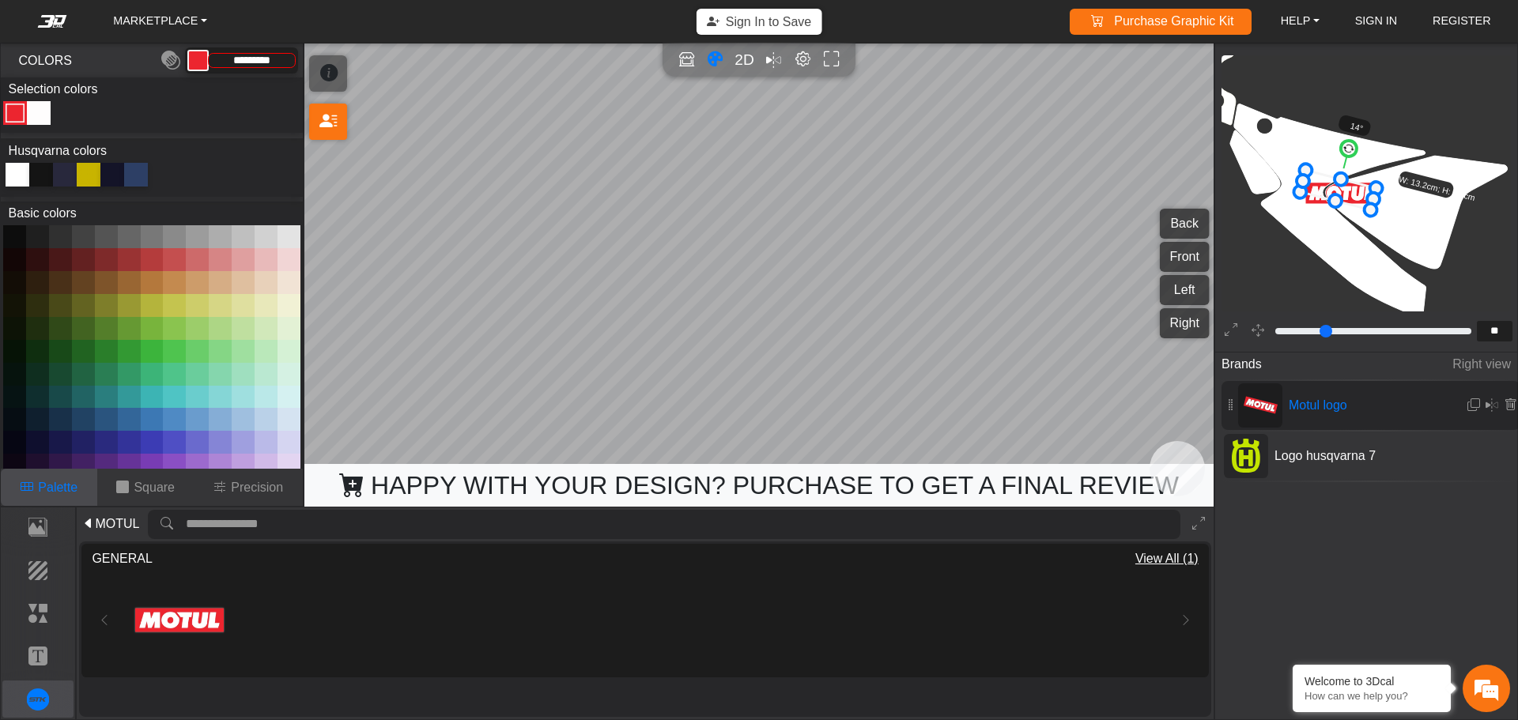
click at [1351, 196] on icon at bounding box center [1339, 190] width 76 height 40
click at [1307, 583] on div "Brands Right view Motul logo Logo husqvarna 7" at bounding box center [1366, 498] width 302 height 296
click at [1351, 463] on span "Logo husqvarna 7" at bounding box center [1356, 456] width 176 height 19
type input "**"
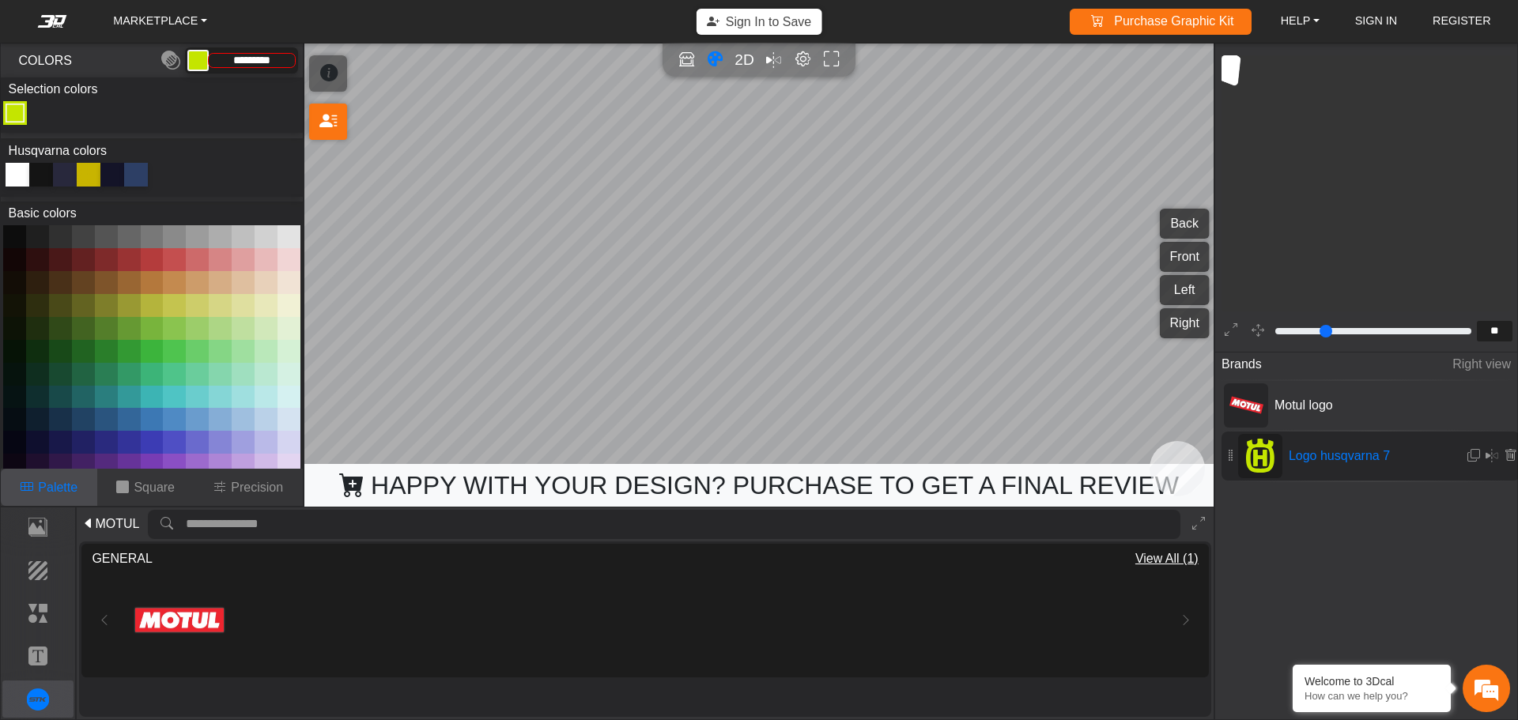
scroll to position [1538, 1243]
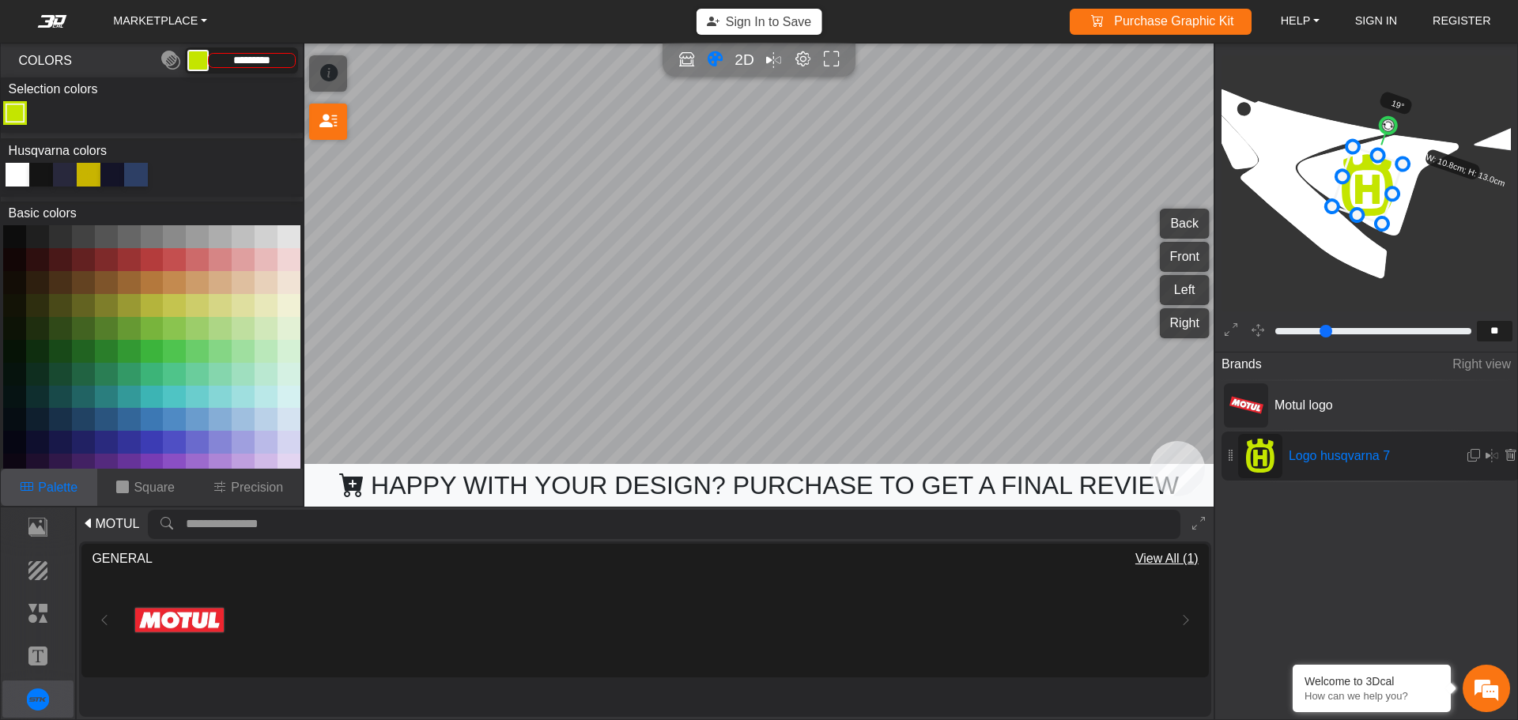
drag, startPoint x: 1362, startPoint y: 116, endPoint x: 1388, endPoint y: 126, distance: 27.8
click at [1388, 126] on circle at bounding box center [1388, 125] width 20 height 20
click at [41, 646] on button "Text" at bounding box center [38, 656] width 72 height 38
type input "*********"
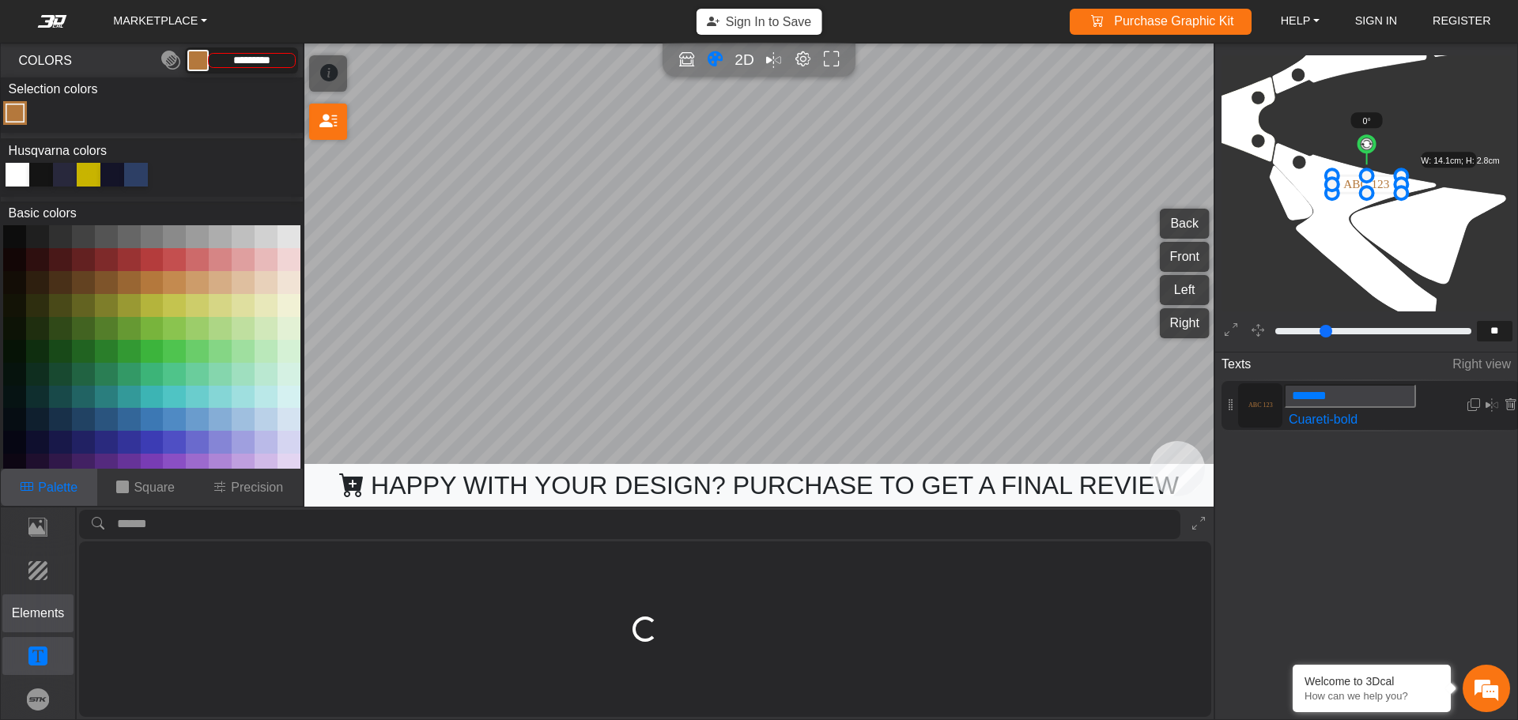
click at [50, 609] on p "Elements" at bounding box center [38, 613] width 70 height 19
type input "**"
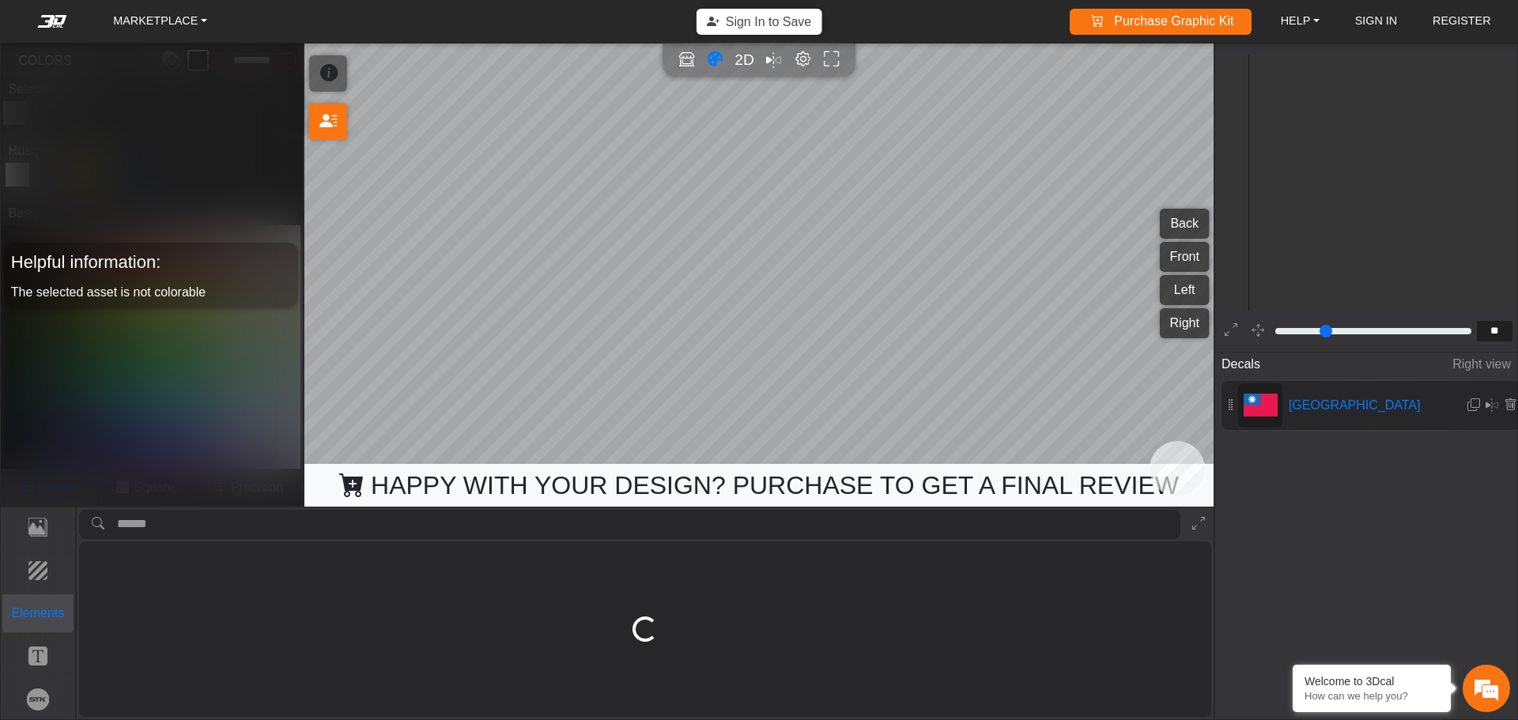
scroll to position [1728, 1497]
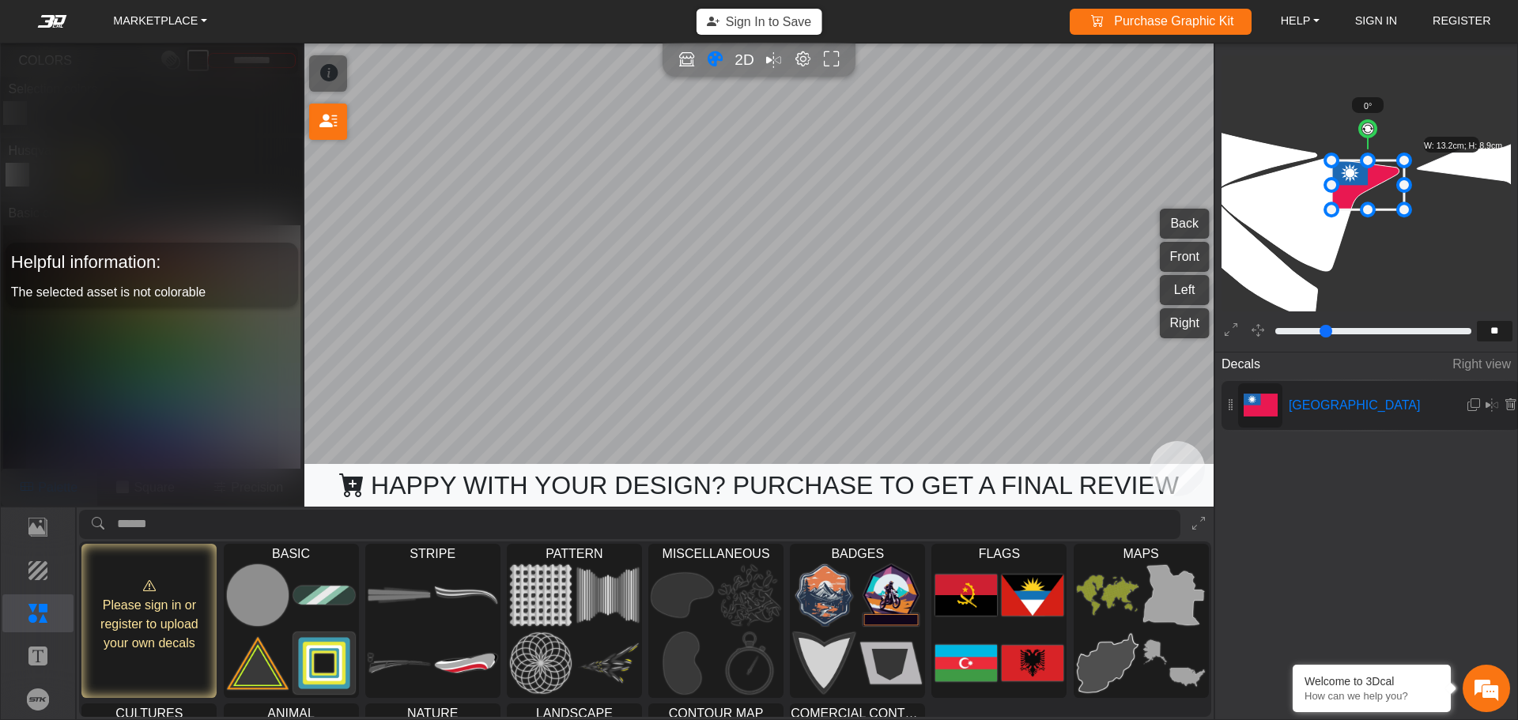
type input "**"
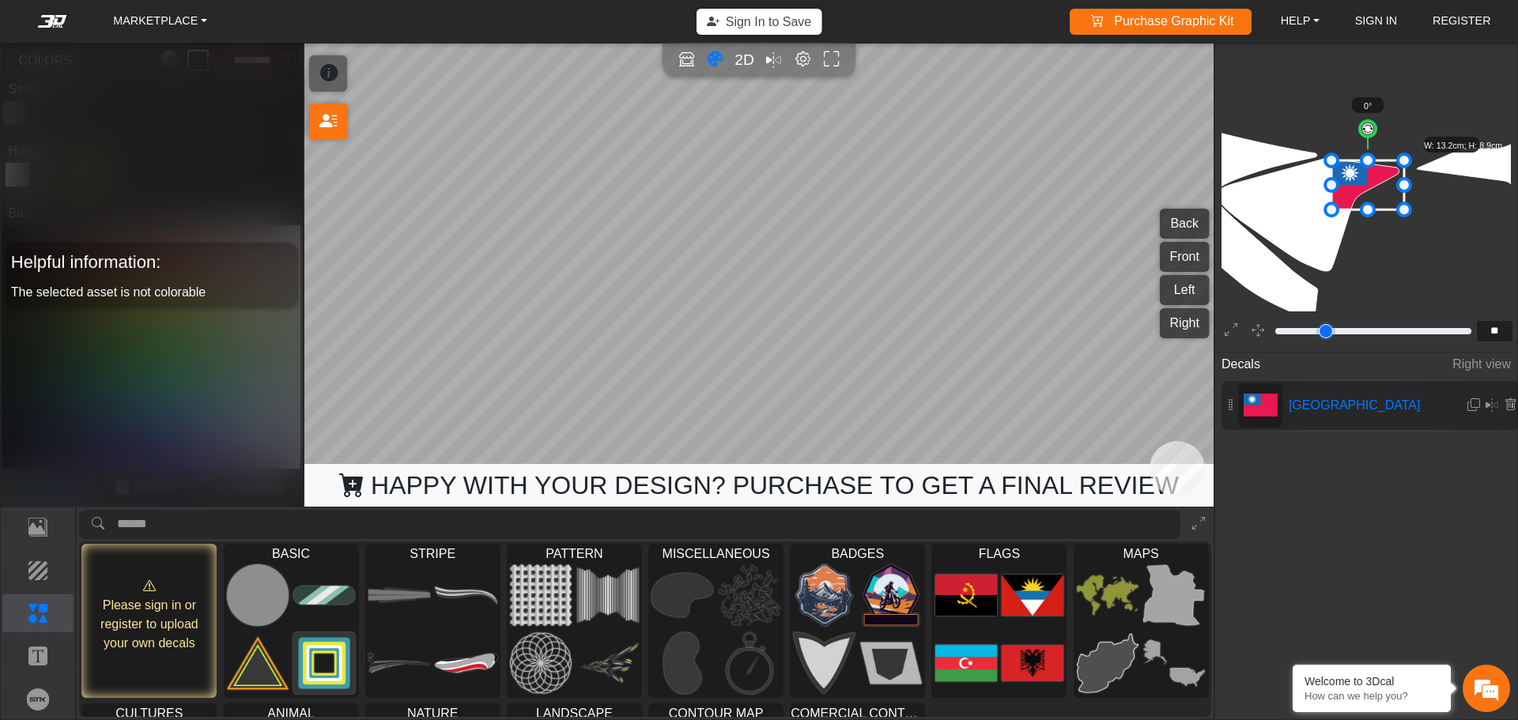
type input "**"
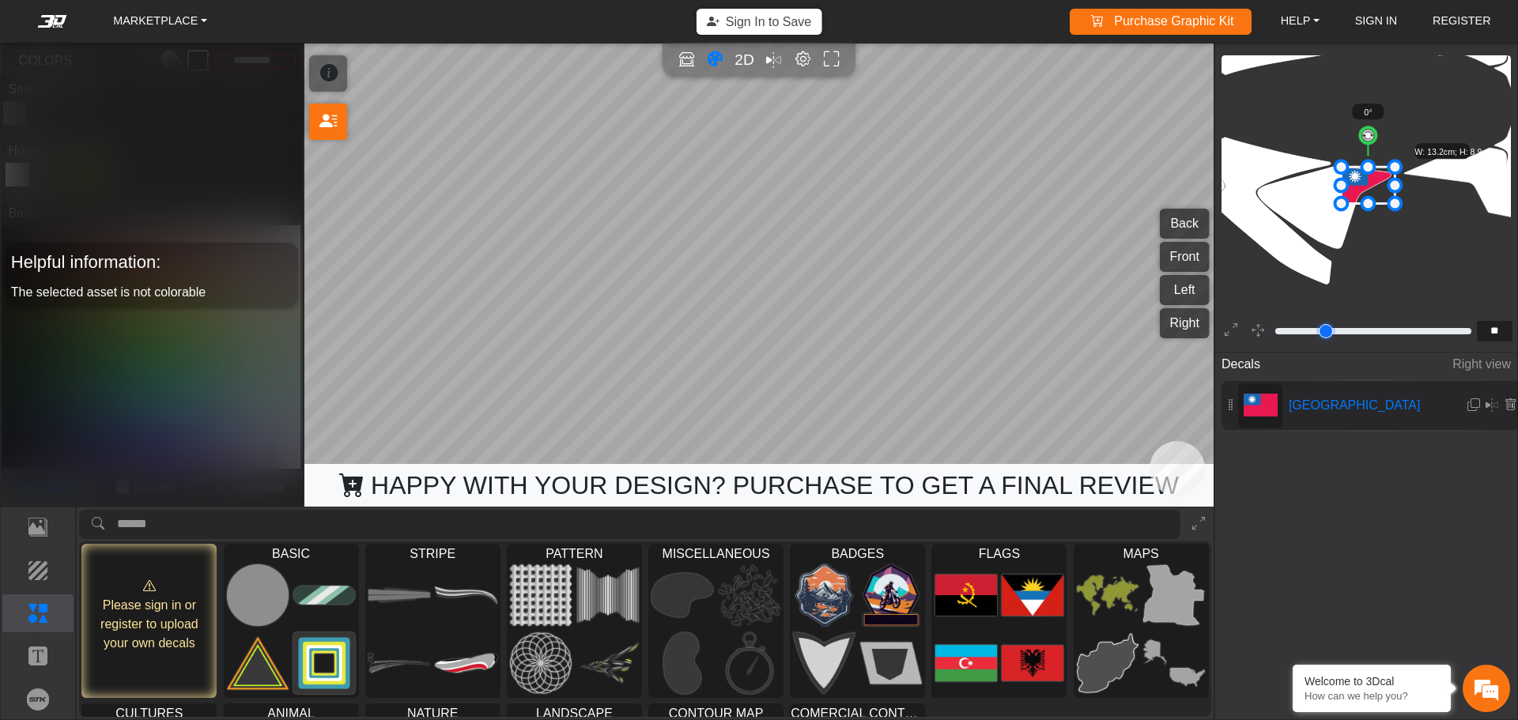
type input "**"
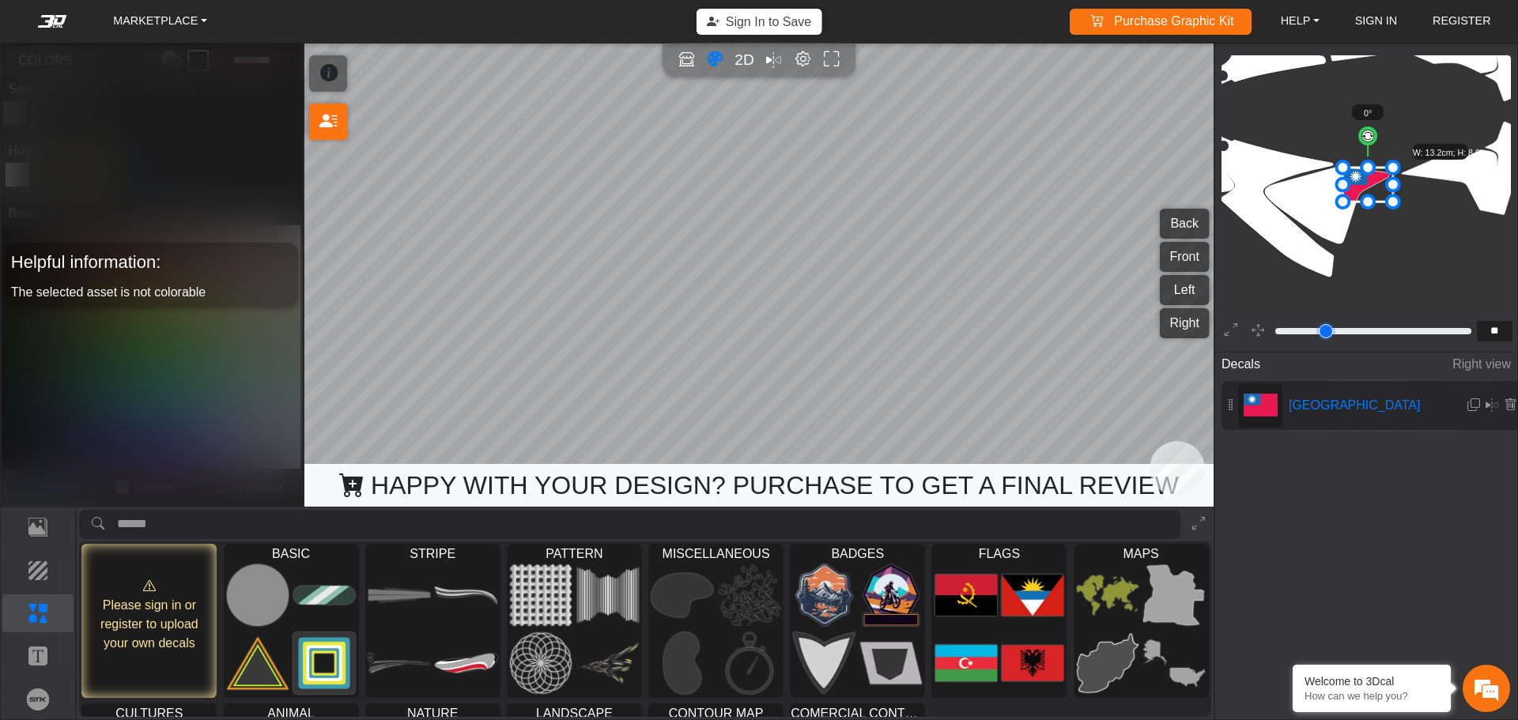
type input "**"
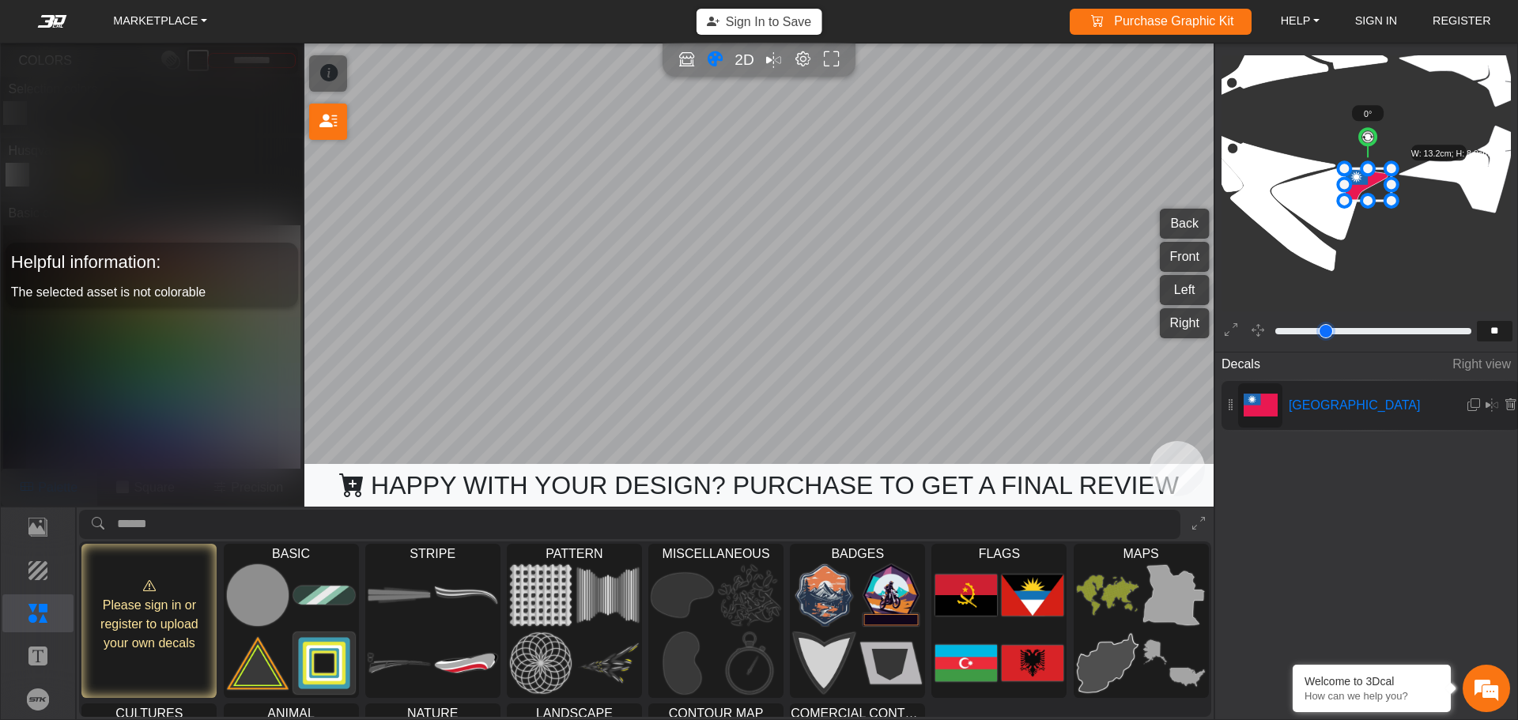
type input "**"
type input "*"
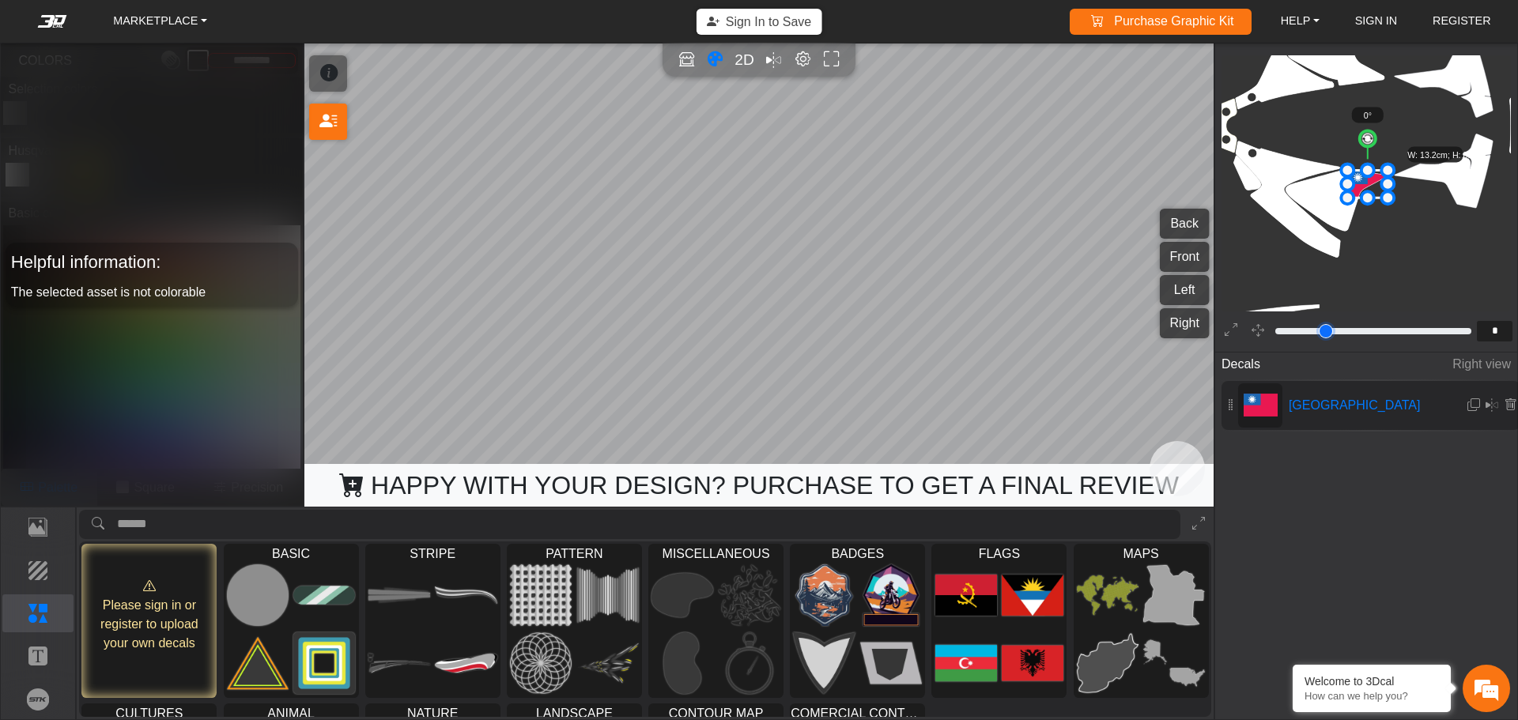
type input "*"
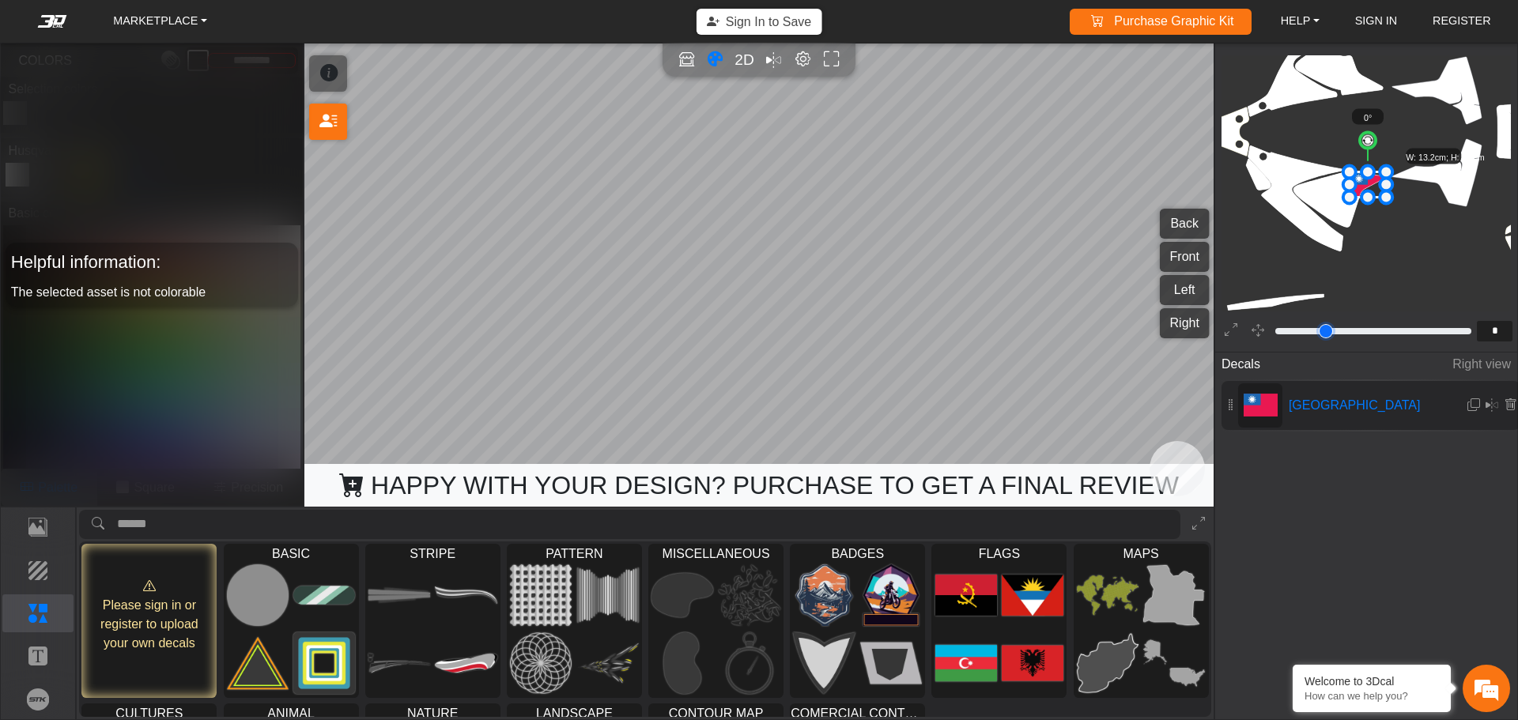
type input "*"
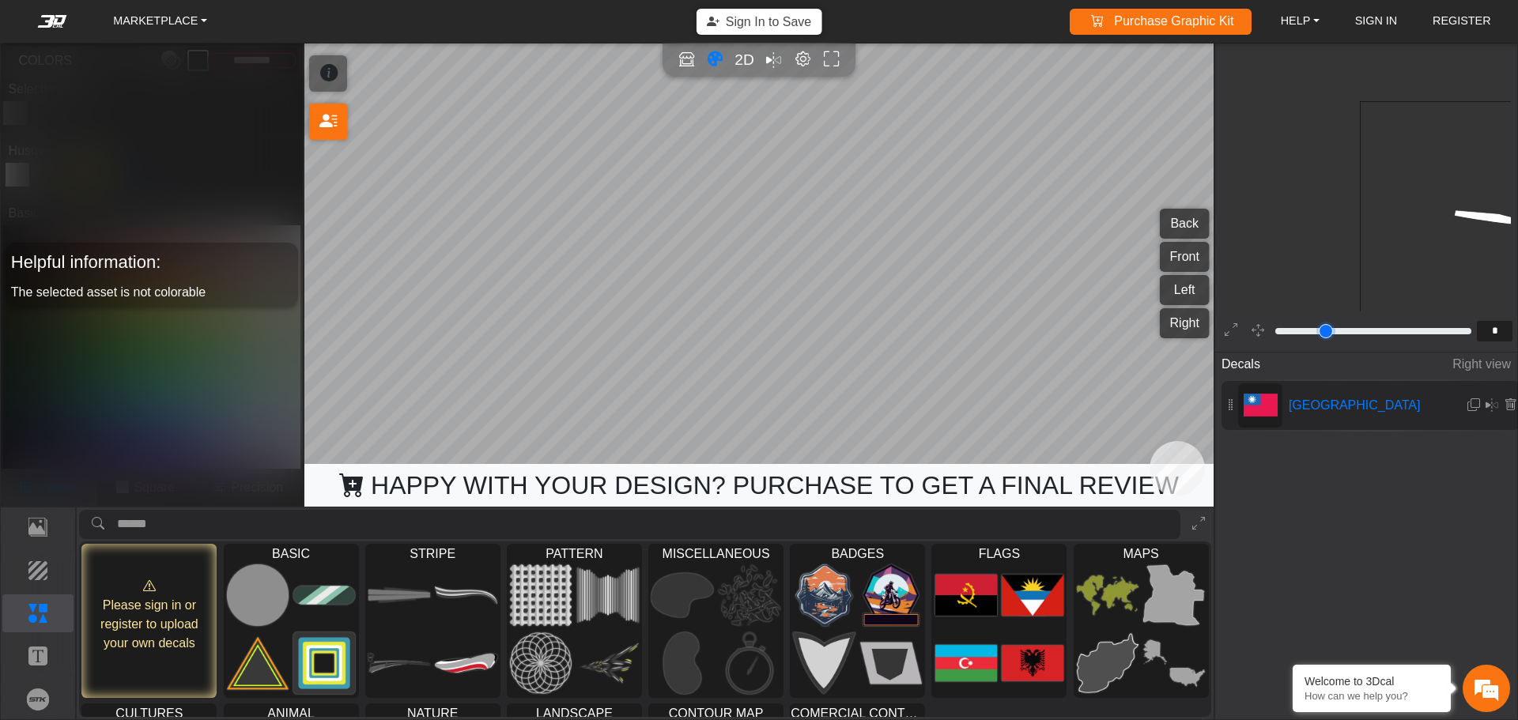
type input "*"
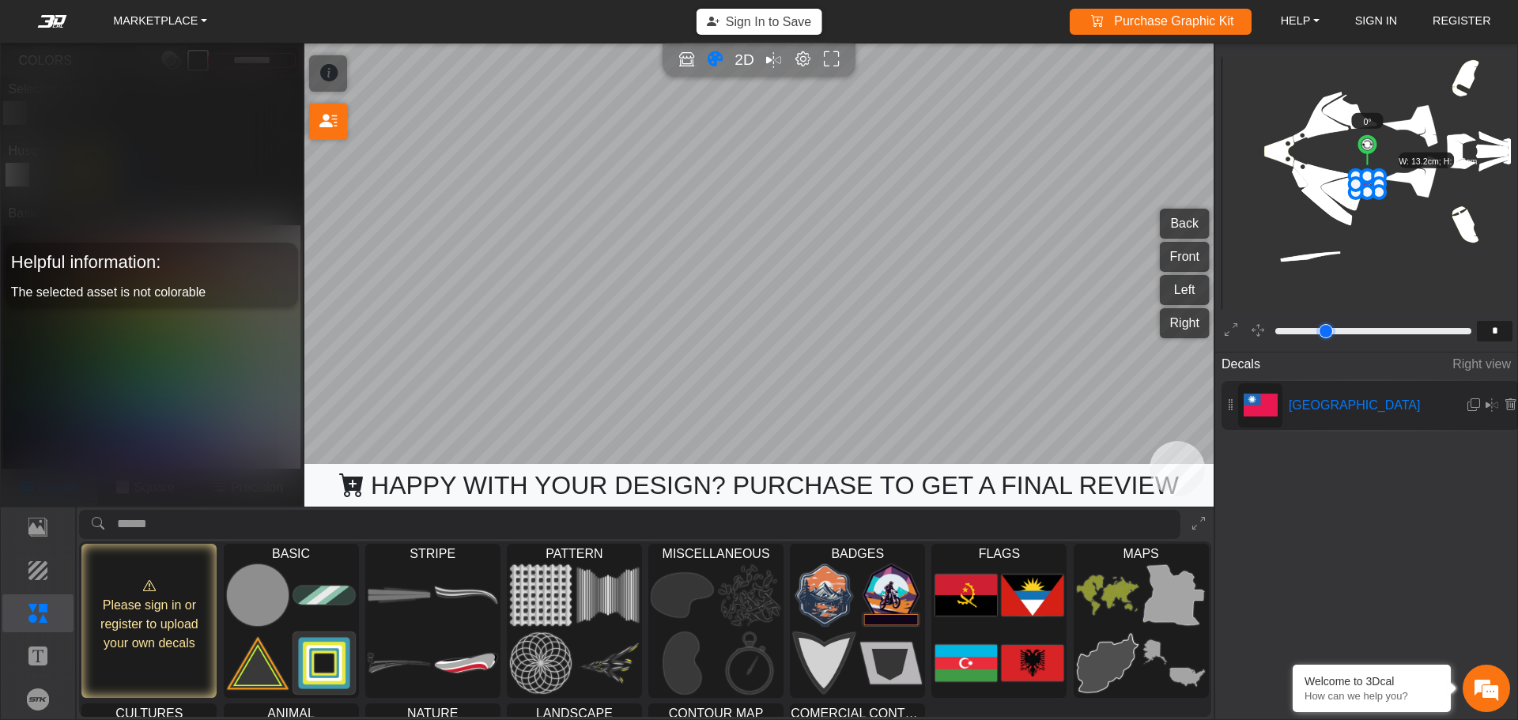
type input "*"
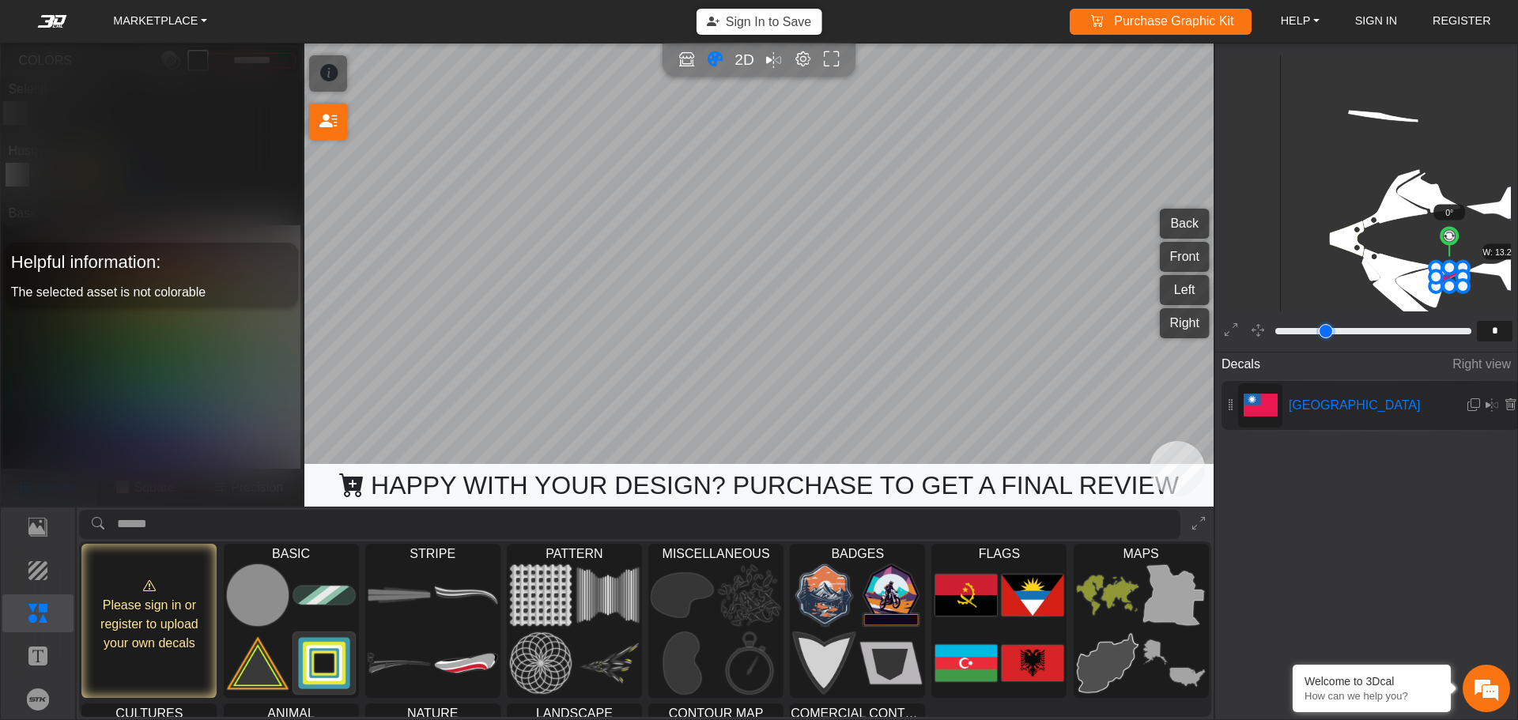
type input "*"
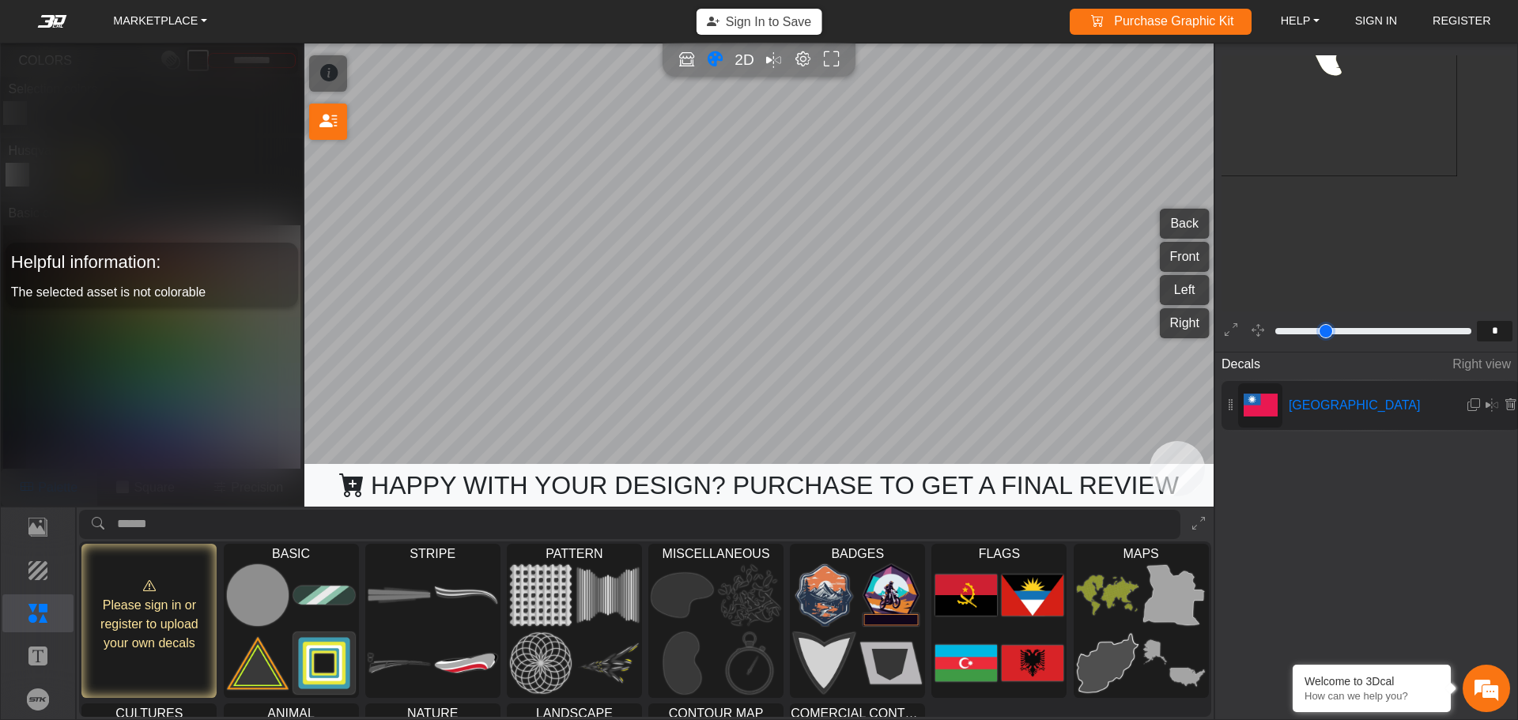
type input "*"
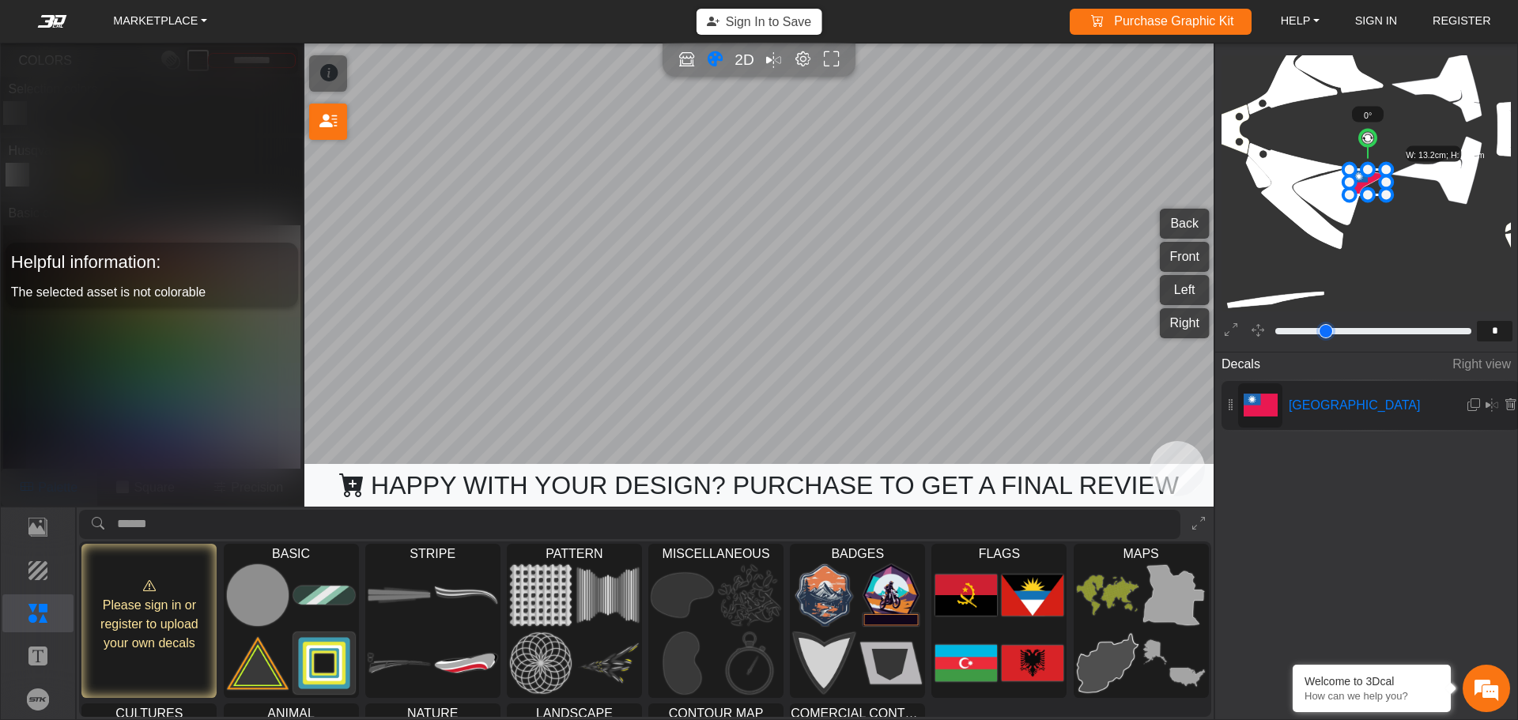
type input "**"
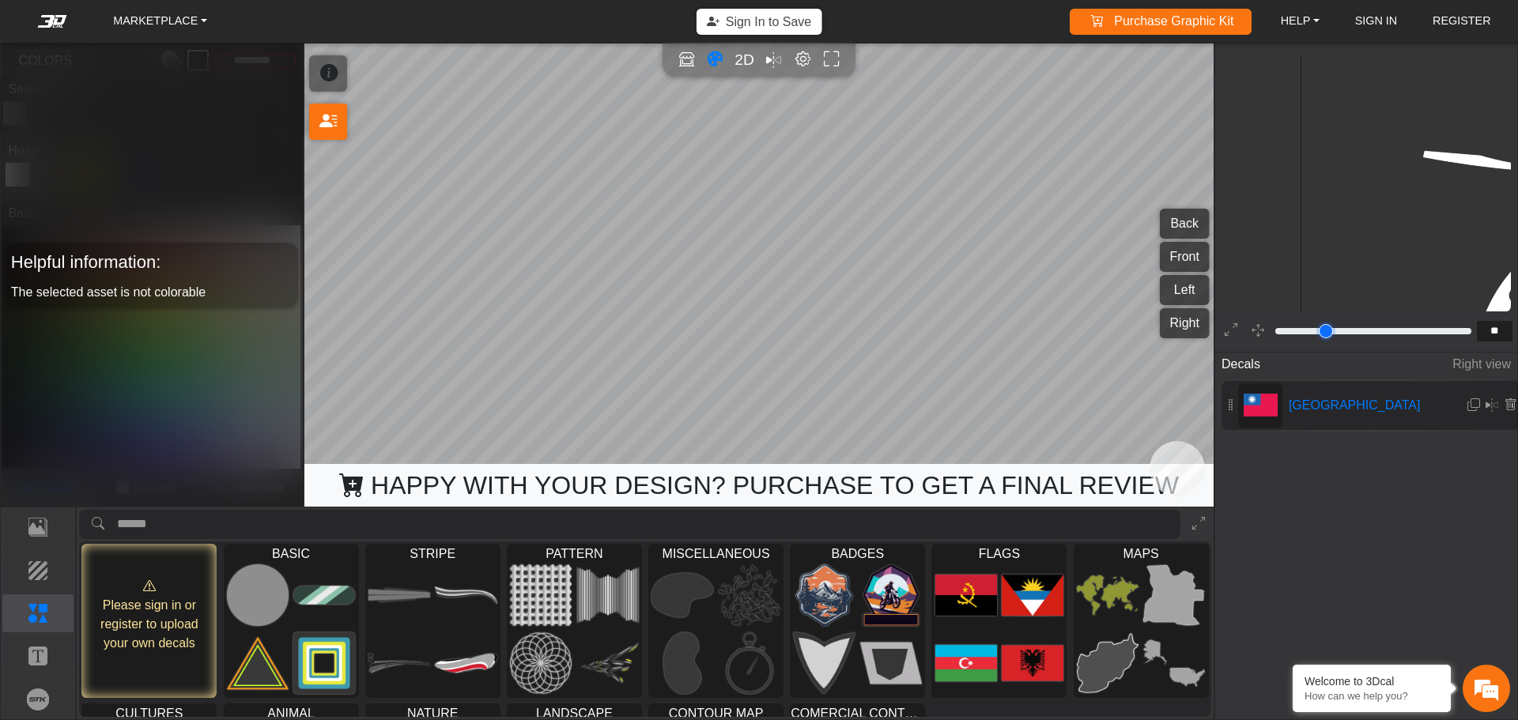
type input "**"
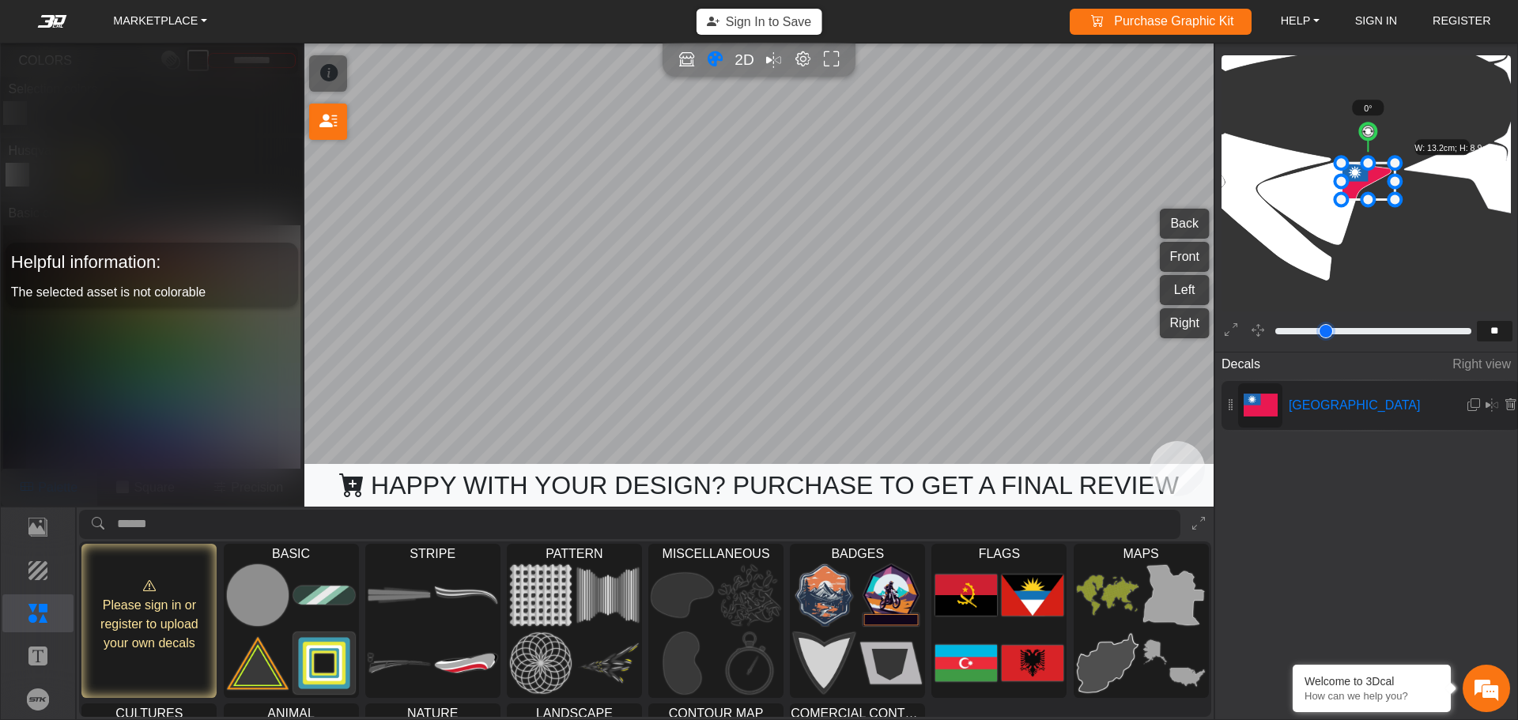
click at [1292, 336] on input "range" at bounding box center [1373, 331] width 201 height 19
click at [43, 587] on button "Background" at bounding box center [38, 571] width 72 height 38
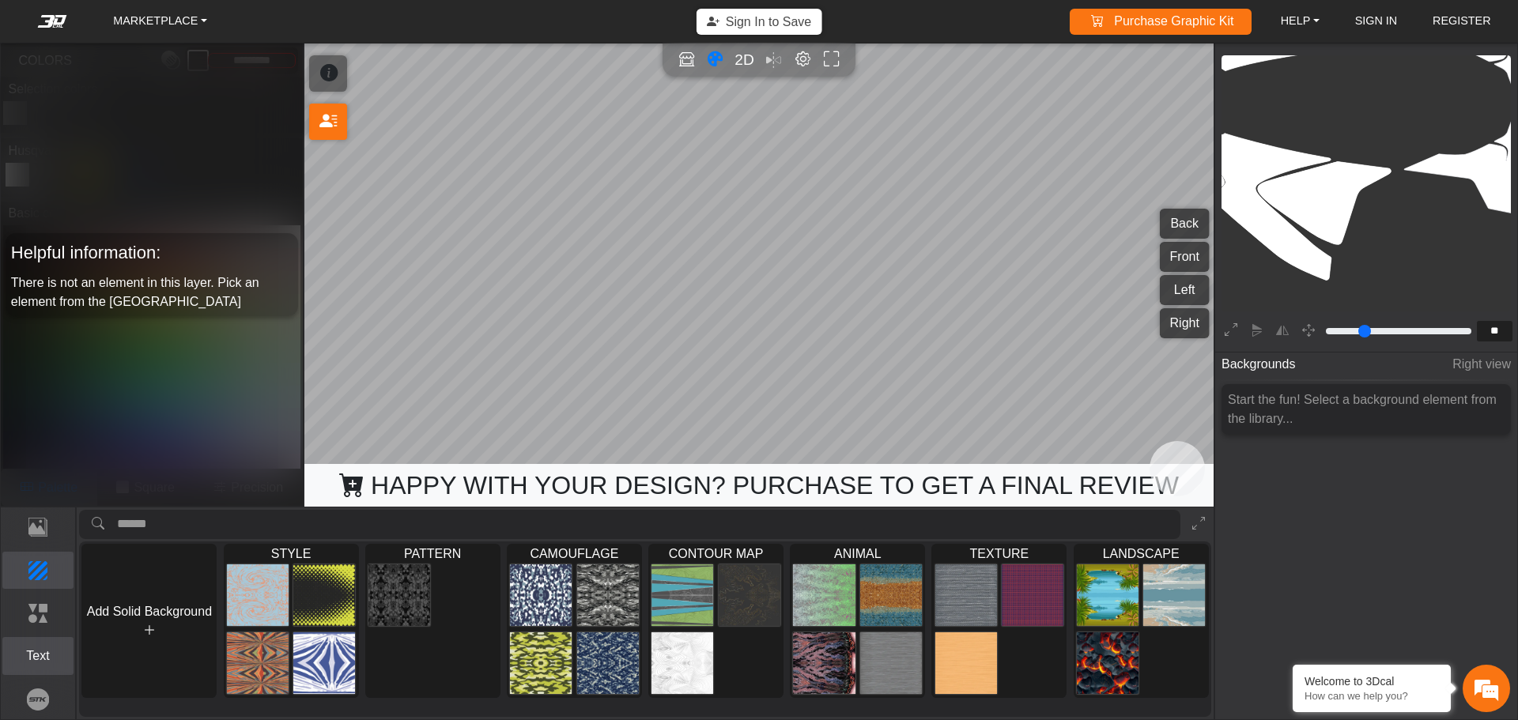
click at [42, 644] on button "Text" at bounding box center [38, 656] width 72 height 38
type input "**"
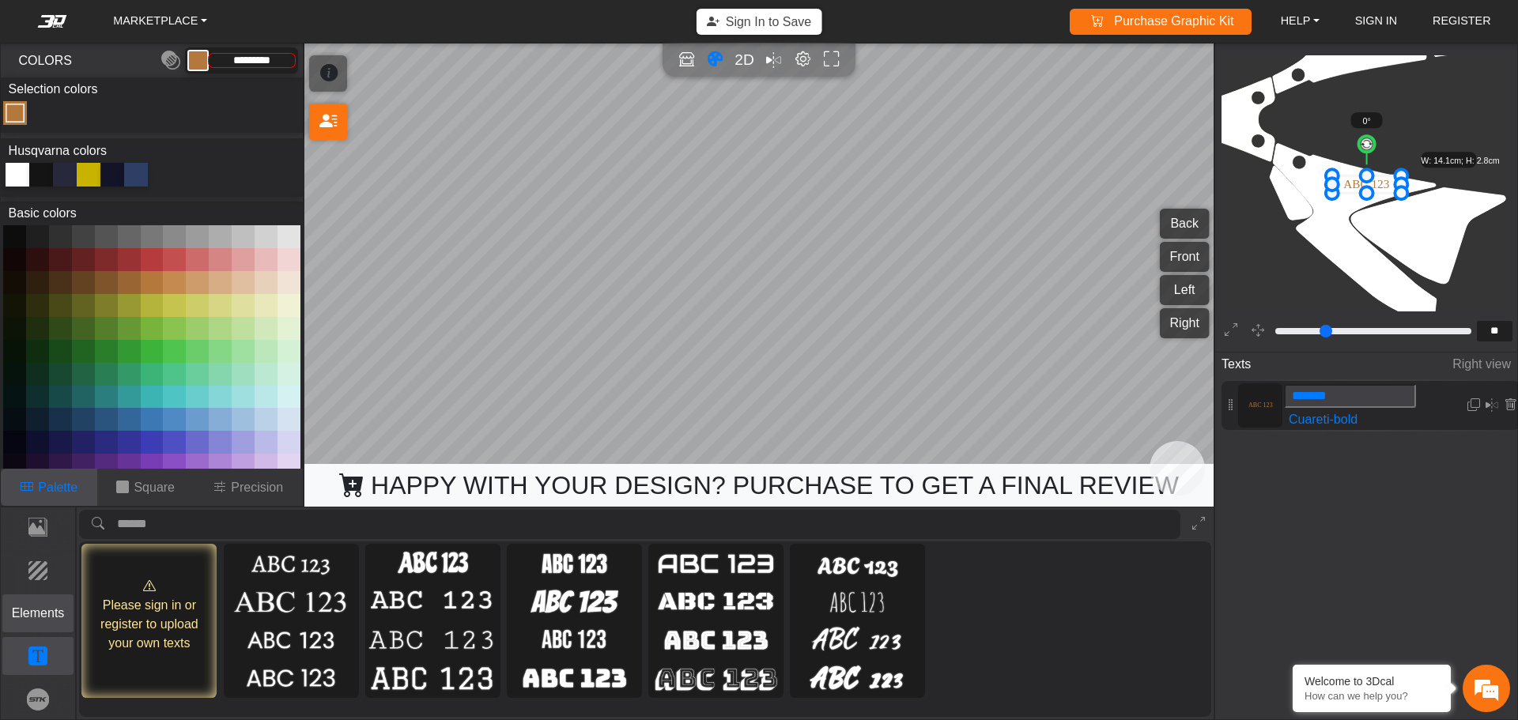
click at [47, 606] on p "Elements" at bounding box center [38, 613] width 70 height 19
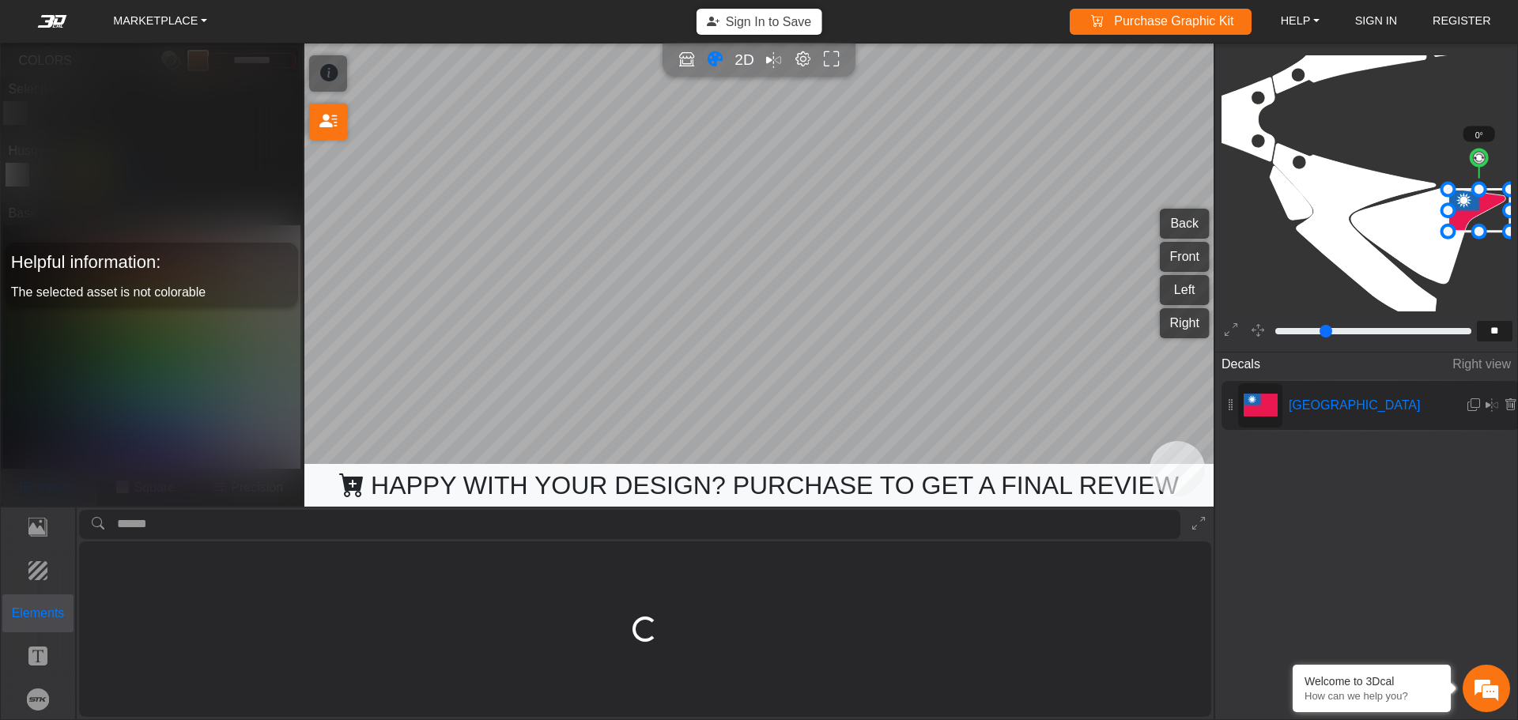
type input "**"
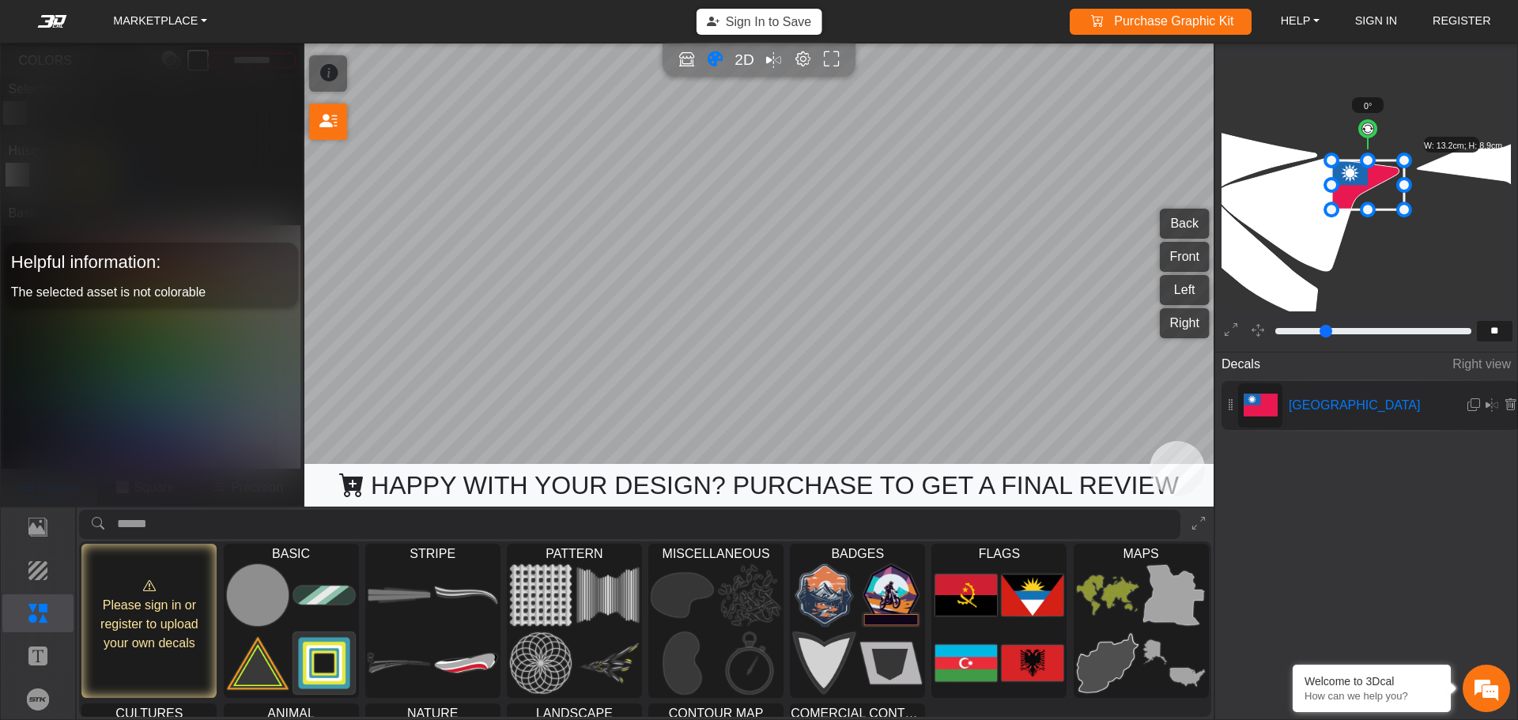
scroll to position [1728, 1497]
click at [238, 88] on div "Helpful information: The selected asset is not colorable" at bounding box center [152, 274] width 302 height 463
click at [36, 24] on em at bounding box center [52, 21] width 63 height 13
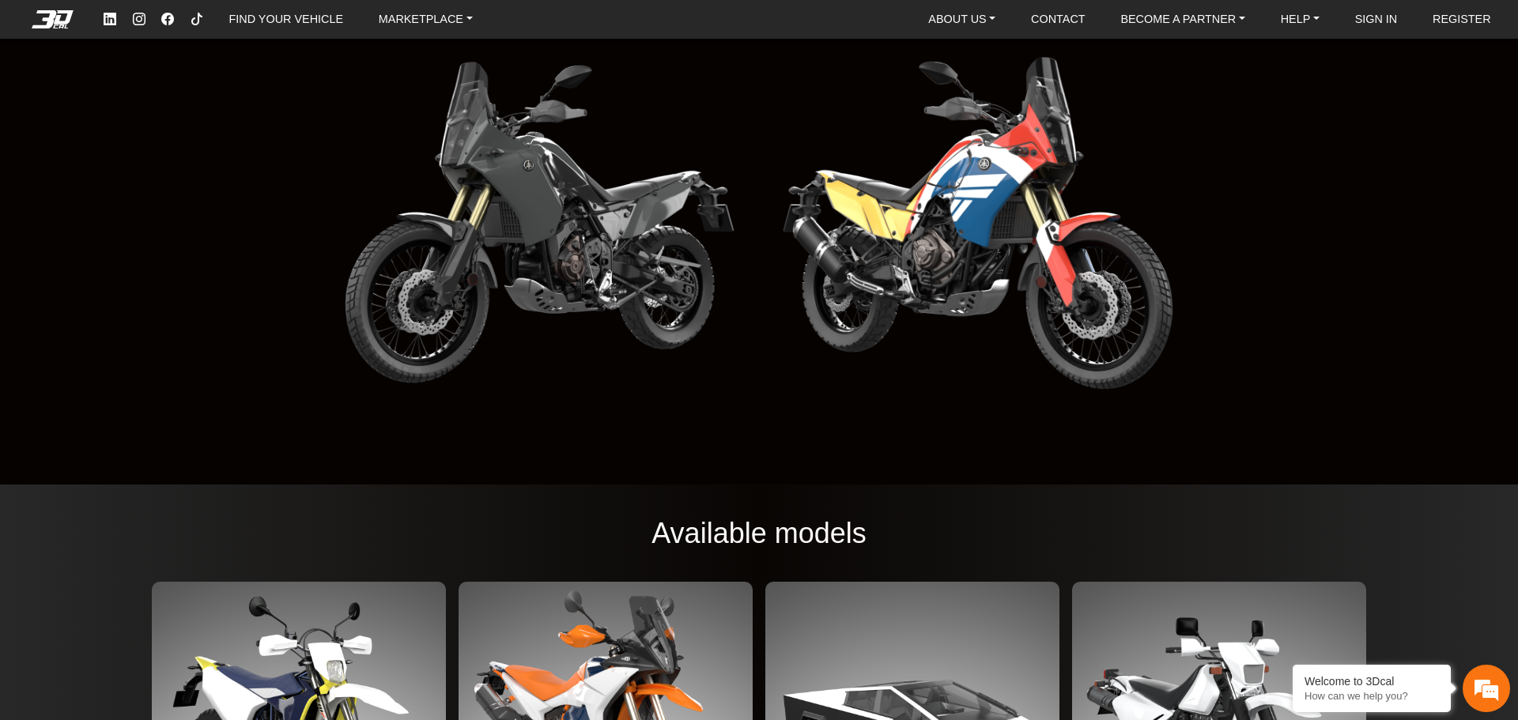
scroll to position [1743, 0]
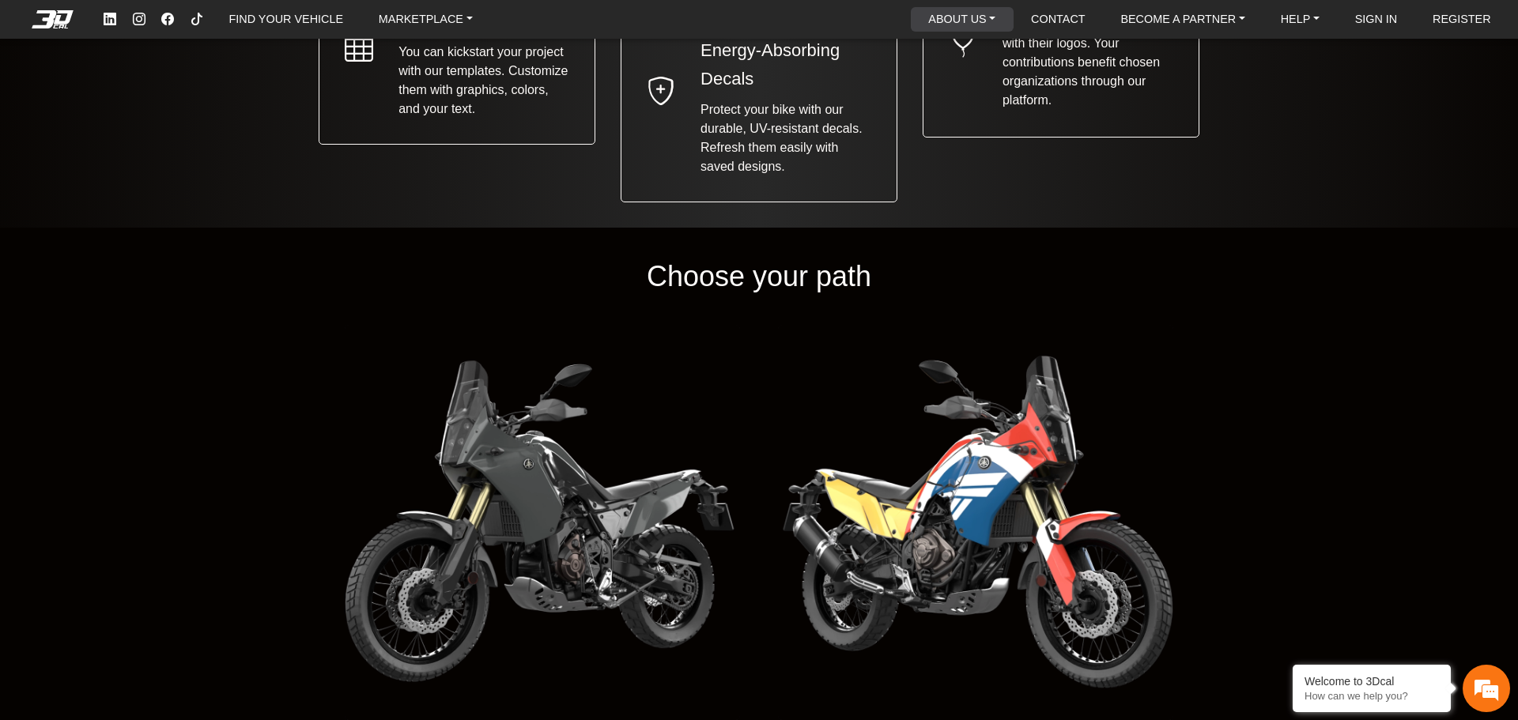
click at [976, 21] on link "ABOUT US" at bounding box center [962, 19] width 80 height 25
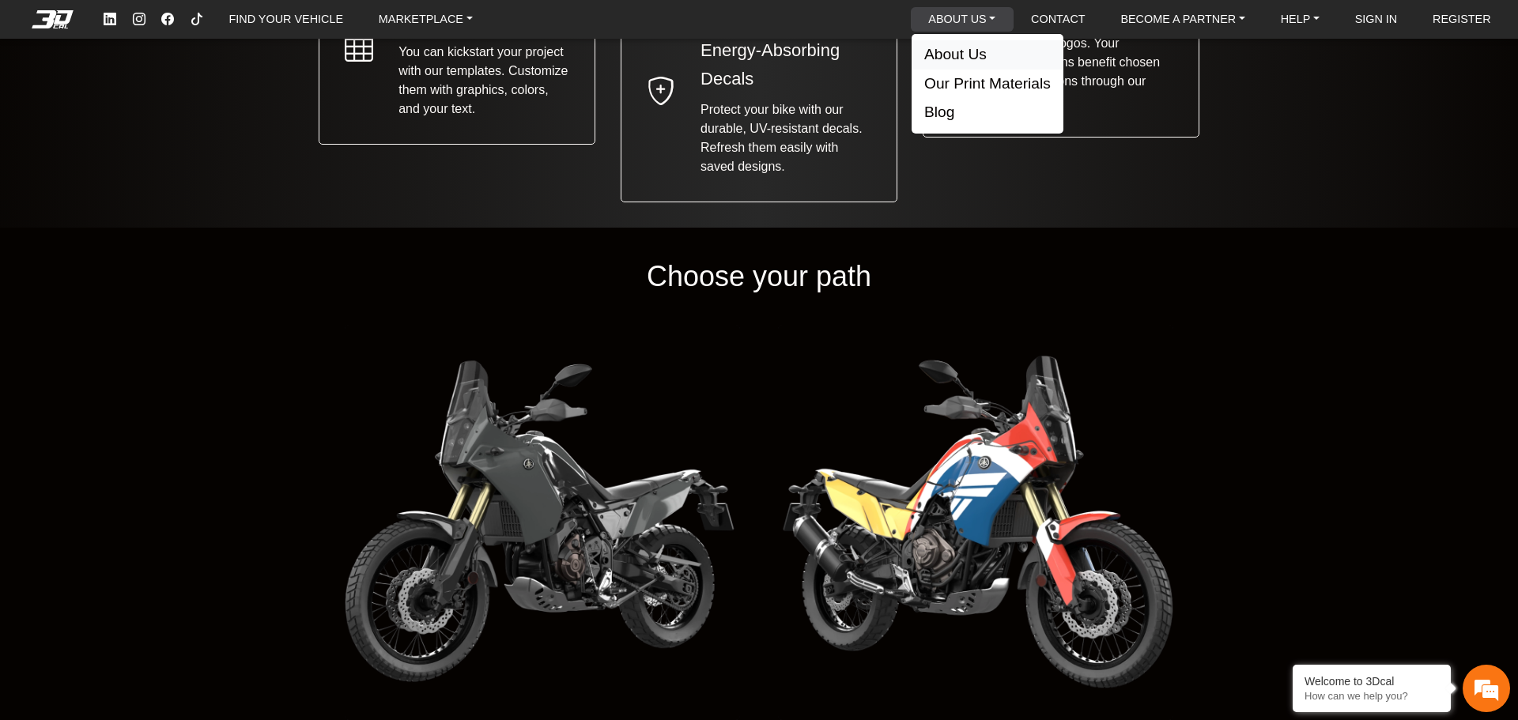
click at [981, 51] on button "About Us" at bounding box center [988, 54] width 152 height 29
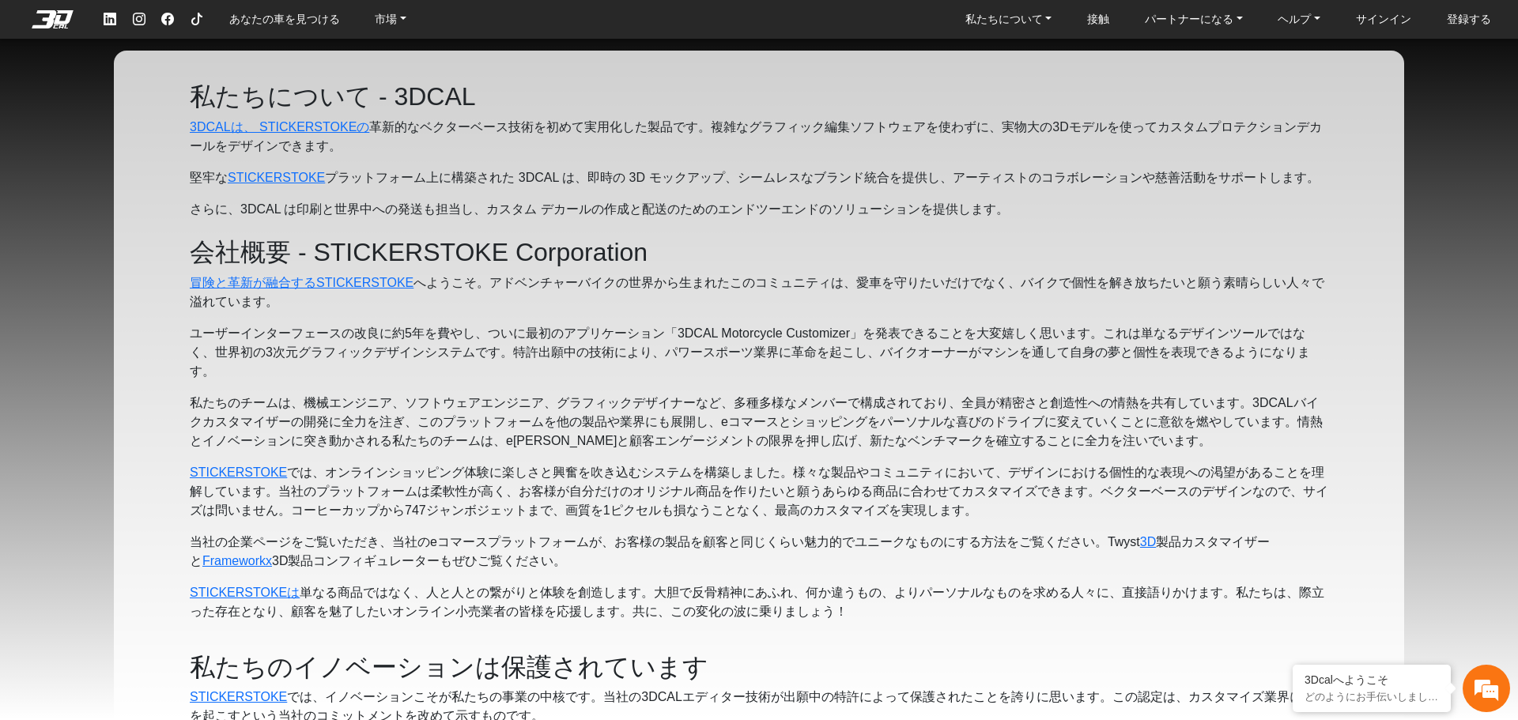
click at [1077, 297] on p "冒険と革新が融合するSTICKERSTOKE へようこそ 。アドベンチャーバイクの世界から生まれたこのコミュニティは、愛車を守りたいだけでなく、バ​​イクで個…" at bounding box center [759, 293] width 1139 height 38
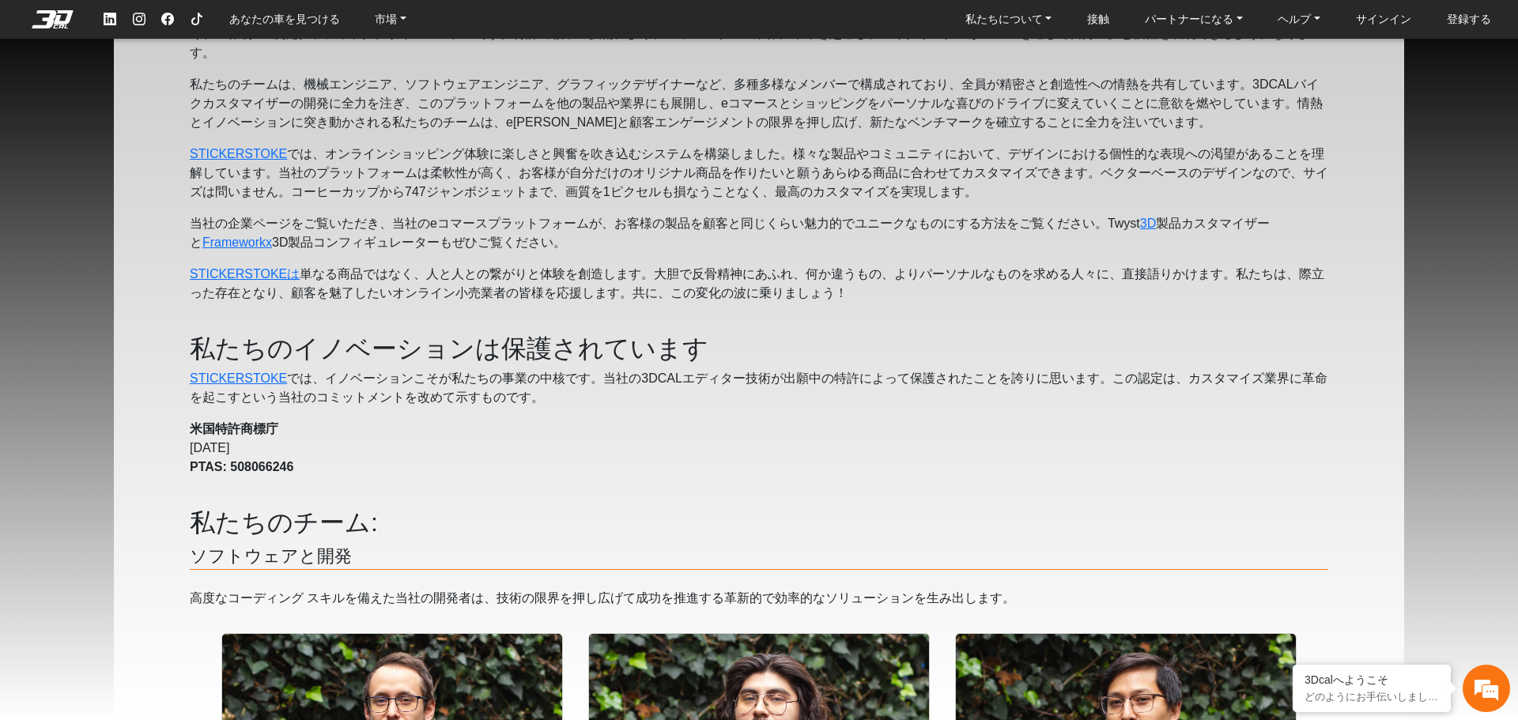
scroll to position [237, 0]
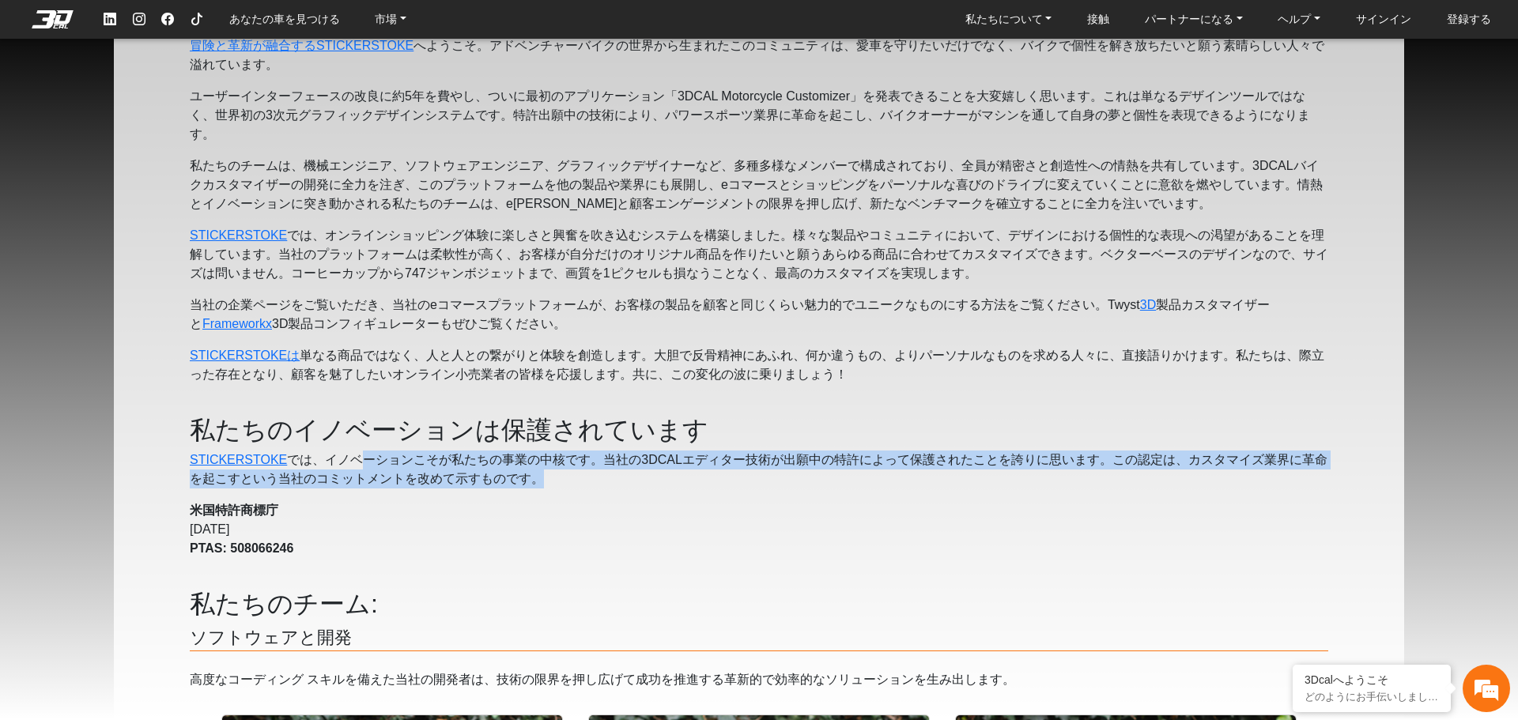
drag, startPoint x: 352, startPoint y: 461, endPoint x: 777, endPoint y: 484, distance: 426.0
click at [752, 482] on p "STICKERSTOKE では 、イノベーションこそが私たちの事業の中核です。当社の3DCALエディター技術が出願中の特許によって保護されたことを誇りに思いま…" at bounding box center [759, 470] width 1139 height 38
click at [778, 484] on p "STICKERSTOKE では 、イノベーションこそが私たちの事業の中核です。当社の3DCALエディター技術が出願中の特許によって保護されたことを誇りに思いま…" at bounding box center [759, 470] width 1139 height 38
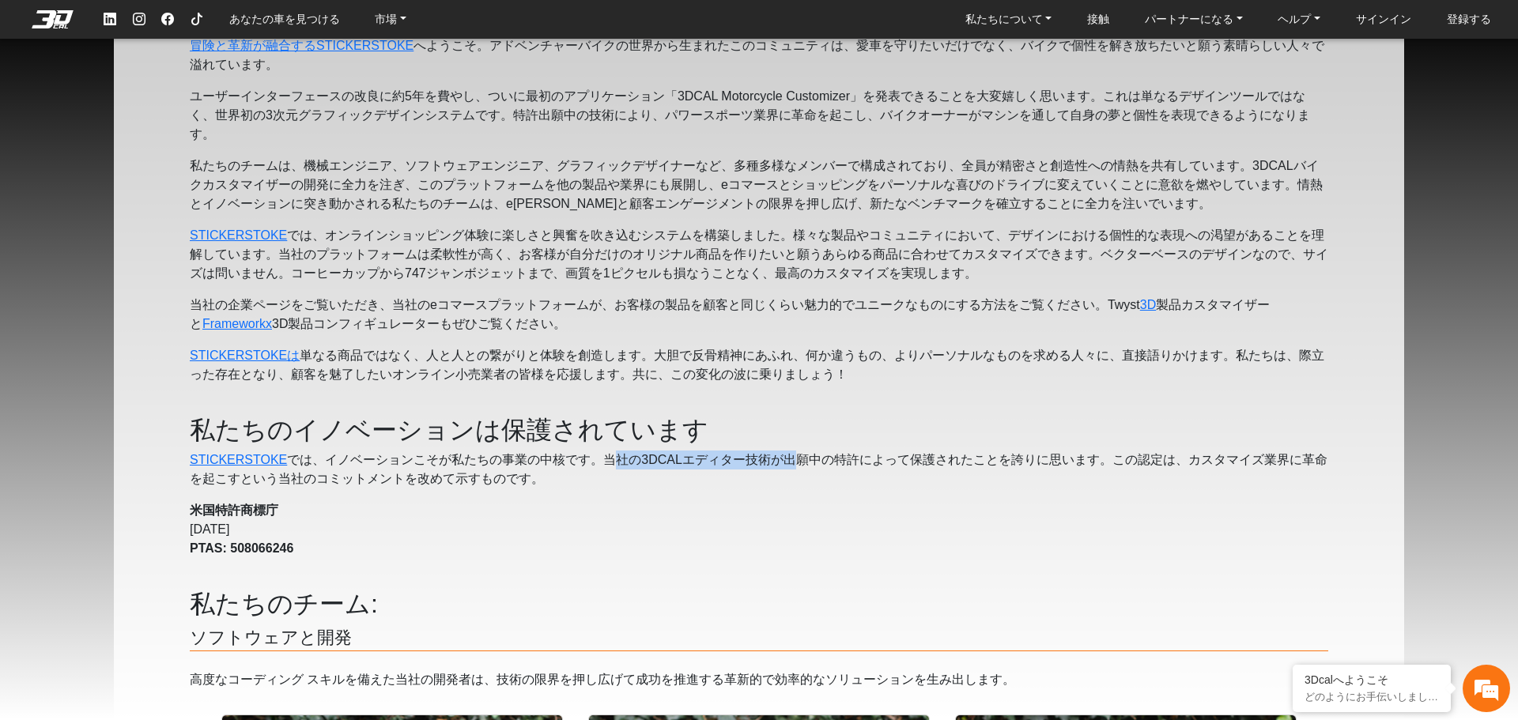
drag, startPoint x: 784, startPoint y: 458, endPoint x: 542, endPoint y: 450, distance: 242.1
click at [553, 453] on font "、イノベーションこそが私たちの事業の中核です。当社の3DCALエディター技術が出願中の特許によって保護されたことを誇りに思います。この認定は、カスタマイズ業界…" at bounding box center [759, 469] width 1138 height 32
drag, startPoint x: 516, startPoint y: 449, endPoint x: 838, endPoint y: 475, distance: 323.6
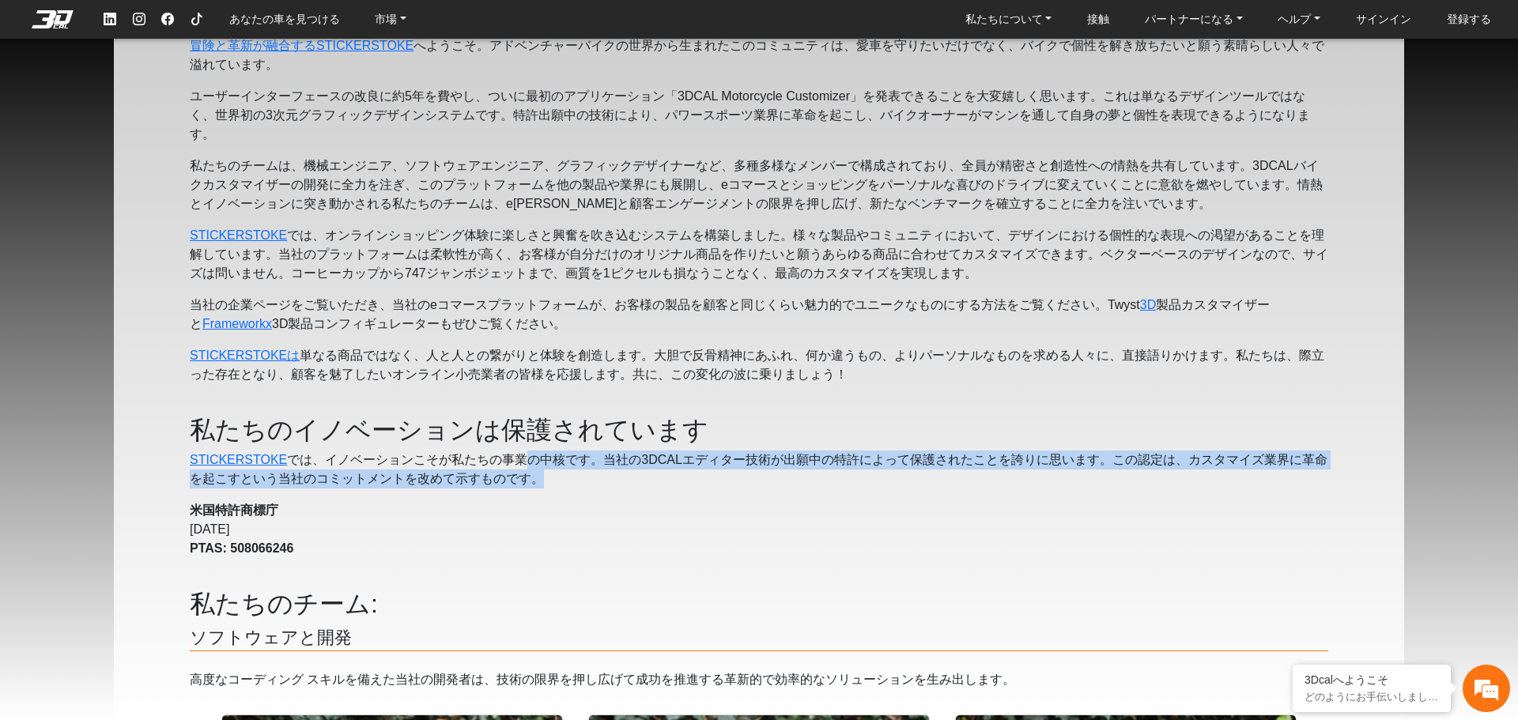
click at [844, 477] on p "STICKERSTOKE では 、イノベーションこそが私たちの事業の中核です。当社の3DCALエディター技術が出願中の特許によって保護されたことを誇りに思いま…" at bounding box center [759, 470] width 1139 height 38
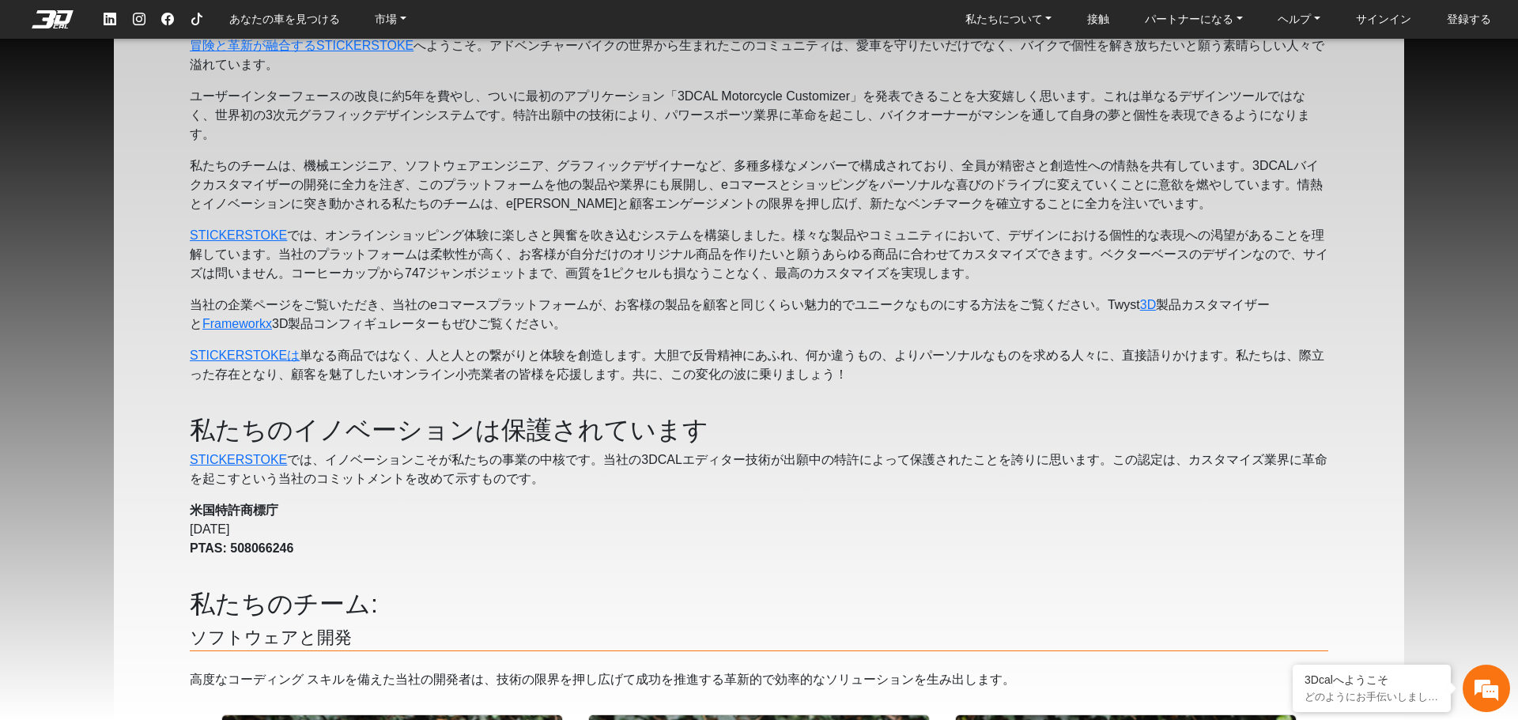
scroll to position [158, 0]
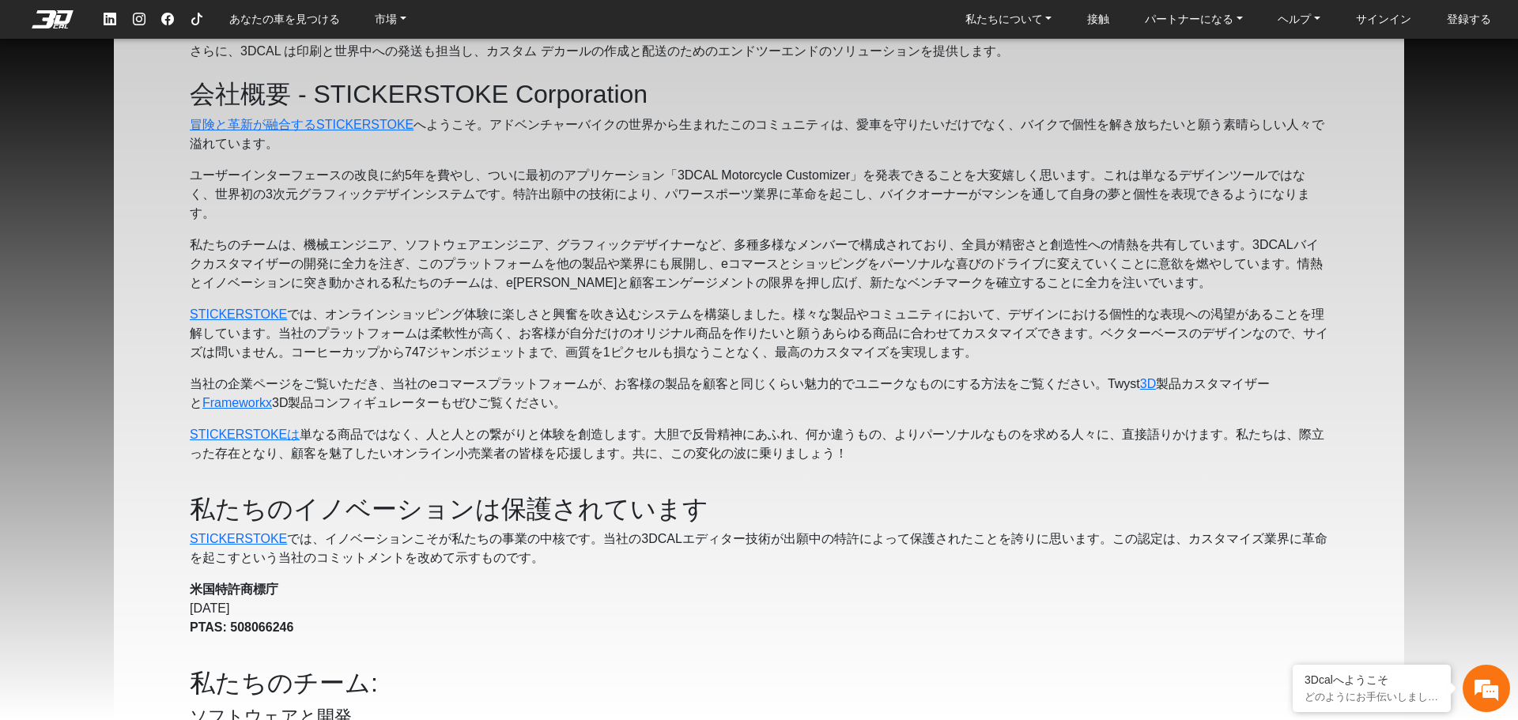
drag, startPoint x: 618, startPoint y: 402, endPoint x: 428, endPoint y: 366, distance: 194.0
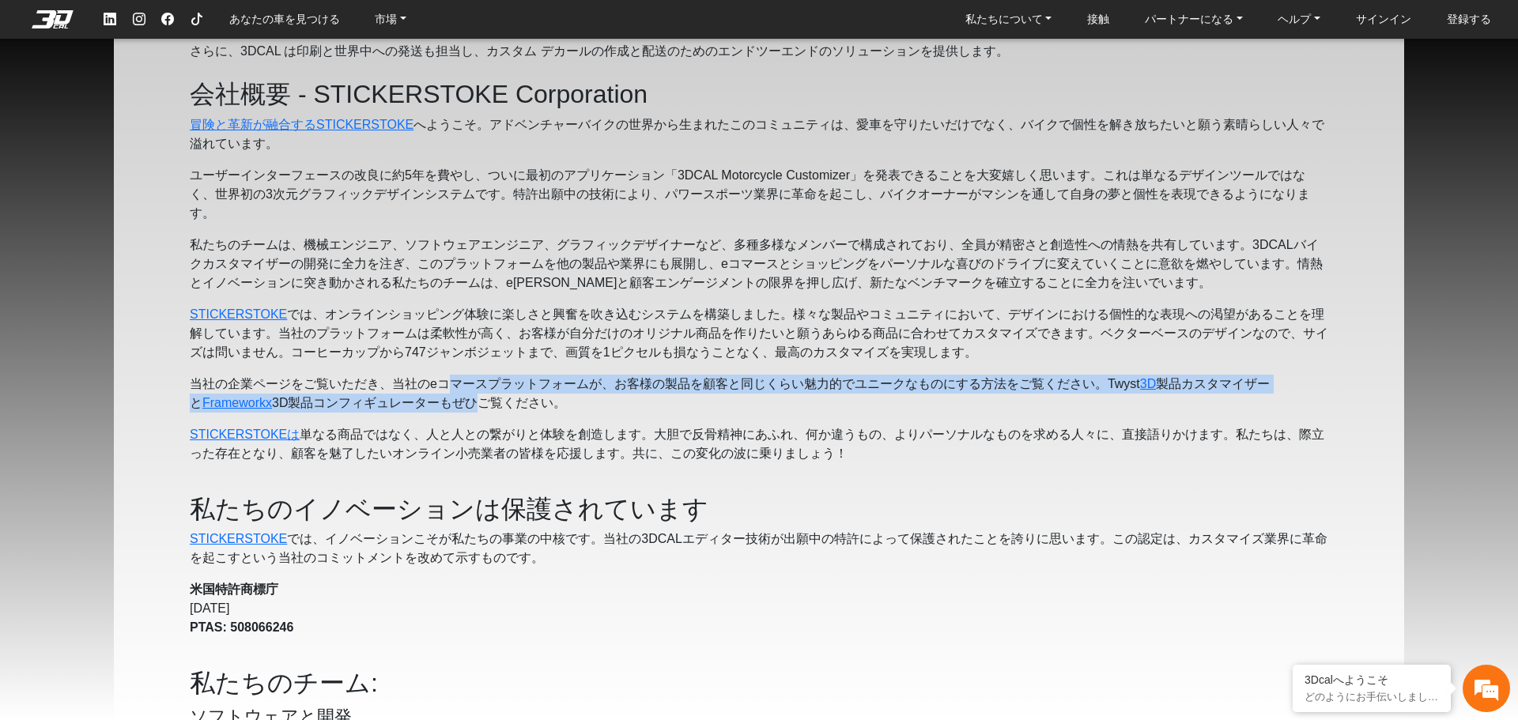
drag, startPoint x: 444, startPoint y: 385, endPoint x: 497, endPoint y: 426, distance: 66.4
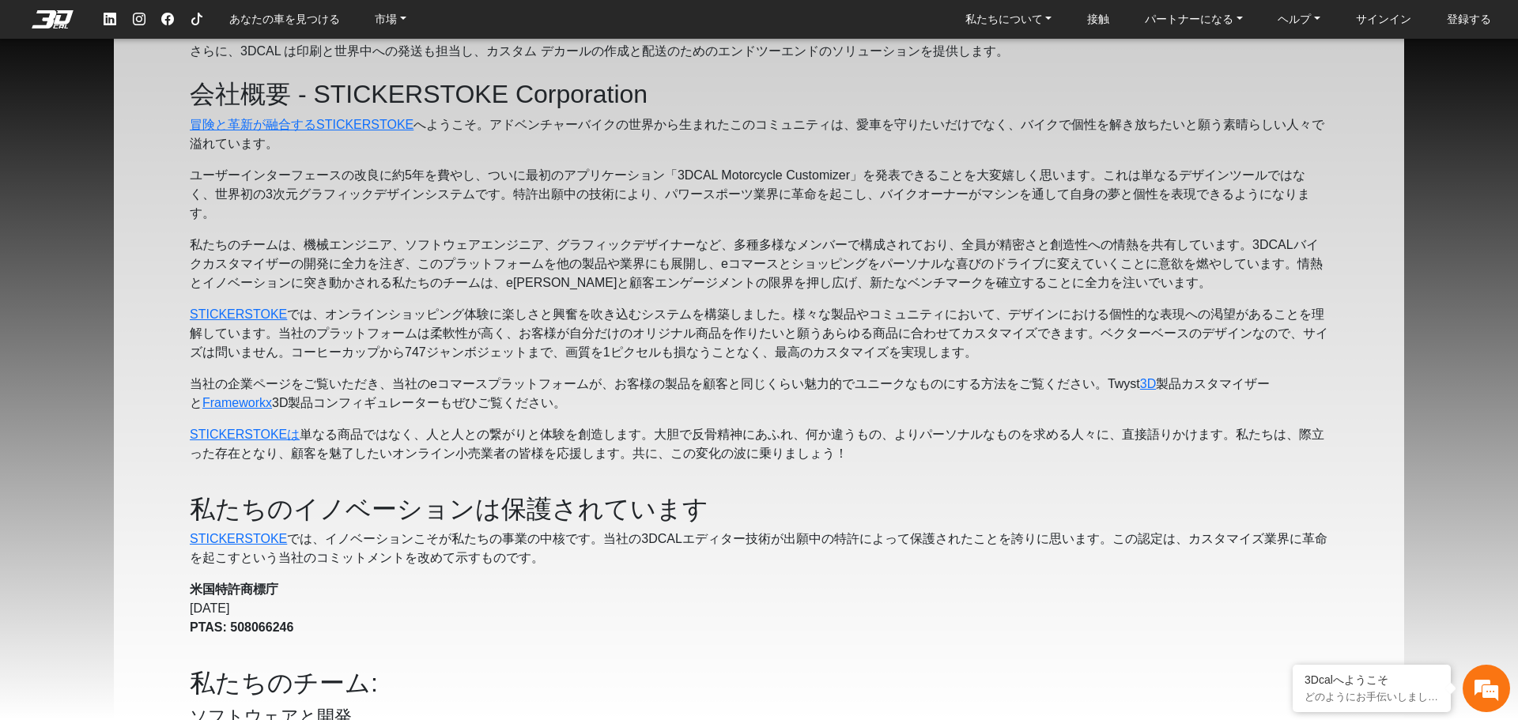
click at [505, 428] on font "単なる商品ではなく、人と人との繋がりと体験を創造します。大胆で反骨精神にあふれ、何か違うもの、よりパーソナルなものを求める人々に、直接語りかけます。私たちは、…" at bounding box center [757, 444] width 1135 height 32
drag, startPoint x: 607, startPoint y: 422, endPoint x: 596, endPoint y: 421, distance: 11.1
drag, startPoint x: 597, startPoint y: 415, endPoint x: 550, endPoint y: 377, distance: 60.1
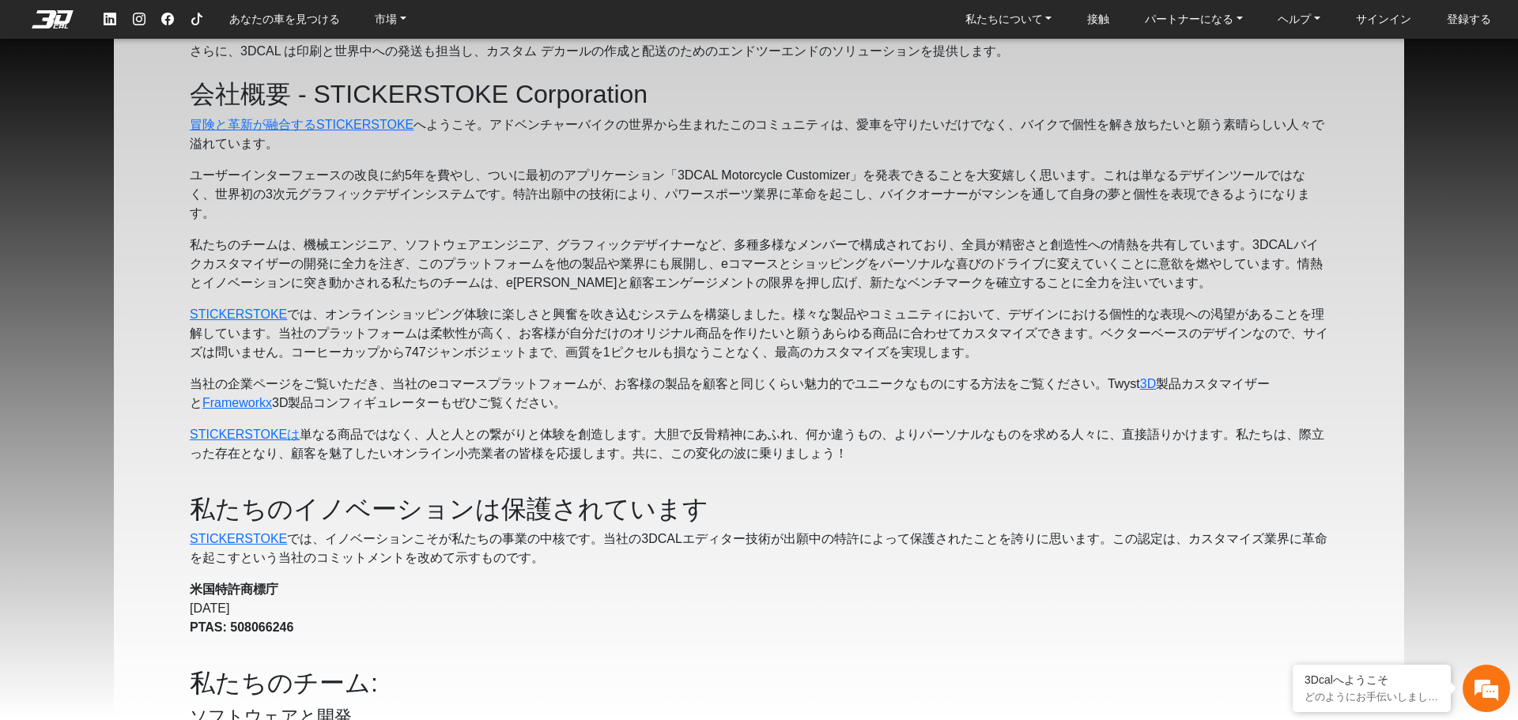
click at [550, 377] on font "当社の企業ページをご覧いただき、当社のeコマースプラットフォームが、お客様の製品を顧客と同じくらい魅力的でユニークなものにする方法をご覧ください。Twyst" at bounding box center [665, 383] width 950 height 13
drag, startPoint x: 641, startPoint y: 404, endPoint x: 187, endPoint y: 391, distance: 454.0
drag, startPoint x: 372, startPoint y: 446, endPoint x: 536, endPoint y: 450, distance: 163.7
click at [536, 450] on font "単なる商品ではなく、人と人との繋がりと体験を創造します。大胆で反骨精神にあふれ、何か違うもの、よりパーソナルなものを求める人々に、直接語りかけます。私たちは、…" at bounding box center [757, 444] width 1135 height 32
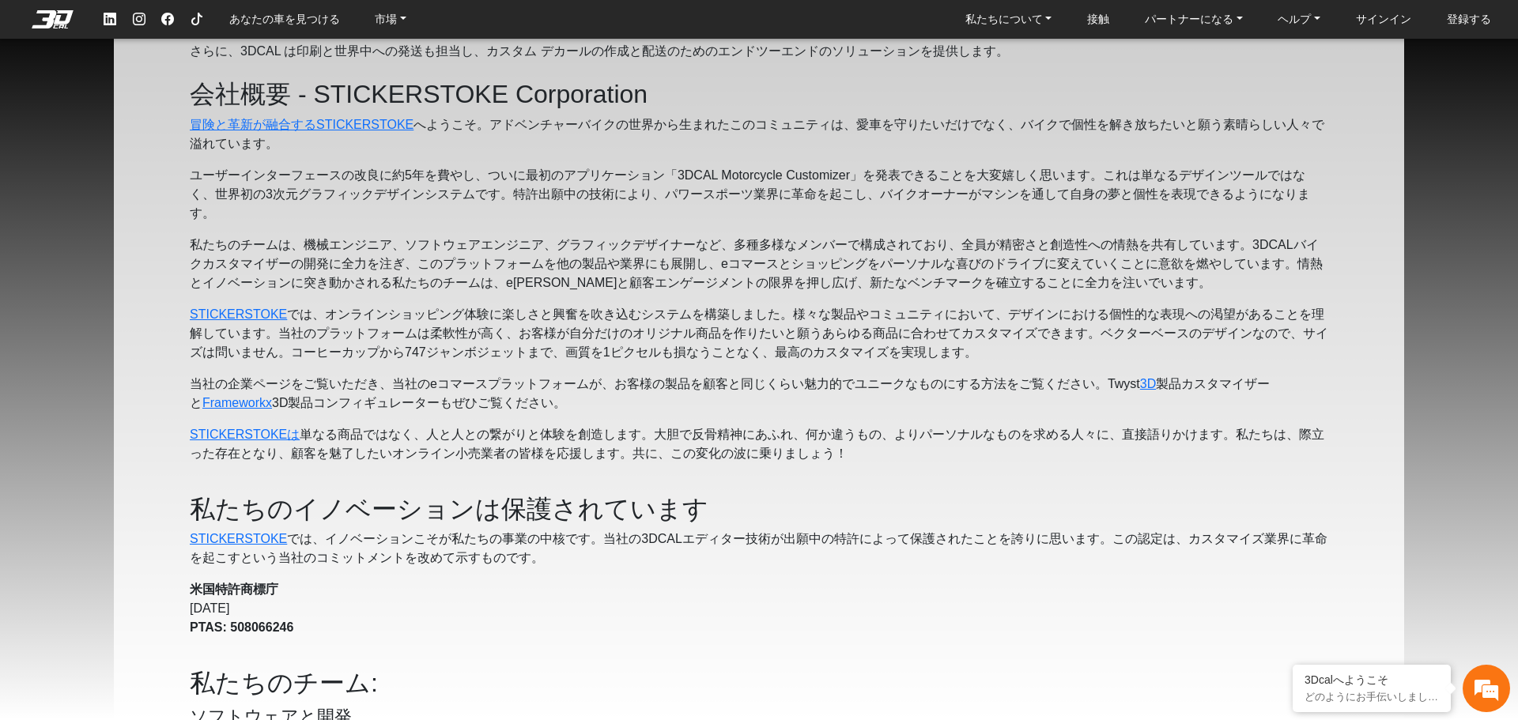
click at [538, 450] on font "単なる商品ではなく、人と人との繋がりと体験を創造します。大胆で反骨精神にあふれ、何か違うもの、よりパーソナルなものを求める人々に、直接語りかけます。私たちは、…" at bounding box center [757, 444] width 1135 height 32
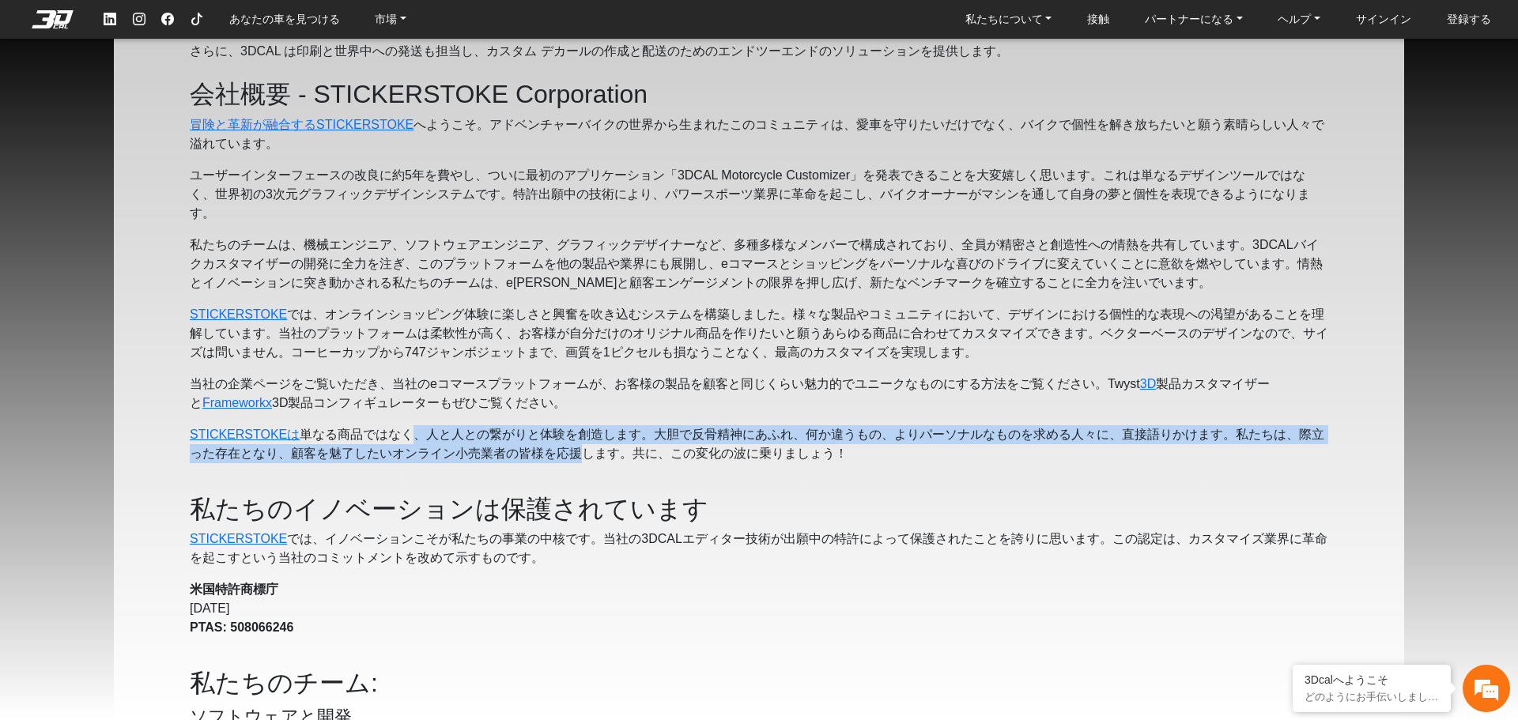
drag, startPoint x: 411, startPoint y: 430, endPoint x: 582, endPoint y: 469, distance: 175.1
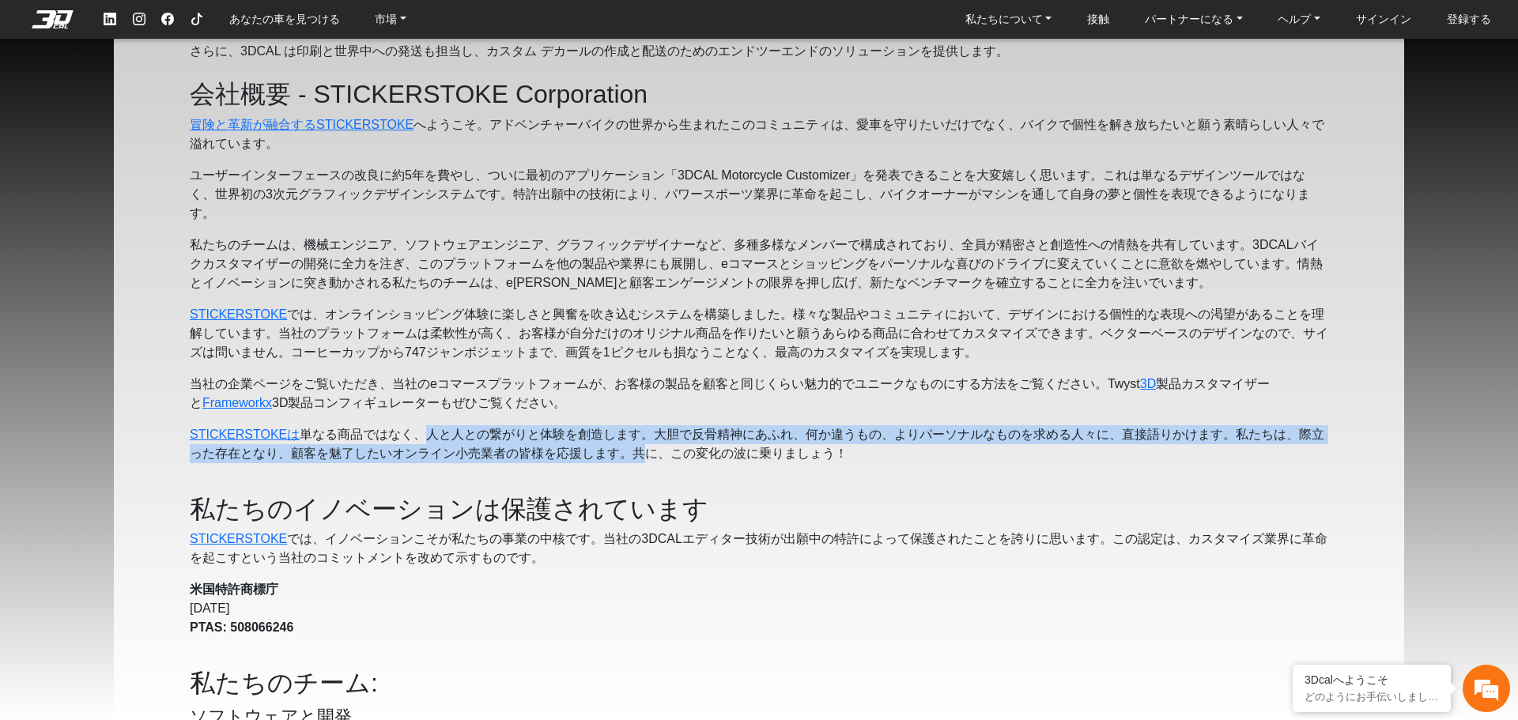
drag, startPoint x: 637, startPoint y: 466, endPoint x: 418, endPoint y: 438, distance: 220.8
click at [418, 438] on font "単なる商品ではなく、人と人との繋がりと体験を創造します。大胆で反骨精神にあふれ、何か違うもの、よりパーソナルなものを求める人々に、直接語りかけます。私たちは、…" at bounding box center [757, 444] width 1135 height 32
drag, startPoint x: 418, startPoint y: 438, endPoint x: 872, endPoint y: 457, distance: 454.2
click at [872, 457] on p "STICKERSTOKEは 単なる商品ではなく、人と人との繋がりと体験を創造します。大胆で反骨精神にあふれ、何か違うもの、よりパーソナルなものを求める人々に、…" at bounding box center [759, 444] width 1139 height 38
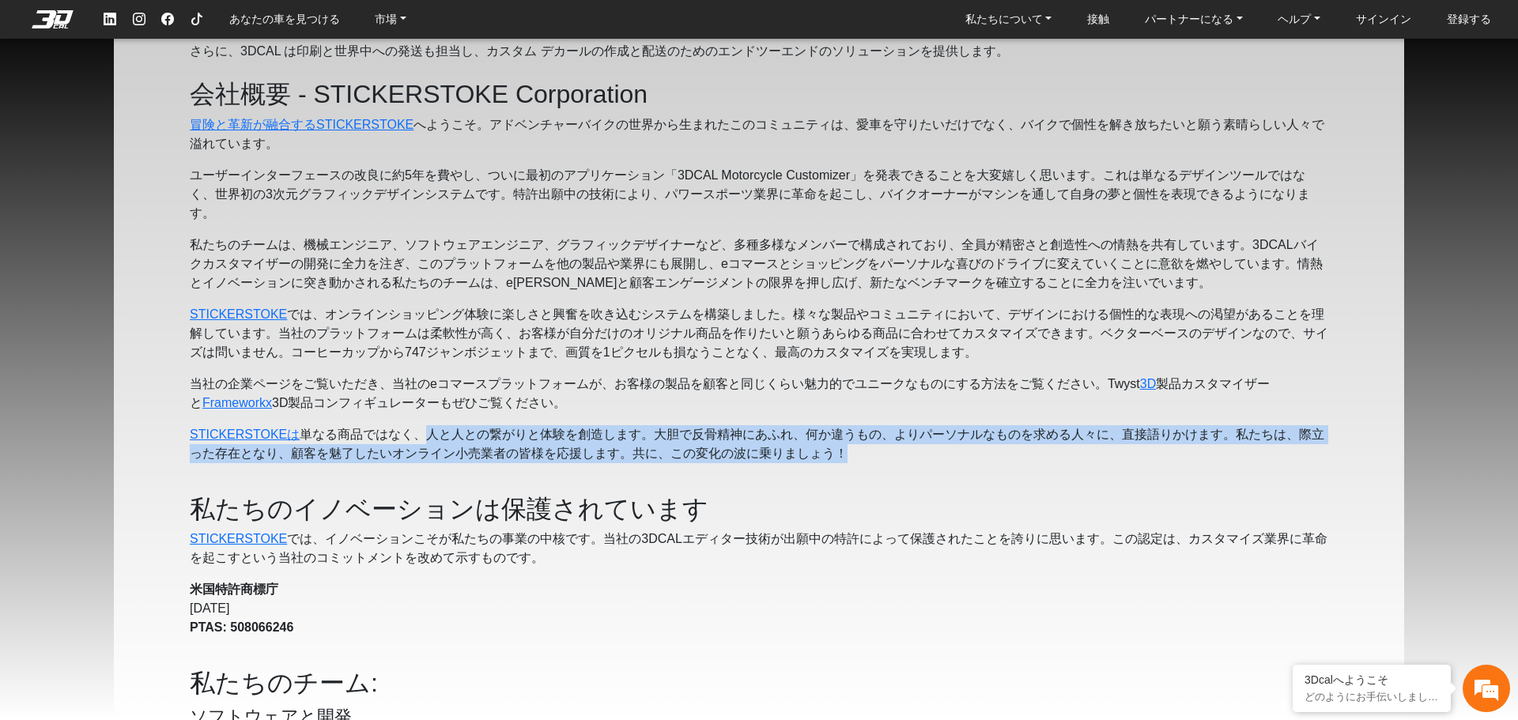
click at [872, 457] on p "STICKERSTOKEは 単なる商品ではなく、人と人との繋がりと体験を創造します。大胆で反骨精神にあふれ、何か違うもの、よりパーソナルなものを求める人々に、…" at bounding box center [759, 444] width 1139 height 38
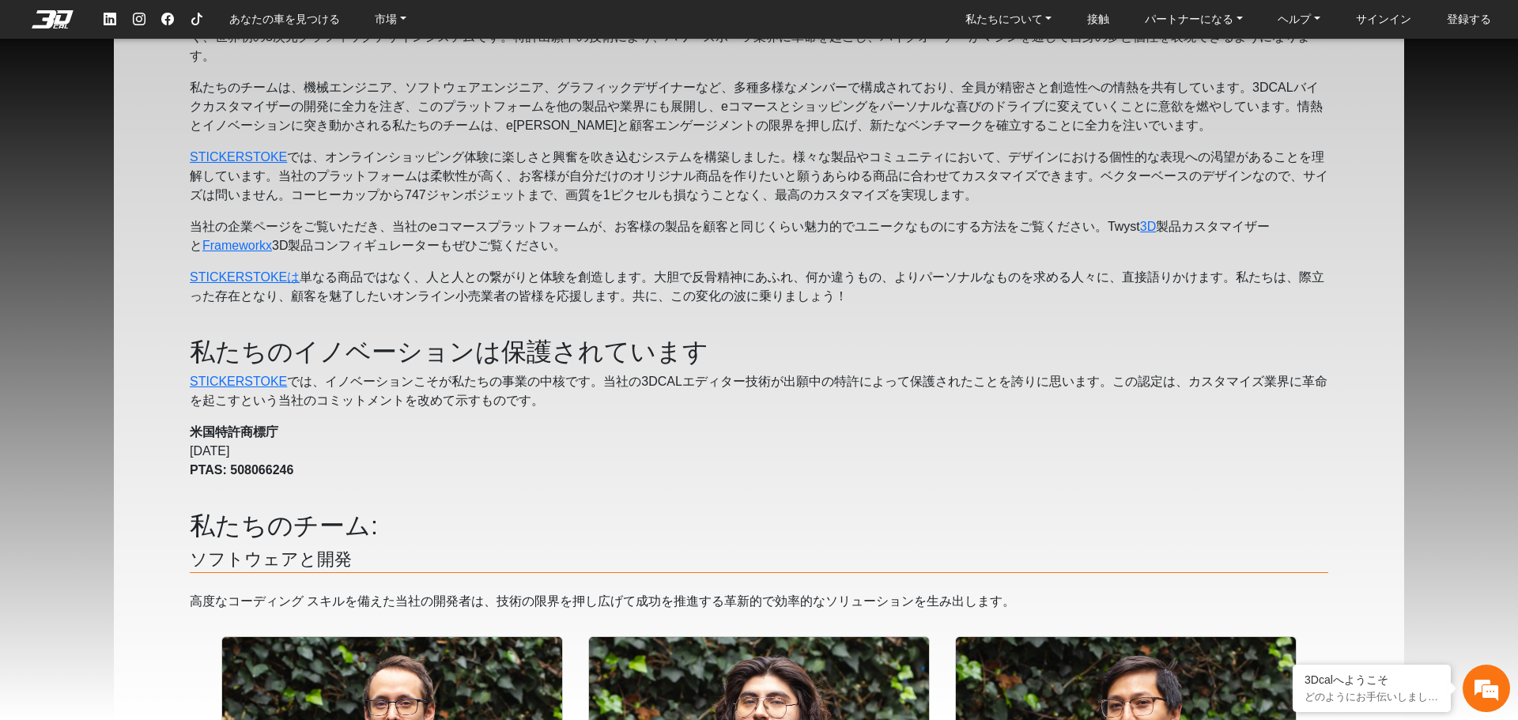
scroll to position [316, 0]
click at [546, 472] on p "米国特許商標庁 2023年8月16日 PTAS: 508066246" at bounding box center [759, 450] width 1139 height 57
click at [516, 364] on font "私たちのイノベーションは保護されています" at bounding box center [449, 351] width 519 height 28
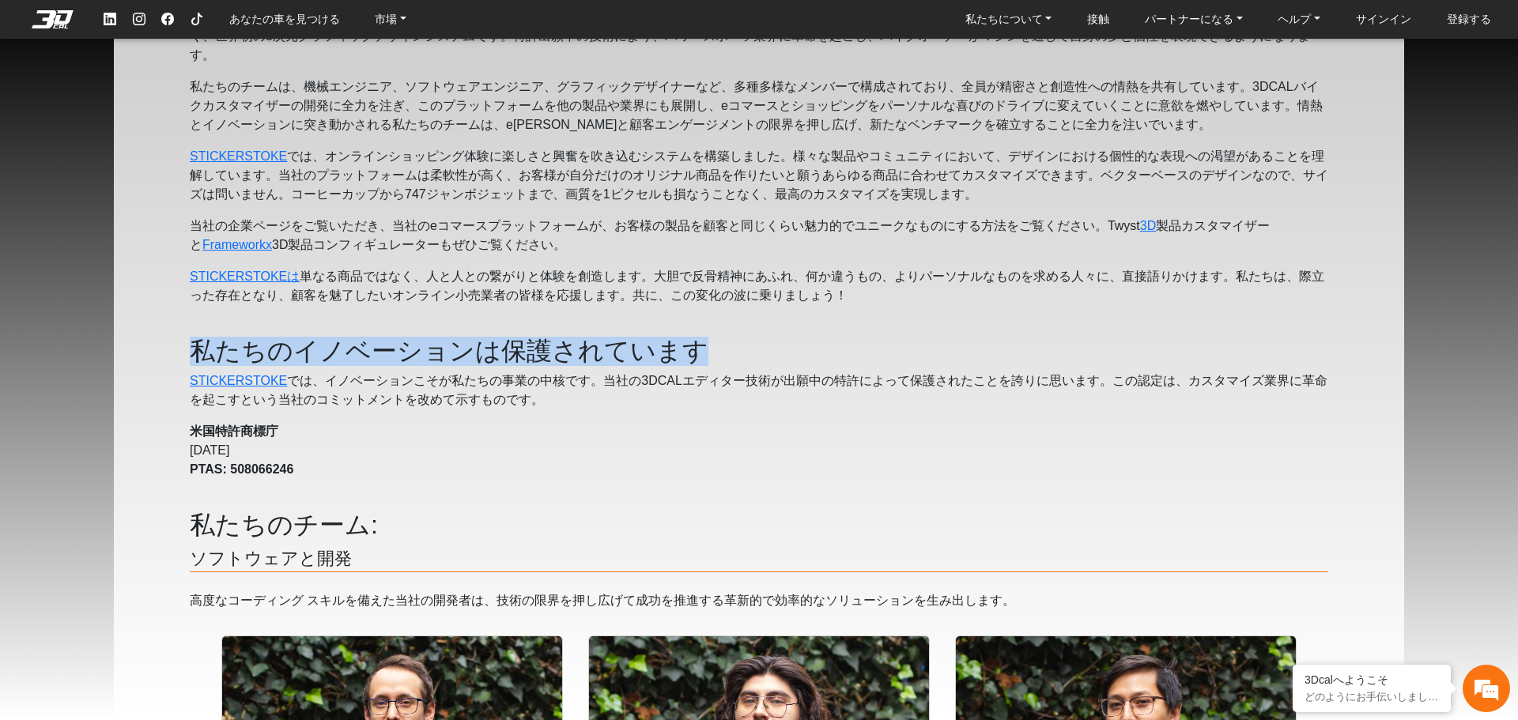
click at [516, 364] on font "私たちのイノベーションは保護されています" at bounding box center [449, 351] width 519 height 28
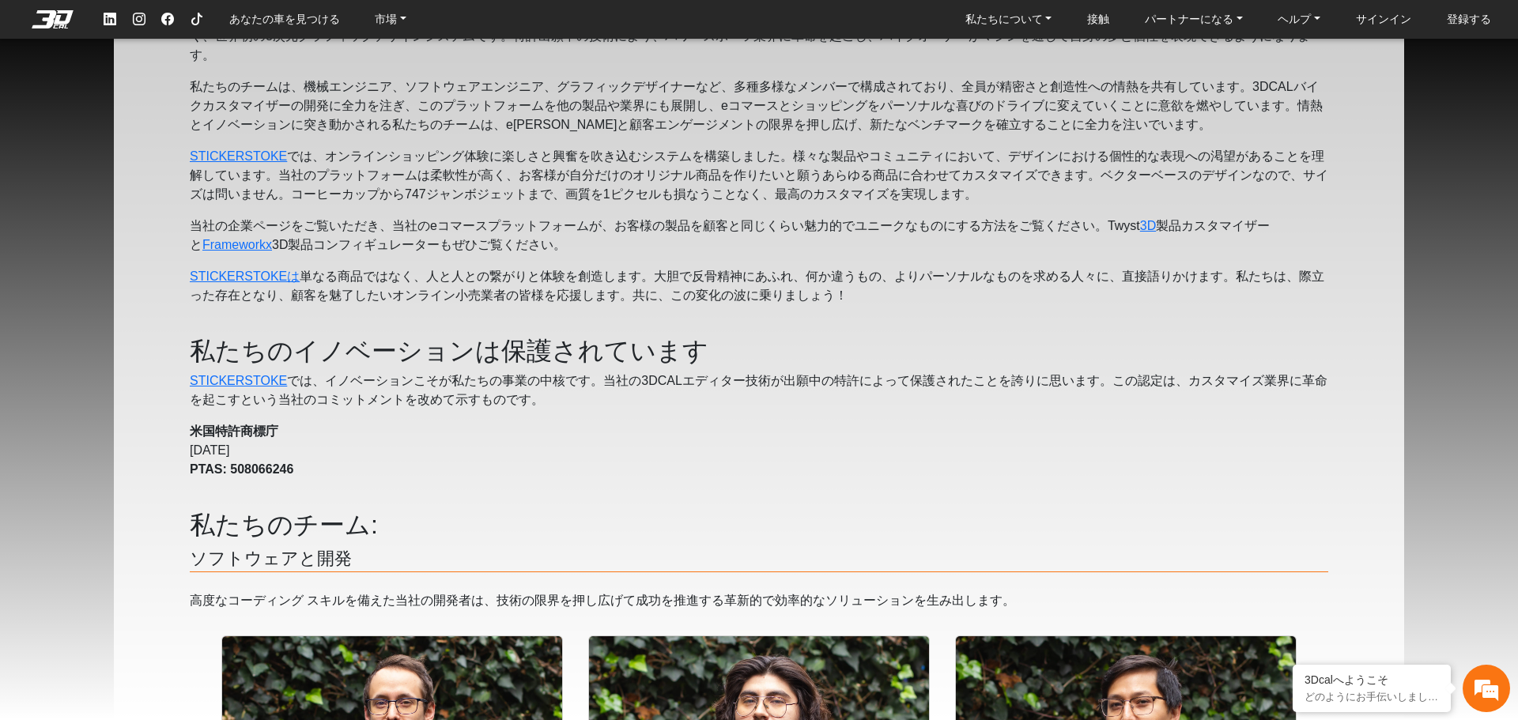
click at [567, 397] on p "STICKERSTOKE では 、イノベーションこそが私たちの事業の中核です。当社の3DCALエディター技術が出願中の特許によって保護されたことを誇りに思いま…" at bounding box center [759, 391] width 1139 height 38
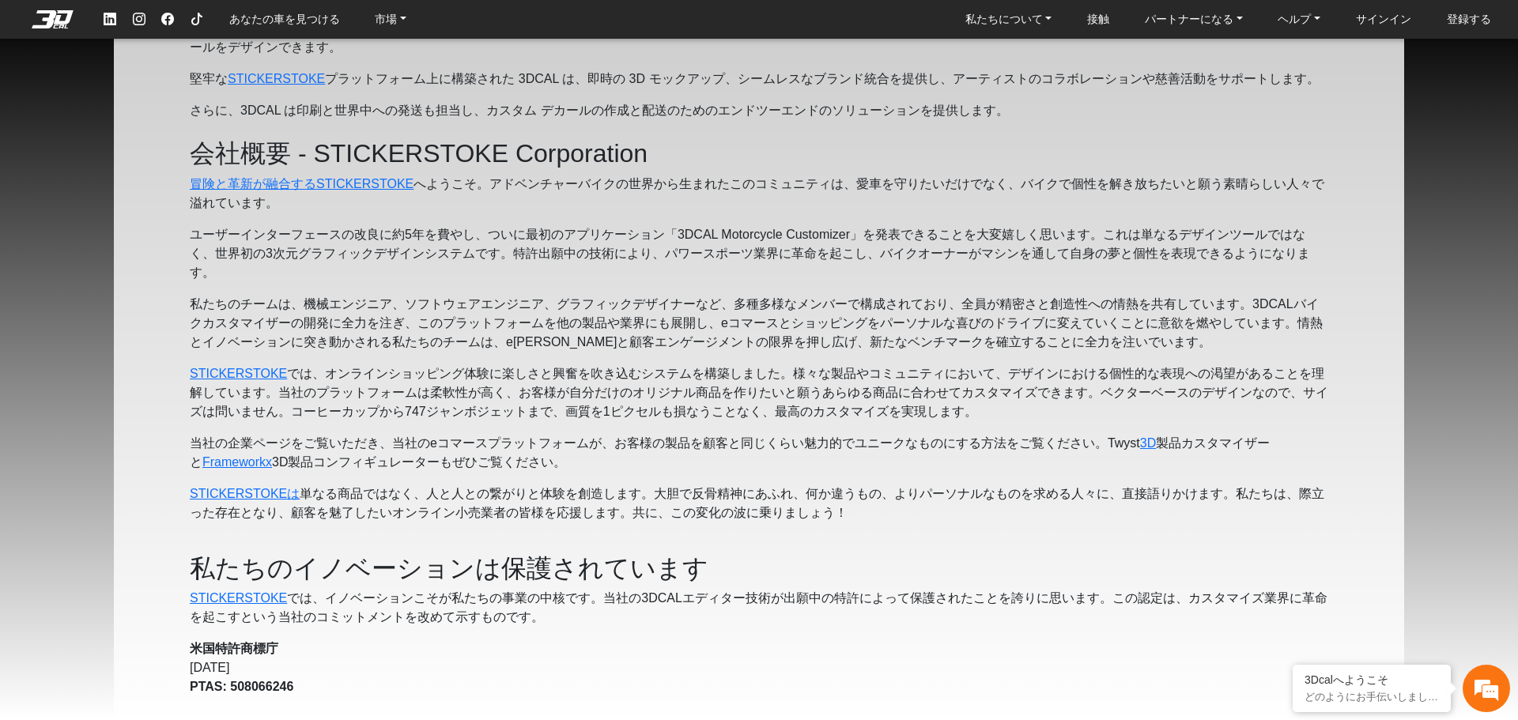
scroll to position [0, 0]
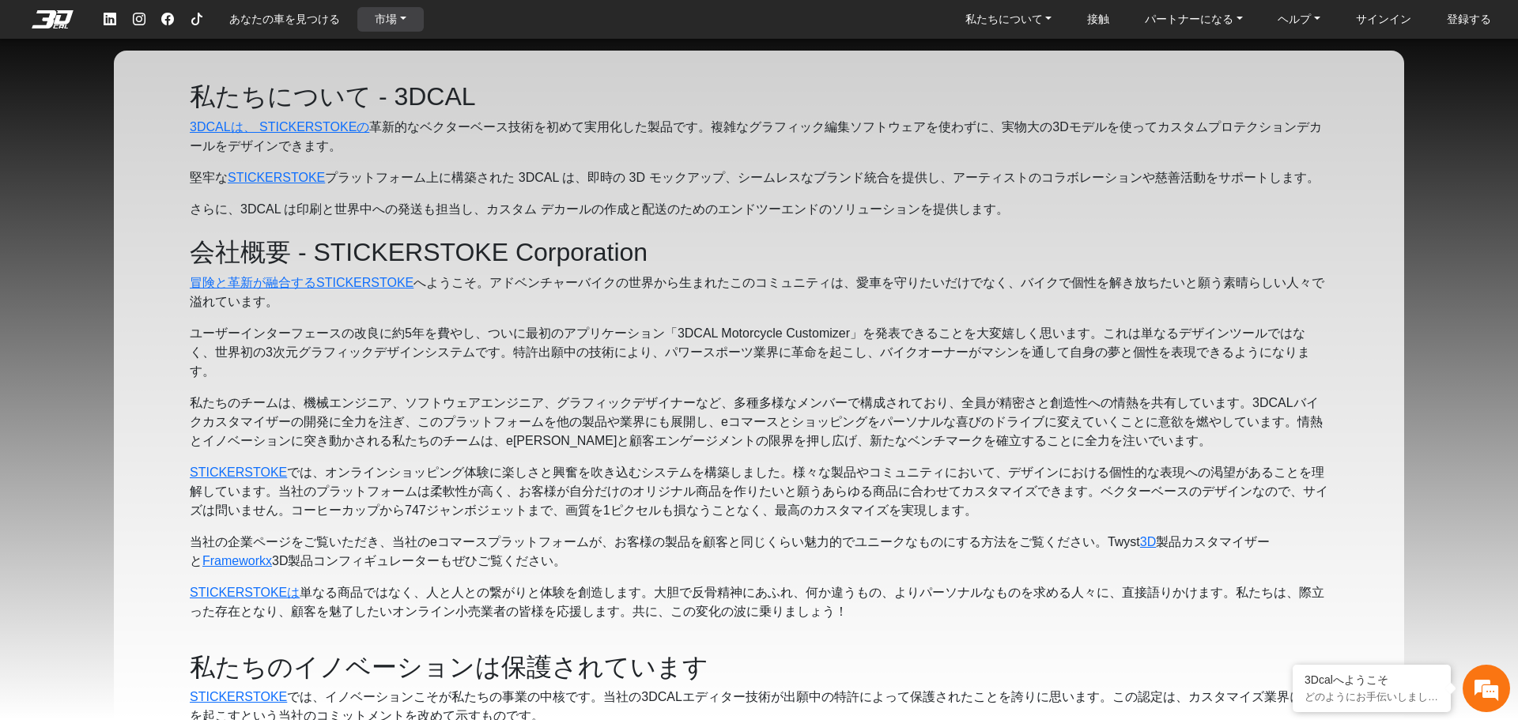
click at [394, 24] on font "市場" at bounding box center [386, 19] width 22 height 13
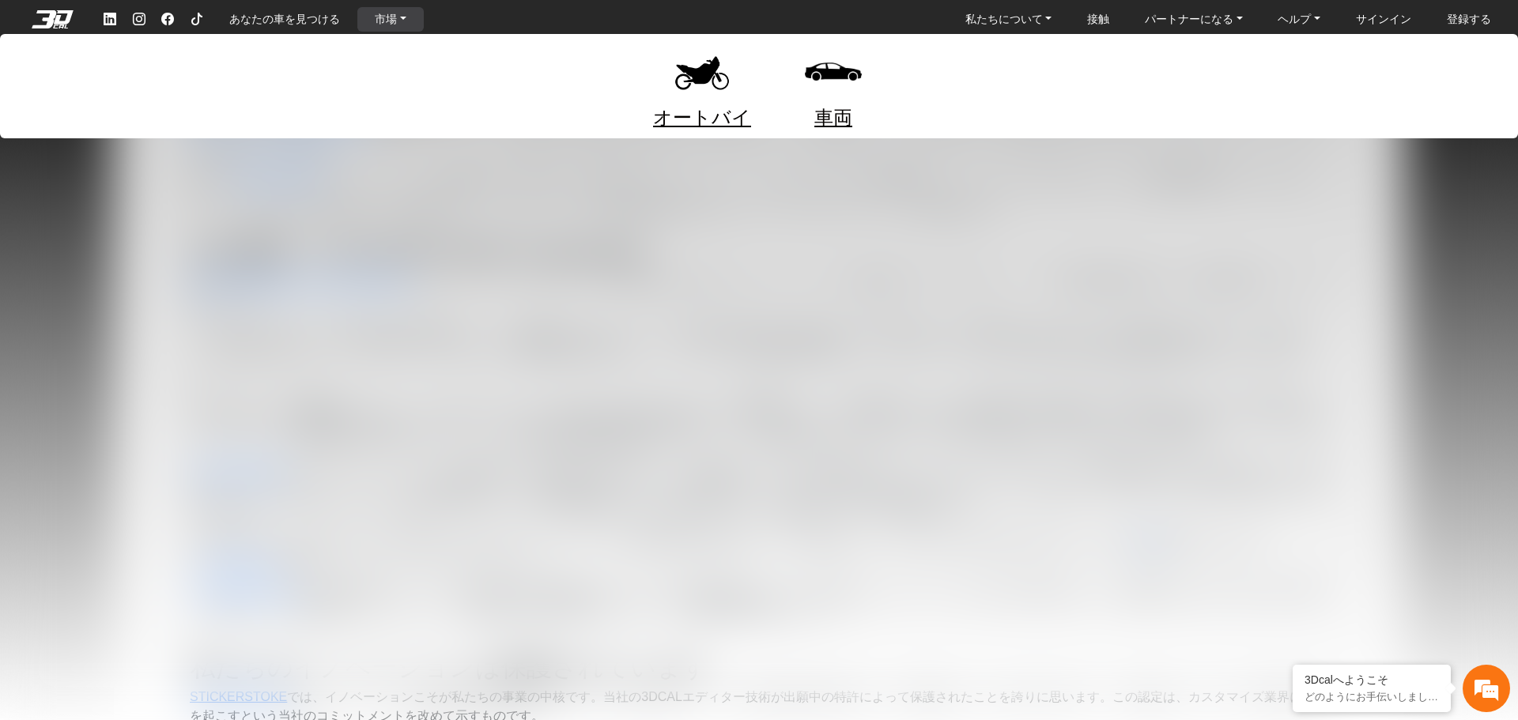
click at [716, 113] on font "オートバイ" at bounding box center [702, 117] width 98 height 21
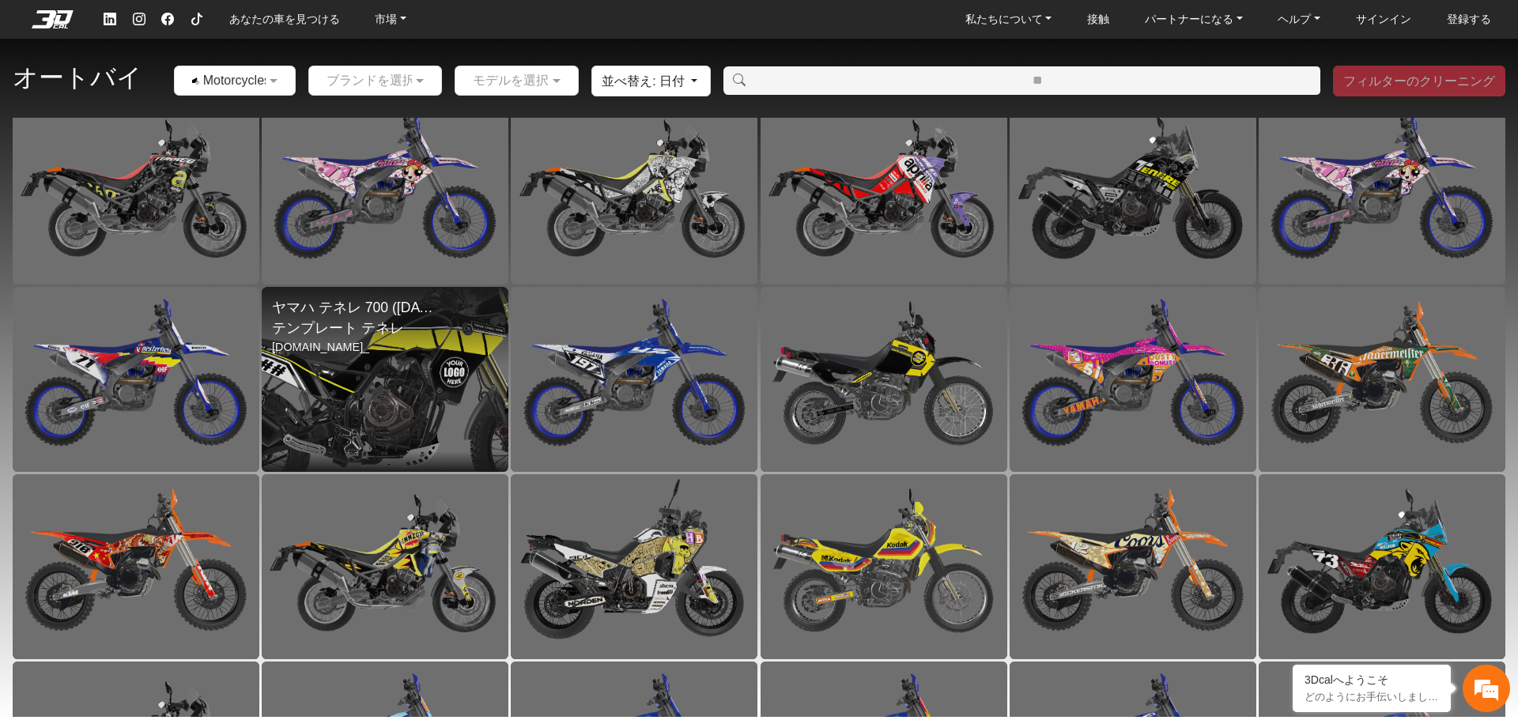
scroll to position [17, 0]
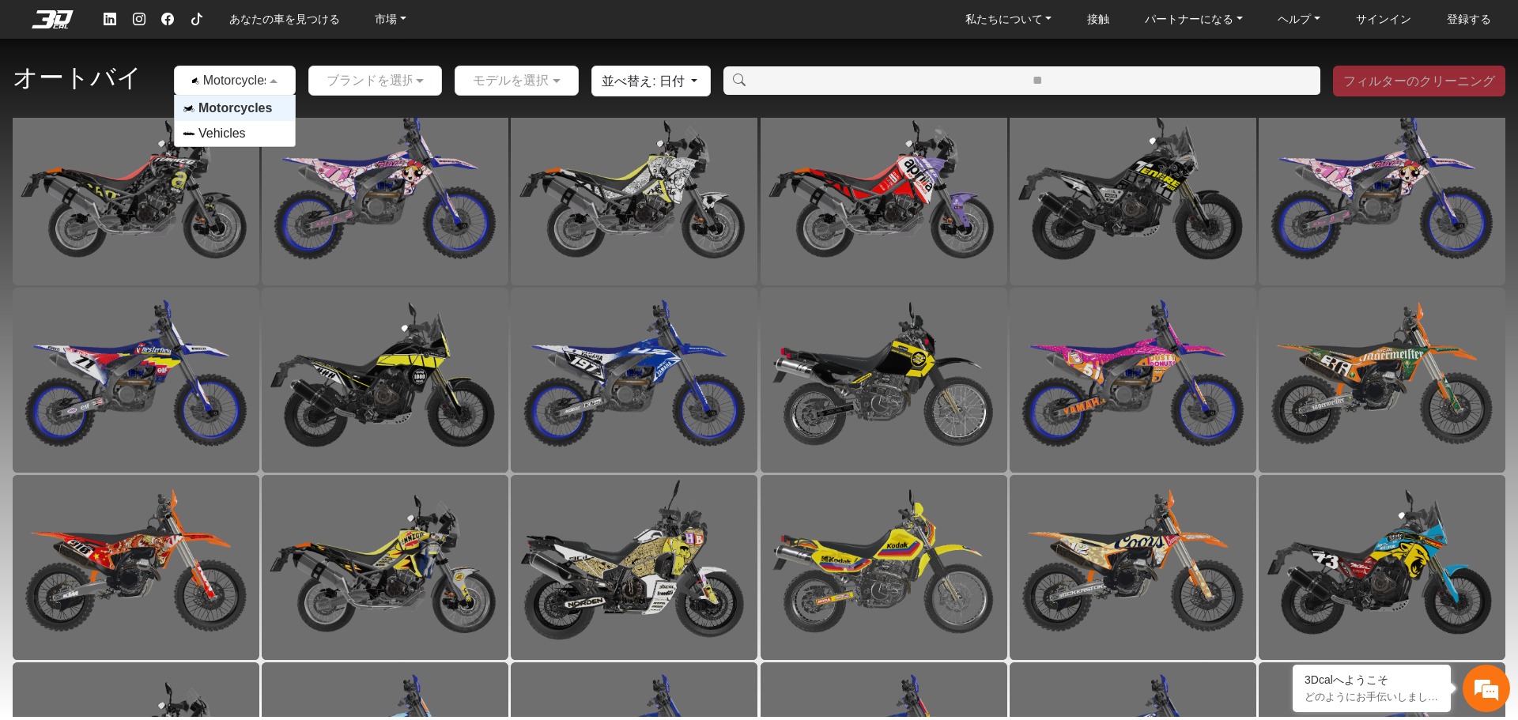
click at [254, 76] on div at bounding box center [235, 80] width 120 height 20
click at [492, 86] on input "text" at bounding box center [500, 80] width 75 height 19
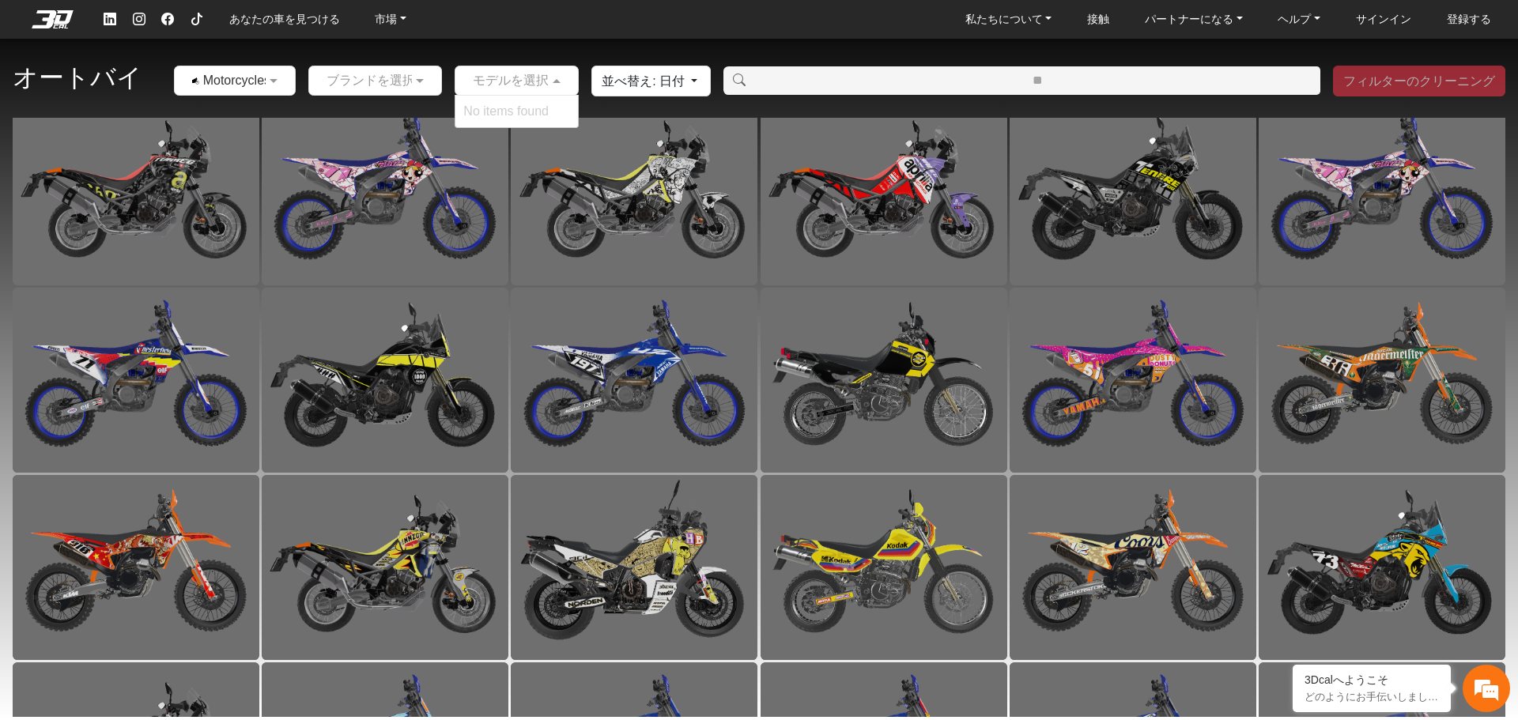
click at [863, 87] on input "金額（最も近いドル）" at bounding box center [1037, 80] width 566 height 28
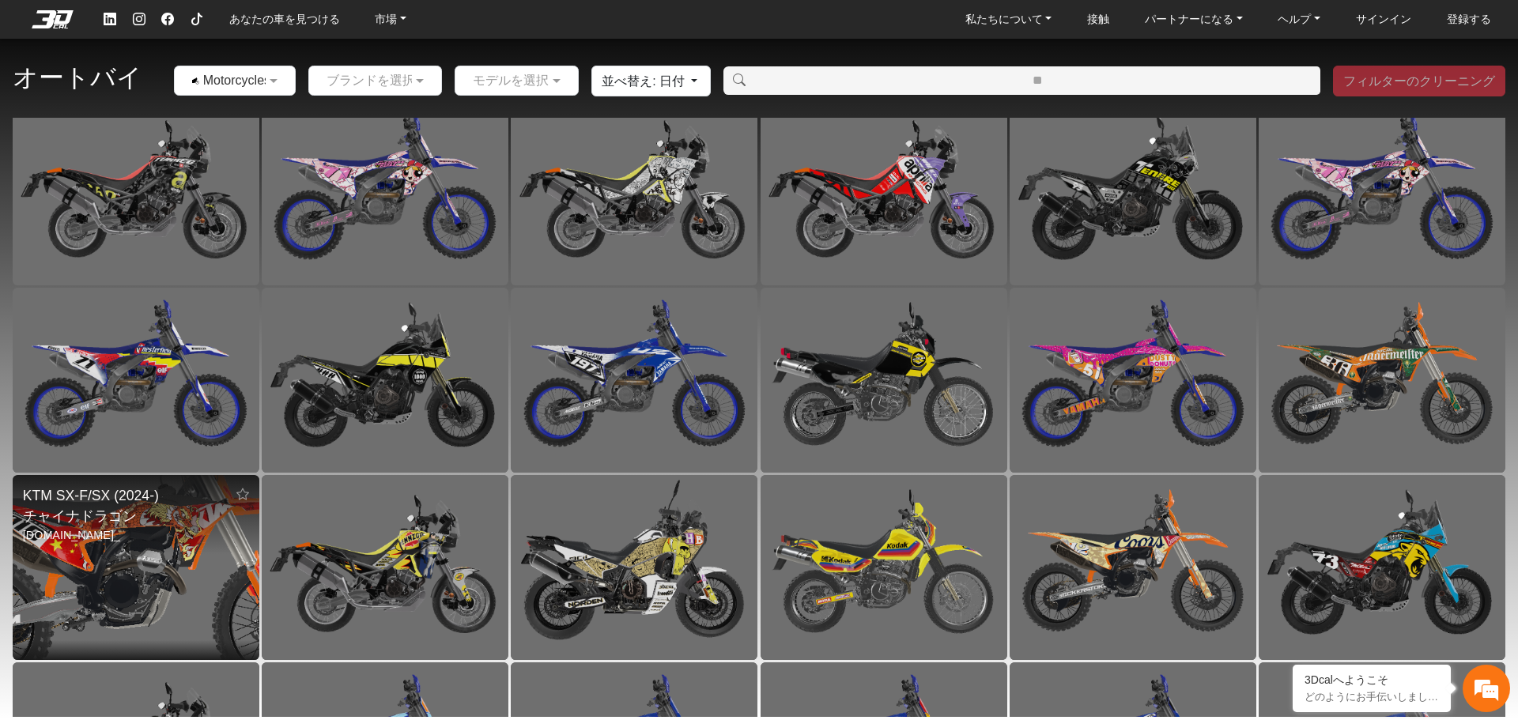
click at [183, 525] on img at bounding box center [135, 568] width 493 height 370
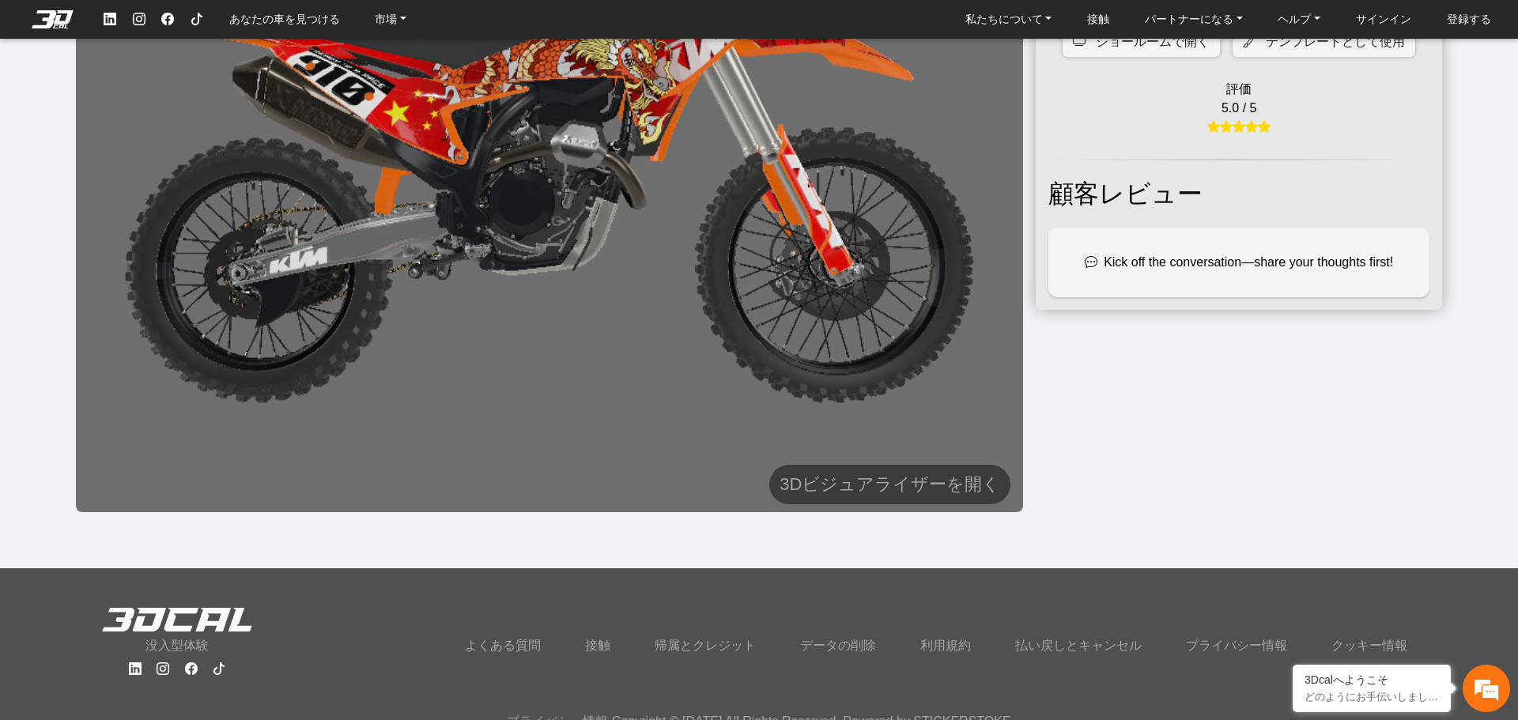
scroll to position [255, 0]
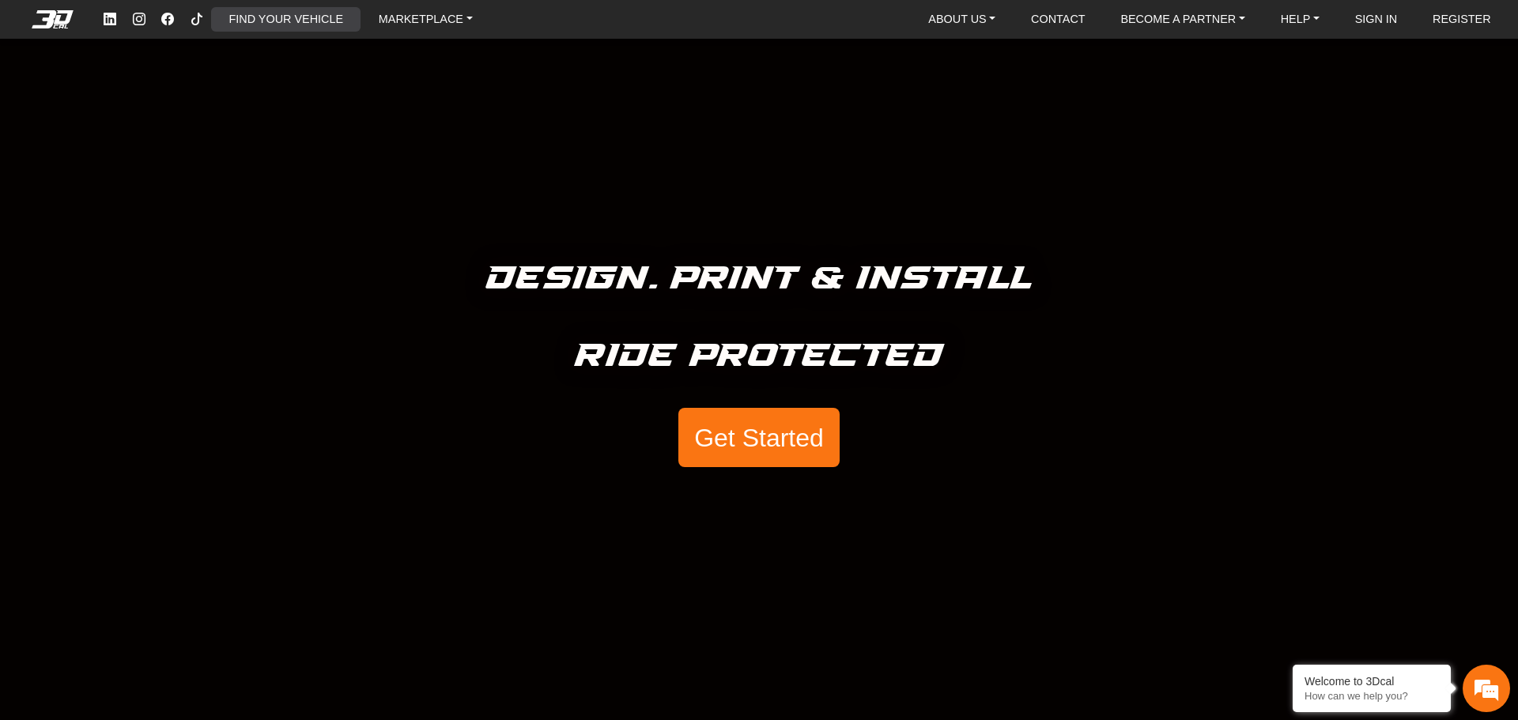
click at [315, 25] on link "FIND YOUR VEHICLE" at bounding box center [286, 19] width 127 height 25
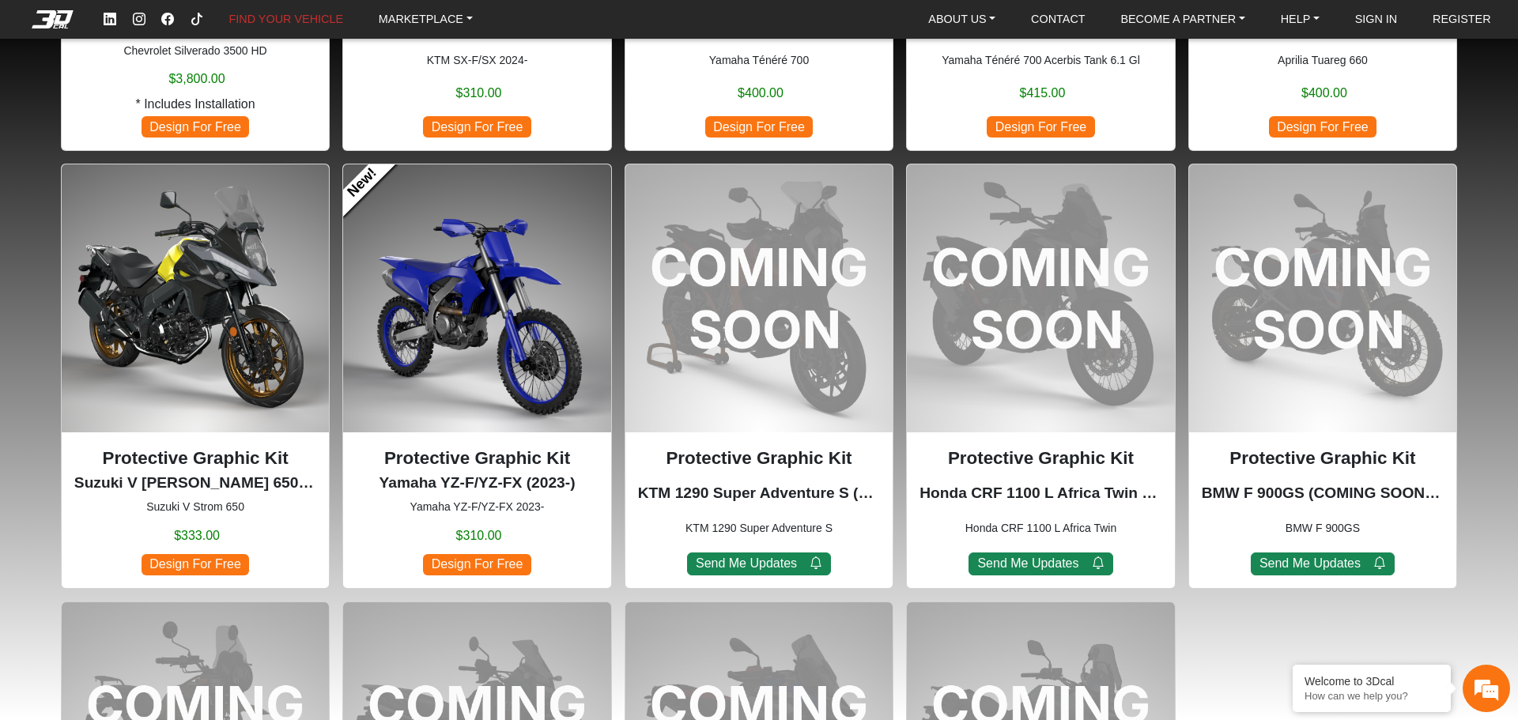
scroll to position [1386, 0]
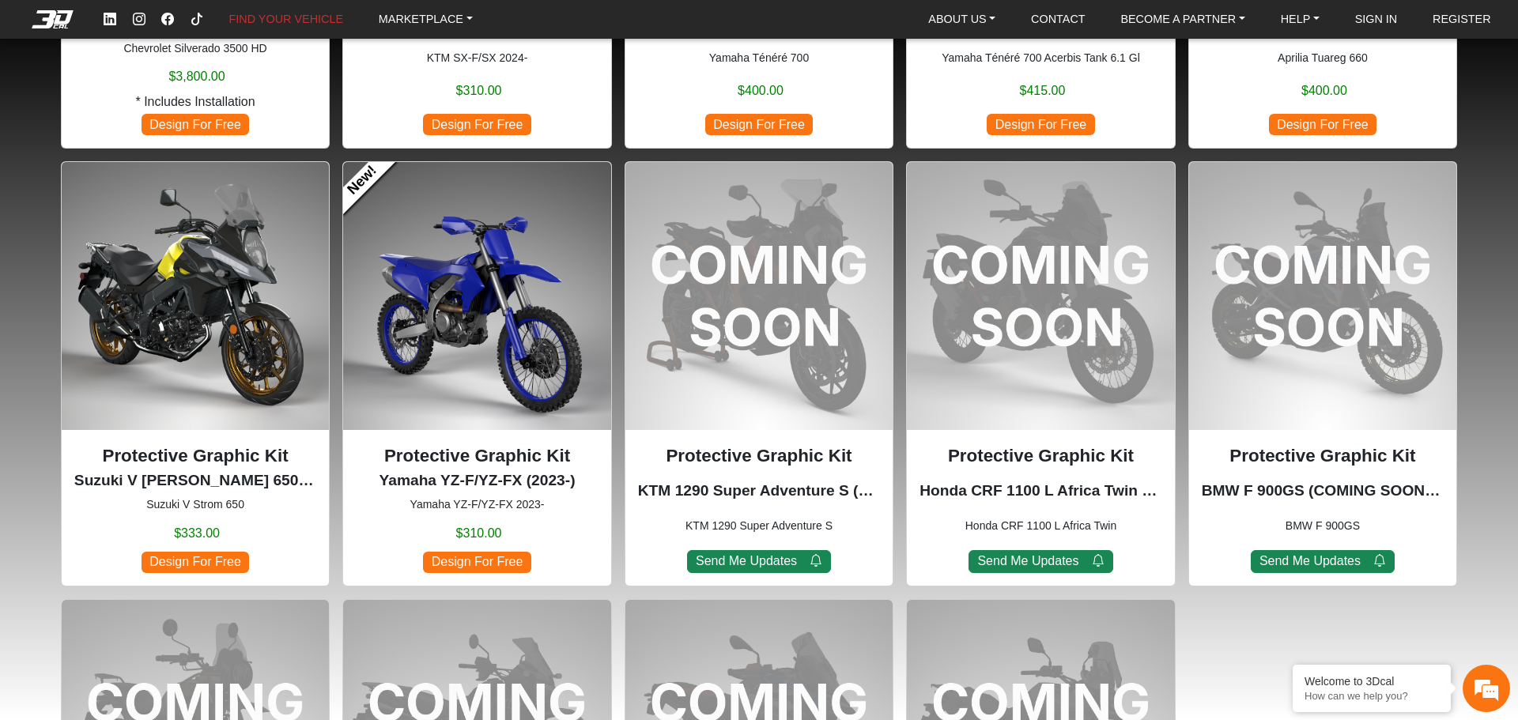
click at [470, 566] on span "Design For Free" at bounding box center [477, 562] width 108 height 21
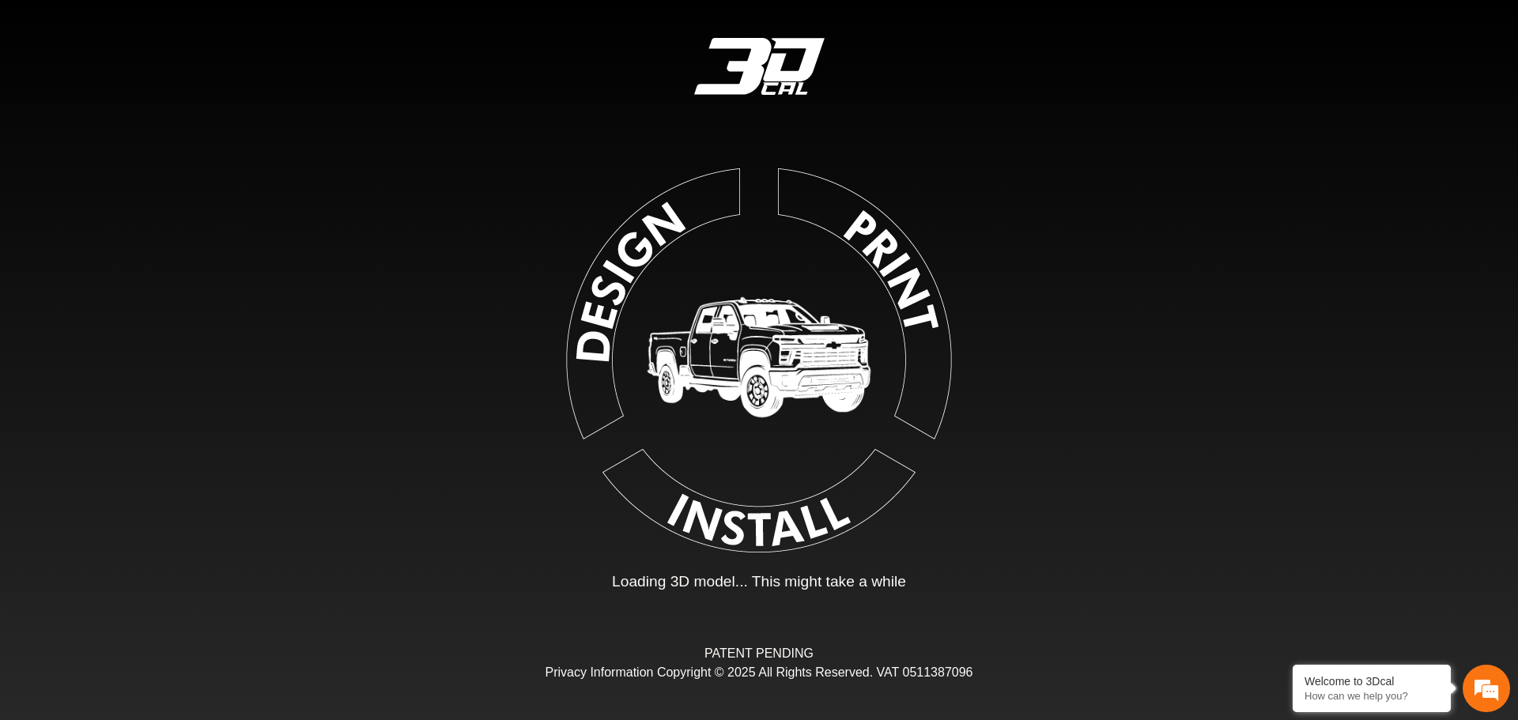
type input "*"
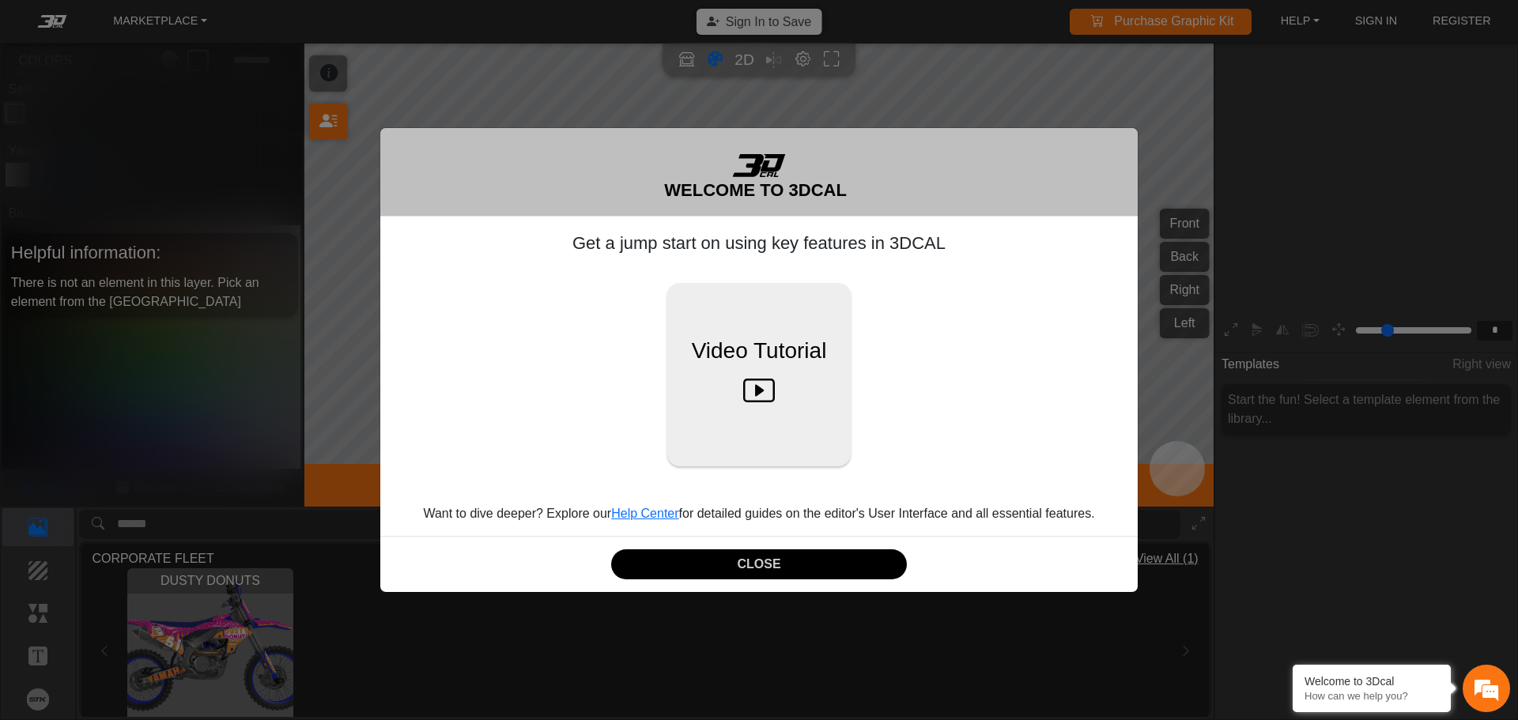
scroll to position [261, 244]
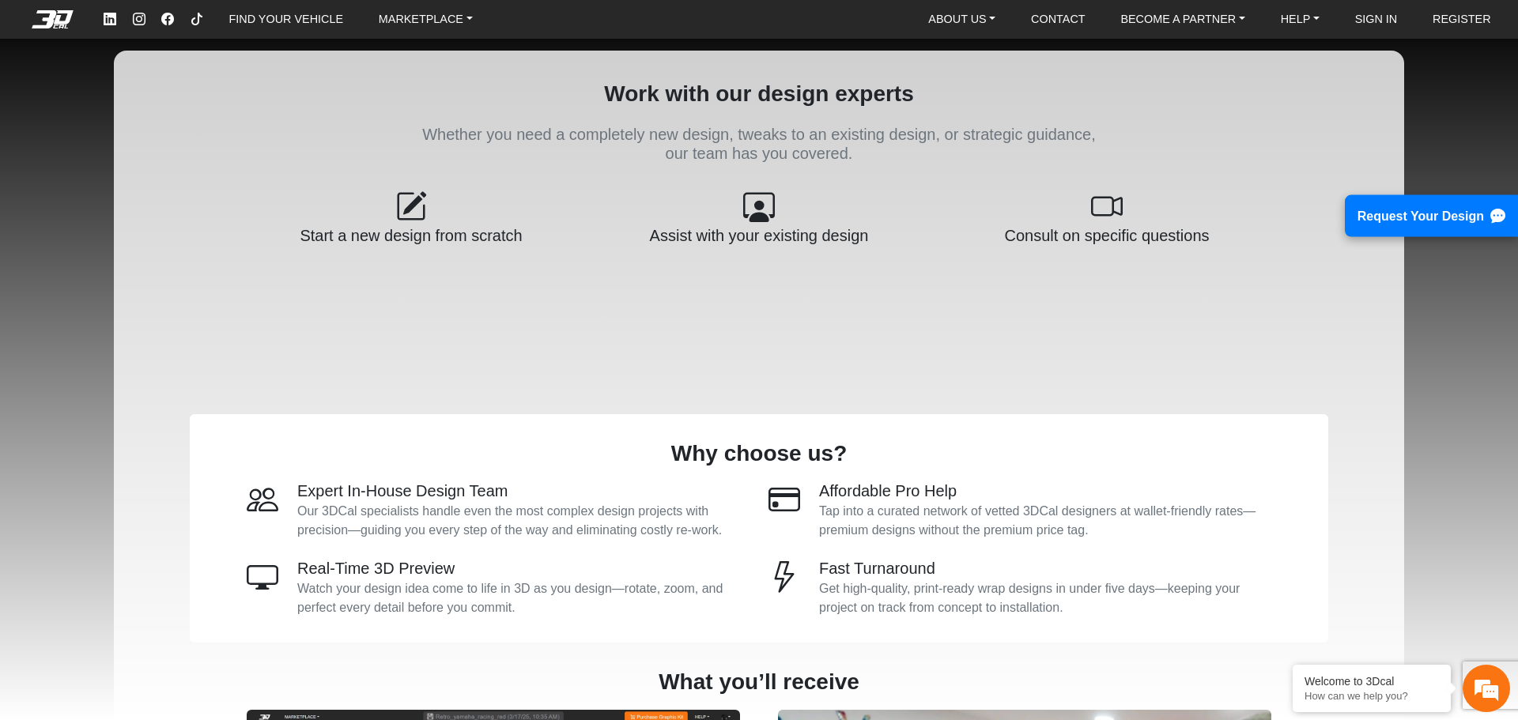
click at [796, 97] on h1 "Work with our design experts" at bounding box center [759, 94] width 677 height 36
click at [825, 131] on p "Whether you need a completely new design, tweaks to an existing design, or stra…" at bounding box center [759, 144] width 677 height 38
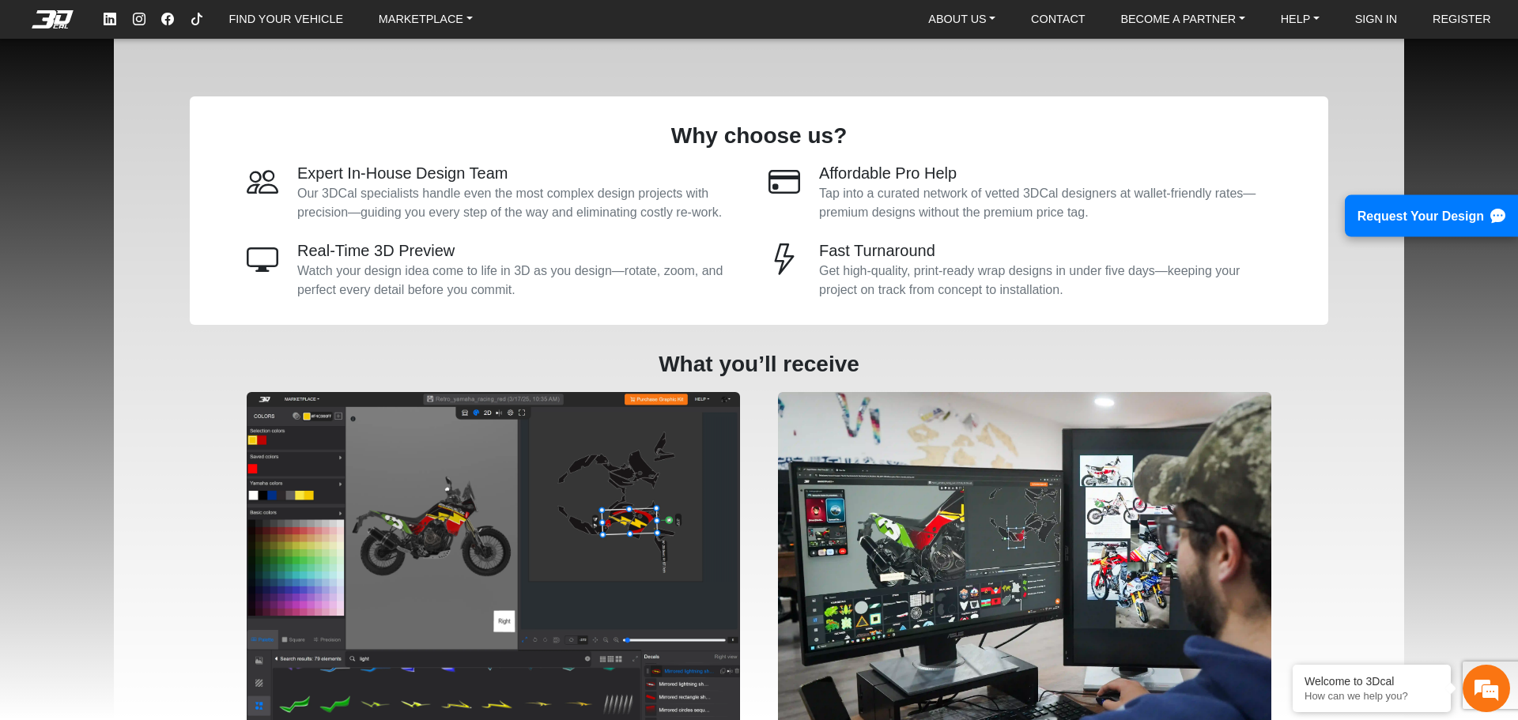
scroll to position [38, 0]
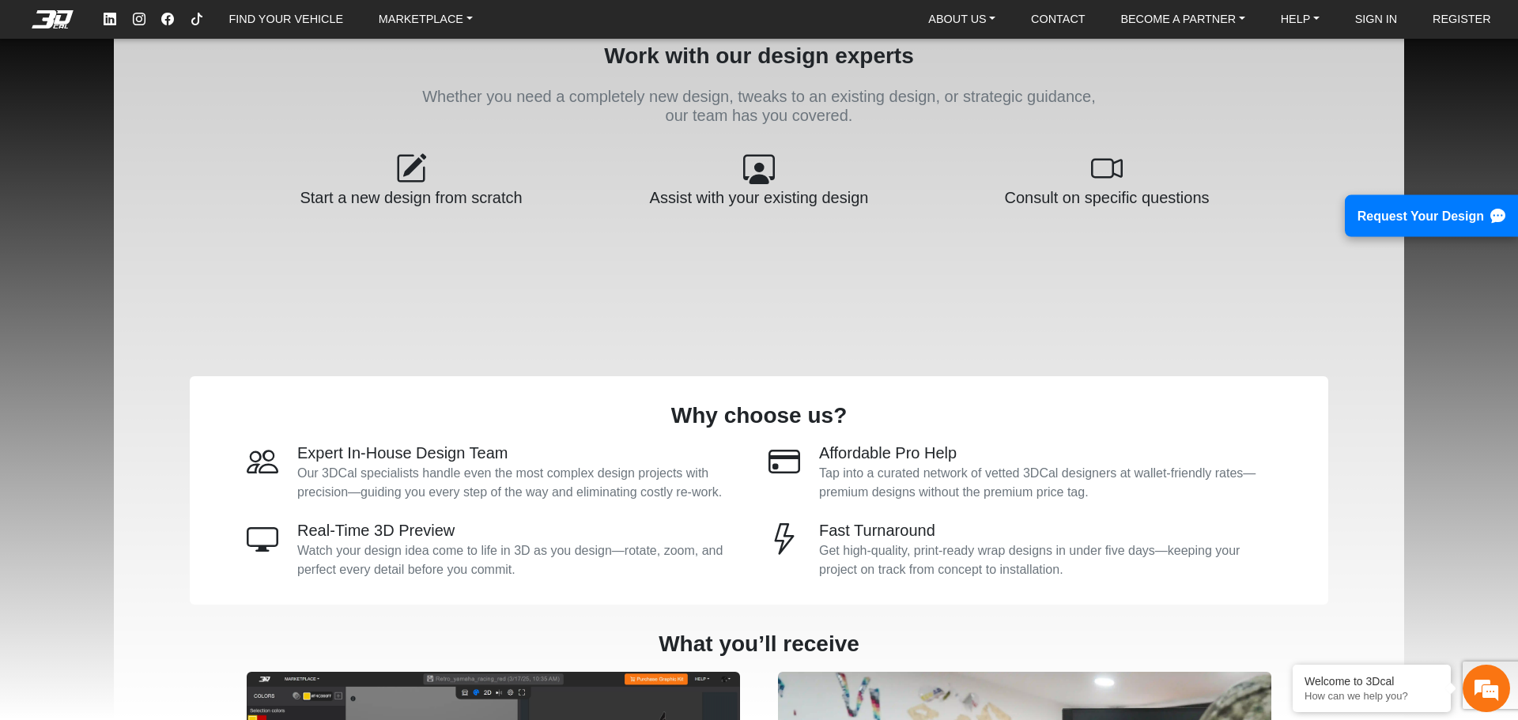
click at [55, 25] on em at bounding box center [52, 18] width 63 height 17
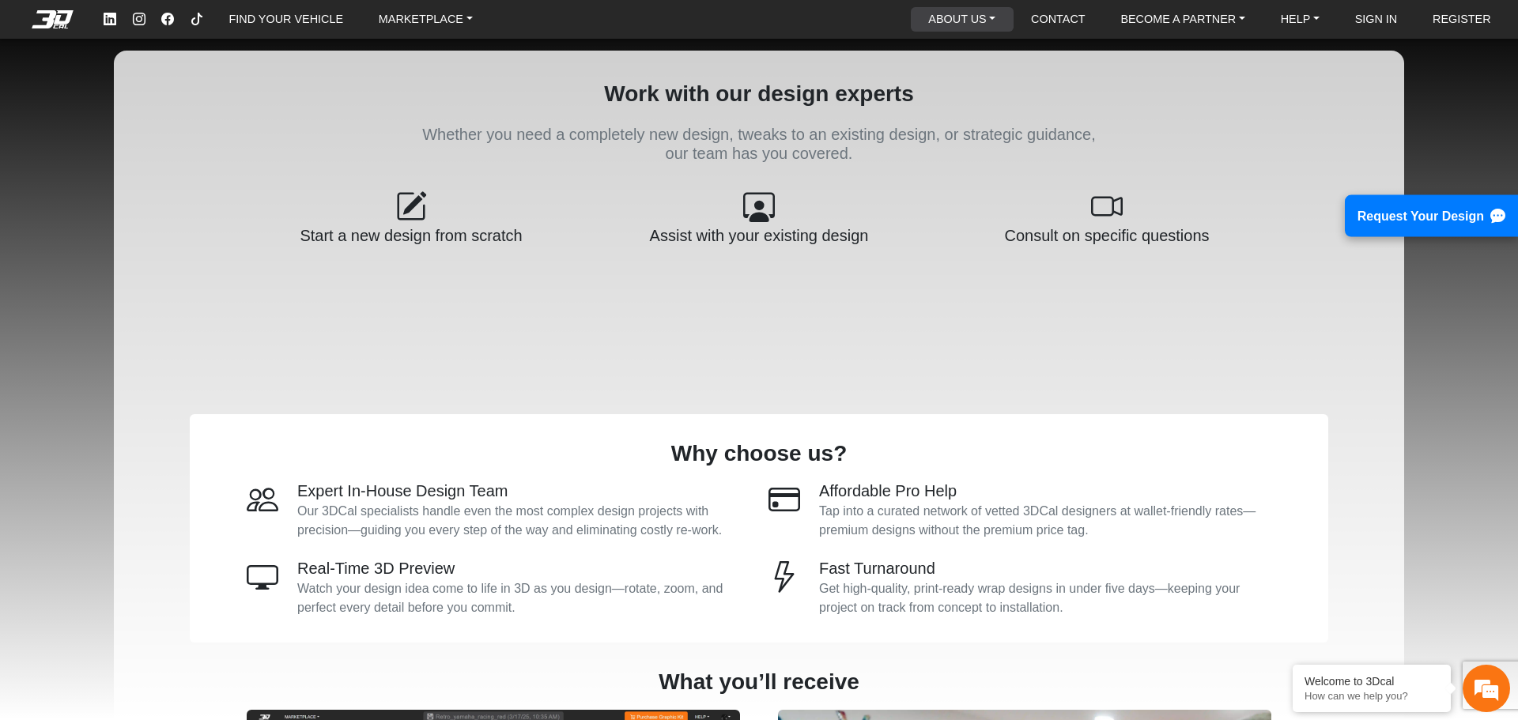
click at [991, 20] on link "ABOUT US" at bounding box center [962, 19] width 80 height 25
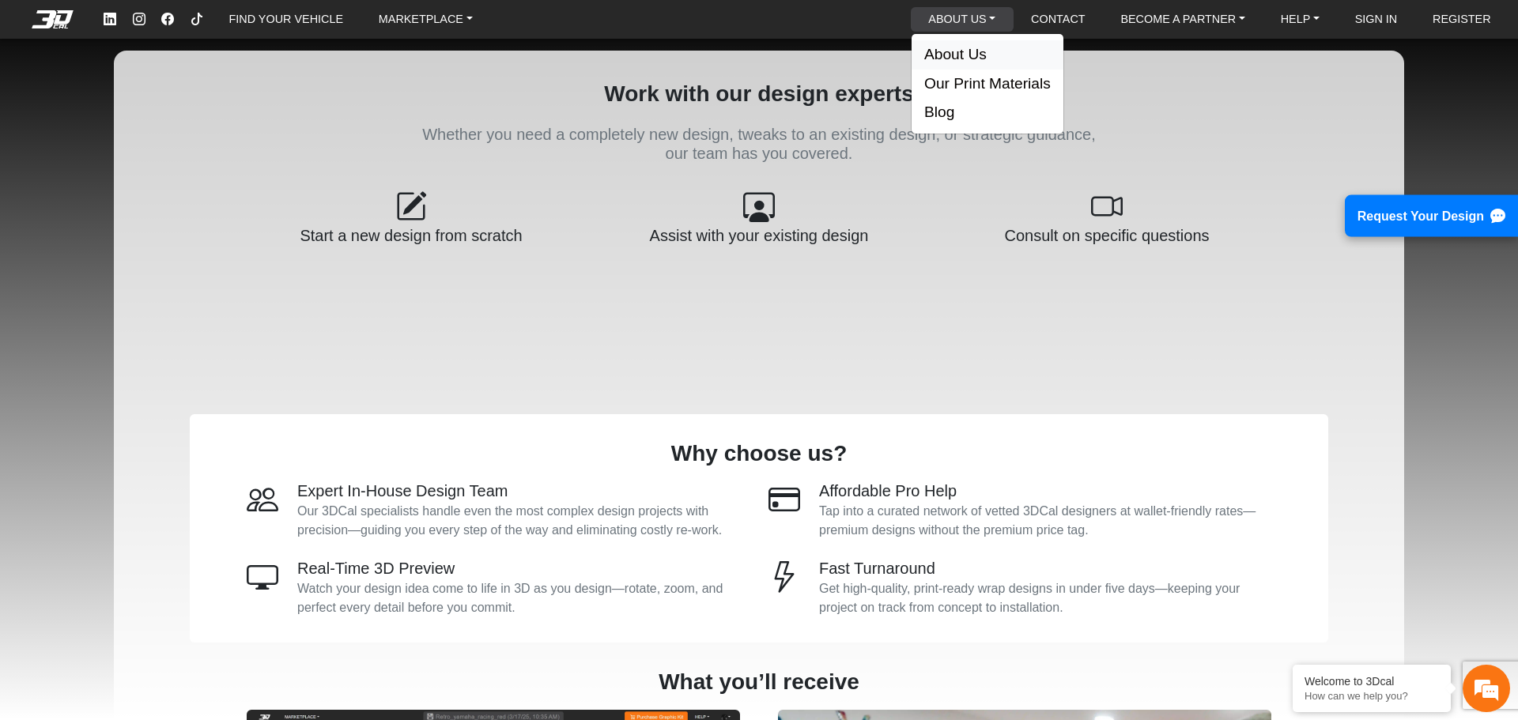
click at [990, 43] on button "About Us" at bounding box center [988, 54] width 152 height 29
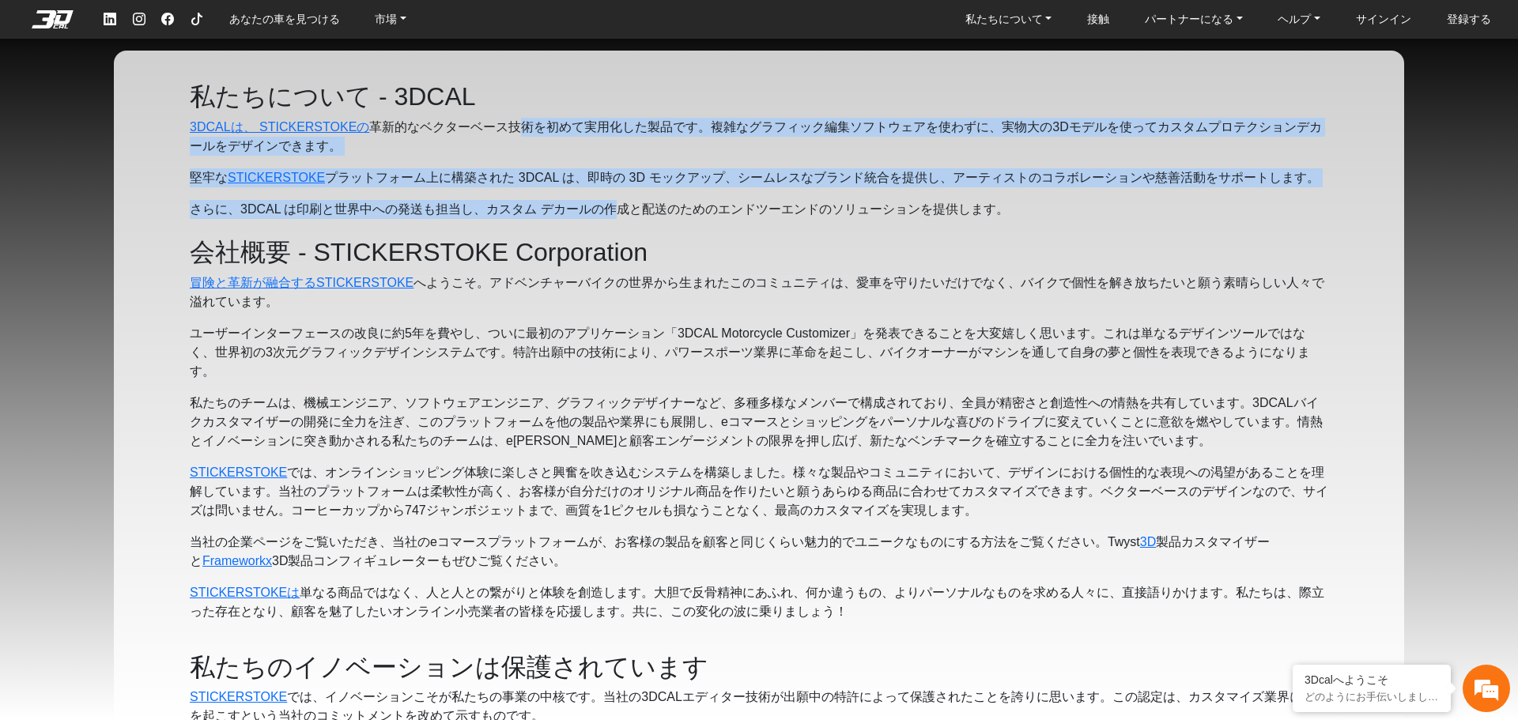
drag, startPoint x: 515, startPoint y: 131, endPoint x: 640, endPoint y: 202, distance: 143.4
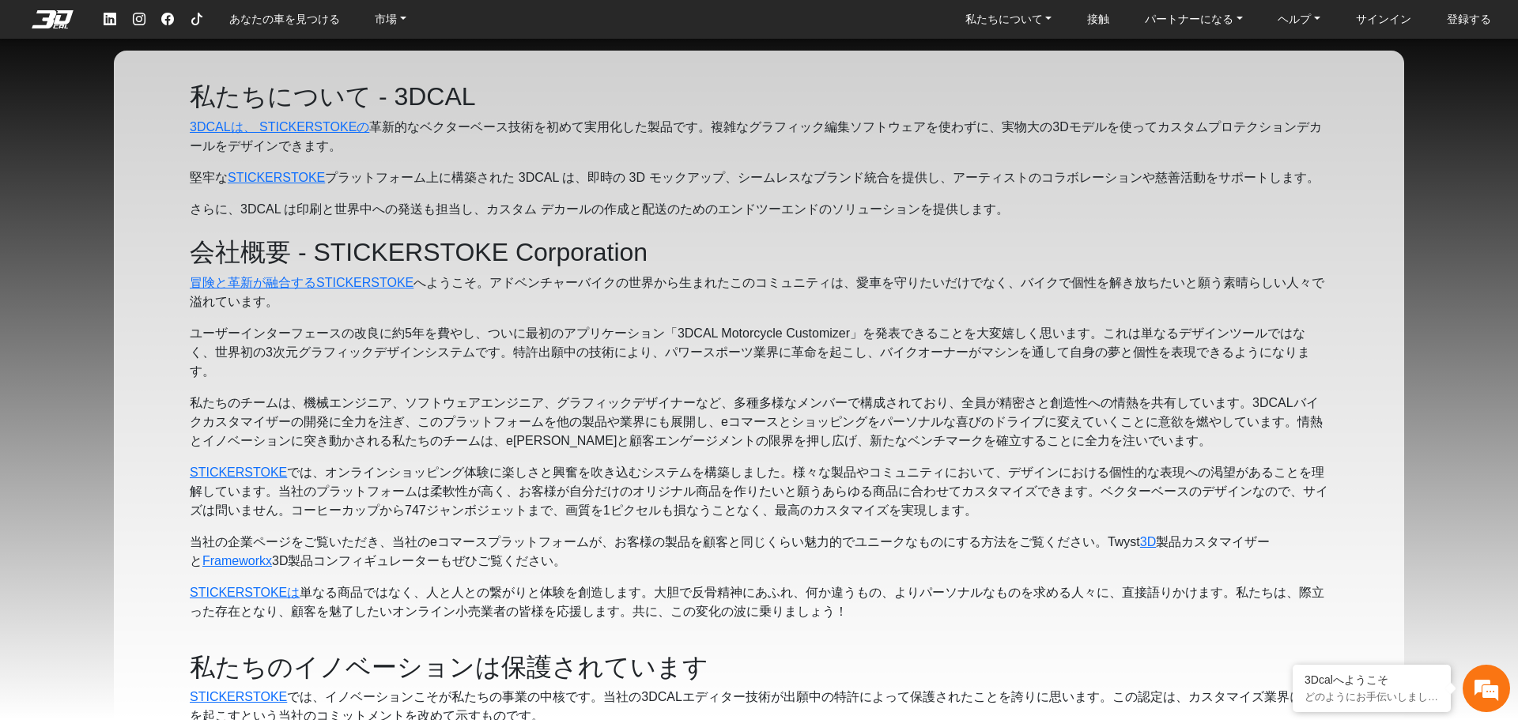
click at [708, 203] on font "さらに、3DCAL は印刷と世界中への発送も担当し、カスタム デカールの作成と配送のためのエンドツーエンドのソリューションを提供します。" at bounding box center [599, 208] width 819 height 13
click at [695, 209] on font "さらに、3DCAL は印刷と世界中への発送も担当し、カスタム デカールの作成と配送のためのエンドツーエンドのソリューションを提供します。" at bounding box center [599, 208] width 819 height 13
click at [685, 210] on font "さらに、3DCAL は印刷と世界中への発送も担当し、カスタム デカールの作成と配送のためのエンドツーエンドのソリューションを提供します。" at bounding box center [599, 208] width 819 height 13
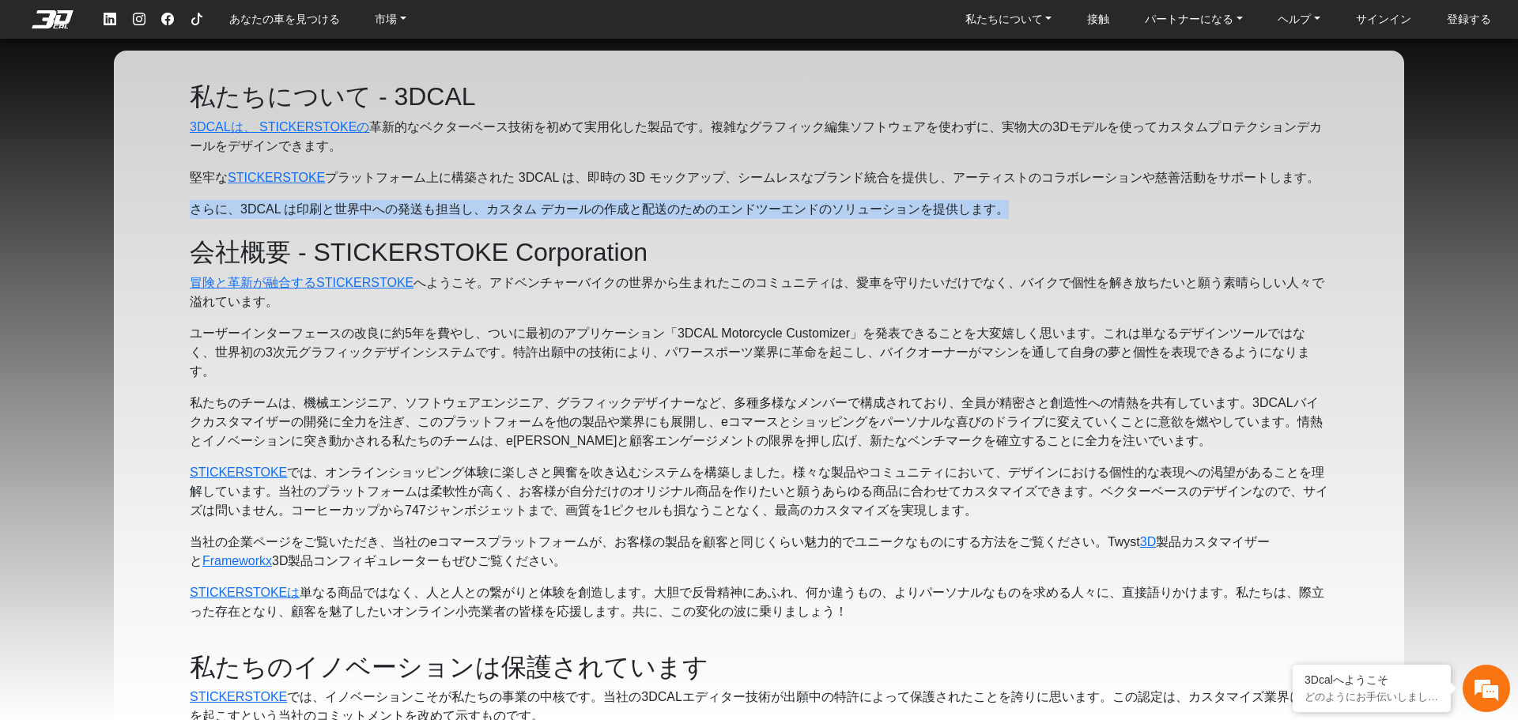
click at [685, 210] on font "さらに、3DCAL は印刷と世界中への発送も担当し、カスタム デカールの作成と配送のためのエンドツーエンドのソリューションを提供します。" at bounding box center [599, 208] width 819 height 13
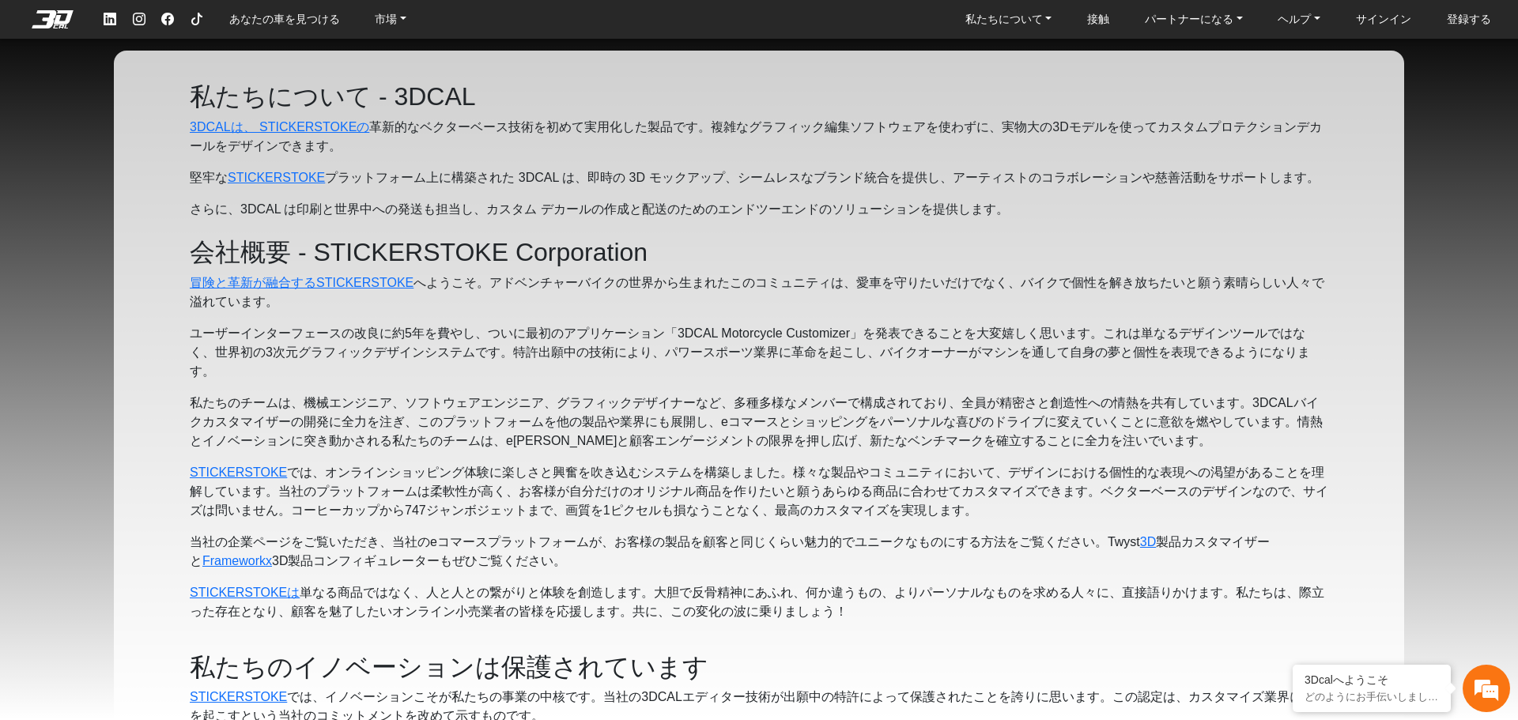
click at [658, 281] on font "。アドベンチャーバイクの世界から生まれたこのコミュニティは、愛車を守りたいだけでなく、バ​​イクで個性を解き放ちたいと願う素晴らしい人々で溢れています。" at bounding box center [757, 292] width 1135 height 32
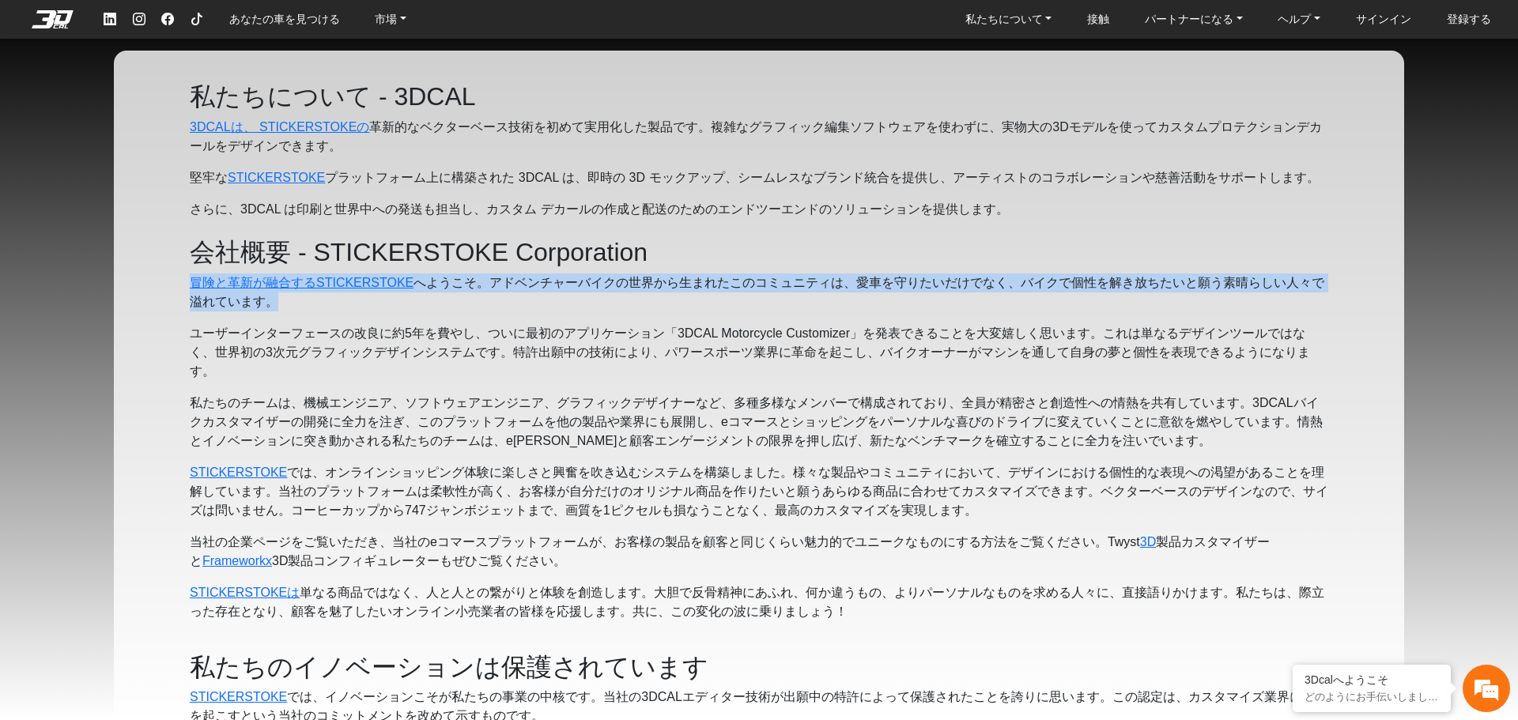
click at [658, 281] on font "。アドベンチャーバイクの世界から生まれたこのコミュニティは、愛車を守りたいだけでなく、バ​​イクで個性を解き放ちたいと願う素晴らしい人々で溢れています。" at bounding box center [757, 292] width 1135 height 32
click at [698, 292] on font "。アドベンチャーバイクの世界から生まれたこのコミュニティは、愛車を守りたいだけでなく、バ​​イクで個性を解き放ちたいと願う素晴らしい人々で溢れています。" at bounding box center [757, 292] width 1135 height 32
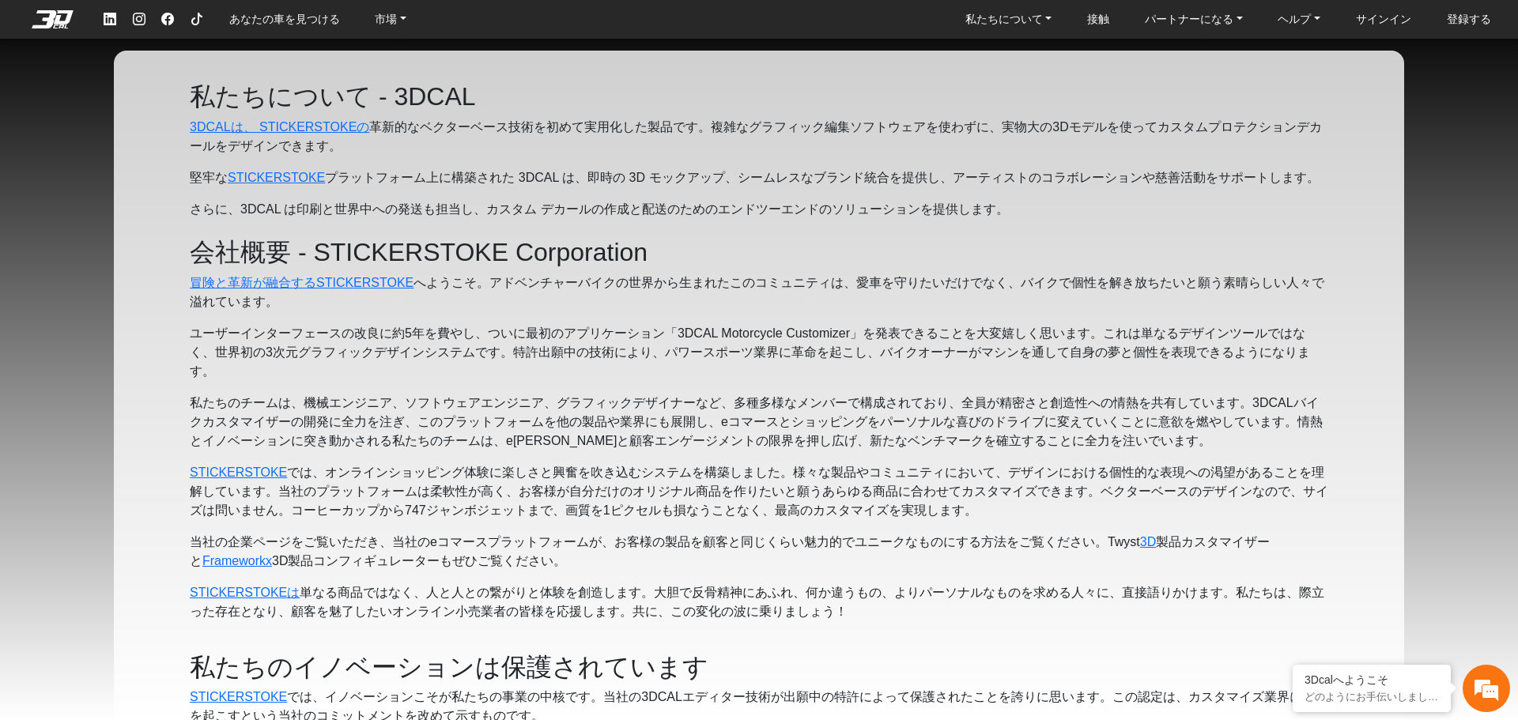
click at [649, 338] on font "ユーザーインターフェースの改良に約5年を費やし、ついに最初のアプリケーション「3DCAL Motorcycle Customizer」を発表できることを大変嬉…" at bounding box center [750, 352] width 1120 height 51
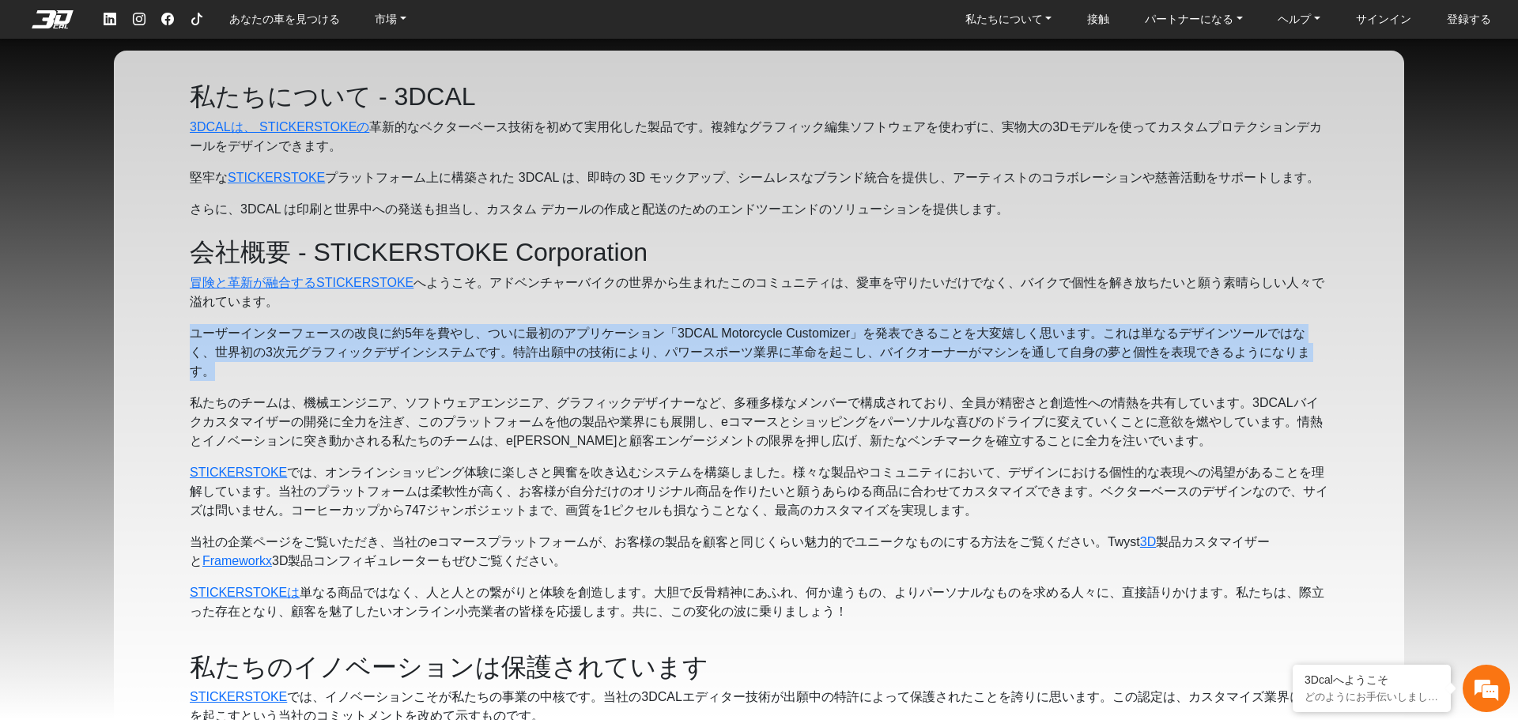
click at [649, 338] on font "ユーザーインターフェースの改良に約5年を費やし、ついに最初のアプリケーション「3DCAL Motorcycle Customizer」を発表できることを大変嬉…" at bounding box center [750, 352] width 1120 height 51
click at [635, 330] on font "ユーザーインターフェースの改良に約5年を費やし、ついに最初のアプリケーション「3DCAL Motorcycle Customizer」を発表できることを大変嬉…" at bounding box center [750, 352] width 1120 height 51
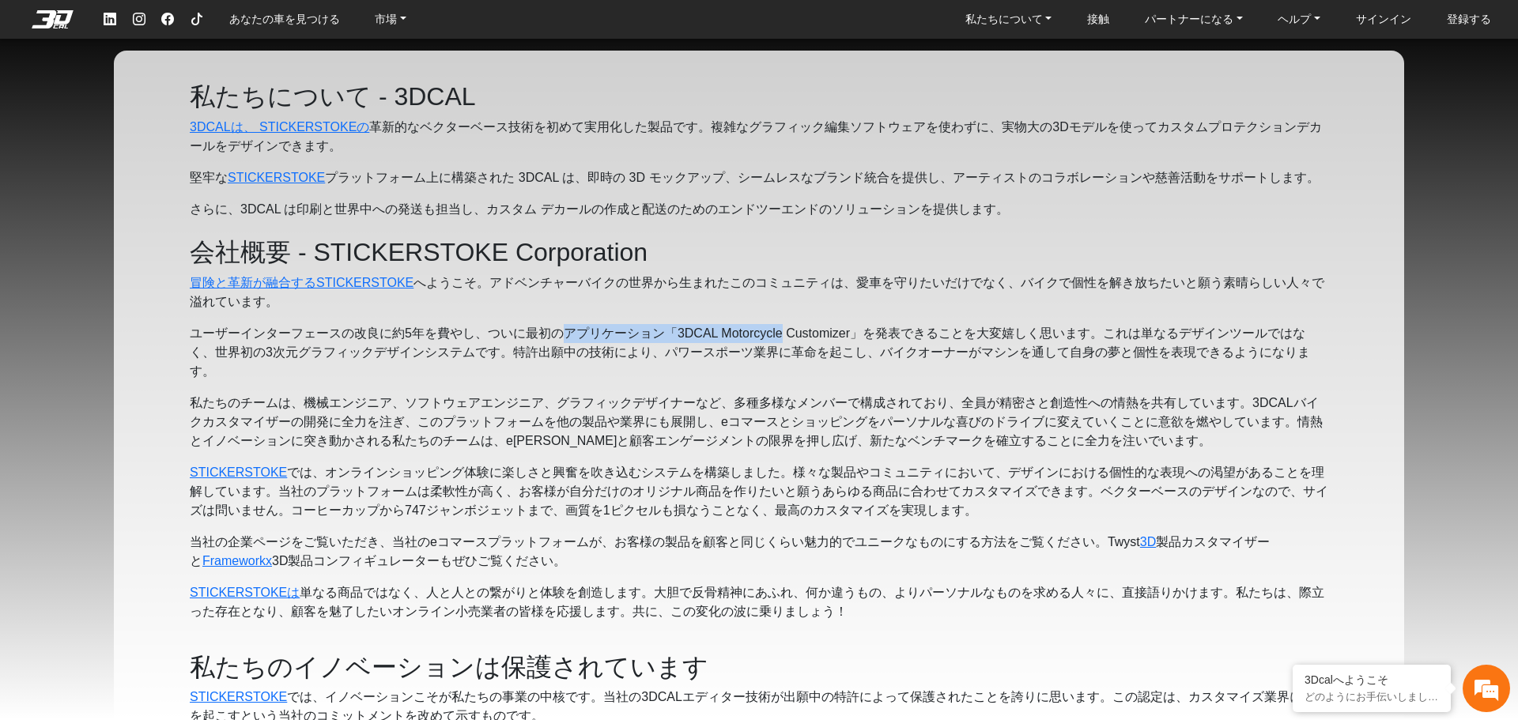
drag, startPoint x: 635, startPoint y: 330, endPoint x: 695, endPoint y: 337, distance: 60.5
click at [734, 338] on font "ユーザーインターフェースの改良に約5年を費やし、ついに最初のアプリケーション「3DCAL Motorcycle Customizer」を発表できることを大変嬉…" at bounding box center [750, 352] width 1120 height 51
click at [695, 337] on font "ユーザーインターフェースの改良に約5年を費やし、ついに最初のアプリケーション「3DCAL Motorcycle Customizer」を発表できることを大変嬉…" at bounding box center [750, 352] width 1120 height 51
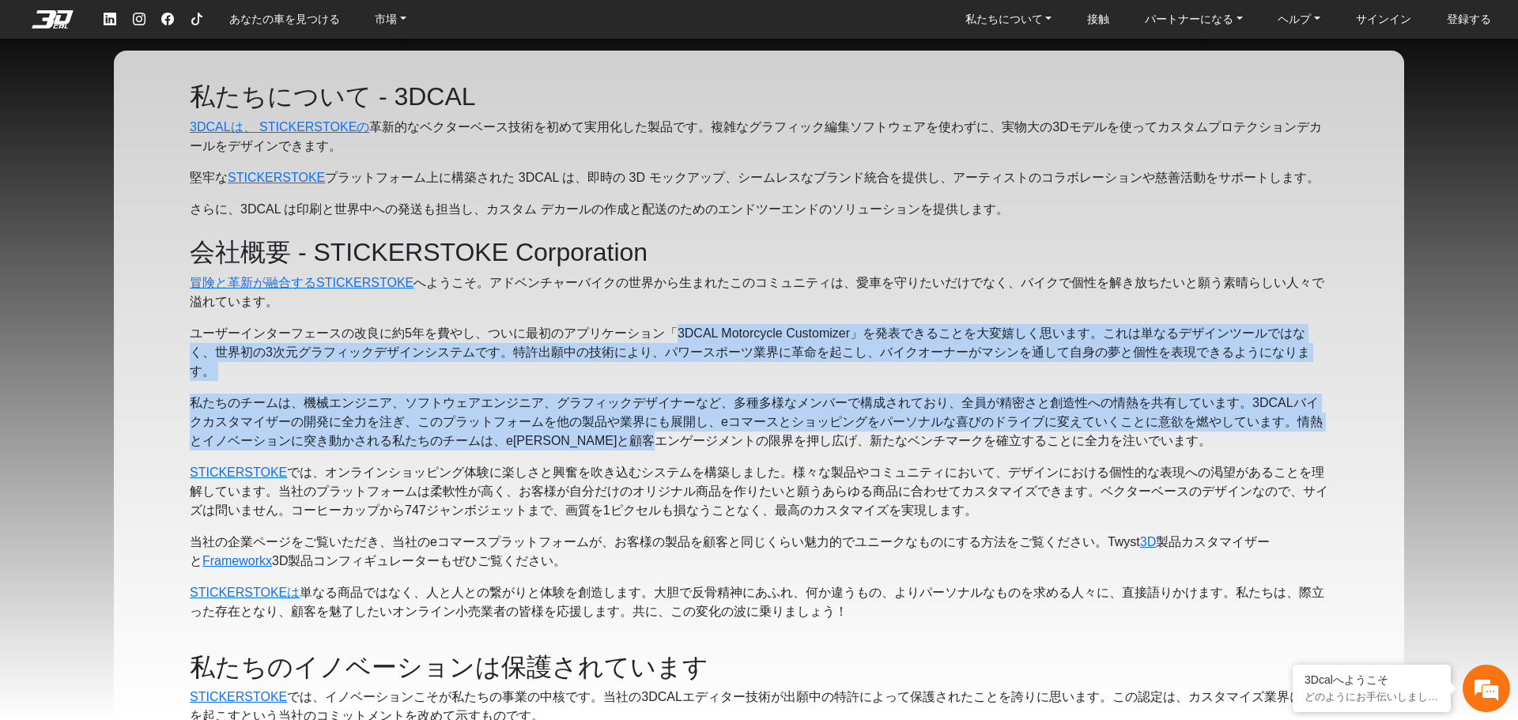
drag, startPoint x: 677, startPoint y: 335, endPoint x: 705, endPoint y: 436, distance: 105.1
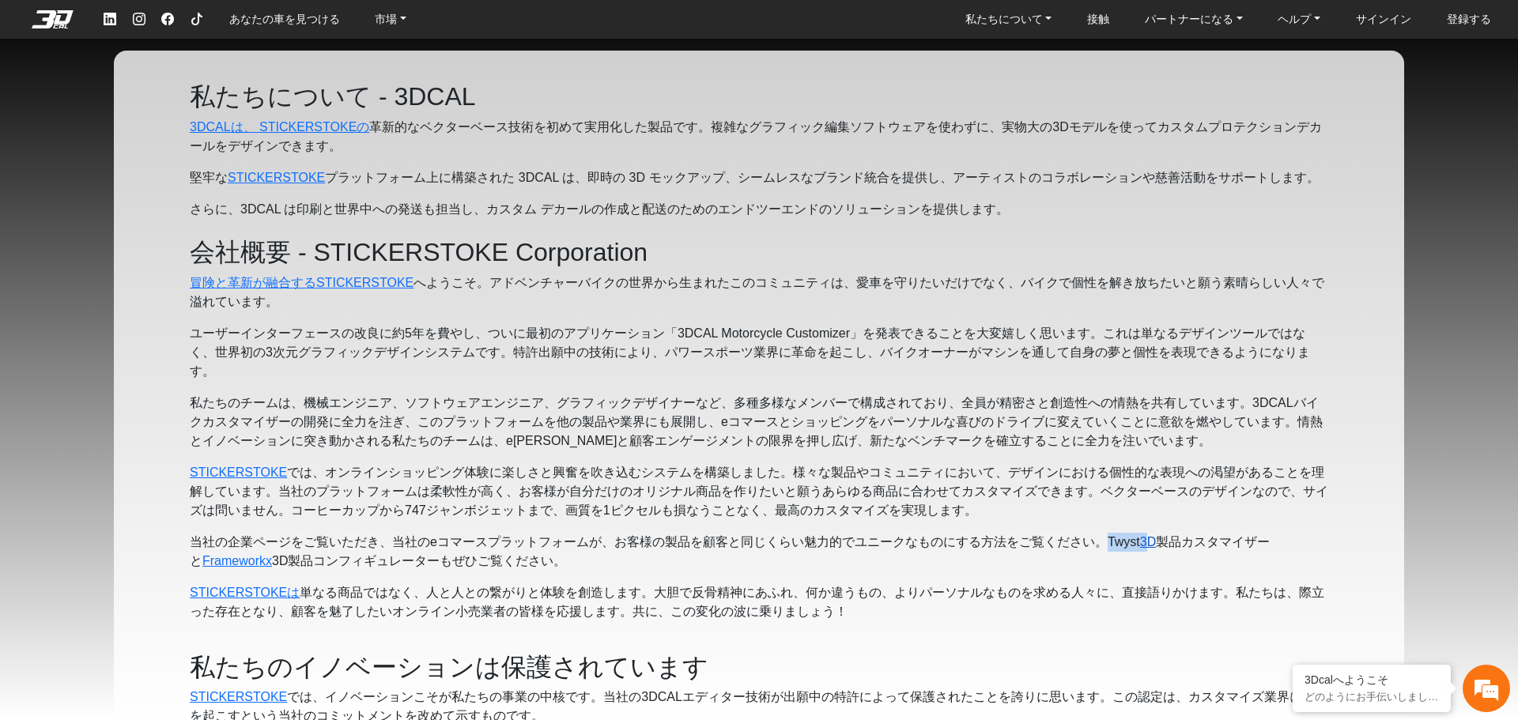
drag, startPoint x: 1105, startPoint y: 546, endPoint x: 1149, endPoint y: 546, distance: 44.3
click at [1149, 546] on p "当社の企業ページをご覧いただき、当社のeコマースプラットフォームが、お客様の製品を顧客と同じくらい魅力的でユニークなものにする方法をご覧ください。Twyst …" at bounding box center [759, 552] width 1139 height 38
drag, startPoint x: 1186, startPoint y: 549, endPoint x: 1171, endPoint y: 547, distance: 15.1
click at [1187, 549] on font "製品カスタマイザーと" at bounding box center [730, 551] width 1080 height 32
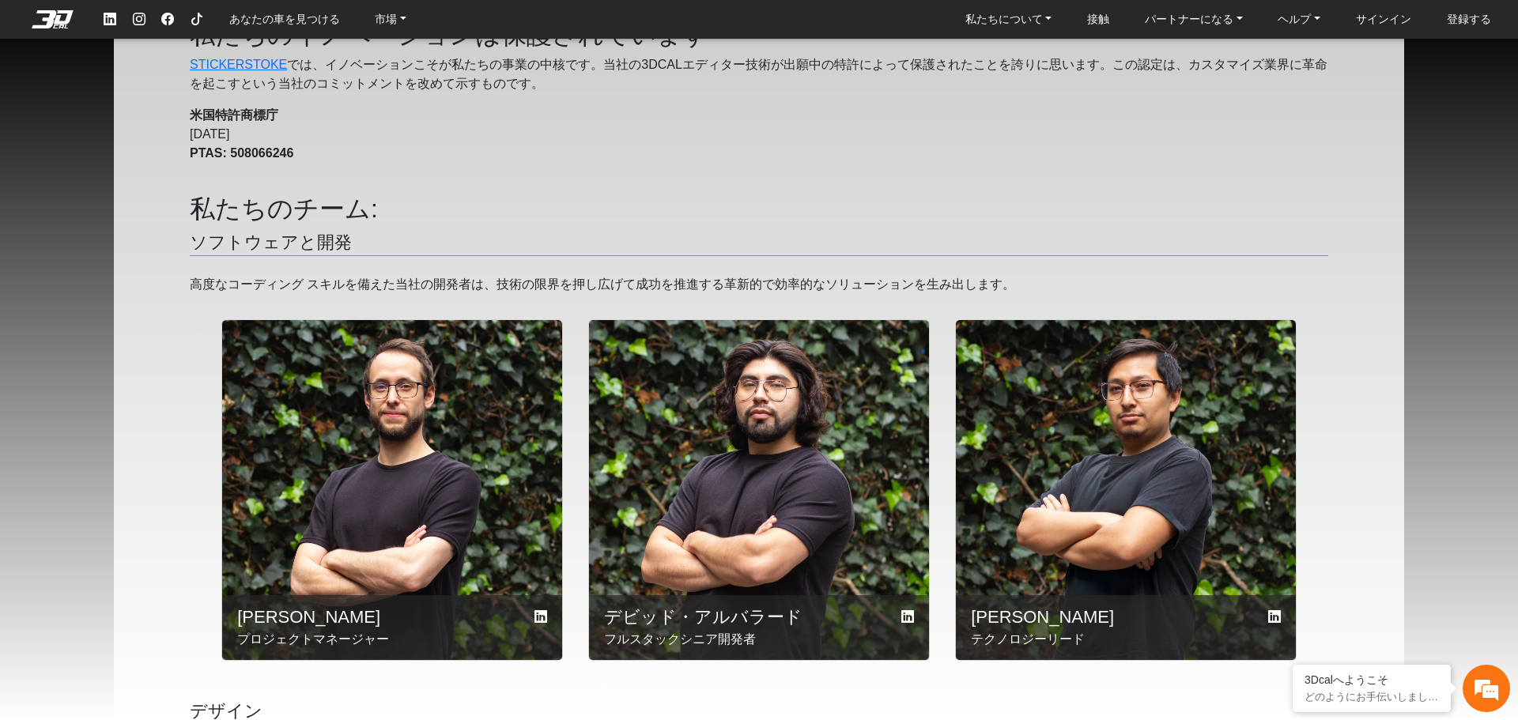
scroll to position [395, 0]
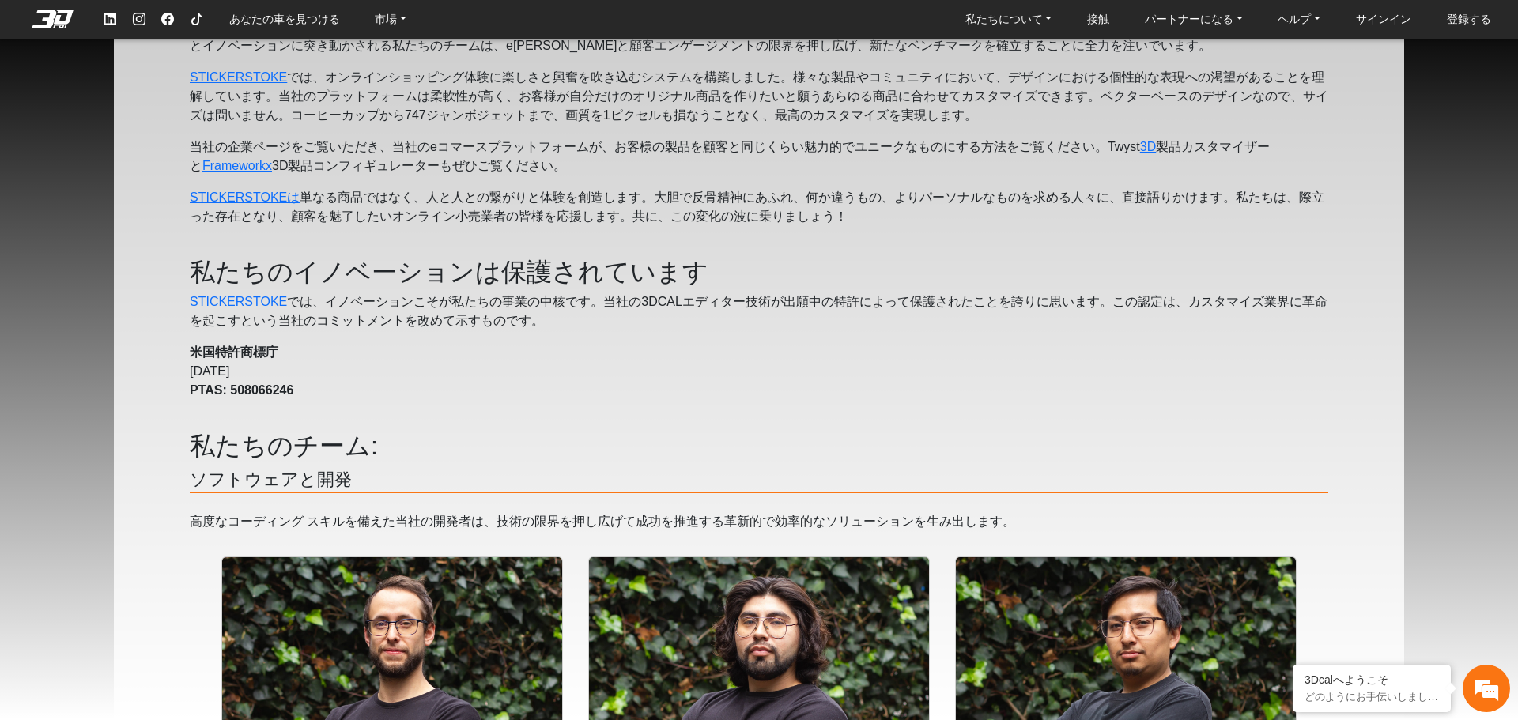
drag, startPoint x: 829, startPoint y: 286, endPoint x: 731, endPoint y: 255, distance: 102.0
drag, startPoint x: 727, startPoint y: 183, endPoint x: 602, endPoint y: 165, distance: 126.2
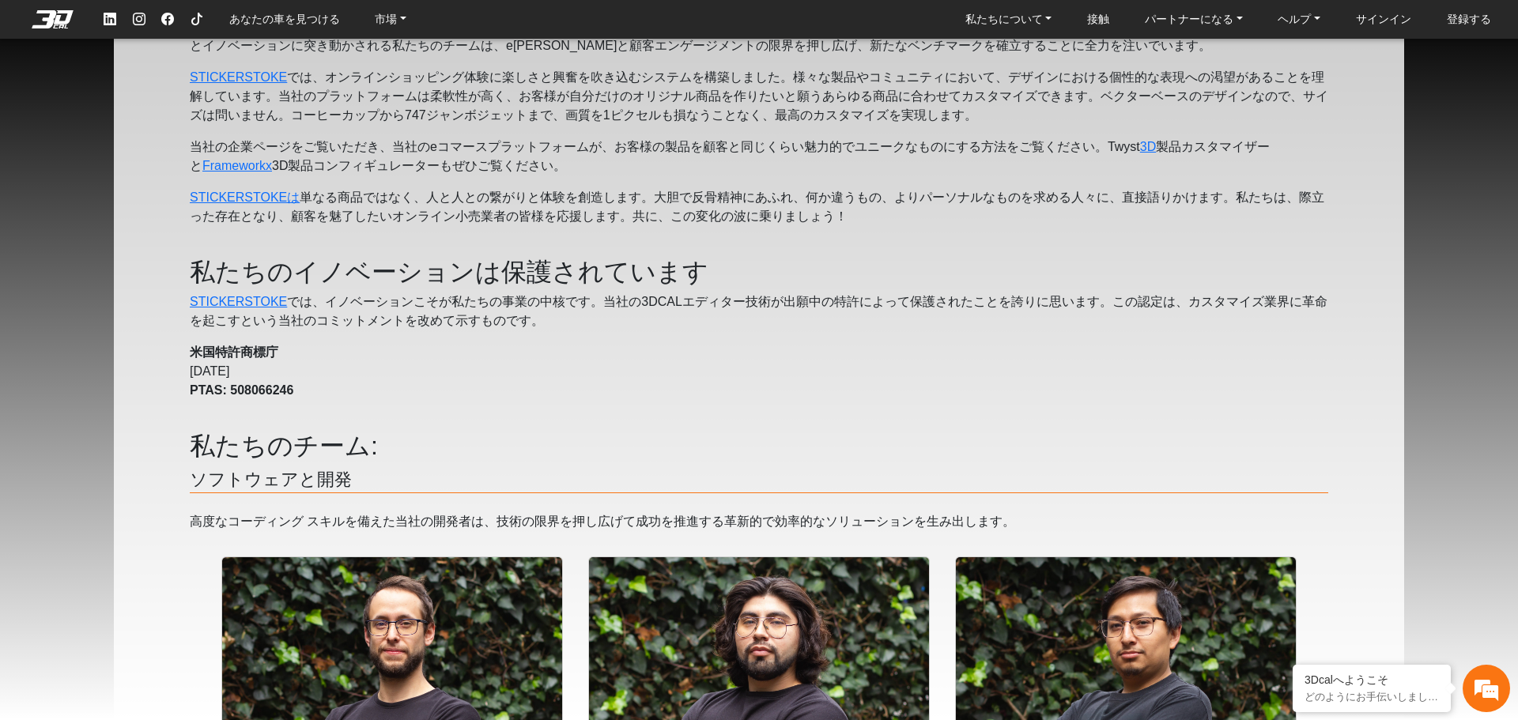
click at [602, 165] on p "当社の企業ページをご覧いただき、当社のeコマースプラットフォームが、お客様の製品を顧客と同じくらい魅力的でユニークなものにする方法をご覧ください。Twyst …" at bounding box center [759, 157] width 1139 height 38
drag, startPoint x: 639, startPoint y: 168, endPoint x: 516, endPoint y: 122, distance: 131.6
click at [517, 122] on font "、オンラインショッピング体験に楽しさと興奮を吹き込むシステムを構築しました。様々な製品やコミュニティにおいて、デザインにおける個性的な表現への渇望があることを…" at bounding box center [759, 95] width 1139 height 51
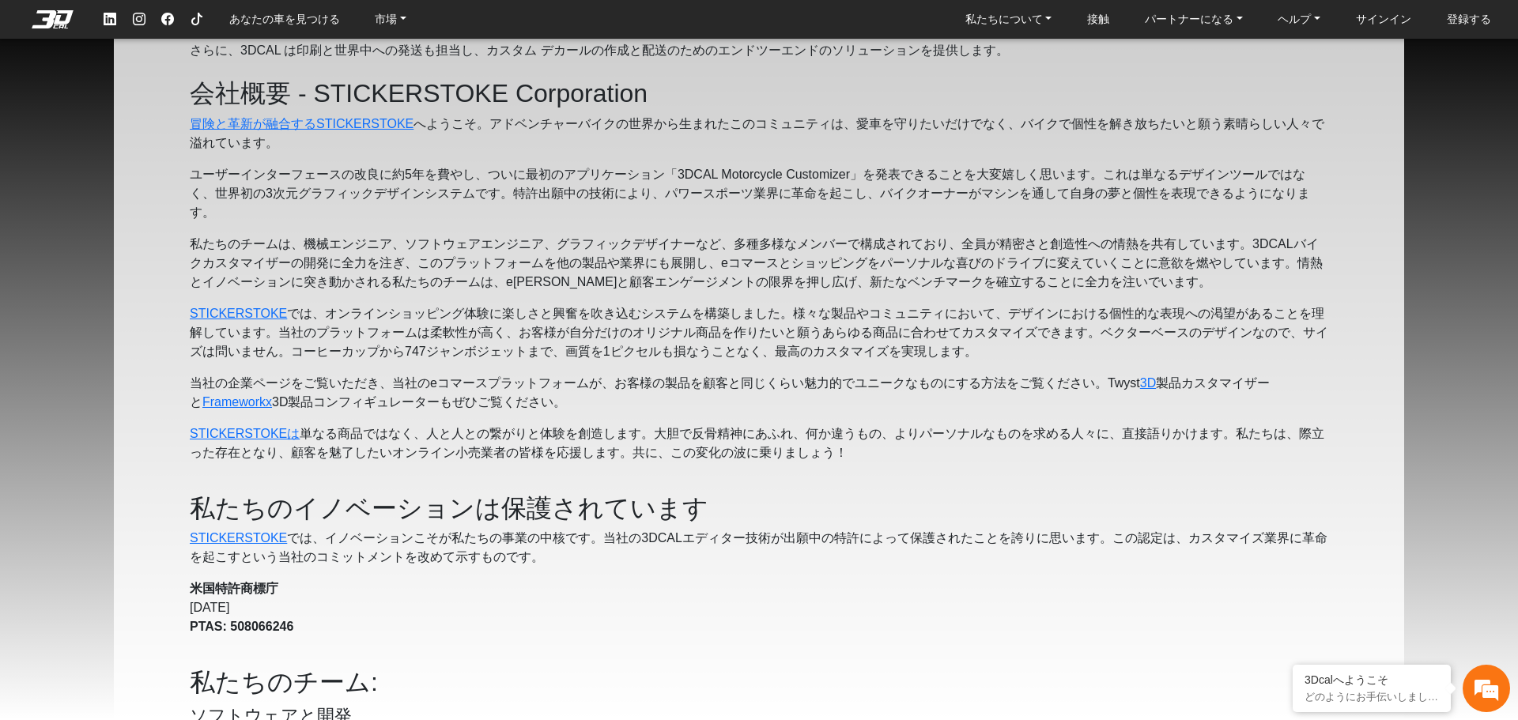
scroll to position [158, 0]
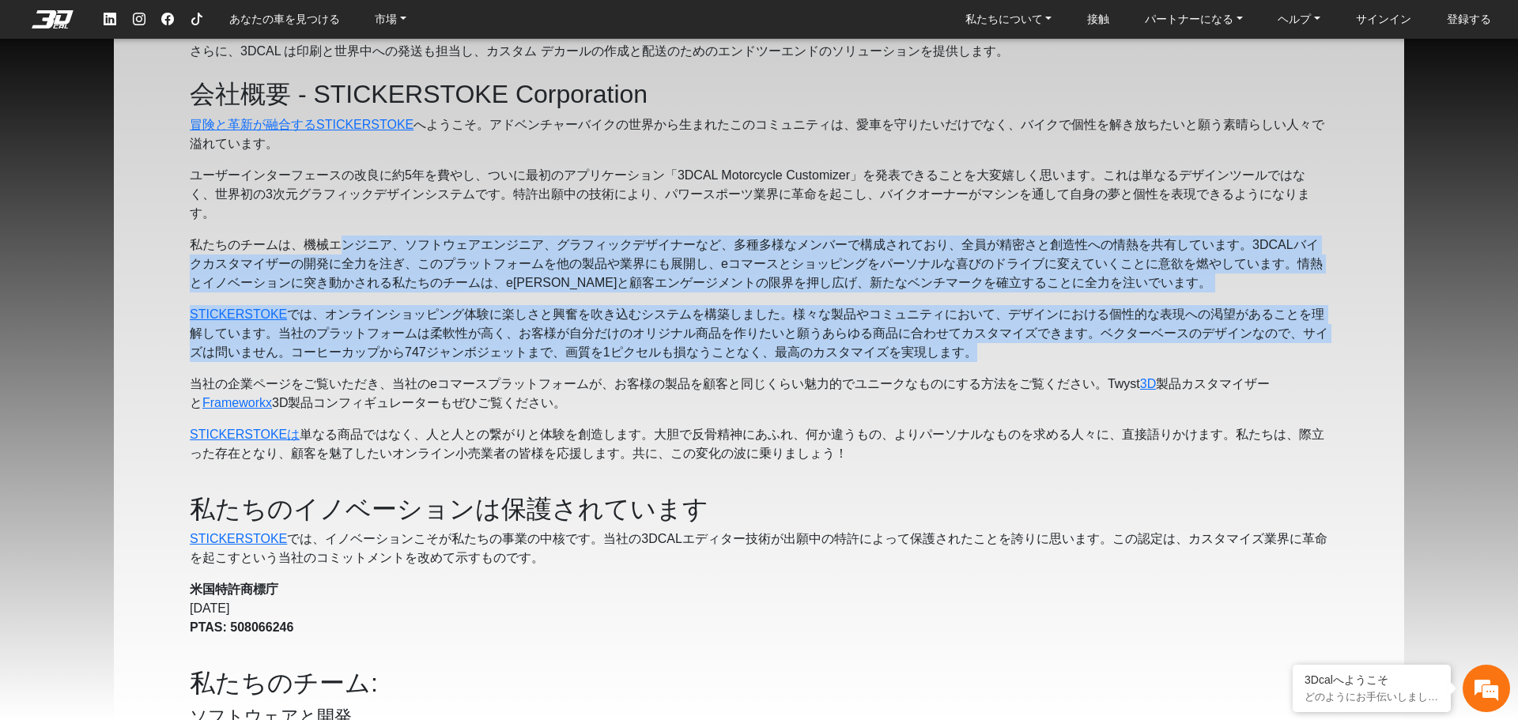
drag, startPoint x: 981, startPoint y: 361, endPoint x: 345, endPoint y: 244, distance: 647.0
click at [358, 270] on font "私たちのチームは、機械エンジニア、ソフトウェアエンジニア、グラフィックデザイナーなど、多種多様なメンバーで構成されており、全員が精密さと創造性への情熱を共有し…" at bounding box center [756, 263] width 1133 height 51
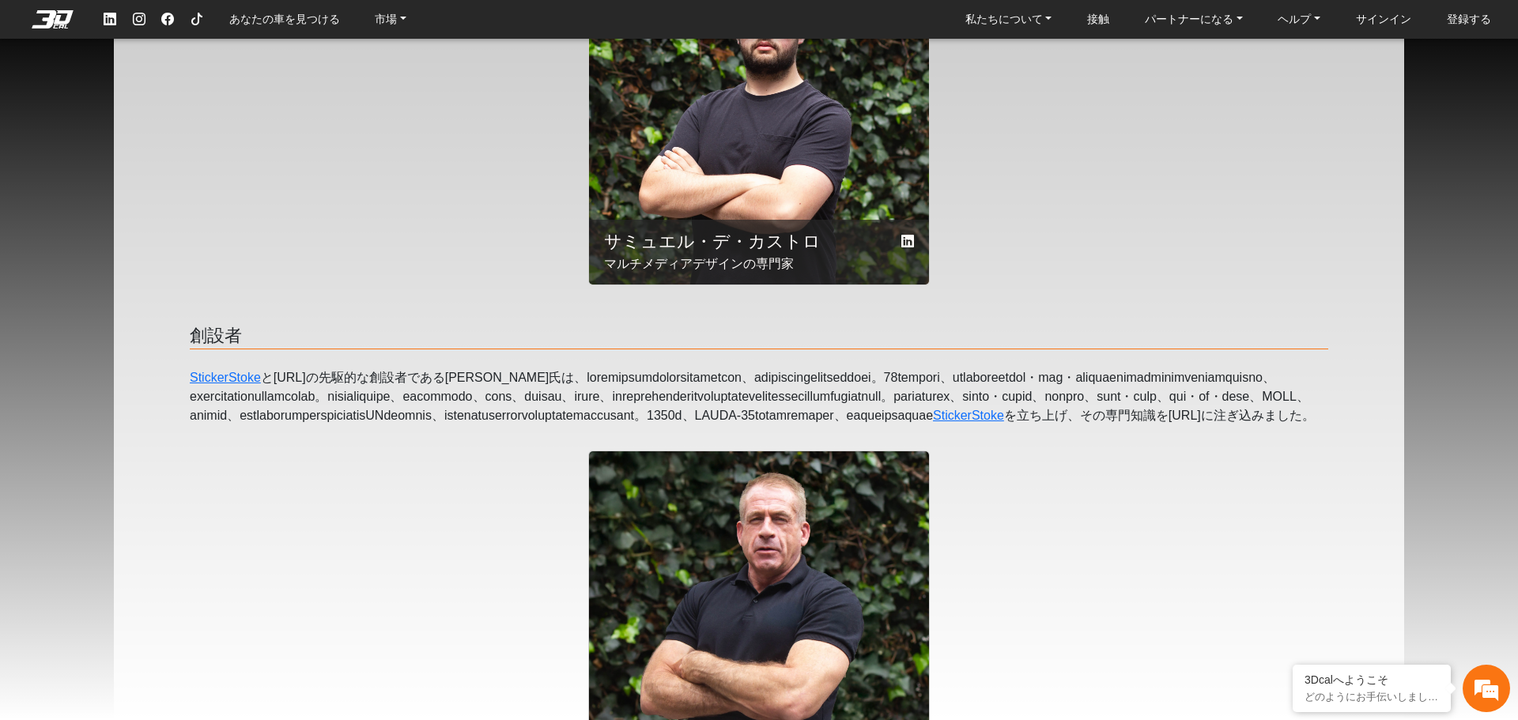
scroll to position [1581, 0]
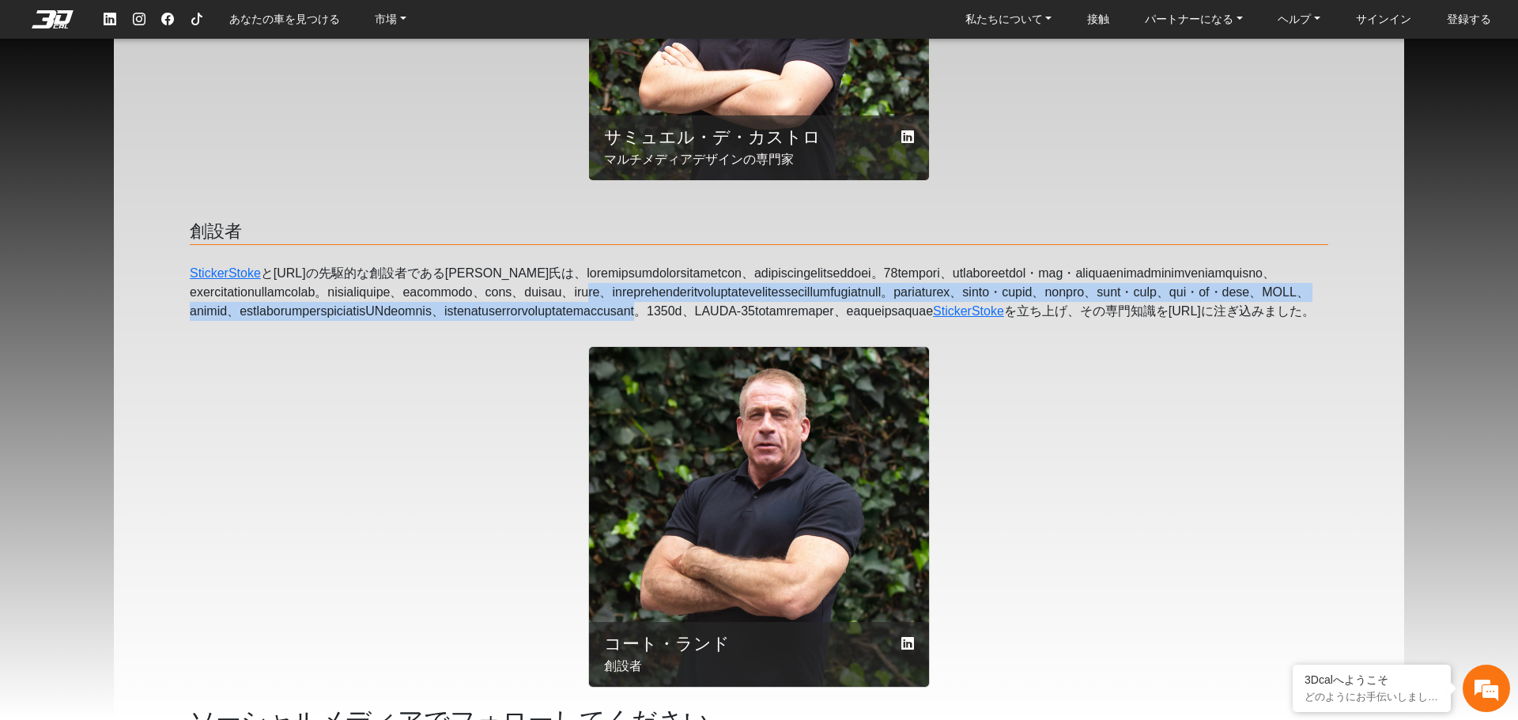
drag, startPoint x: 436, startPoint y: 309, endPoint x: 428, endPoint y: 350, distance: 41.9
click at [428, 318] on font at bounding box center [750, 291] width 1120 height 51
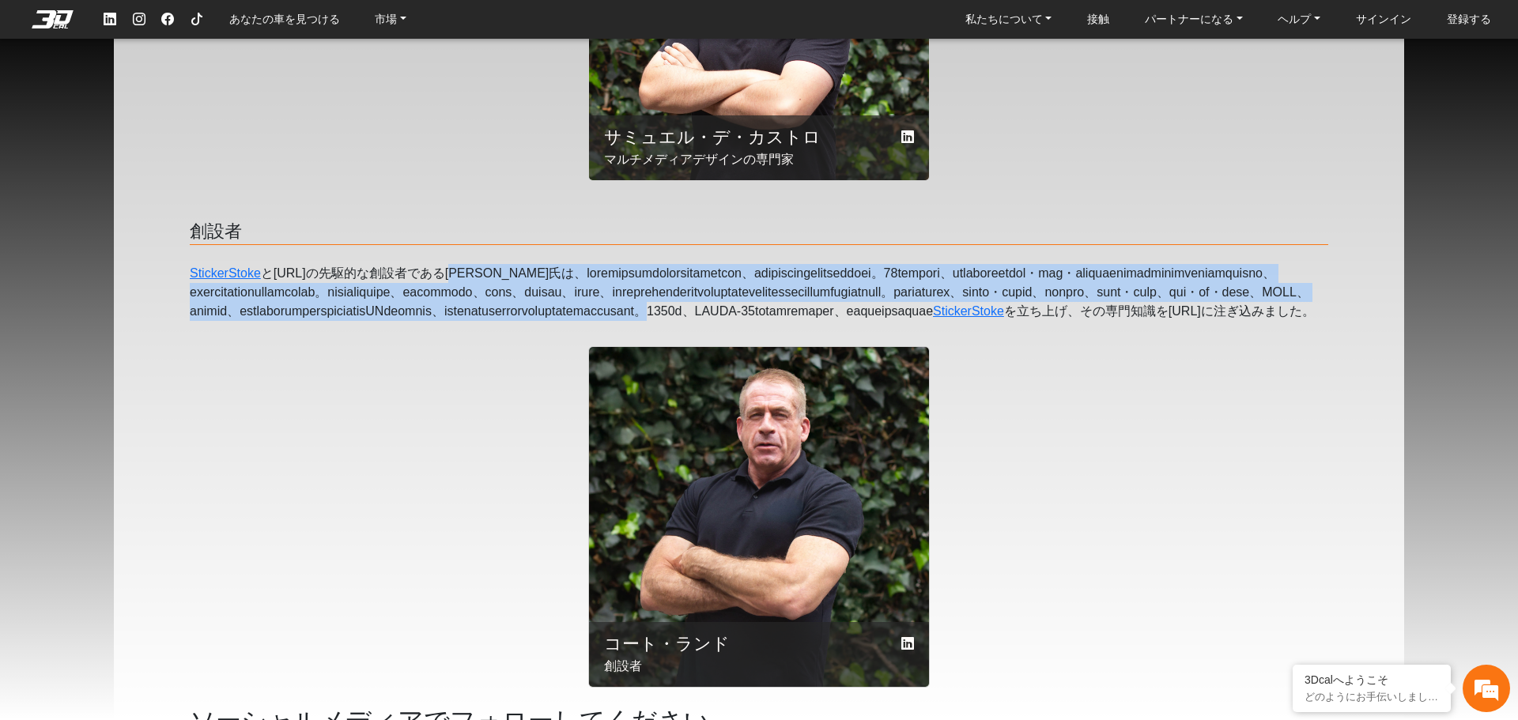
drag, startPoint x: 428, startPoint y: 350, endPoint x: 444, endPoint y: 274, distance: 78.5
click at [444, 274] on font "と[URL]の先駆的な創設者である[PERSON_NAME]氏は、" at bounding box center [750, 291] width 1120 height 51
click at [441, 282] on font at bounding box center [750, 291] width 1120 height 51
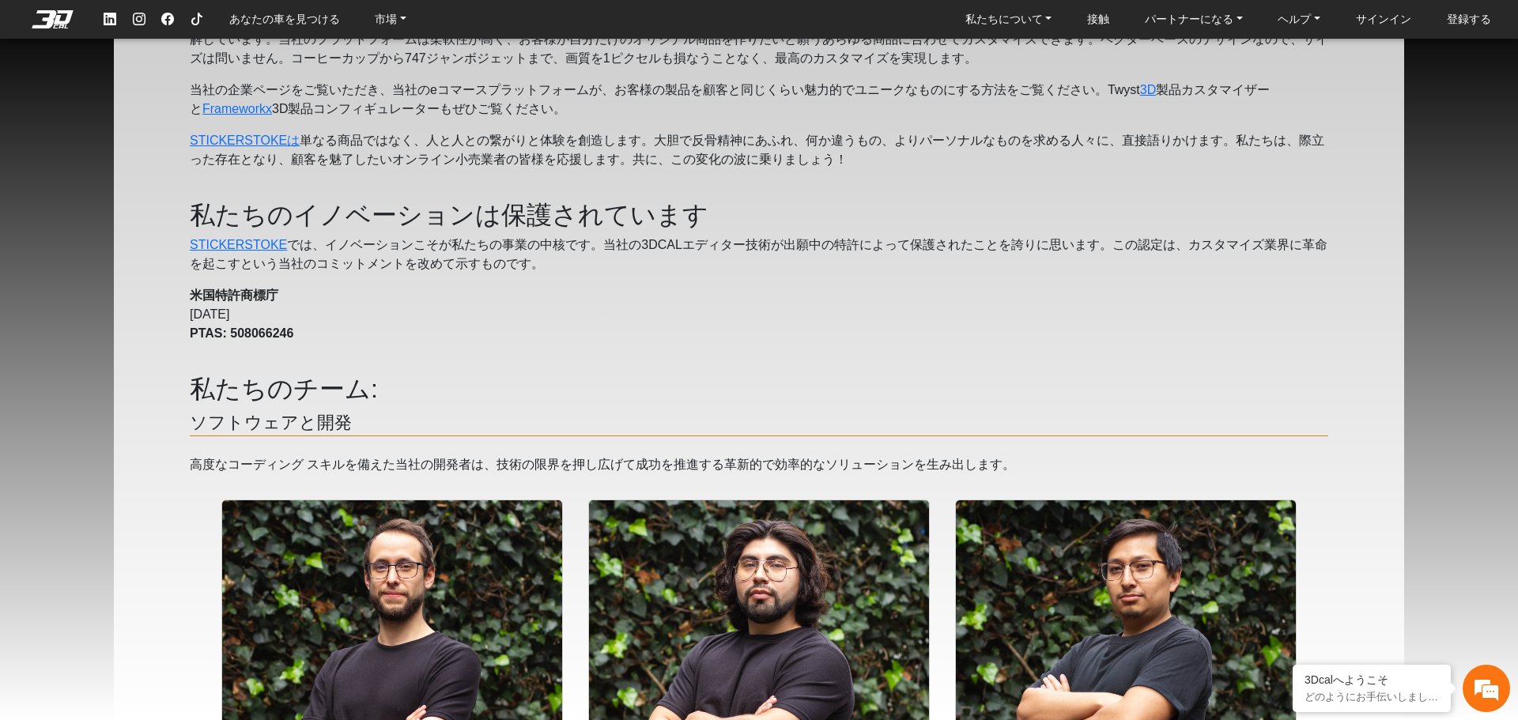
scroll to position [136, 0]
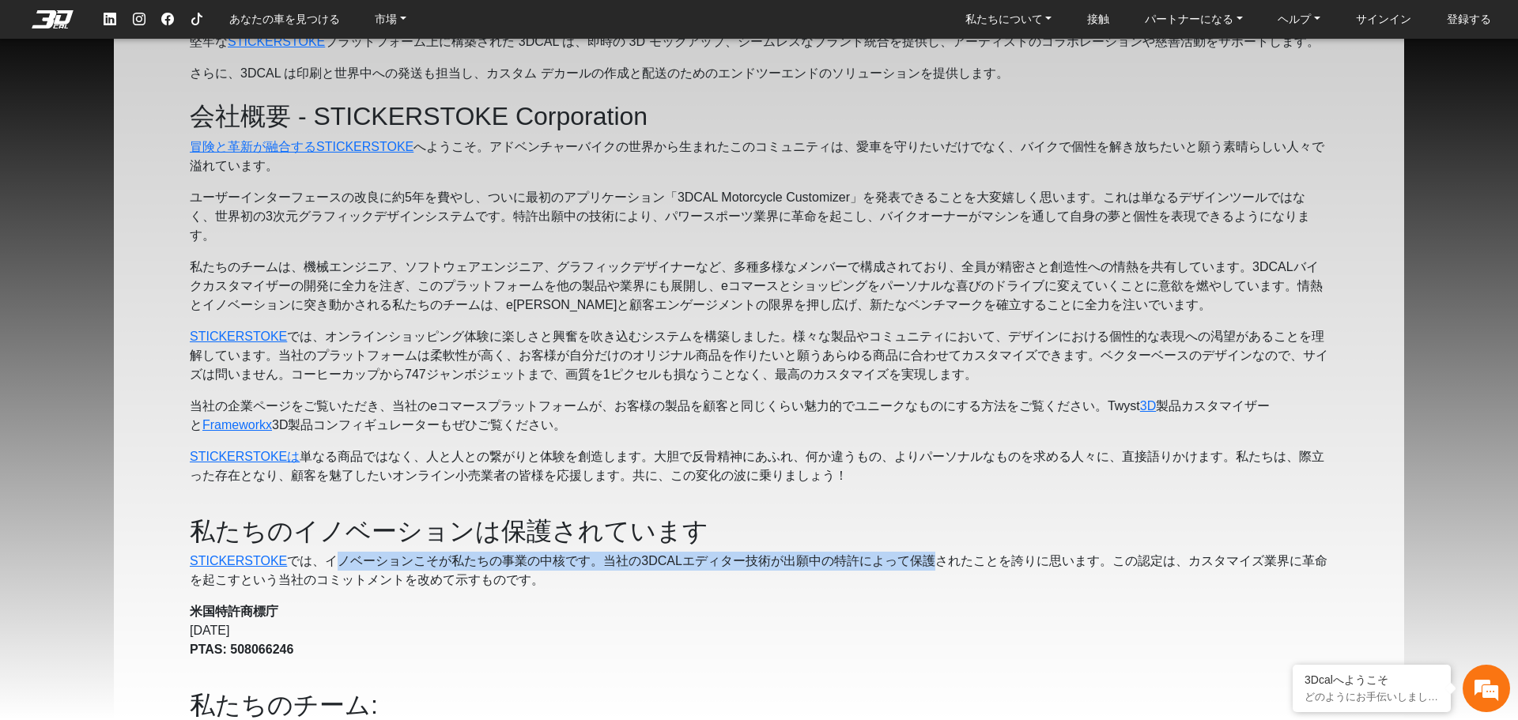
drag, startPoint x: 334, startPoint y: 560, endPoint x: 921, endPoint y: 568, distance: 586.7
click at [921, 568] on font "、イノベーションこそが私たちの事業の中核です。当社の3DCALエディター技術が出願中の特許によって保護されたことを誇りに思います。この認定は、カスタマイズ業界…" at bounding box center [759, 570] width 1138 height 32
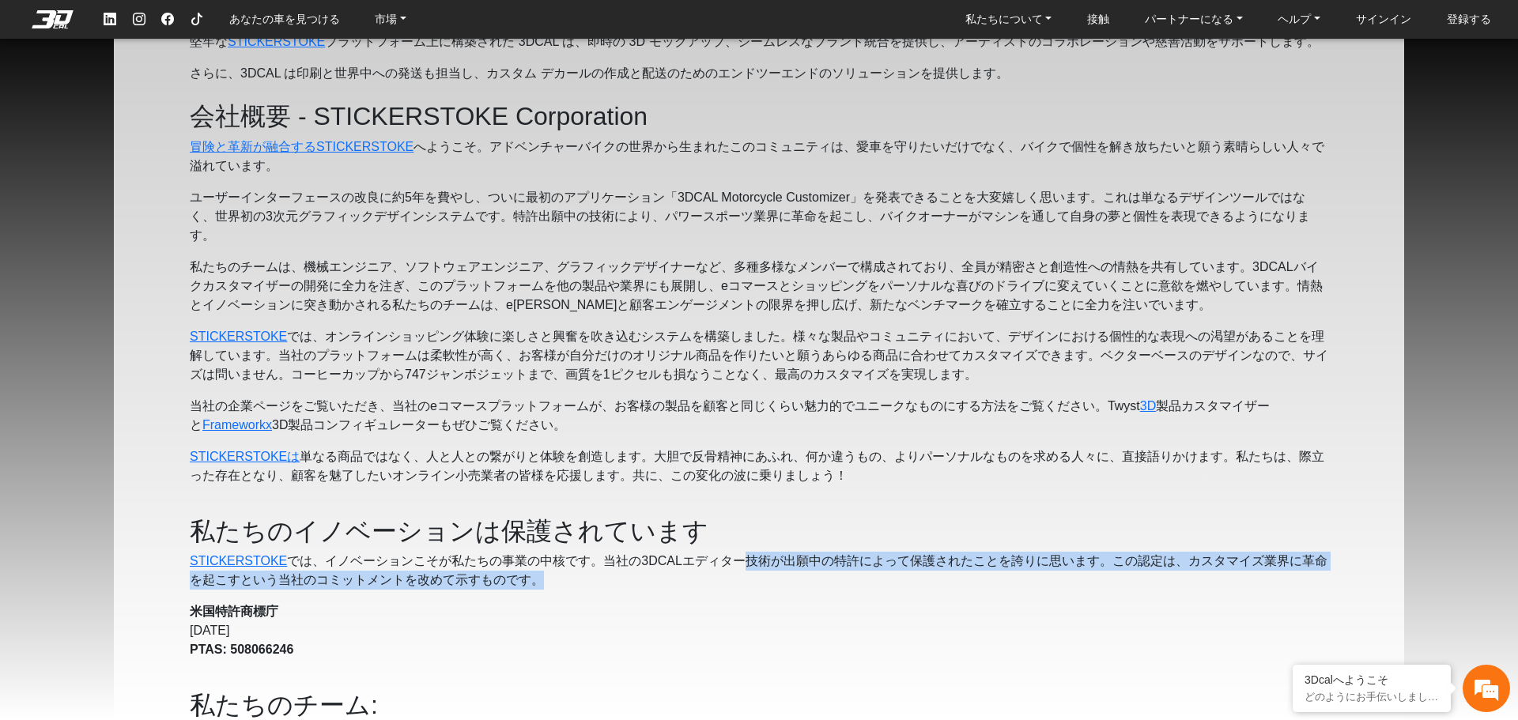
drag, startPoint x: 731, startPoint y: 566, endPoint x: 661, endPoint y: 591, distance: 74.8
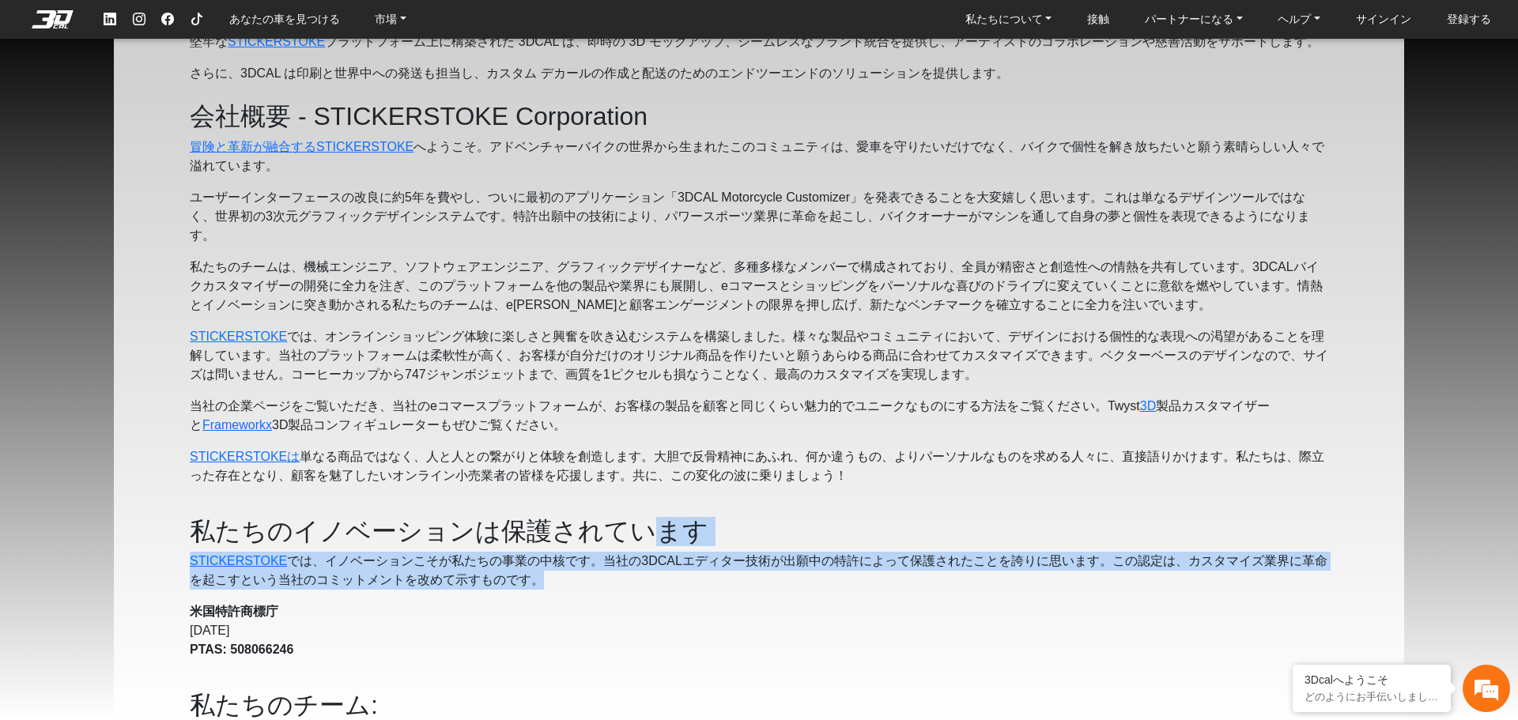
drag, startPoint x: 661, startPoint y: 591, endPoint x: 670, endPoint y: 532, distance: 60.1
click at [666, 544] on font "私たちのイノベーションは保護されています" at bounding box center [449, 531] width 519 height 28
drag, startPoint x: 643, startPoint y: 580, endPoint x: 653, endPoint y: 512, distance: 68.8
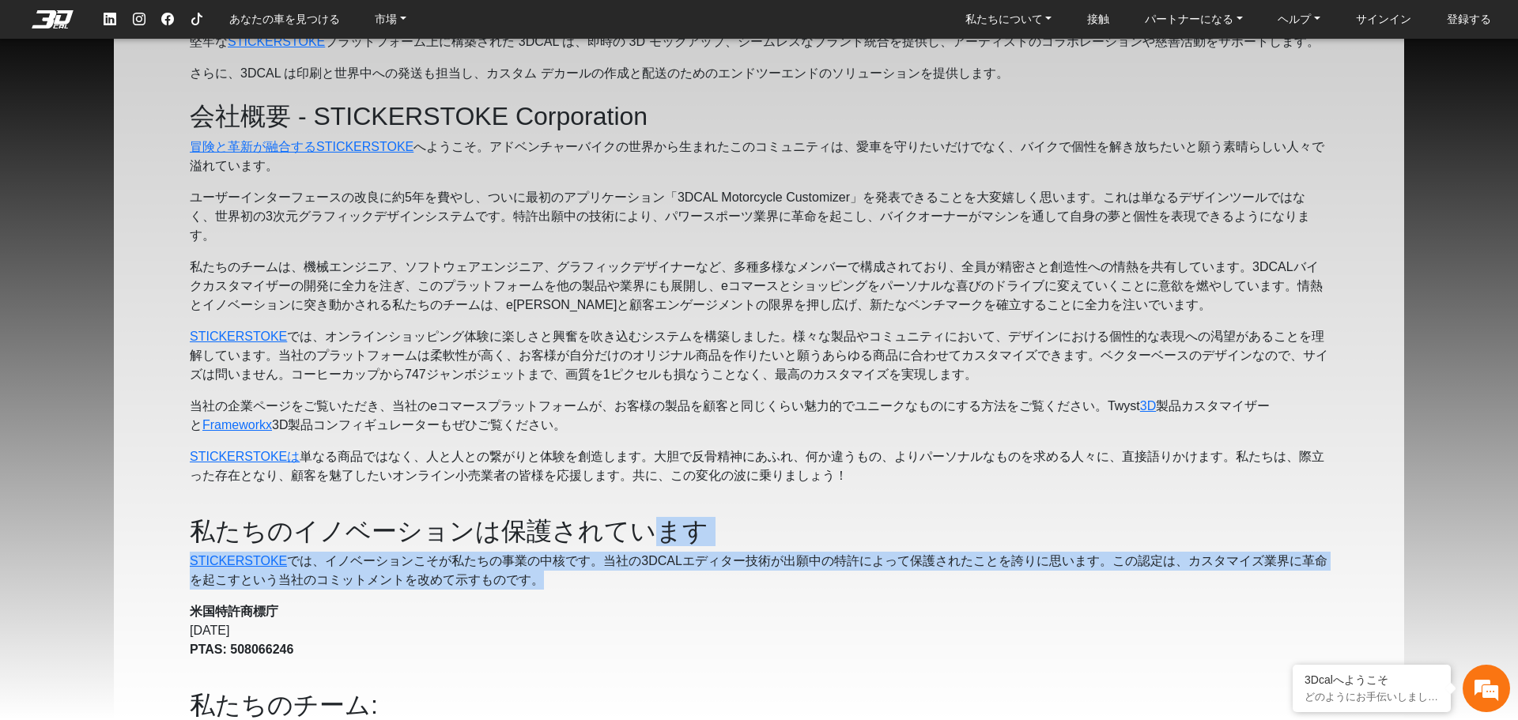
click at [653, 517] on font "私たちのイノベーションは保護されています" at bounding box center [449, 531] width 519 height 28
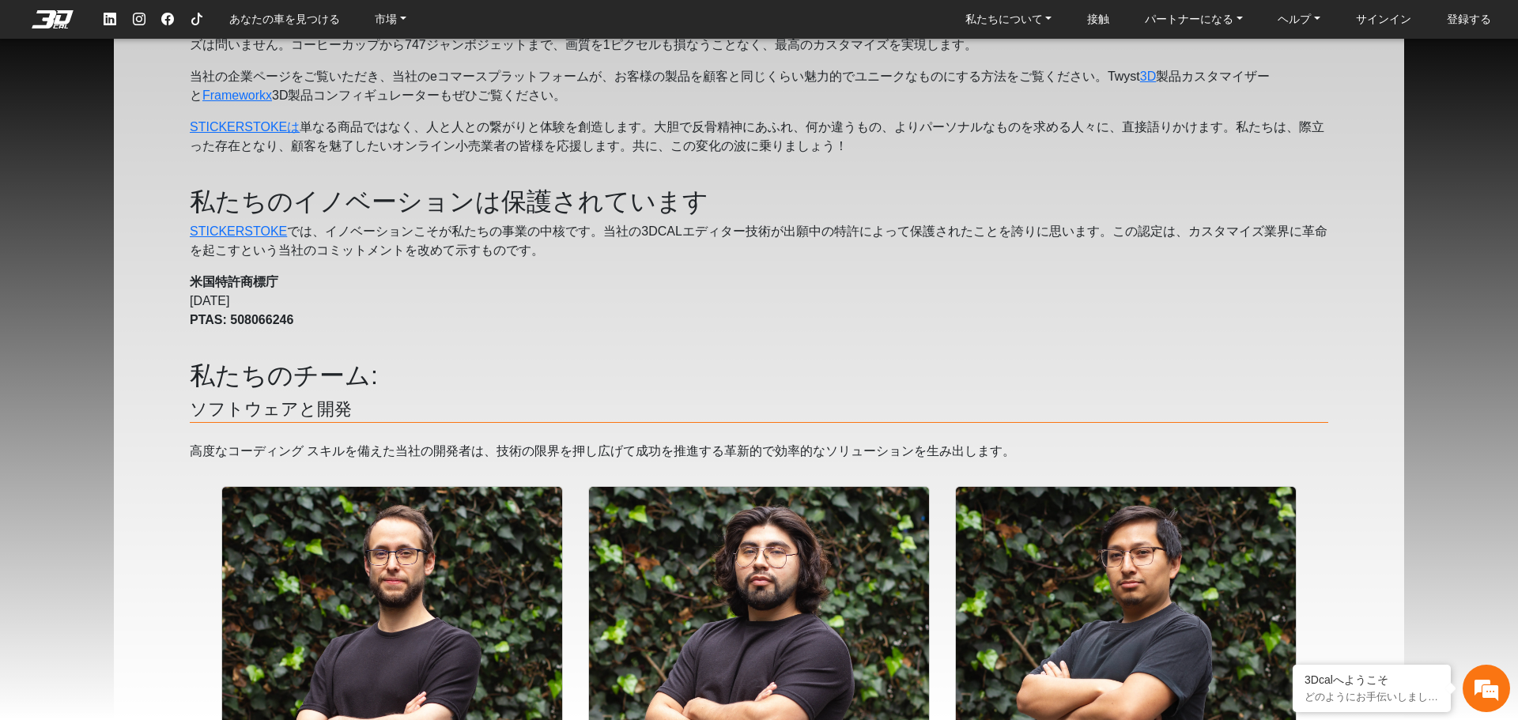
scroll to position [474, 0]
